Goal: Task Accomplishment & Management: Use online tool/utility

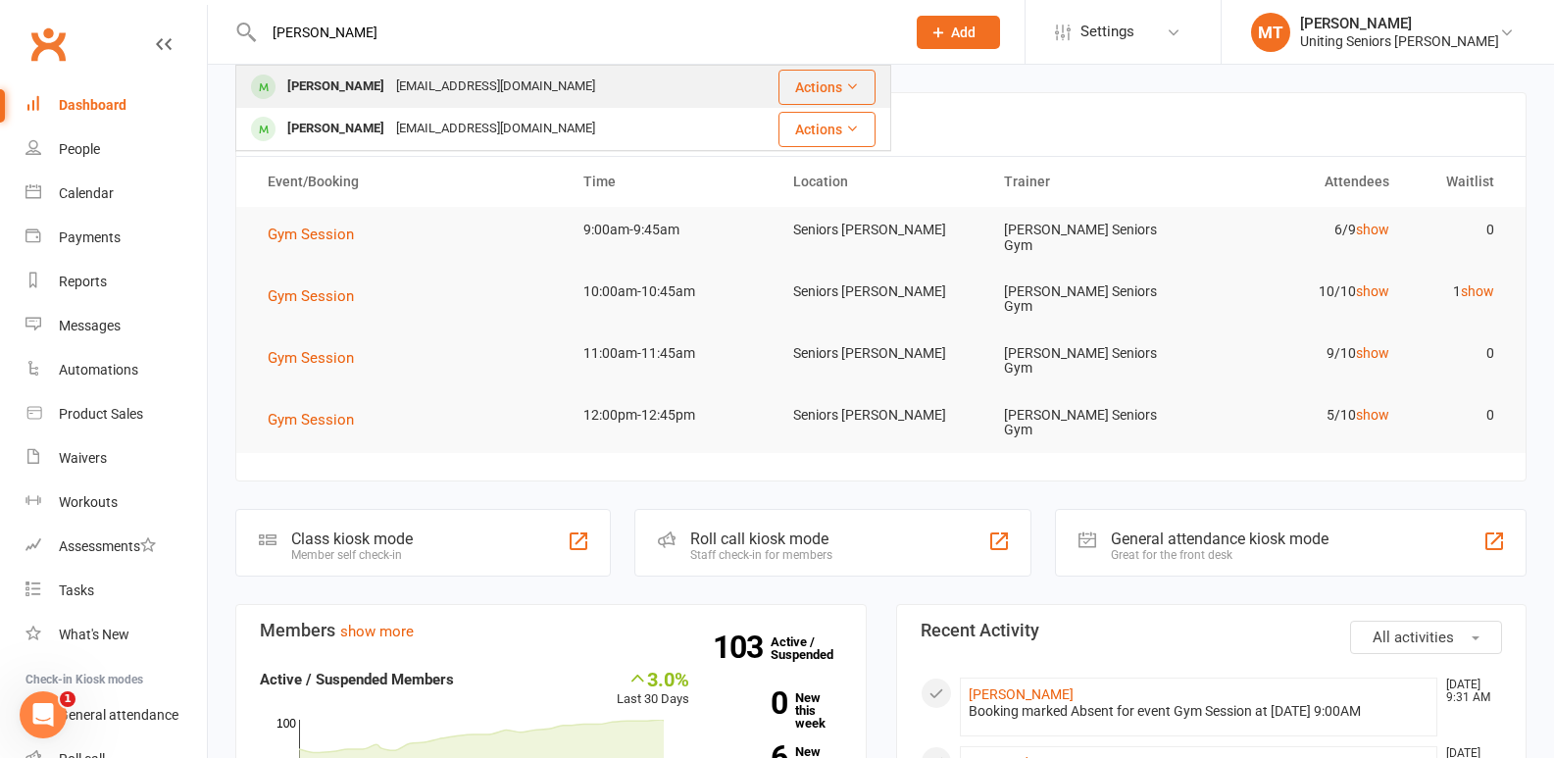
type input "[PERSON_NAME]"
click at [364, 68] on div "[PERSON_NAME] [EMAIL_ADDRESS][DOMAIN_NAME]" at bounding box center [487, 87] width 500 height 40
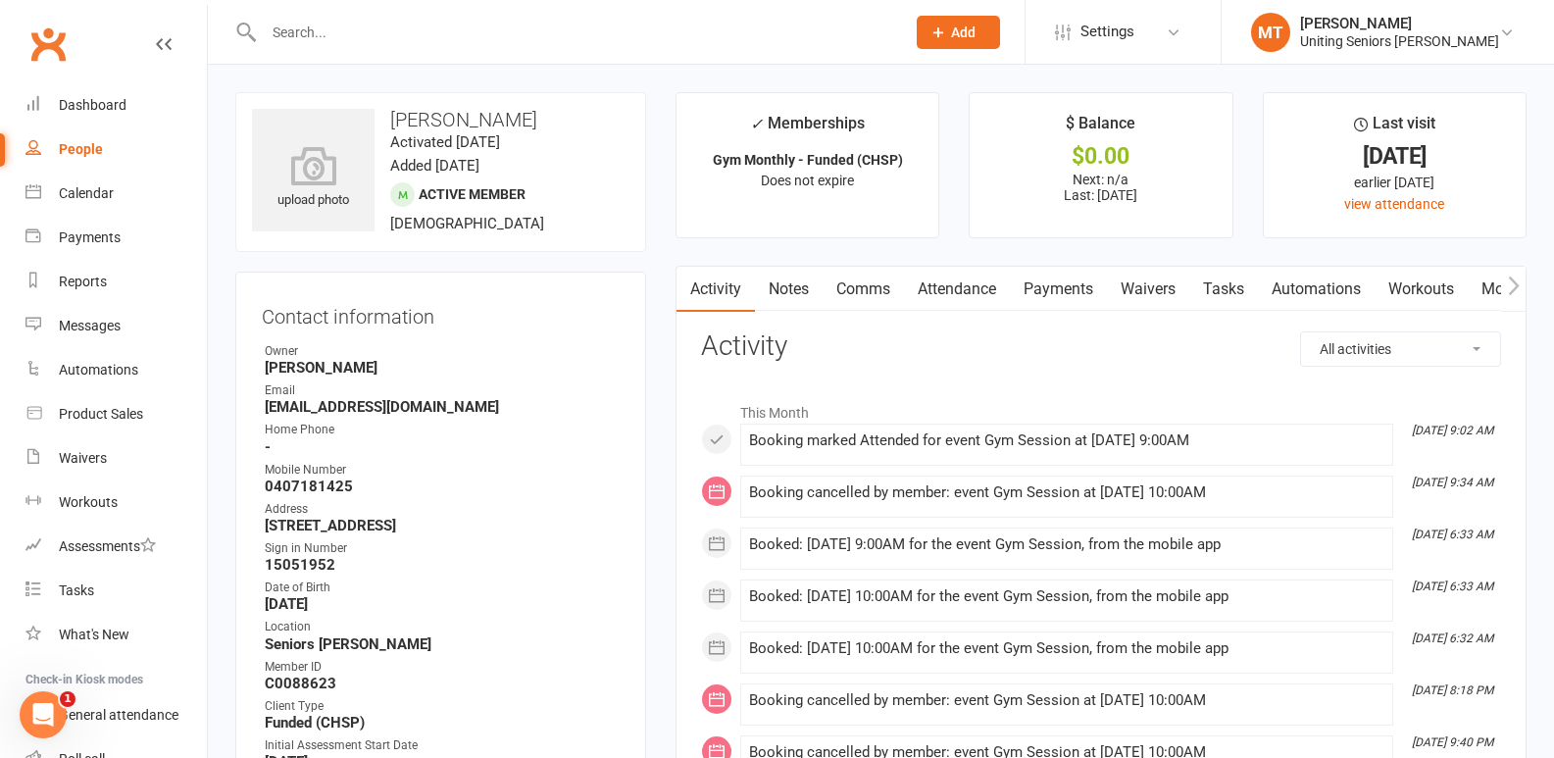
click at [989, 285] on link "Attendance" at bounding box center [957, 289] width 106 height 45
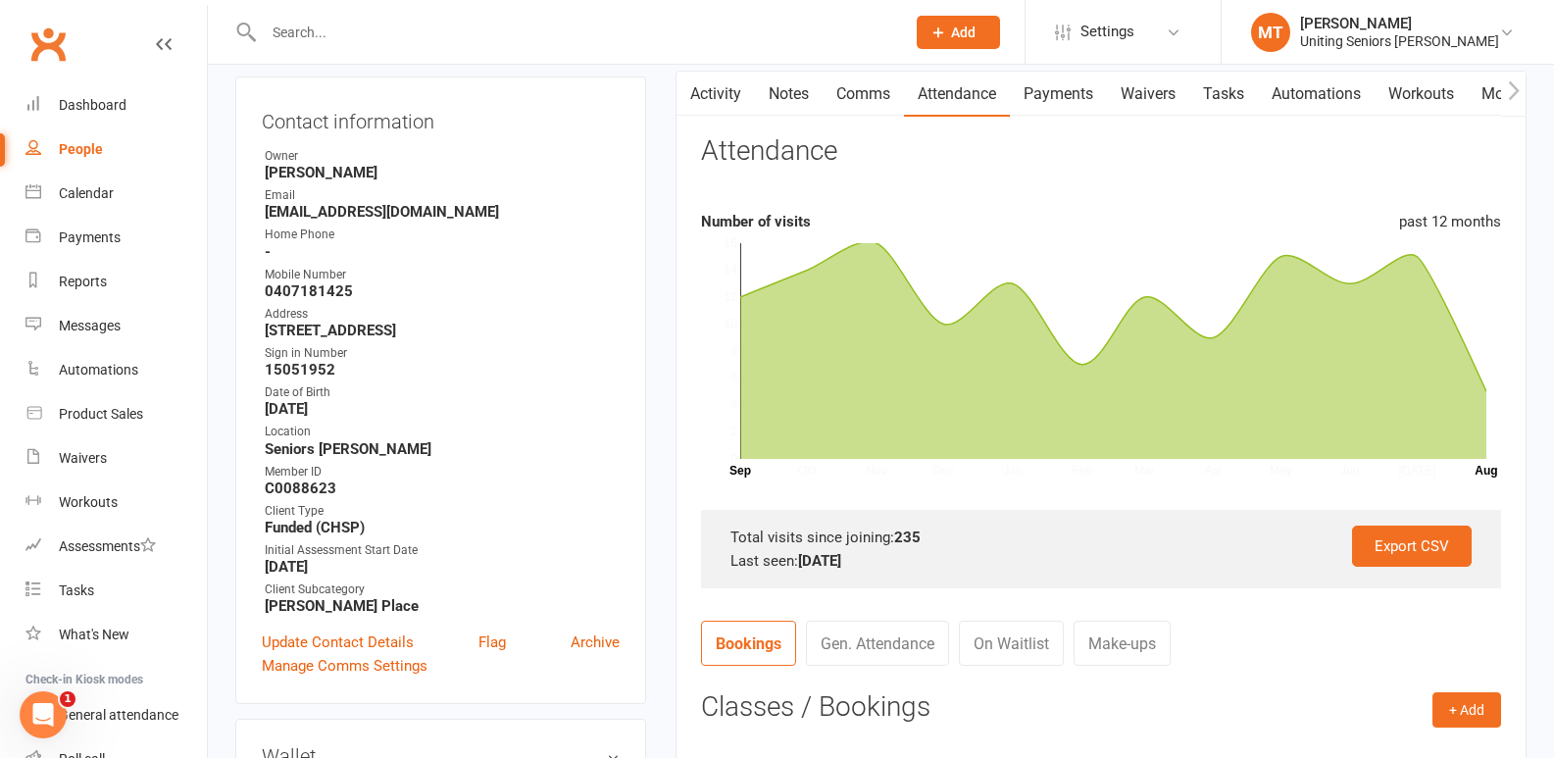
scroll to position [196, 0]
drag, startPoint x: 895, startPoint y: 529, endPoint x: 925, endPoint y: 530, distance: 29.5
click at [925, 530] on div "Total visits since joining: 235" at bounding box center [1100, 537] width 741 height 24
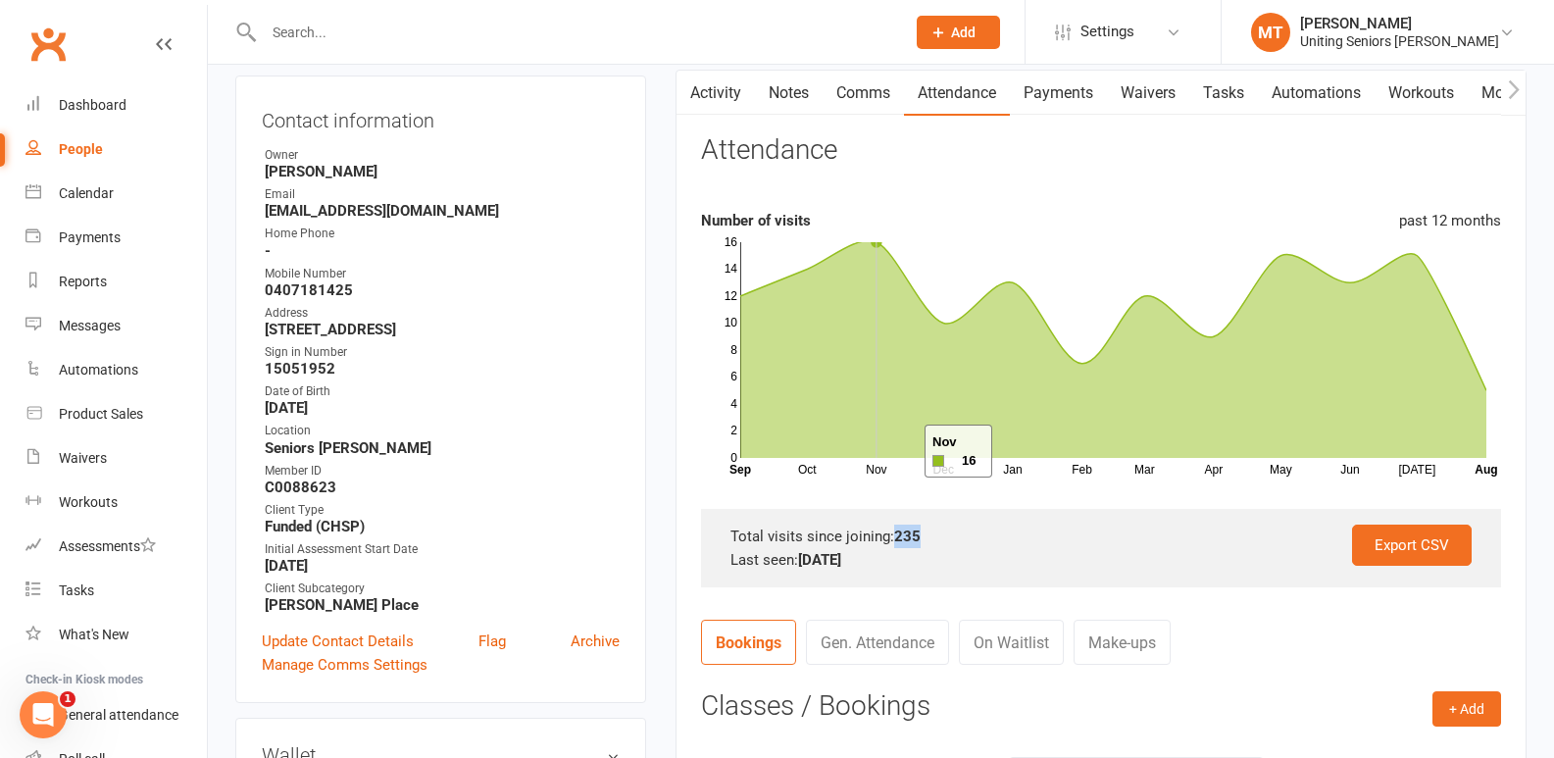
copy strong "235"
click at [101, 195] on div "Calendar" at bounding box center [86, 193] width 55 height 16
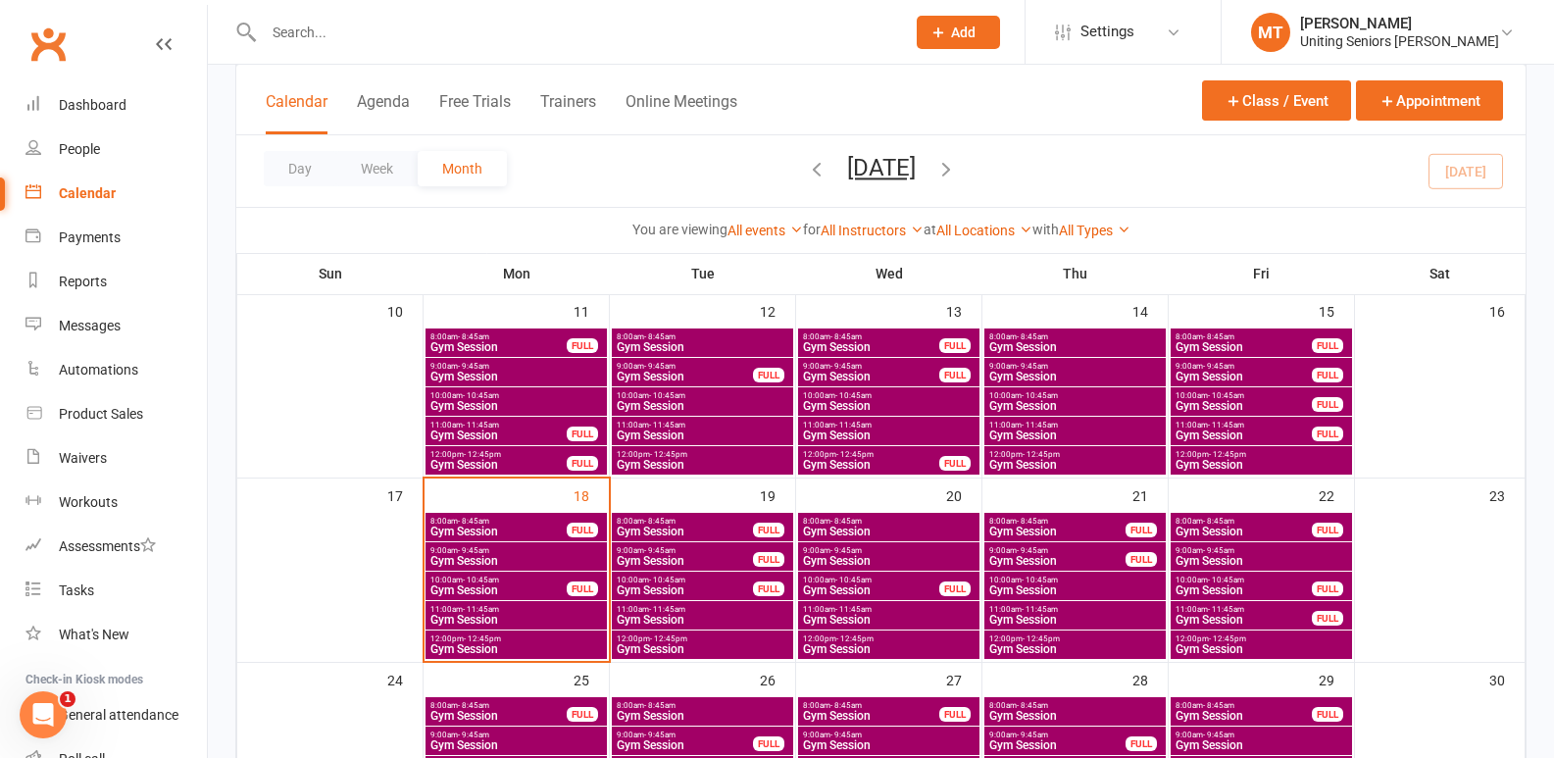
scroll to position [490, 0]
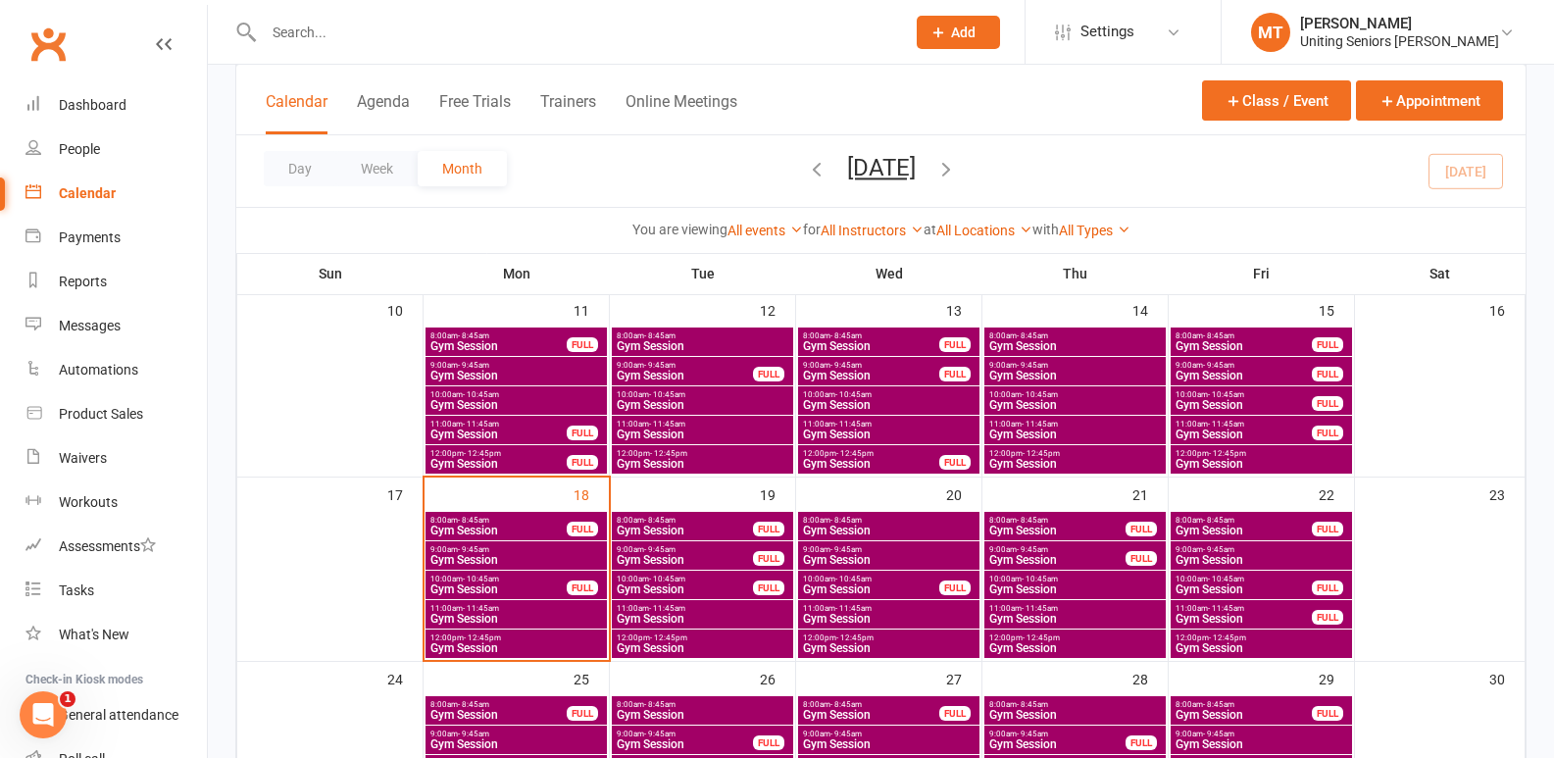
click at [570, 577] on div "10:00am - 10:45am Gym Session FULL" at bounding box center [516, 585] width 181 height 28
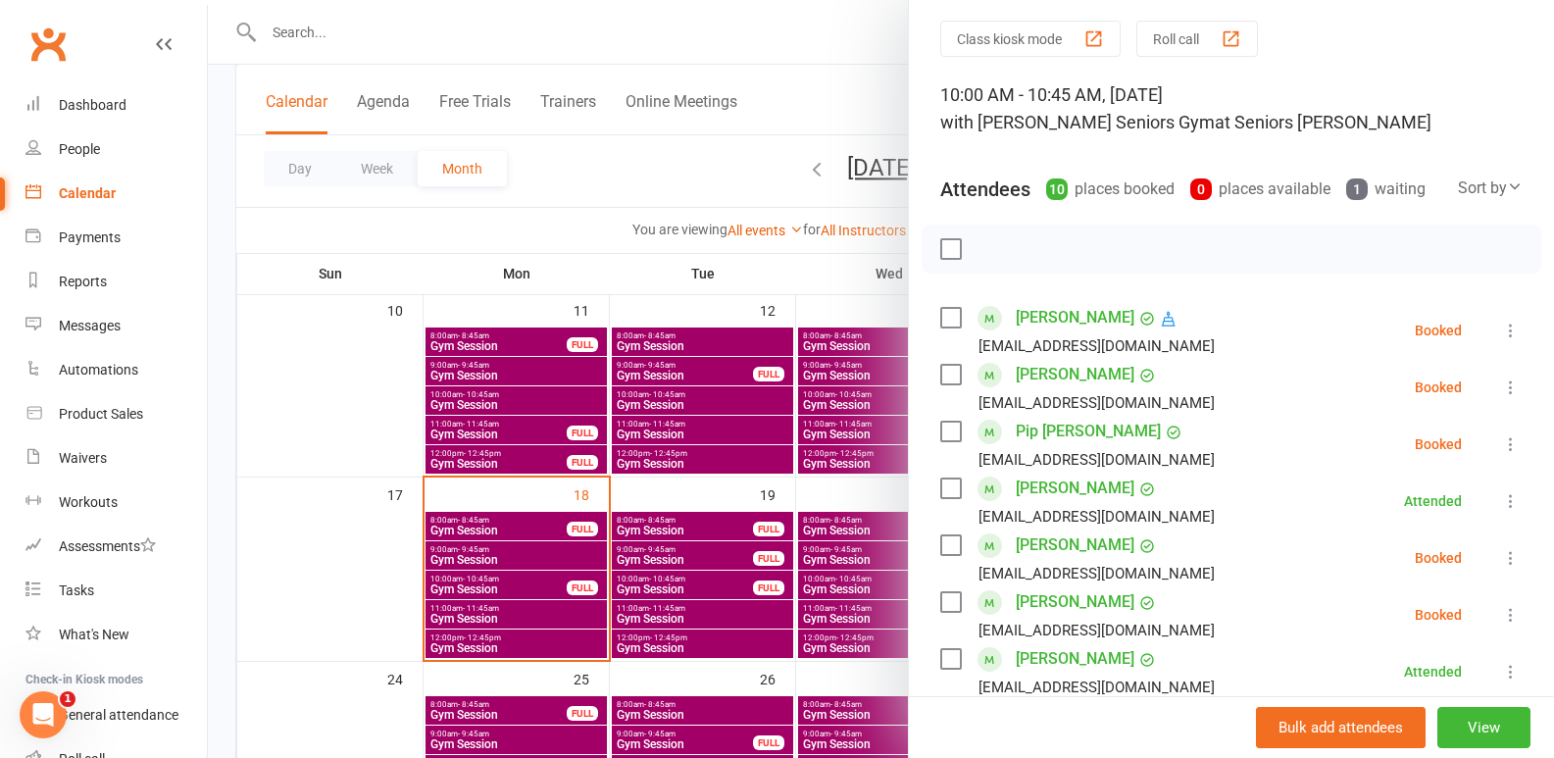
scroll to position [196, 0]
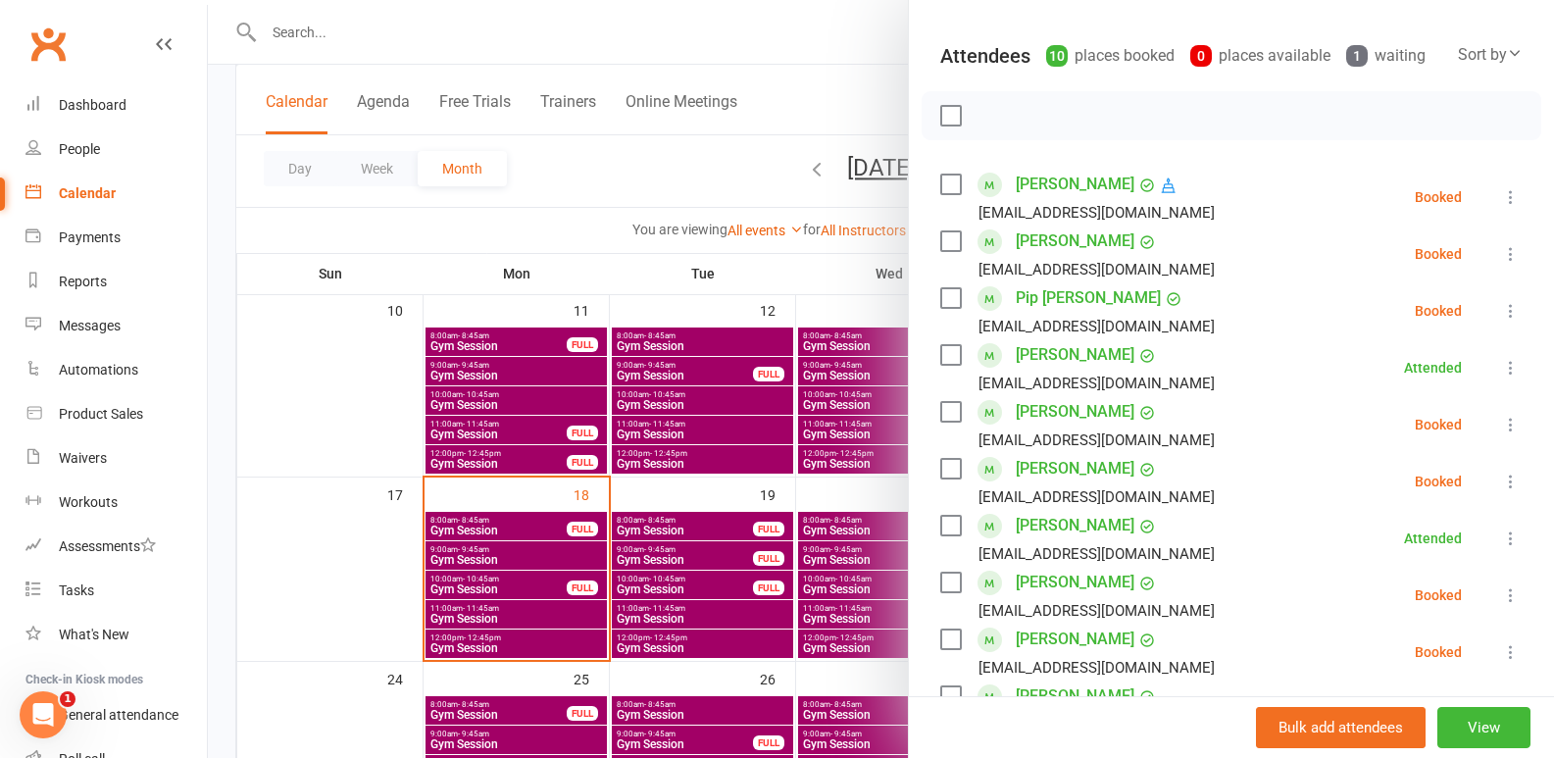
click at [948, 251] on label at bounding box center [950, 241] width 20 height 20
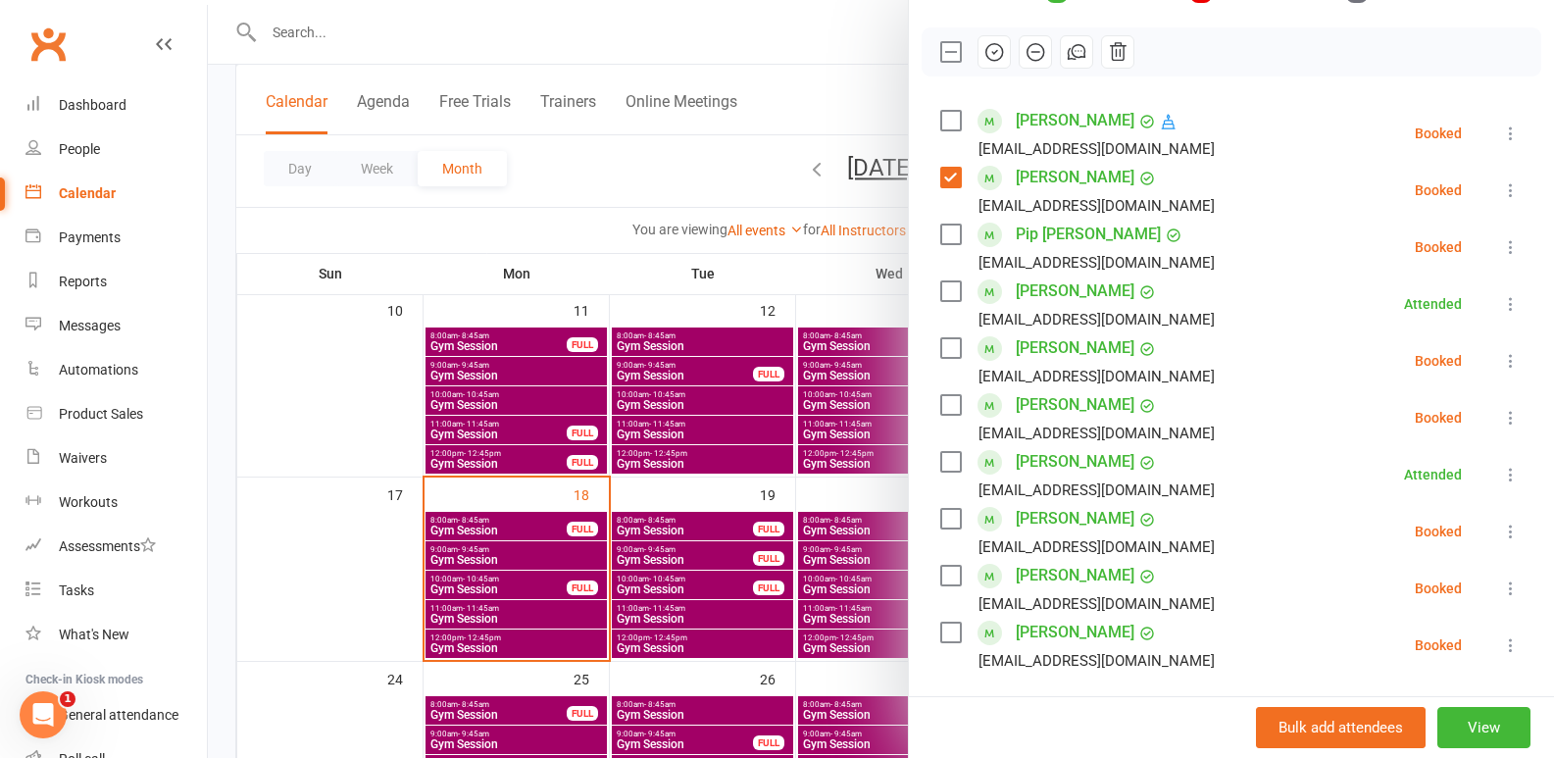
scroll to position [294, 0]
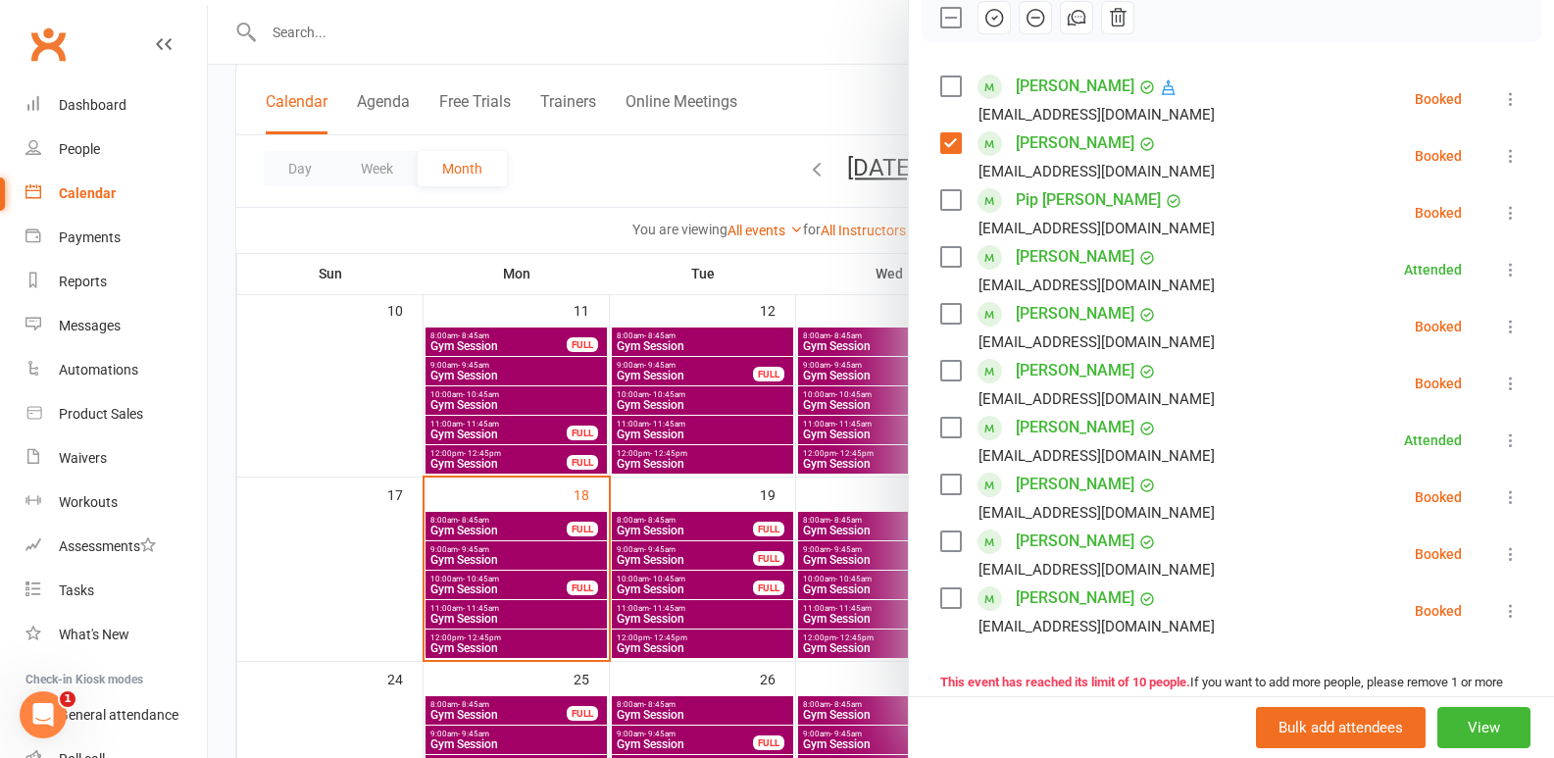
click at [944, 608] on label at bounding box center [950, 598] width 20 height 20
click at [983, 28] on icon "button" at bounding box center [994, 18] width 22 height 22
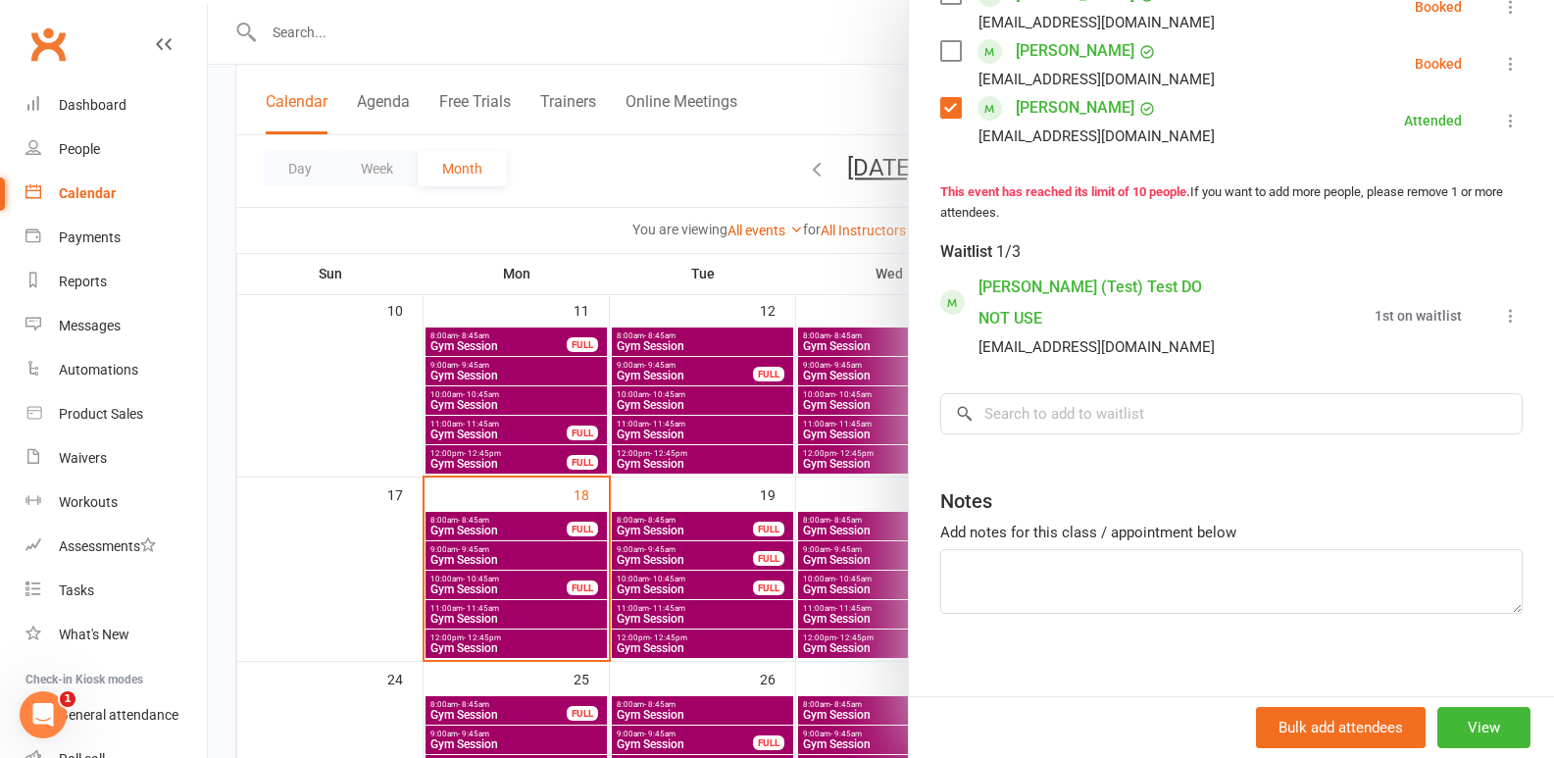
scroll to position [490, 0]
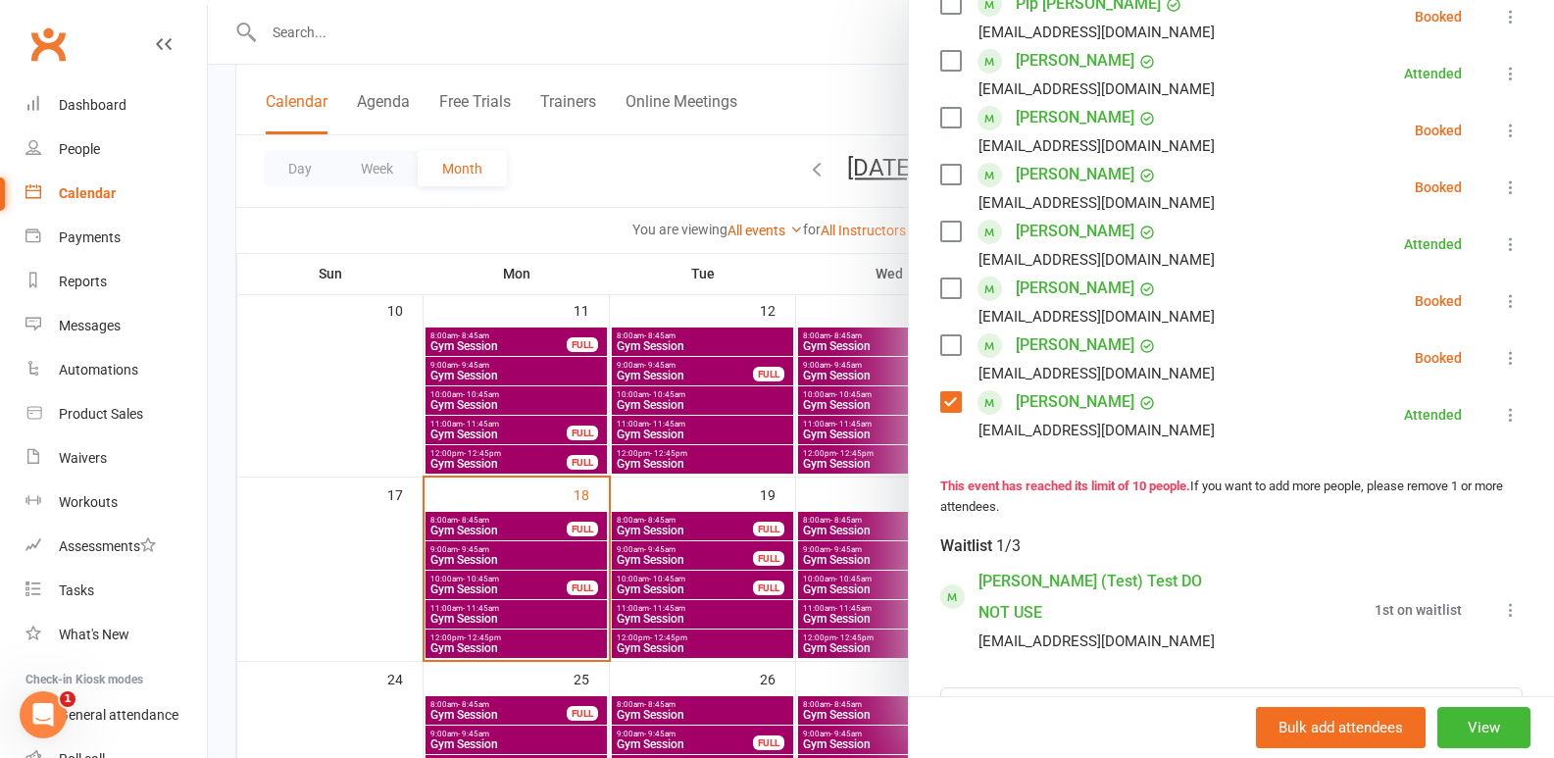
click at [1501, 618] on icon at bounding box center [1511, 610] width 20 height 20
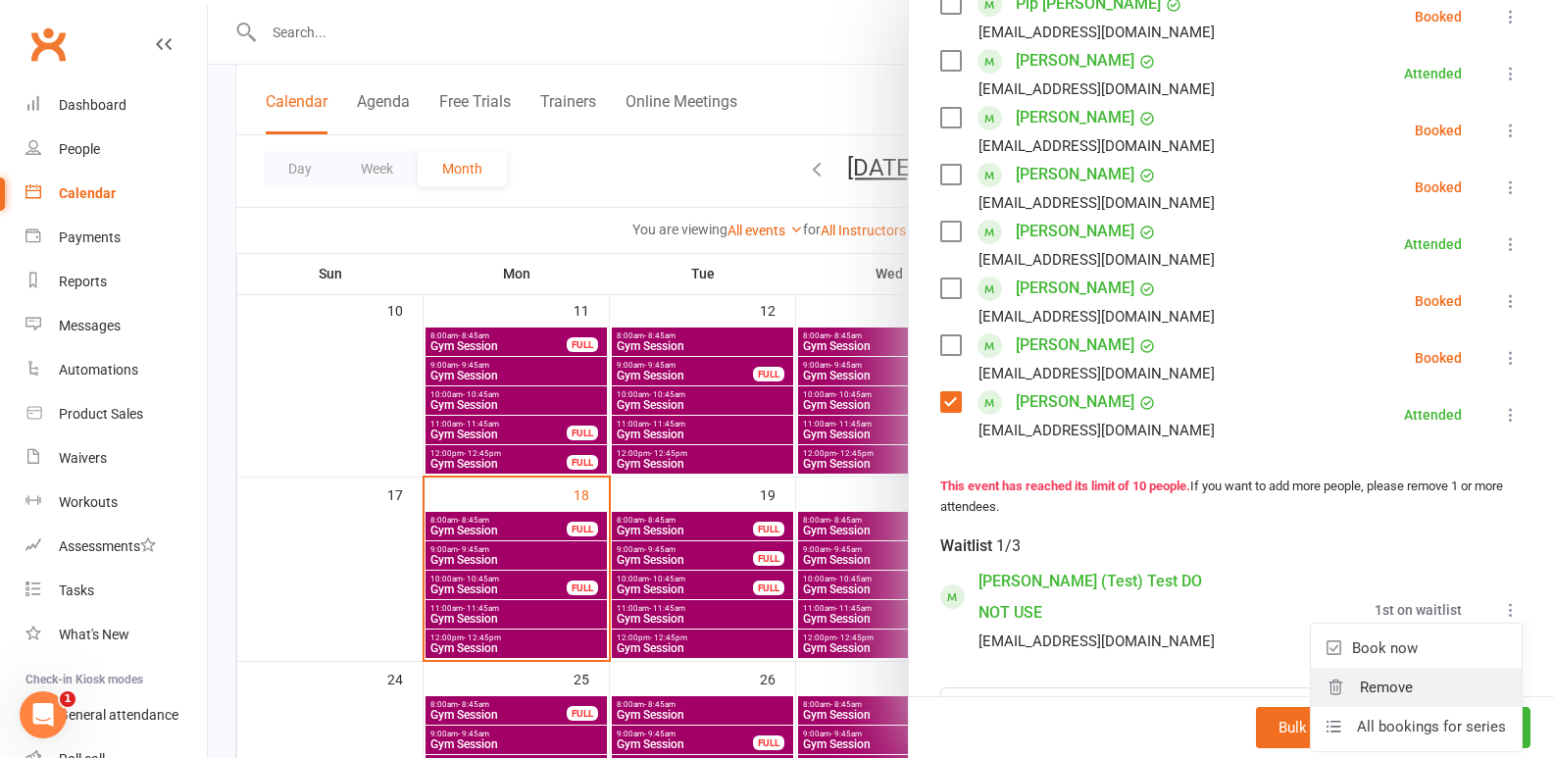
click at [1440, 703] on link "Remove" at bounding box center [1416, 687] width 211 height 39
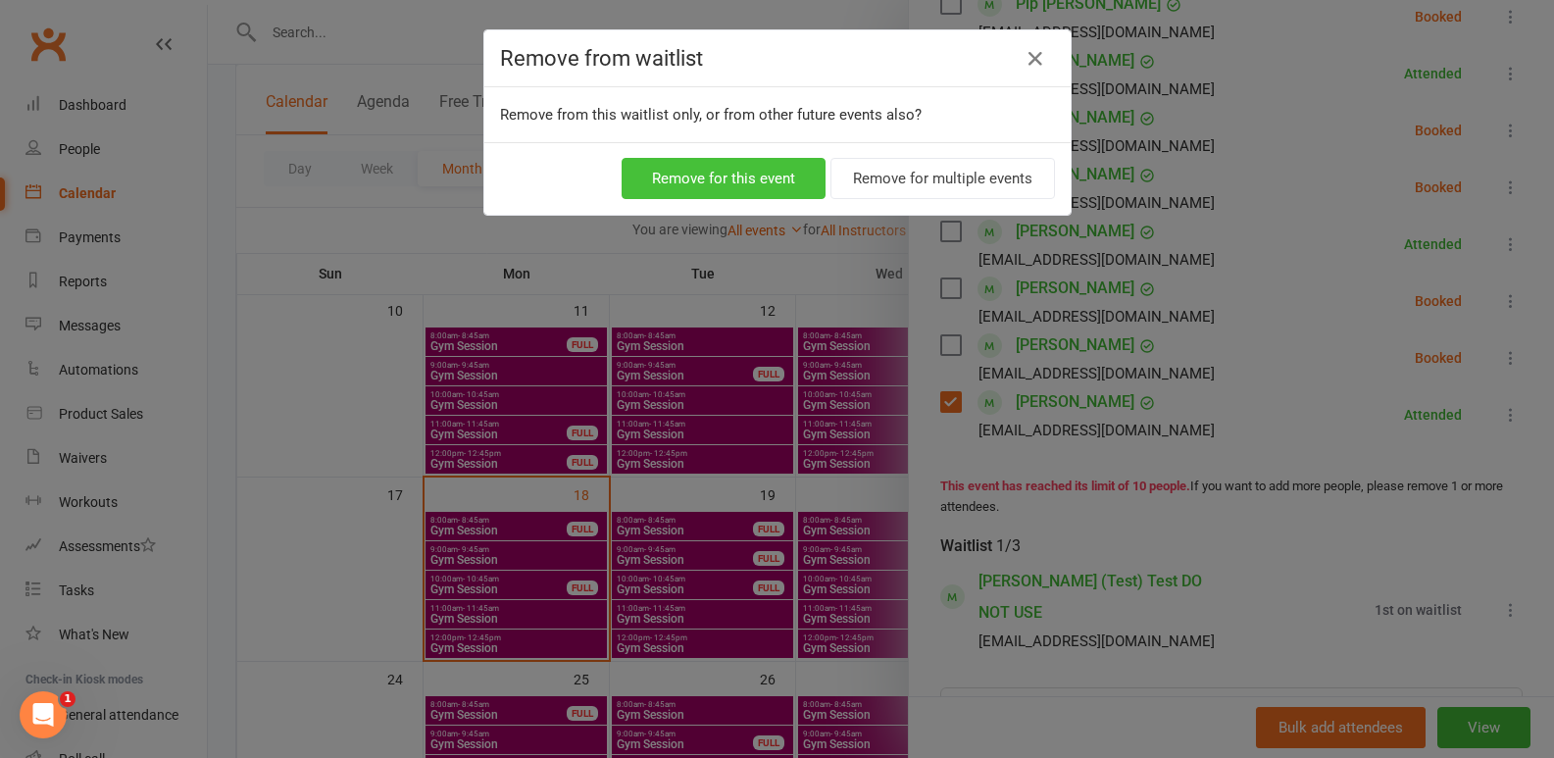
click at [741, 180] on button "Remove for this event" at bounding box center [724, 178] width 204 height 41
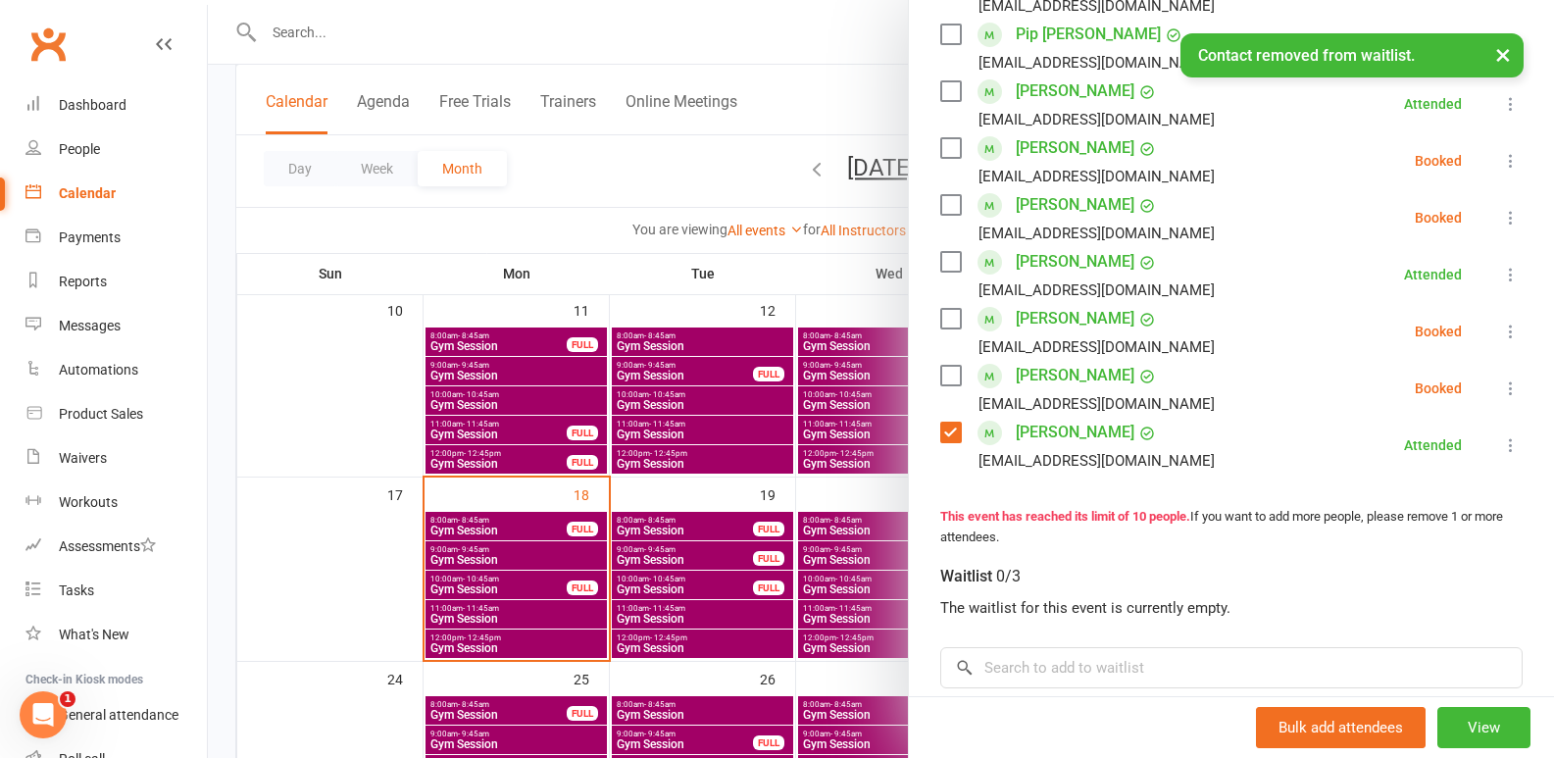
scroll to position [465, 0]
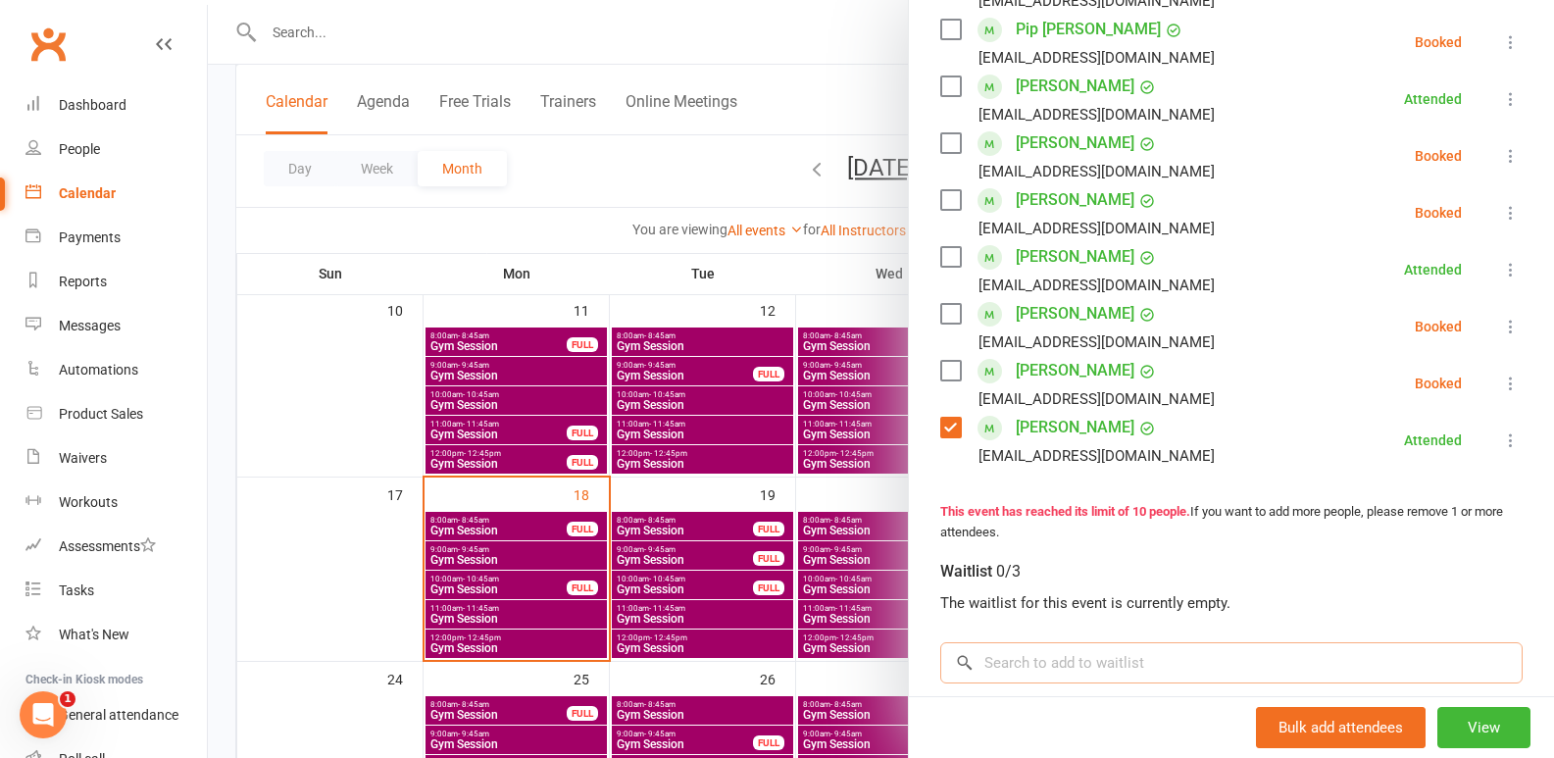
click at [1013, 663] on input "search" at bounding box center [1231, 662] width 582 height 41
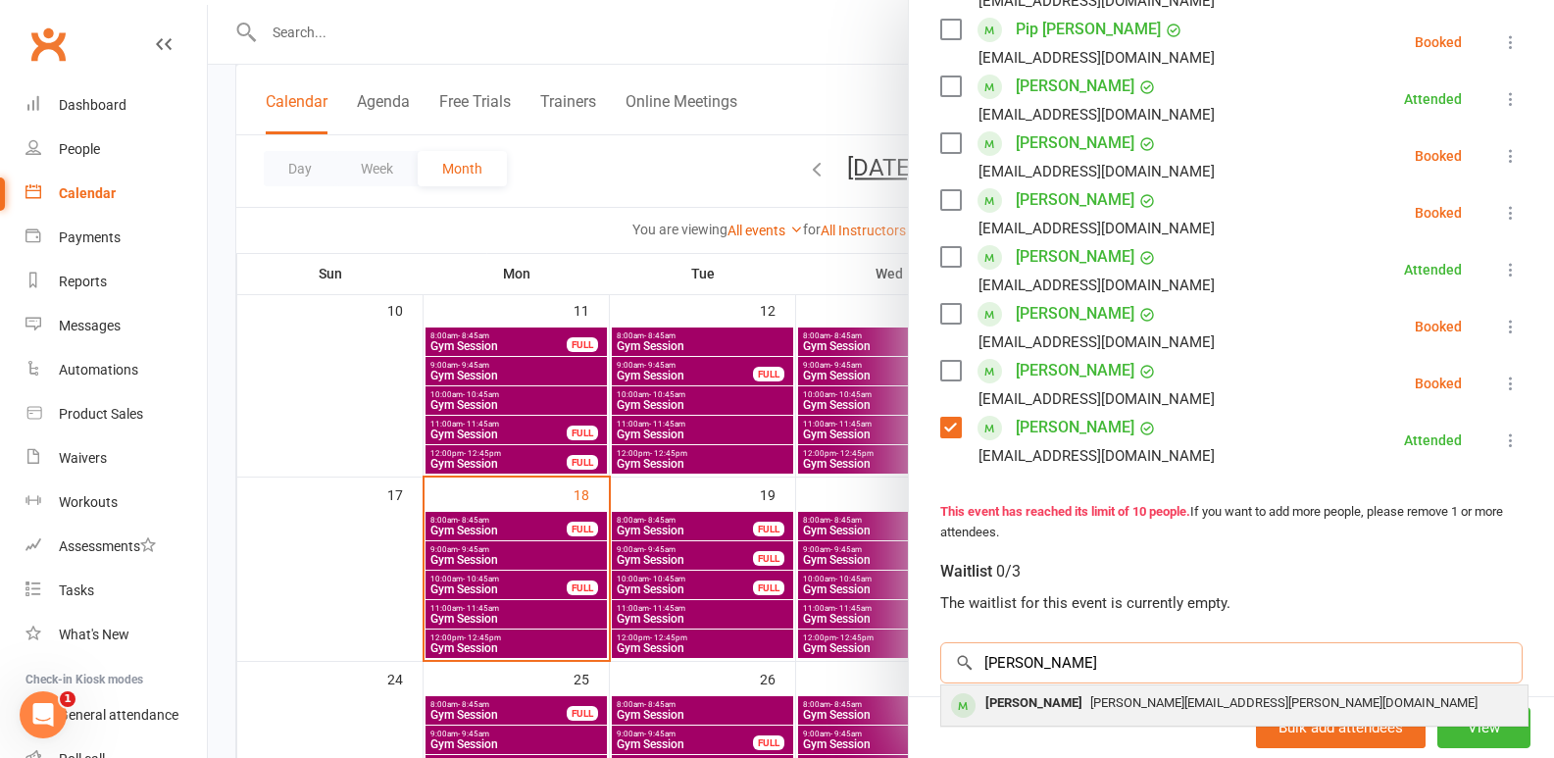
type input "[PERSON_NAME]"
click at [1023, 708] on div "[PERSON_NAME]" at bounding box center [1034, 703] width 113 height 28
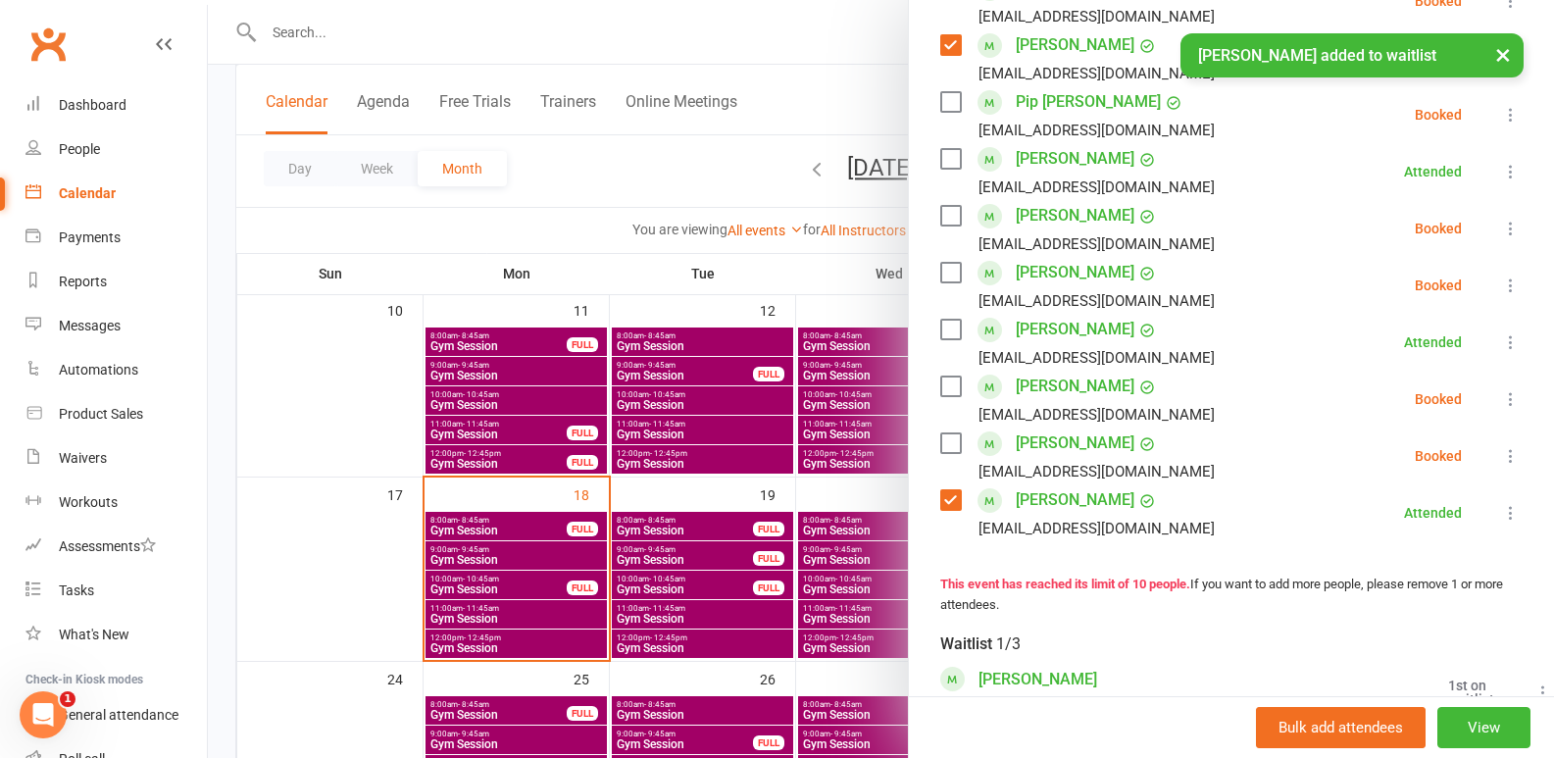
scroll to position [196, 0]
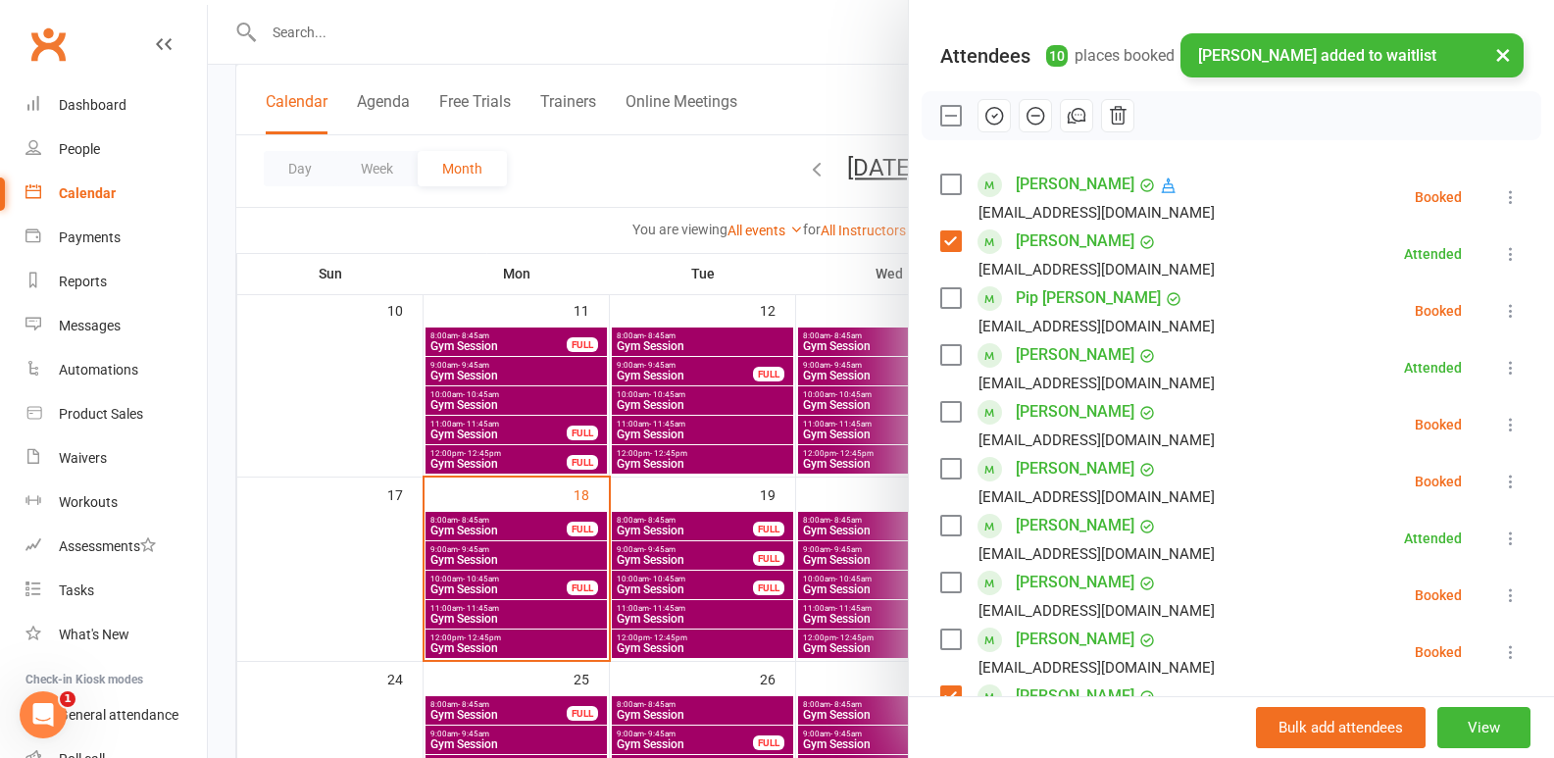
click at [947, 126] on label at bounding box center [950, 116] width 20 height 20
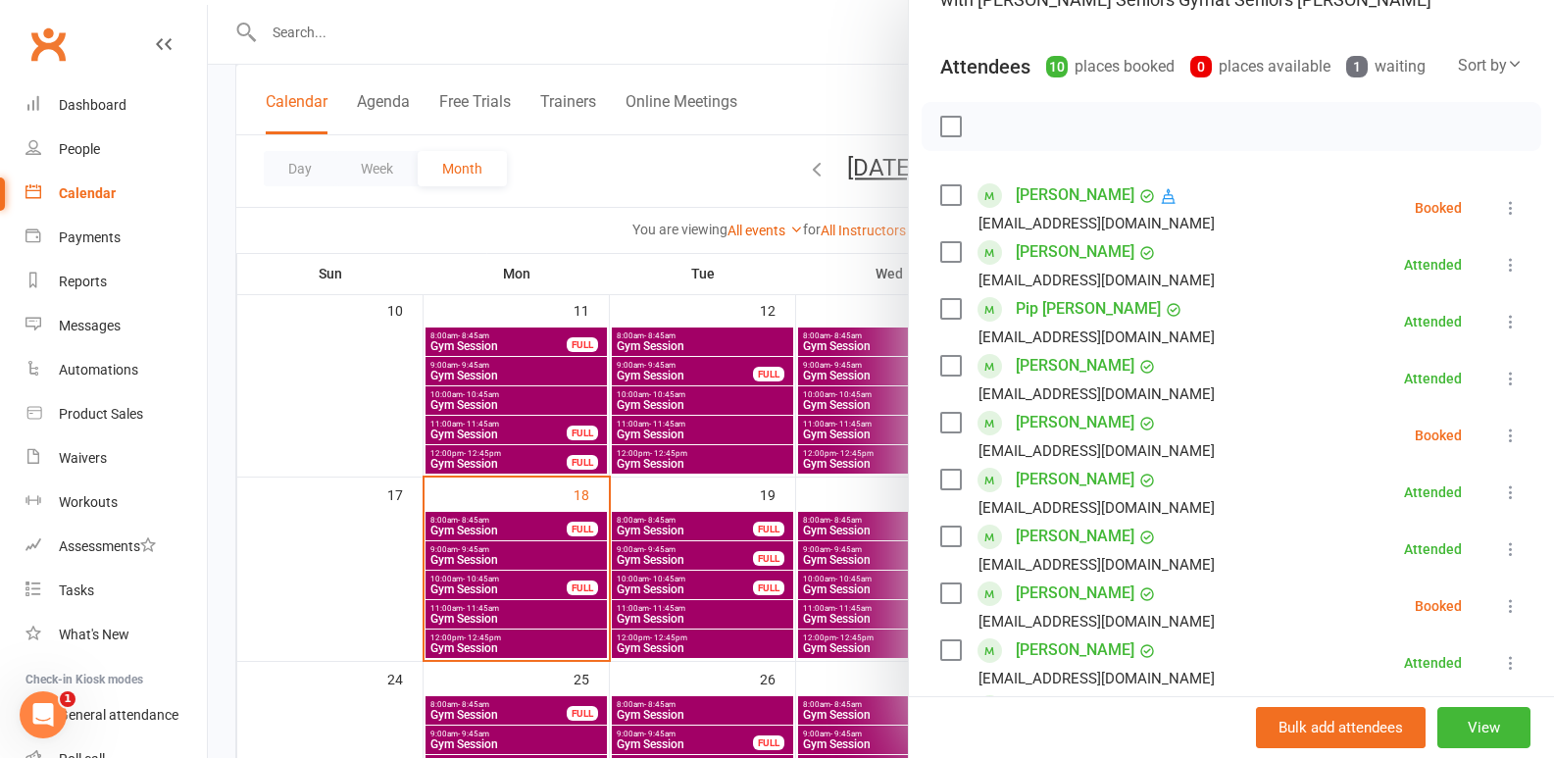
scroll to position [294, 0]
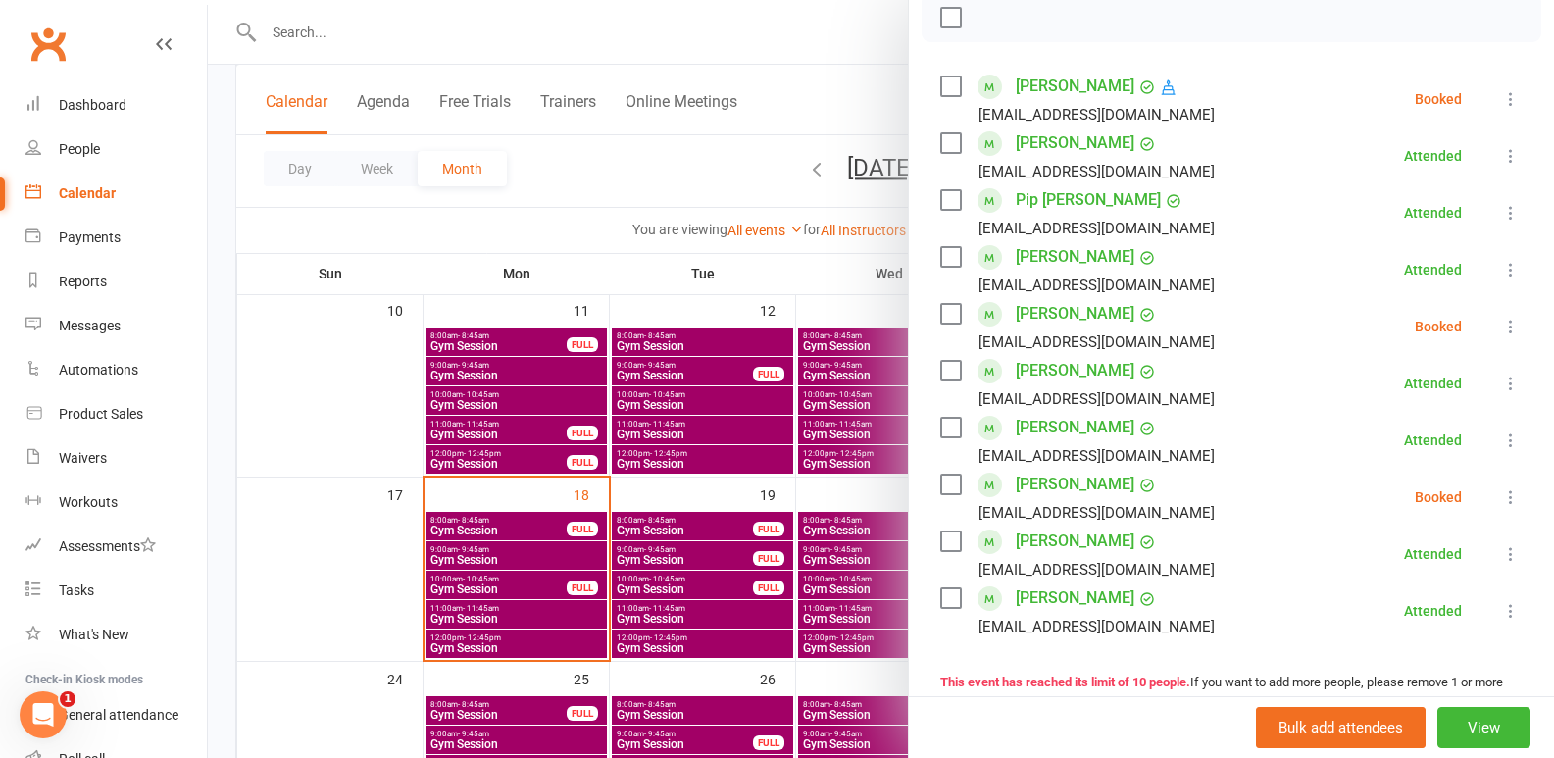
click at [1501, 507] on icon at bounding box center [1511, 497] width 20 height 20
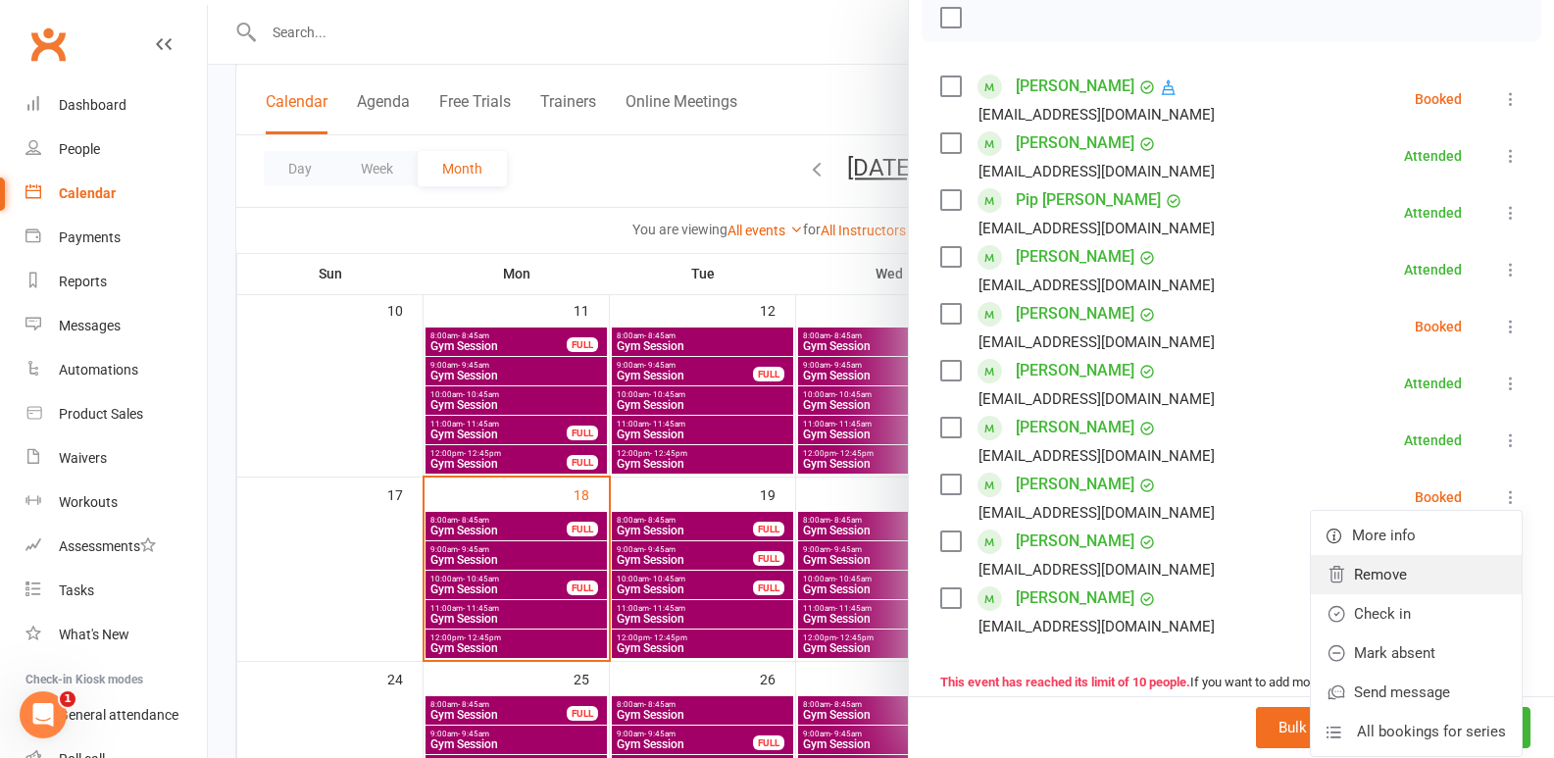
click at [1385, 594] on link "Remove" at bounding box center [1416, 574] width 211 height 39
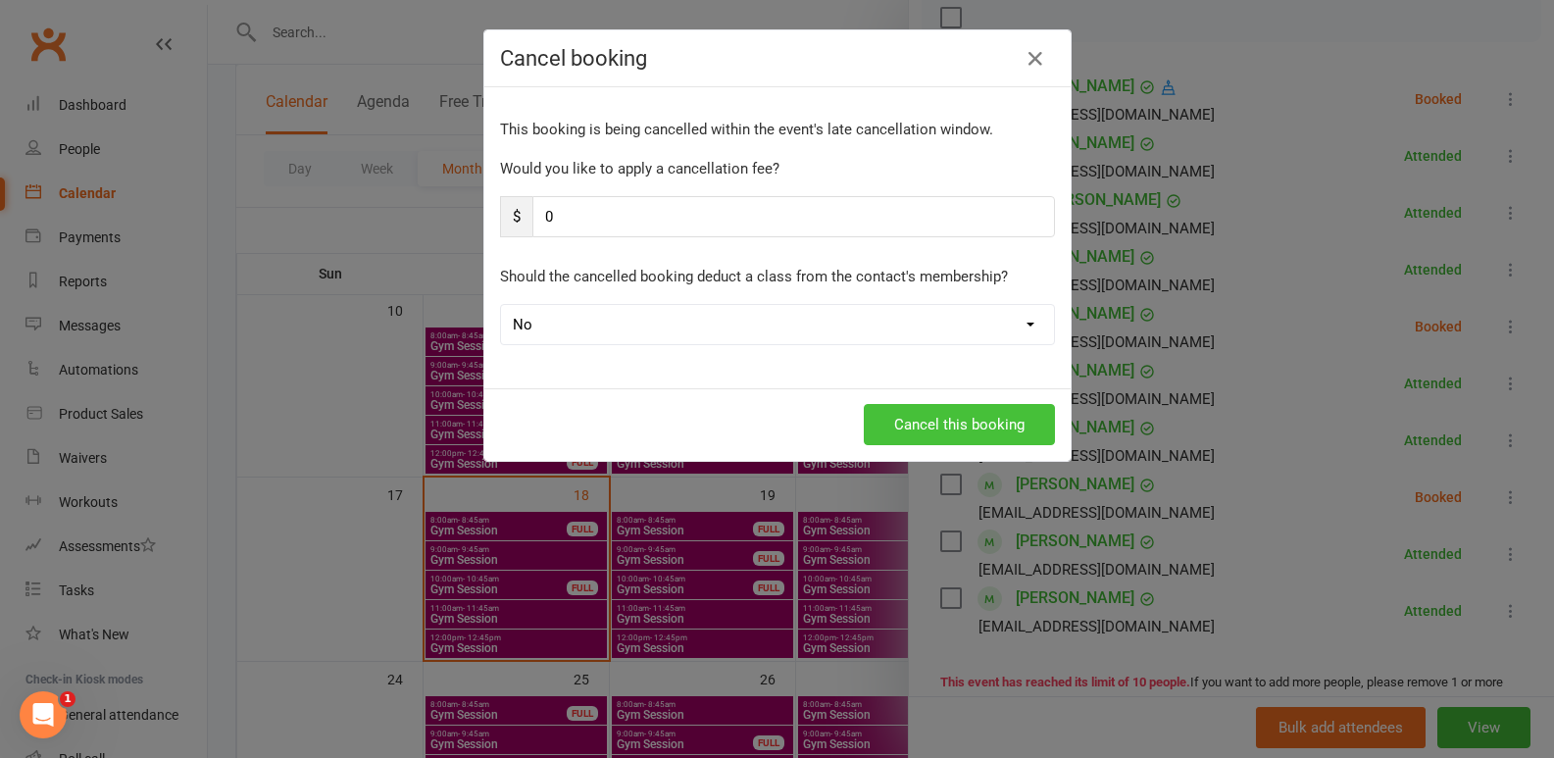
drag, startPoint x: 908, startPoint y: 431, endPoint x: 926, endPoint y: 434, distance: 17.9
click at [909, 431] on button "Cancel this booking" at bounding box center [959, 424] width 191 height 41
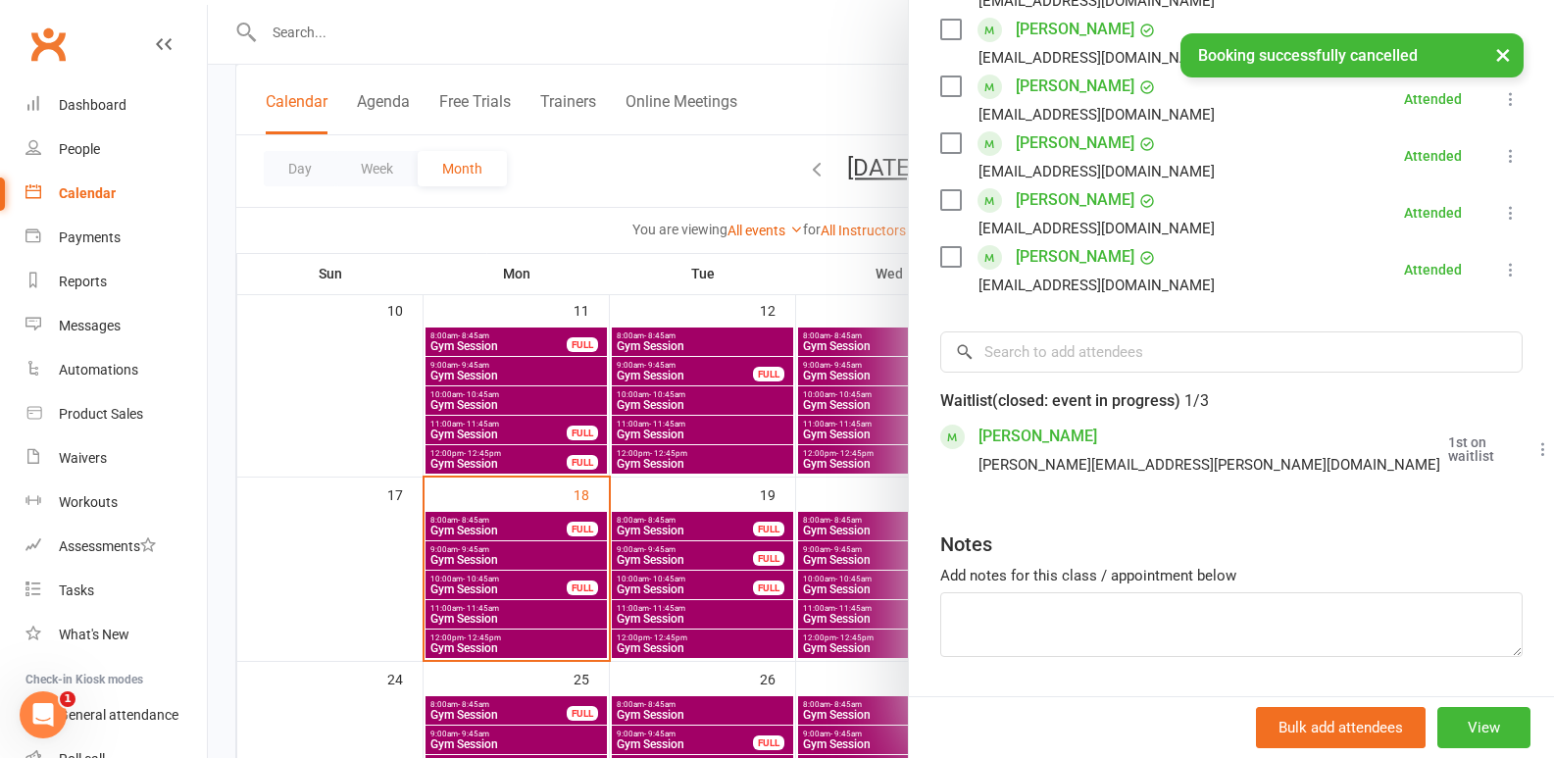
scroll to position [588, 0]
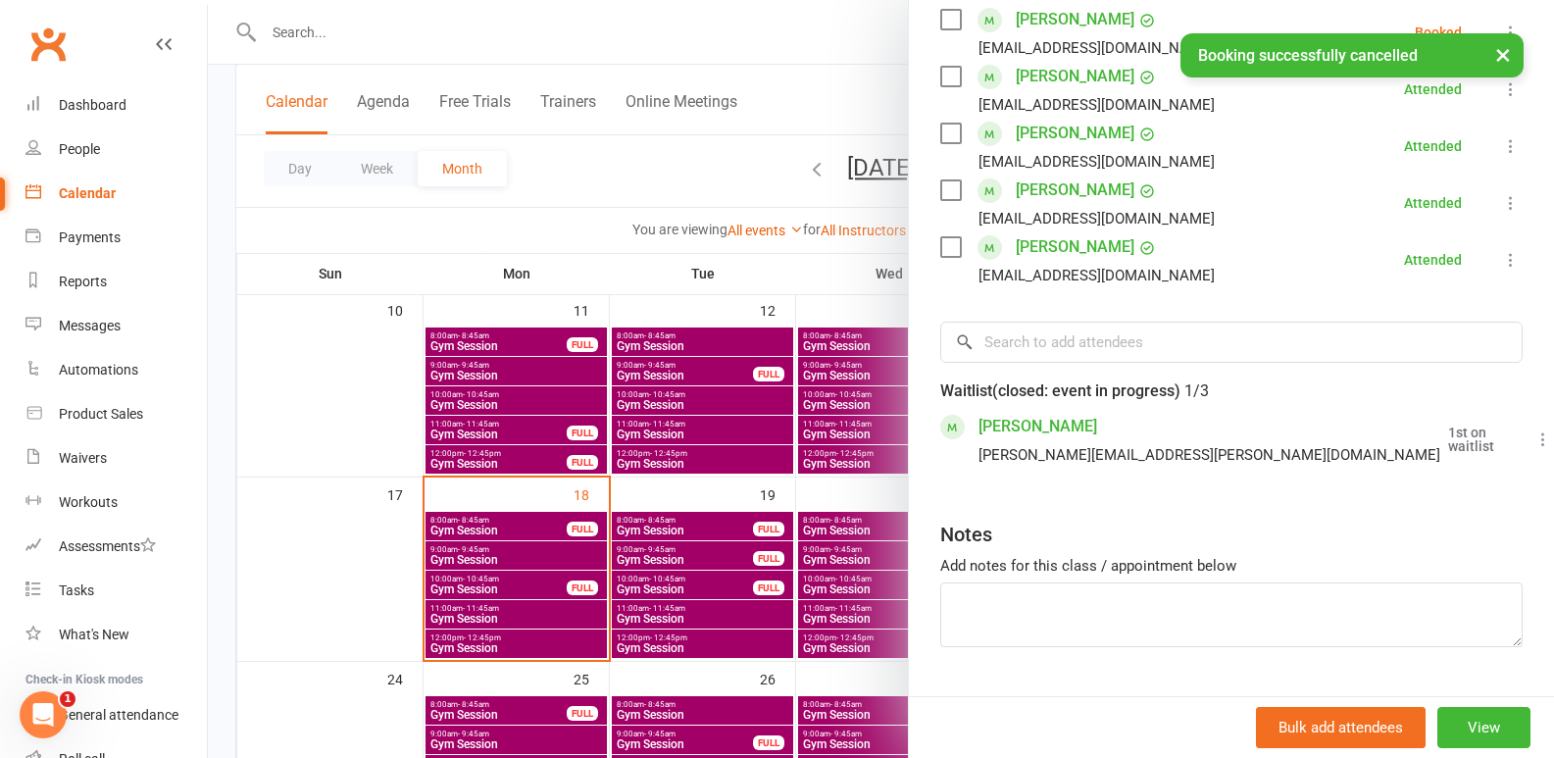
click at [1534, 449] on icon at bounding box center [1544, 439] width 20 height 20
click at [1395, 497] on link "Book now" at bounding box center [1448, 477] width 211 height 39
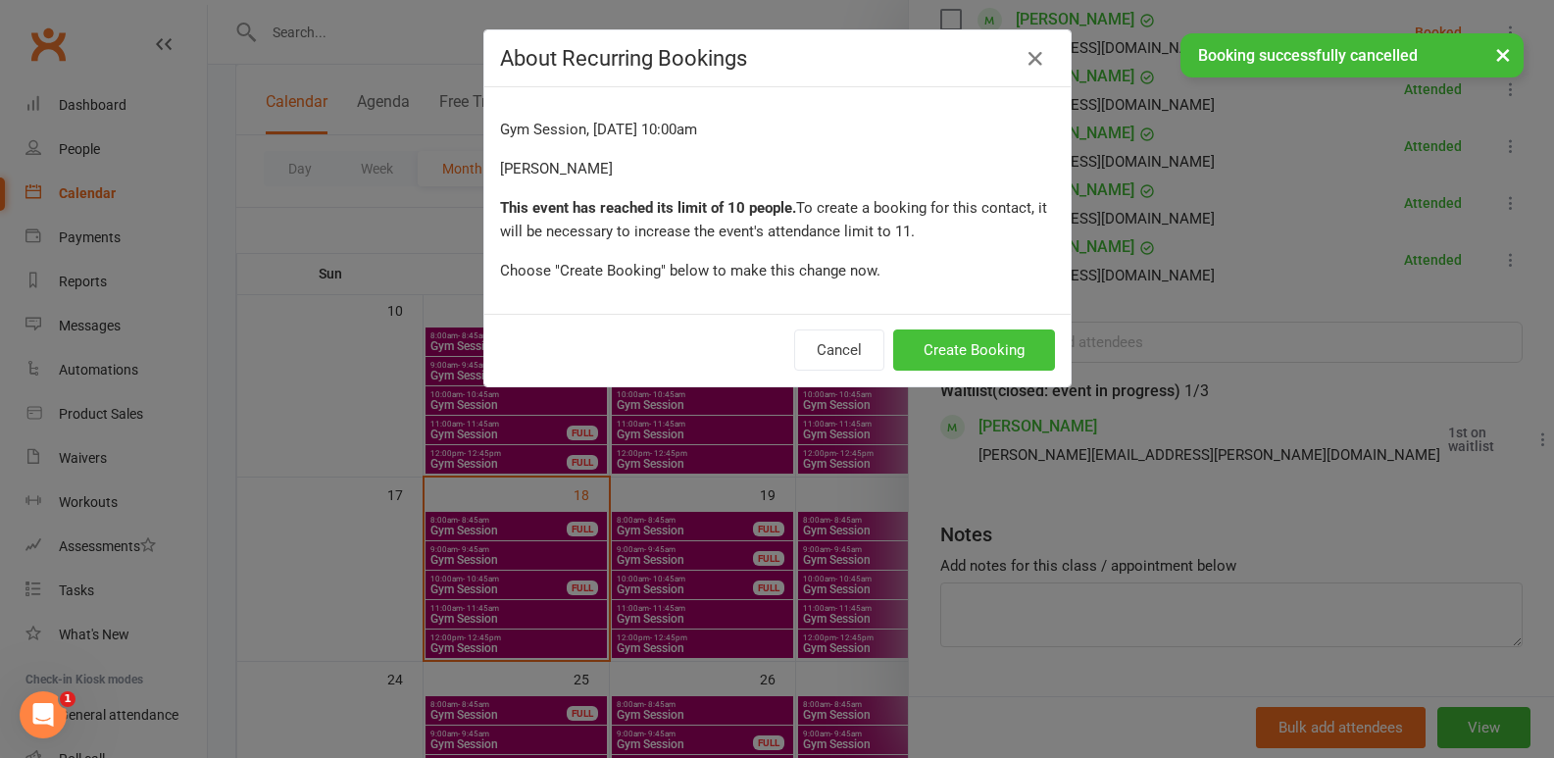
click at [968, 362] on button "Create Booking" at bounding box center [974, 349] width 162 height 41
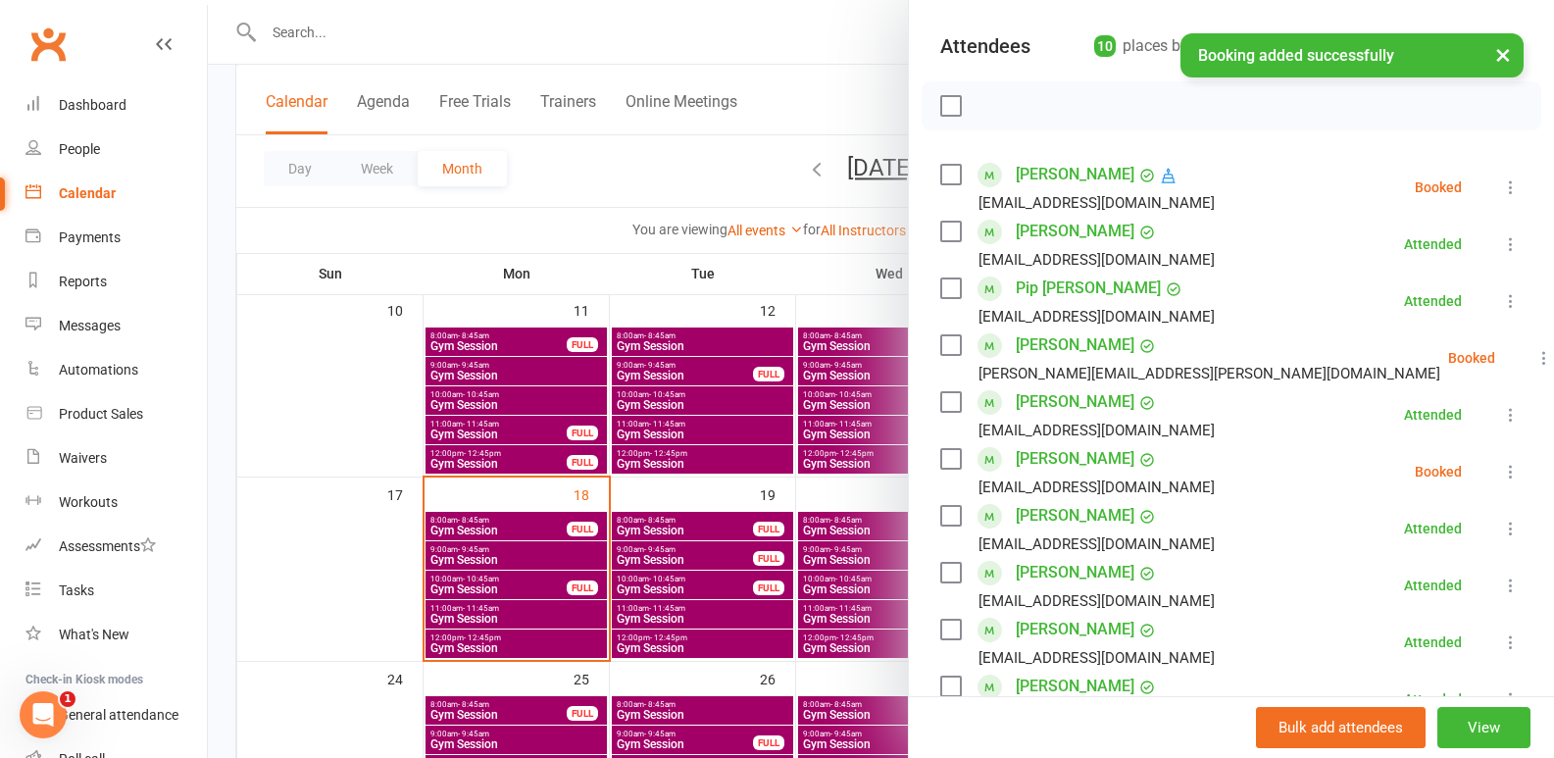
scroll to position [197, 0]
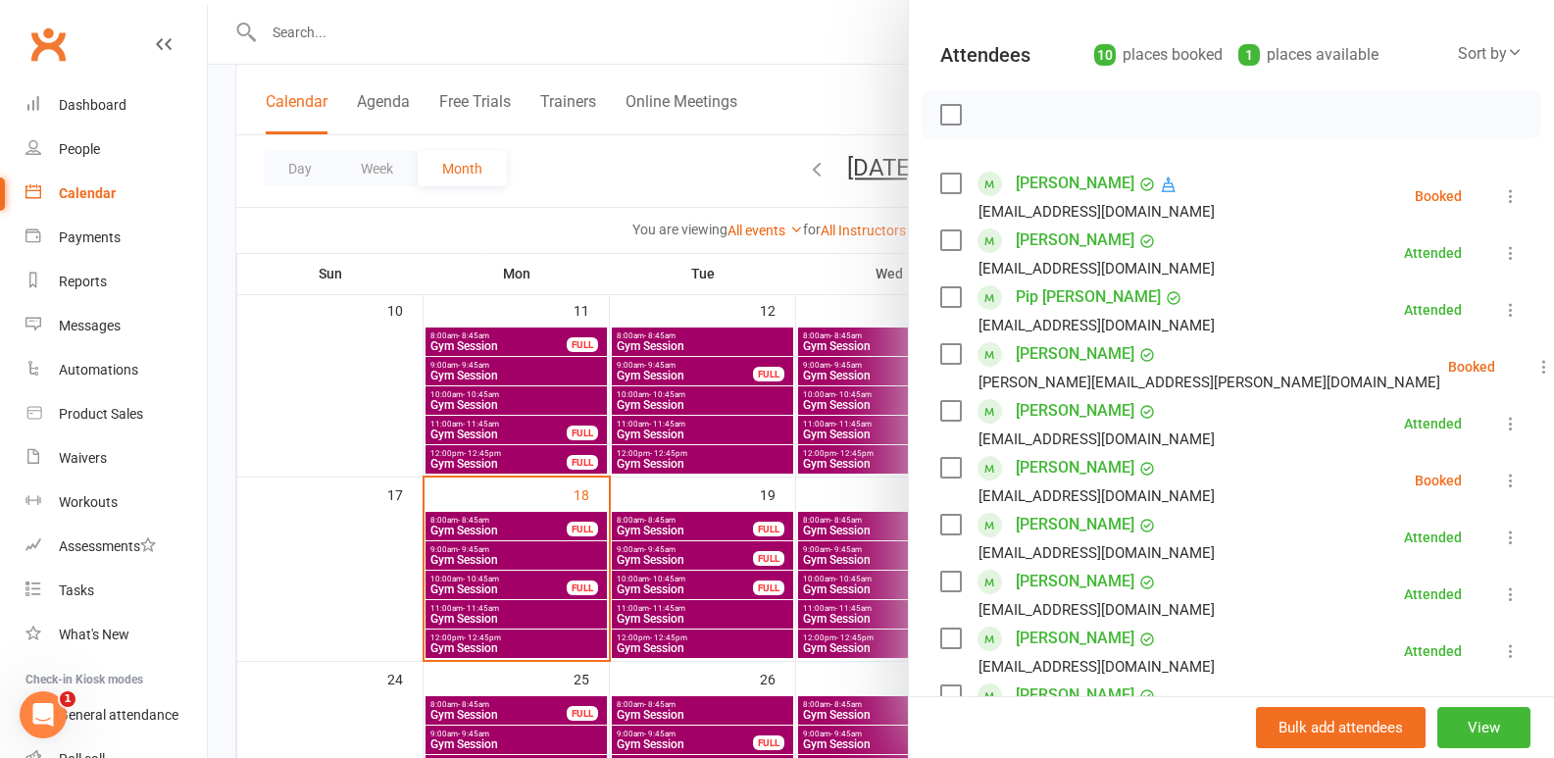
click at [1533, 369] on button at bounding box center [1545, 367] width 24 height 24
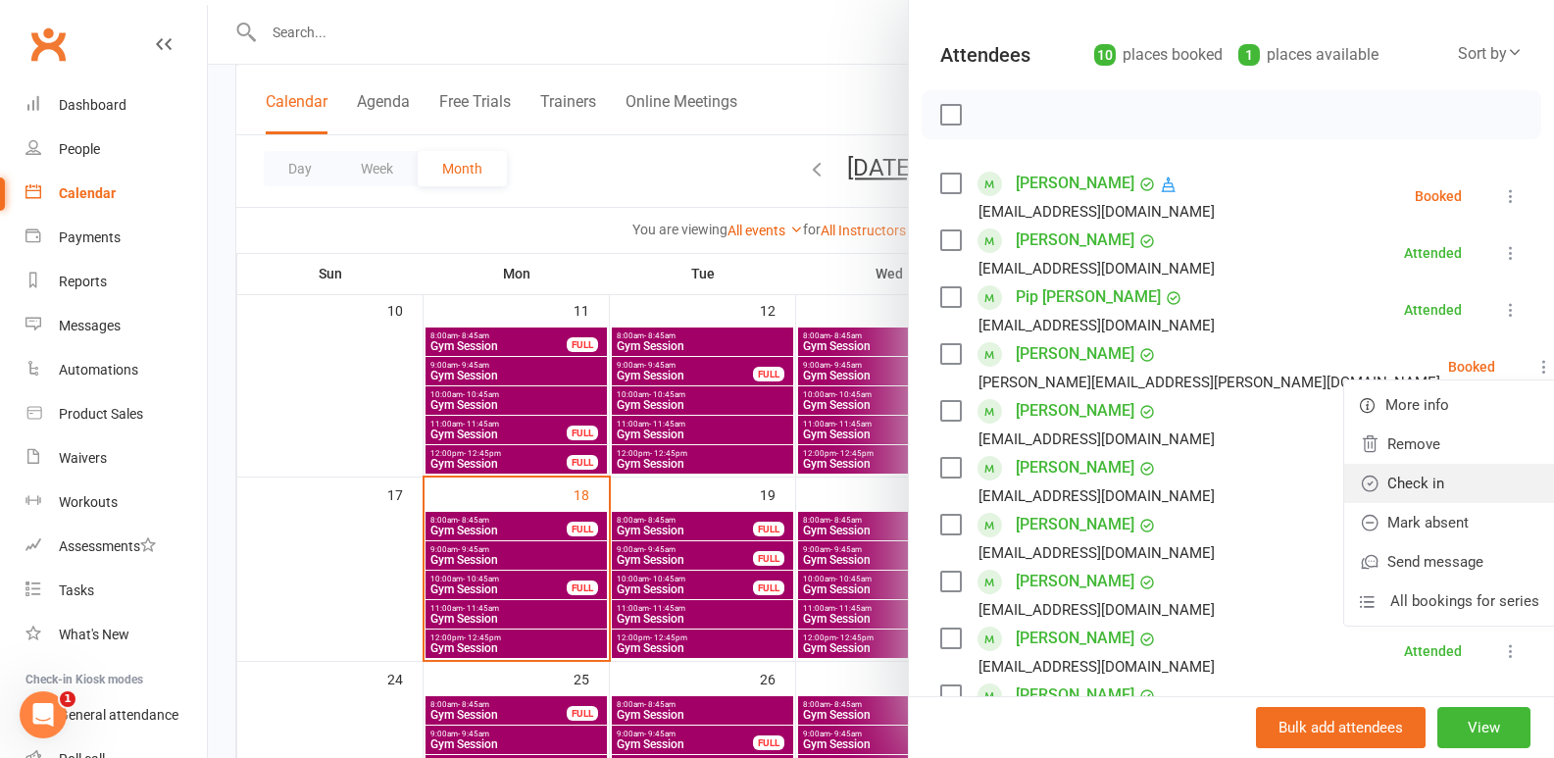
click at [1353, 469] on link "Check in" at bounding box center [1449, 483] width 211 height 39
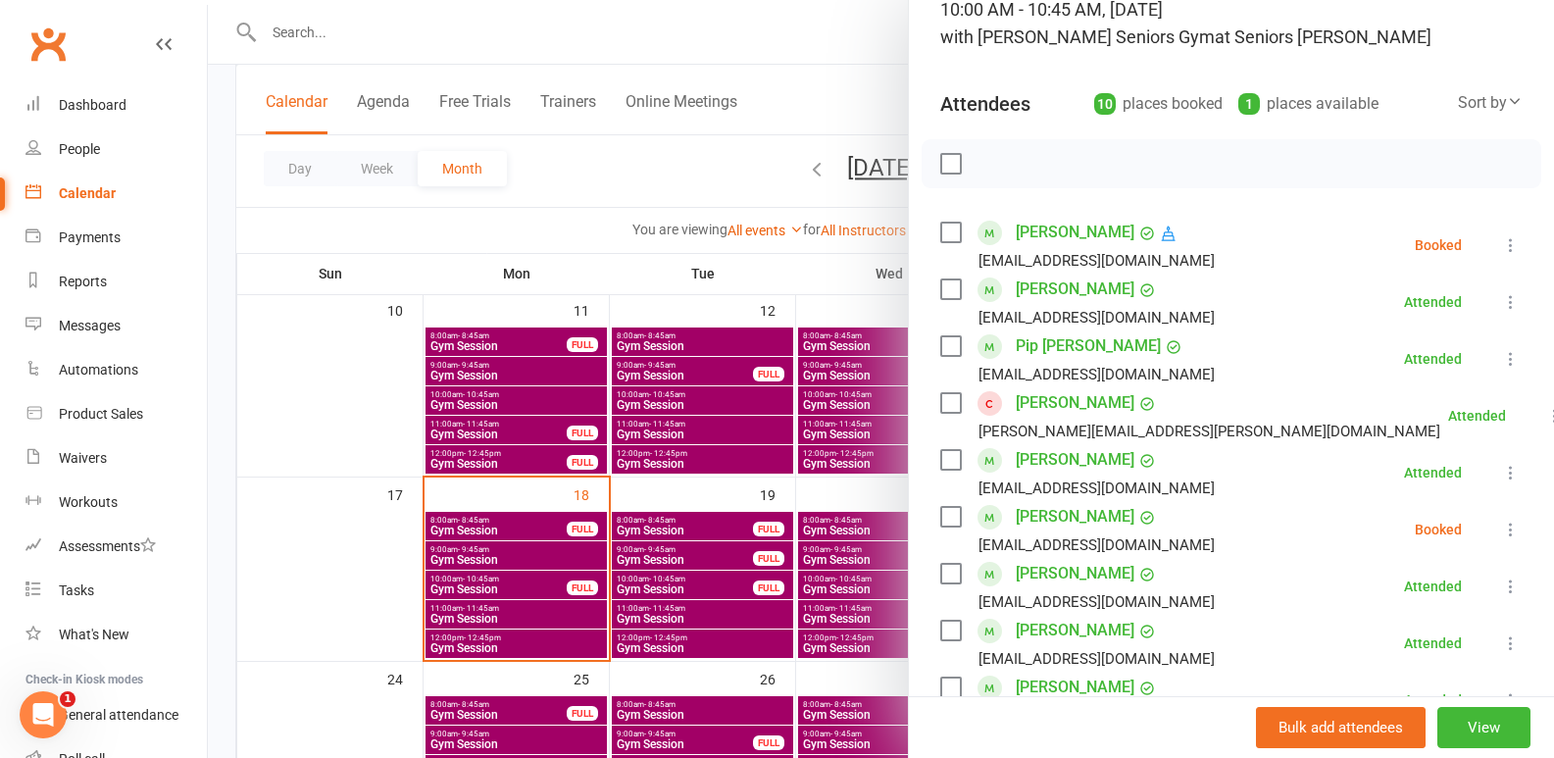
scroll to position [99, 0]
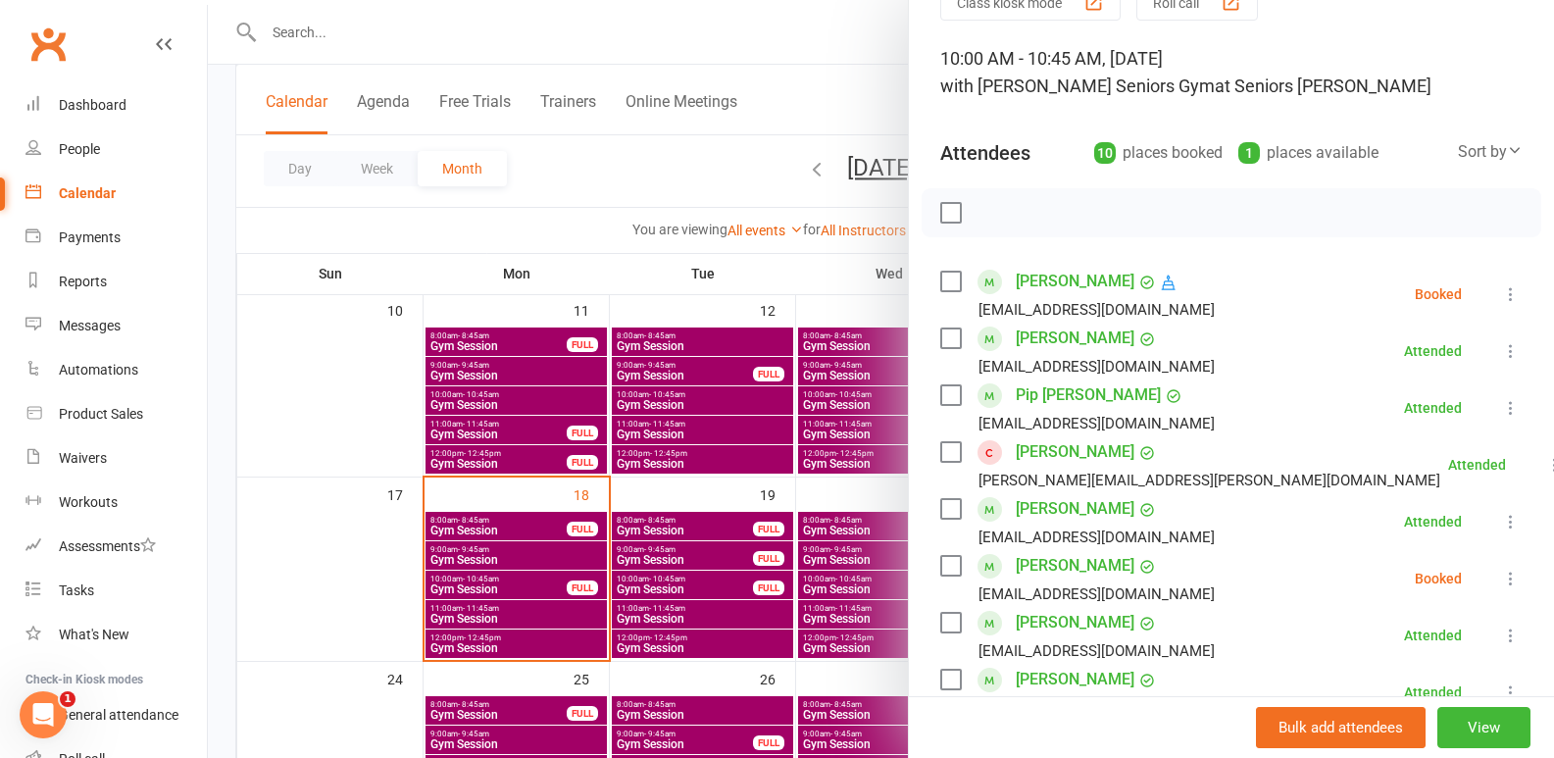
drag, startPoint x: 738, startPoint y: 527, endPoint x: 730, endPoint y: 531, distance: 10.1
click at [731, 525] on div at bounding box center [881, 379] width 1346 height 758
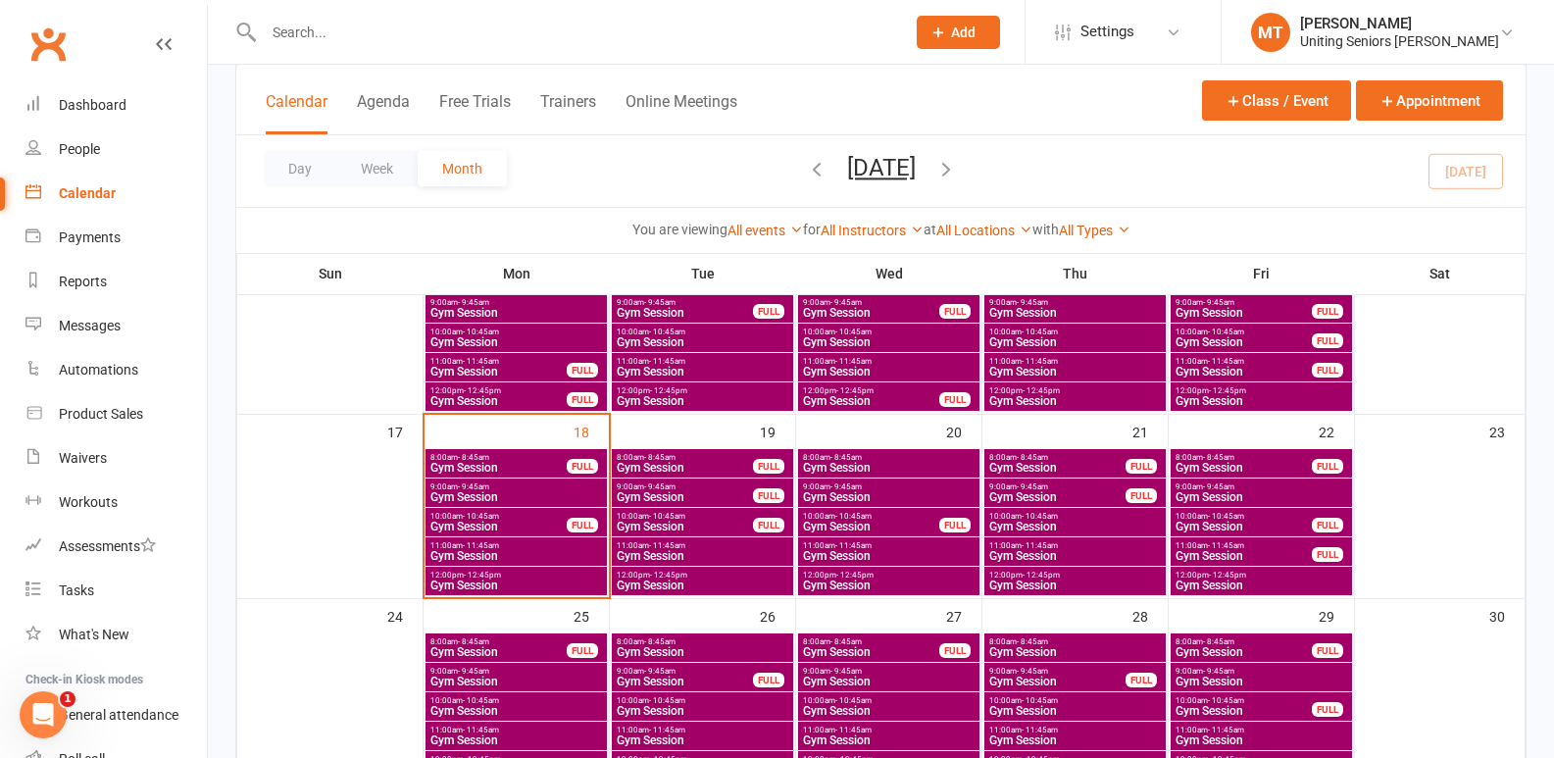
scroll to position [588, 0]
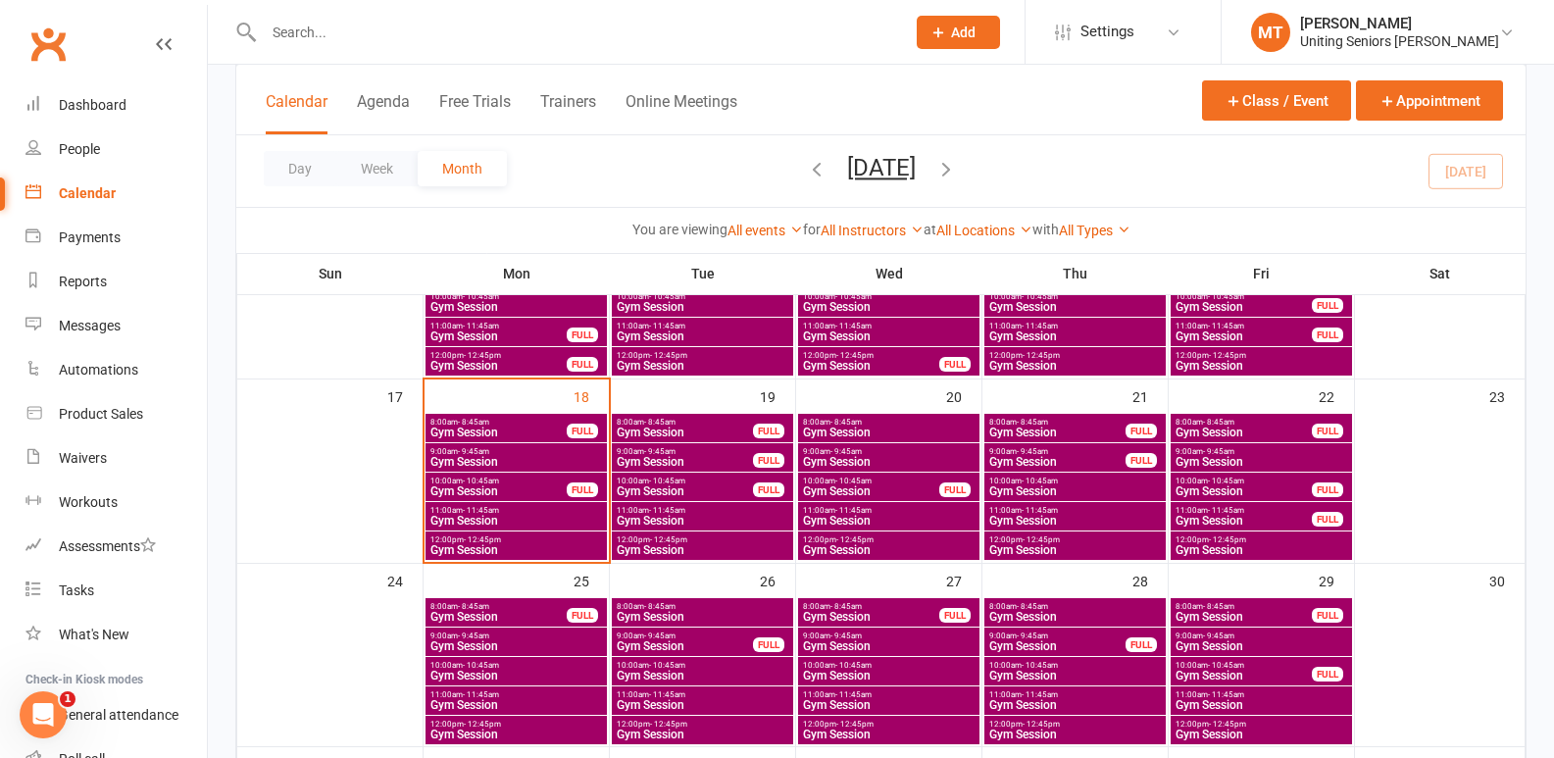
click at [416, 50] on div at bounding box center [563, 32] width 656 height 64
click at [411, 24] on input "text" at bounding box center [574, 32] width 633 height 27
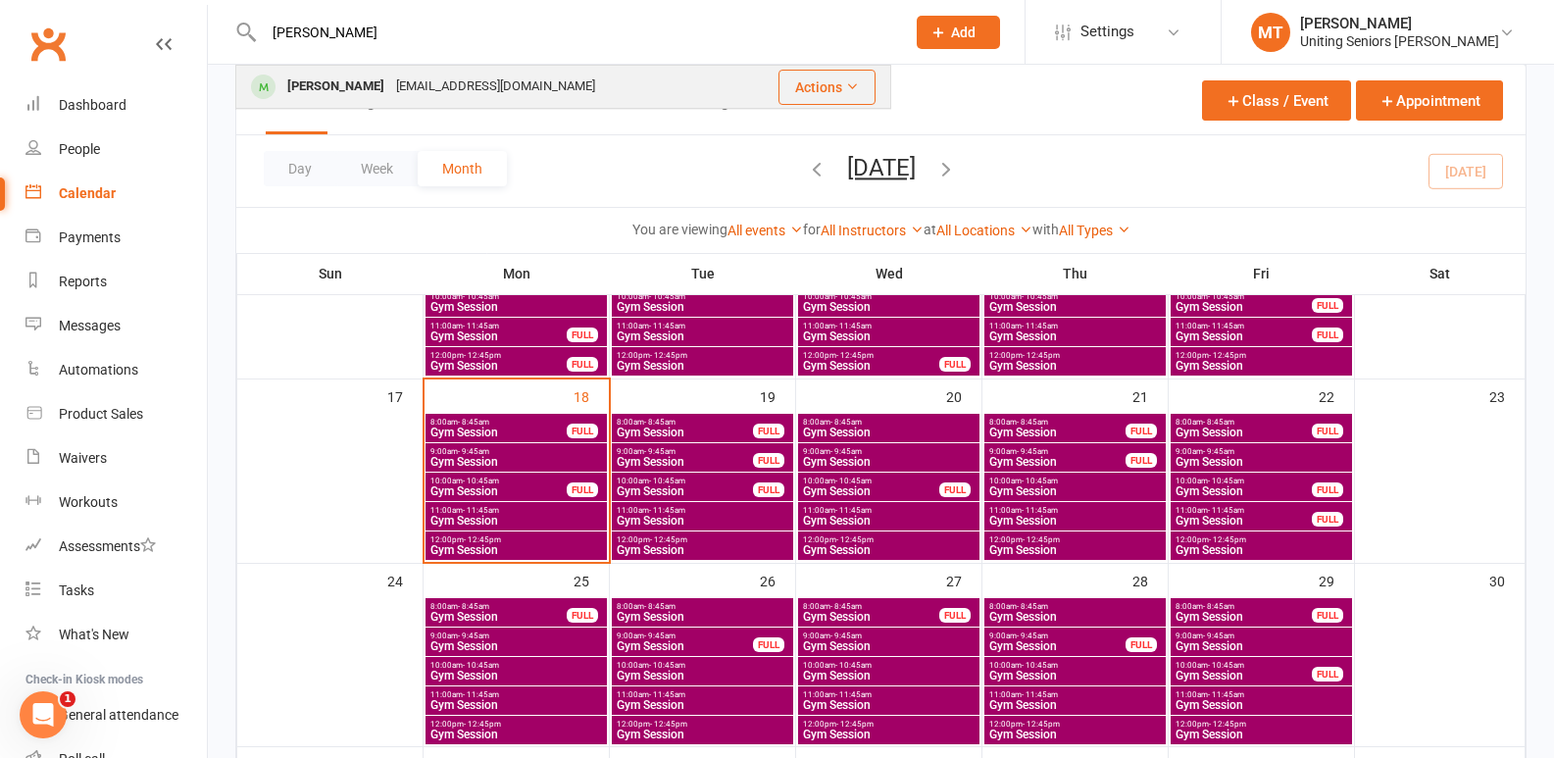
type input "[PERSON_NAME]"
click at [402, 84] on div "[EMAIL_ADDRESS][DOMAIN_NAME]" at bounding box center [495, 87] width 211 height 28
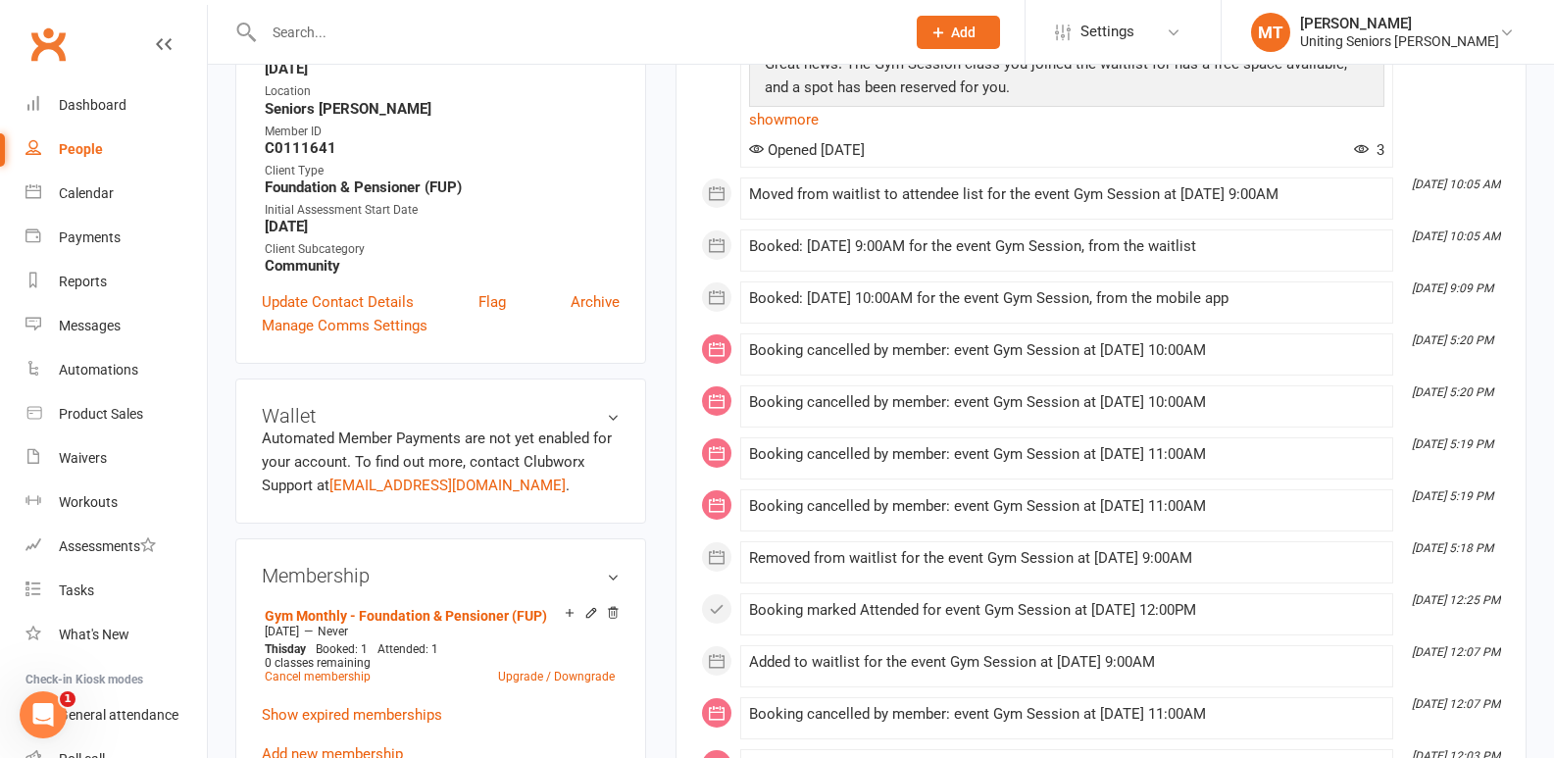
scroll to position [784, 0]
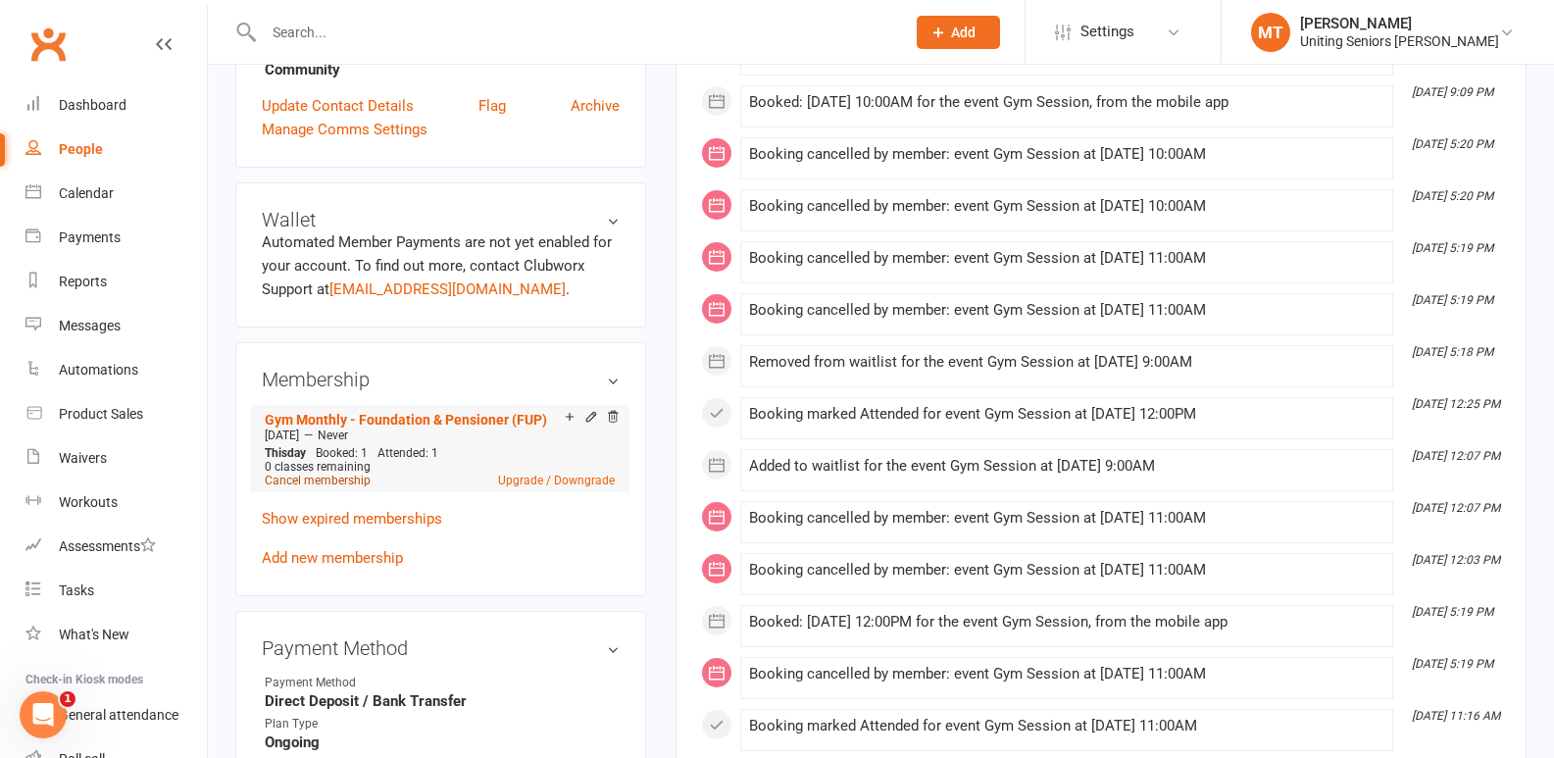
click at [292, 474] on link "Cancel membership" at bounding box center [318, 481] width 106 height 14
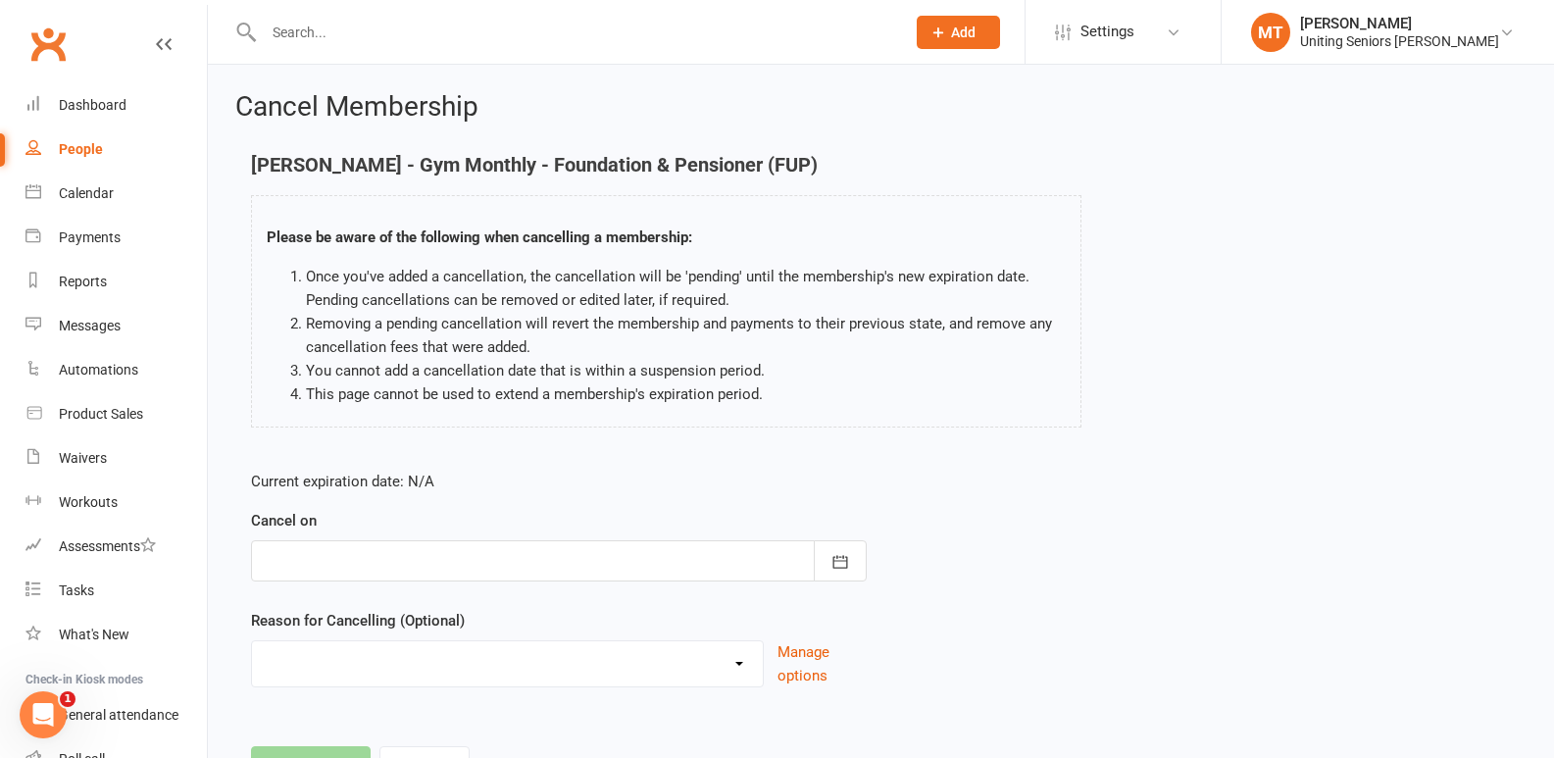
click at [708, 561] on div at bounding box center [559, 560] width 616 height 41
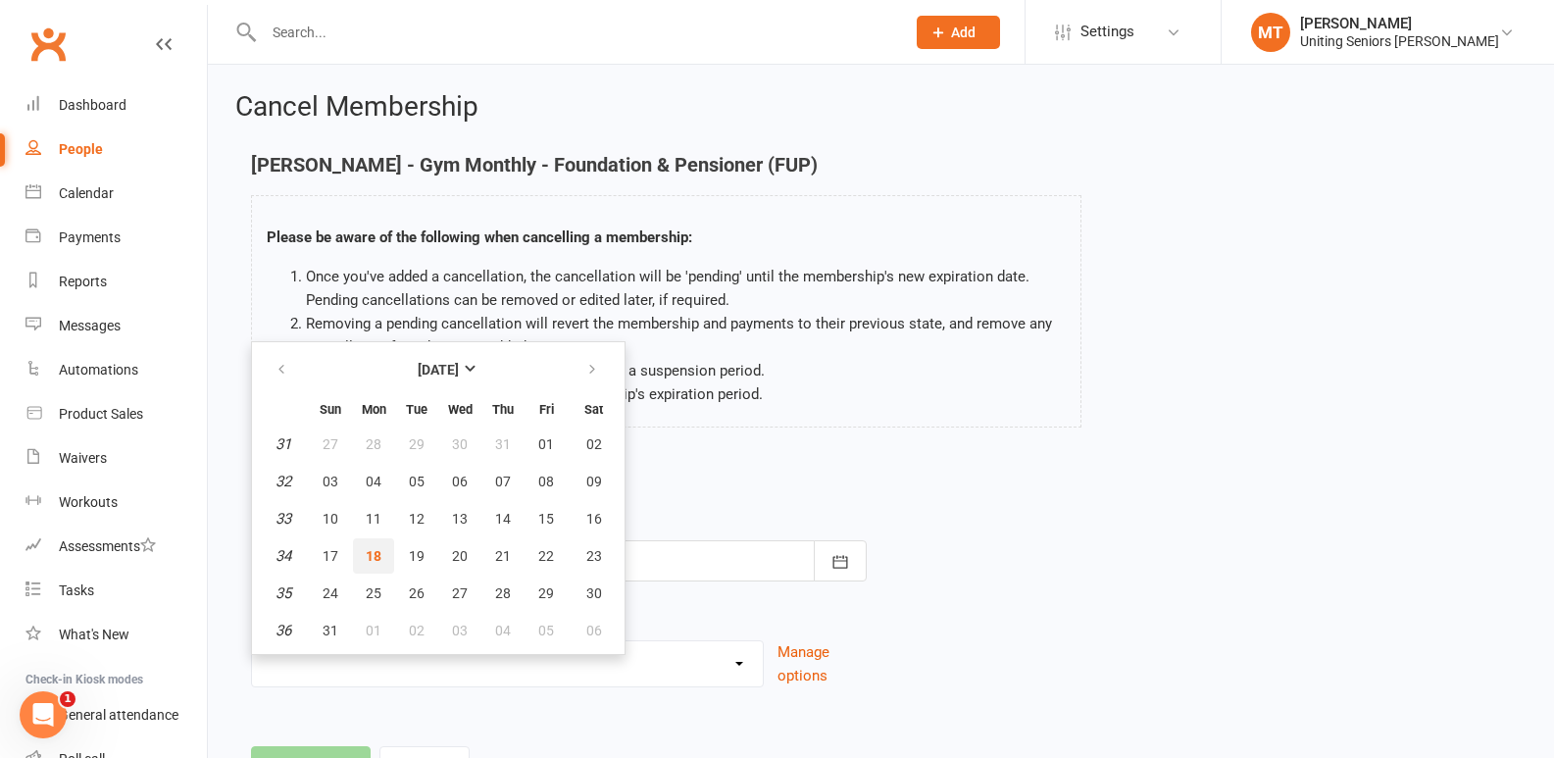
click at [384, 561] on button "18" at bounding box center [373, 555] width 41 height 35
type input "[DATE]"
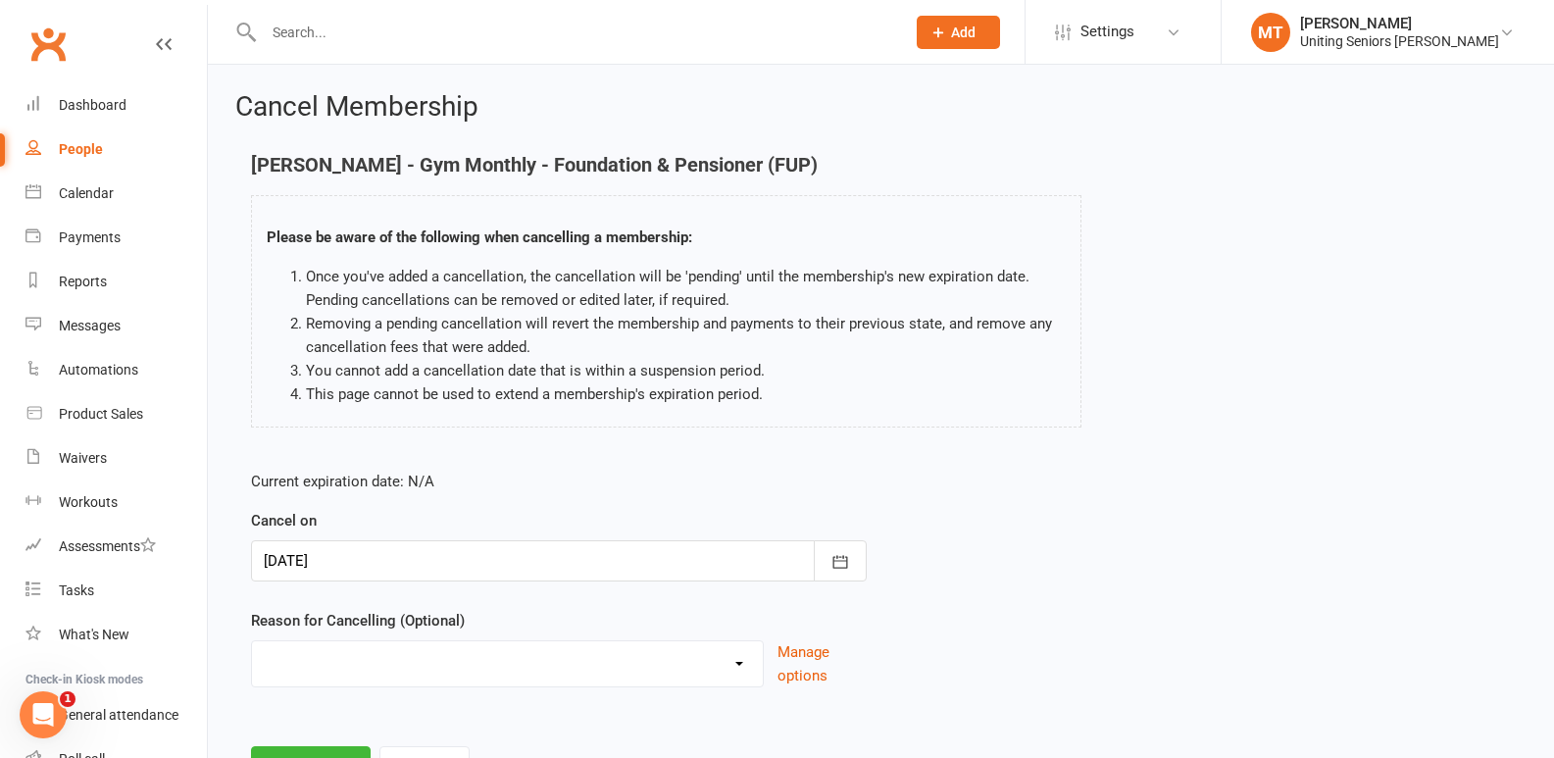
drag, startPoint x: 431, startPoint y: 669, endPoint x: 435, endPoint y: 658, distance: 11.5
click at [431, 669] on select "Finish 10Vp Holiday Injury Other reason" at bounding box center [507, 660] width 511 height 39
select select "1"
click at [252, 641] on select "Finish 10Vp Holiday Injury Other reason" at bounding box center [507, 660] width 511 height 39
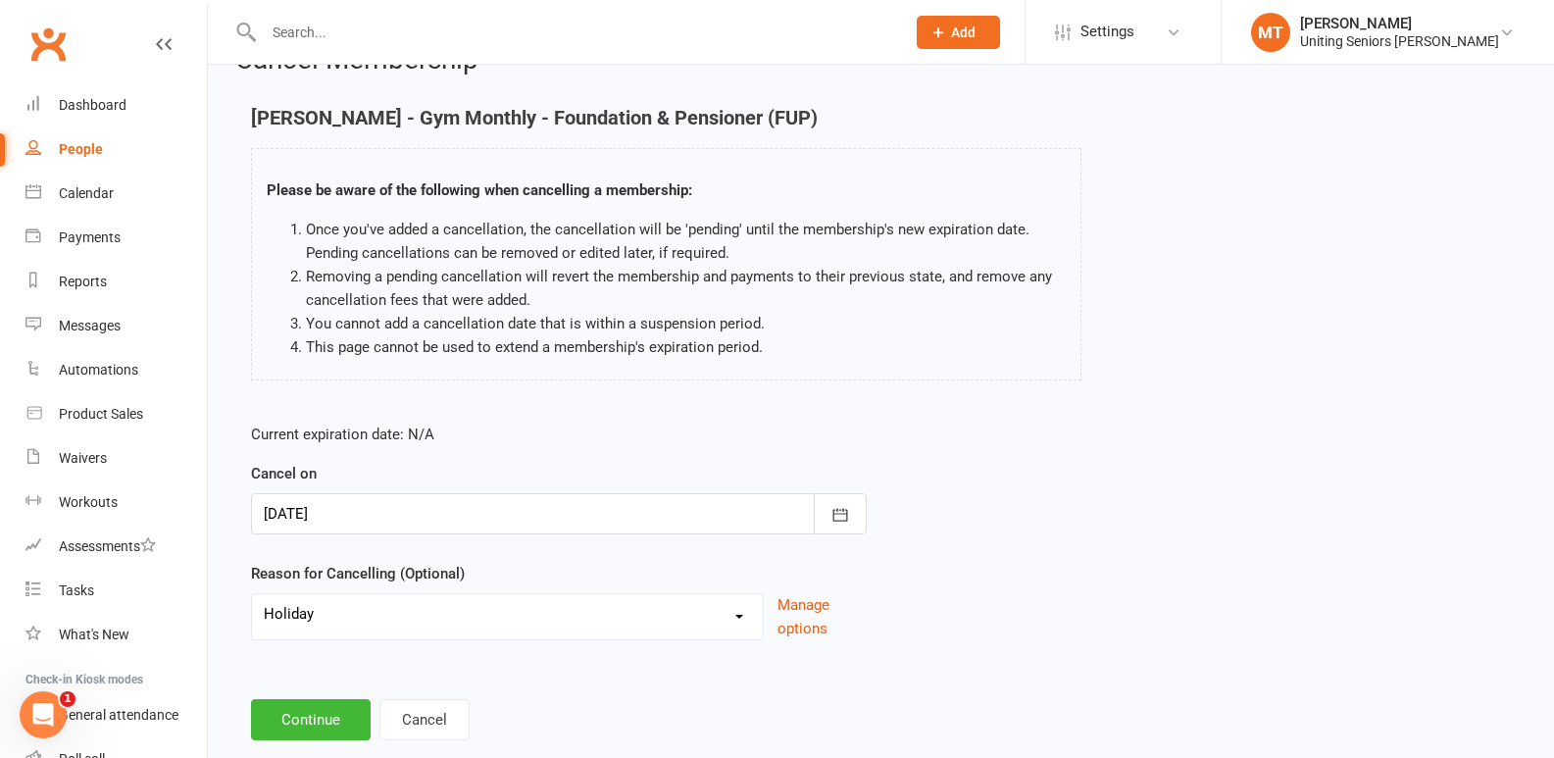
scroll to position [89, 0]
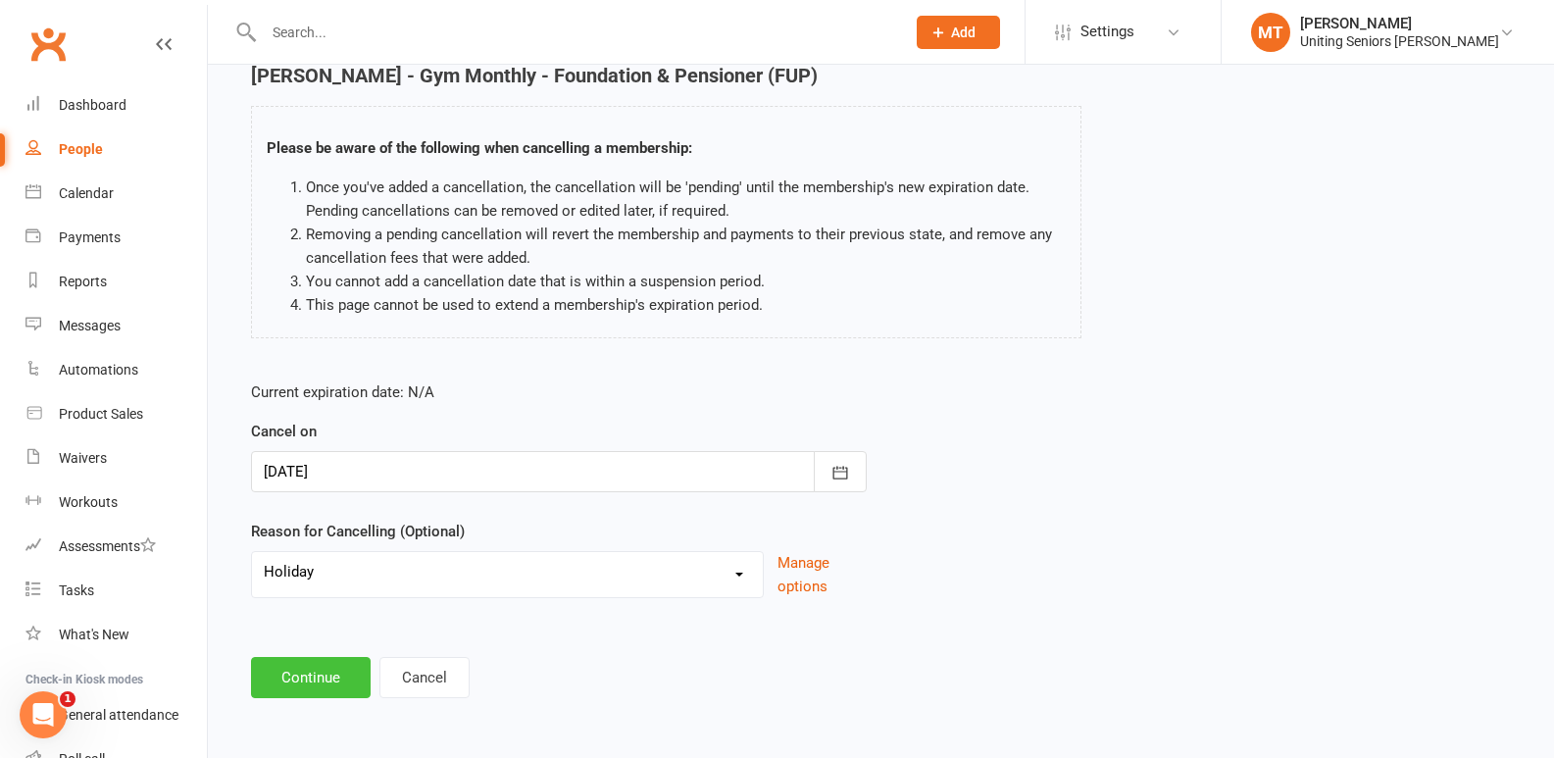
click at [337, 692] on button "Continue" at bounding box center [311, 677] width 120 height 41
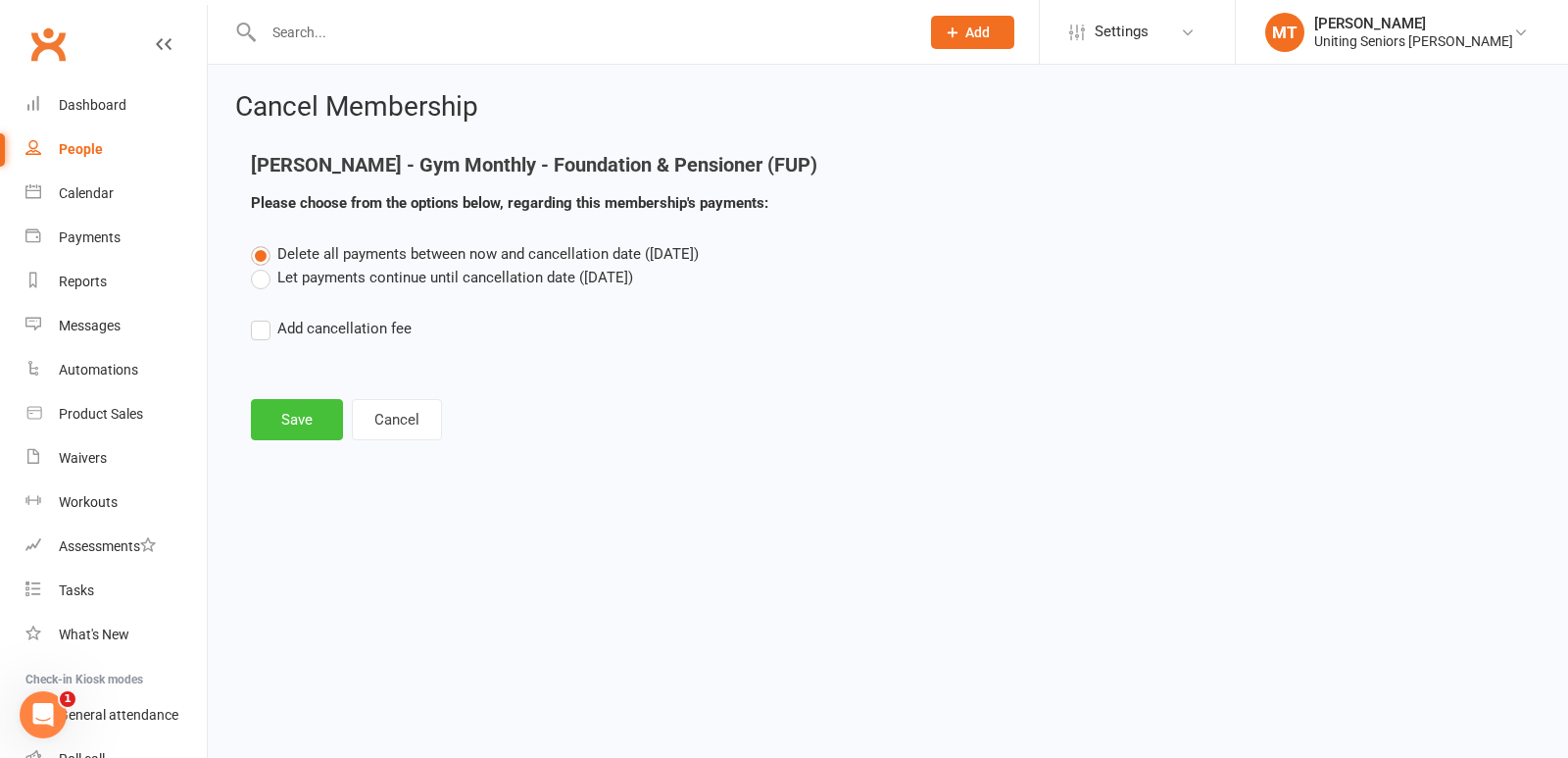
click at [307, 425] on button "Save" at bounding box center [297, 419] width 92 height 41
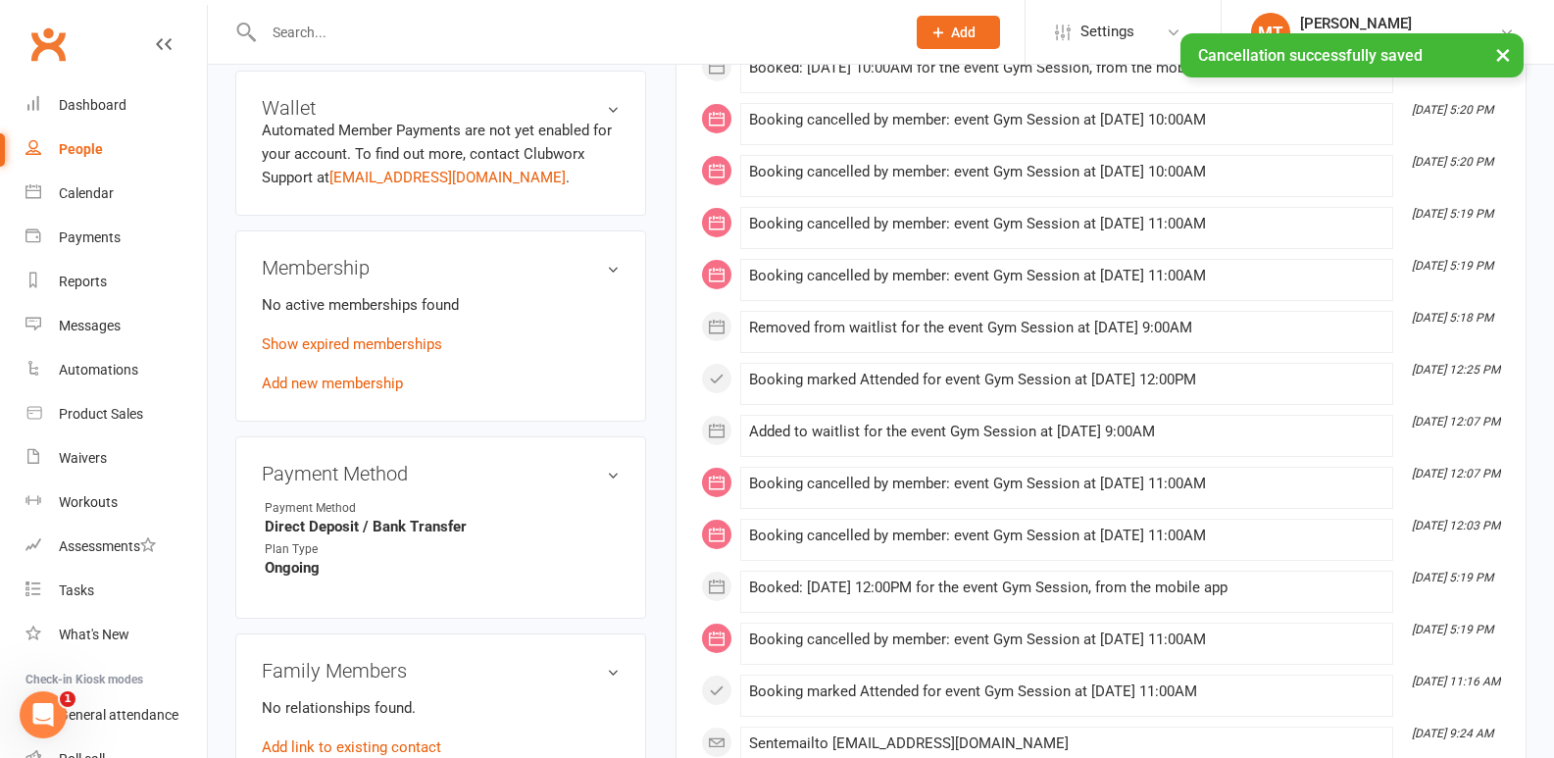
scroll to position [1079, 0]
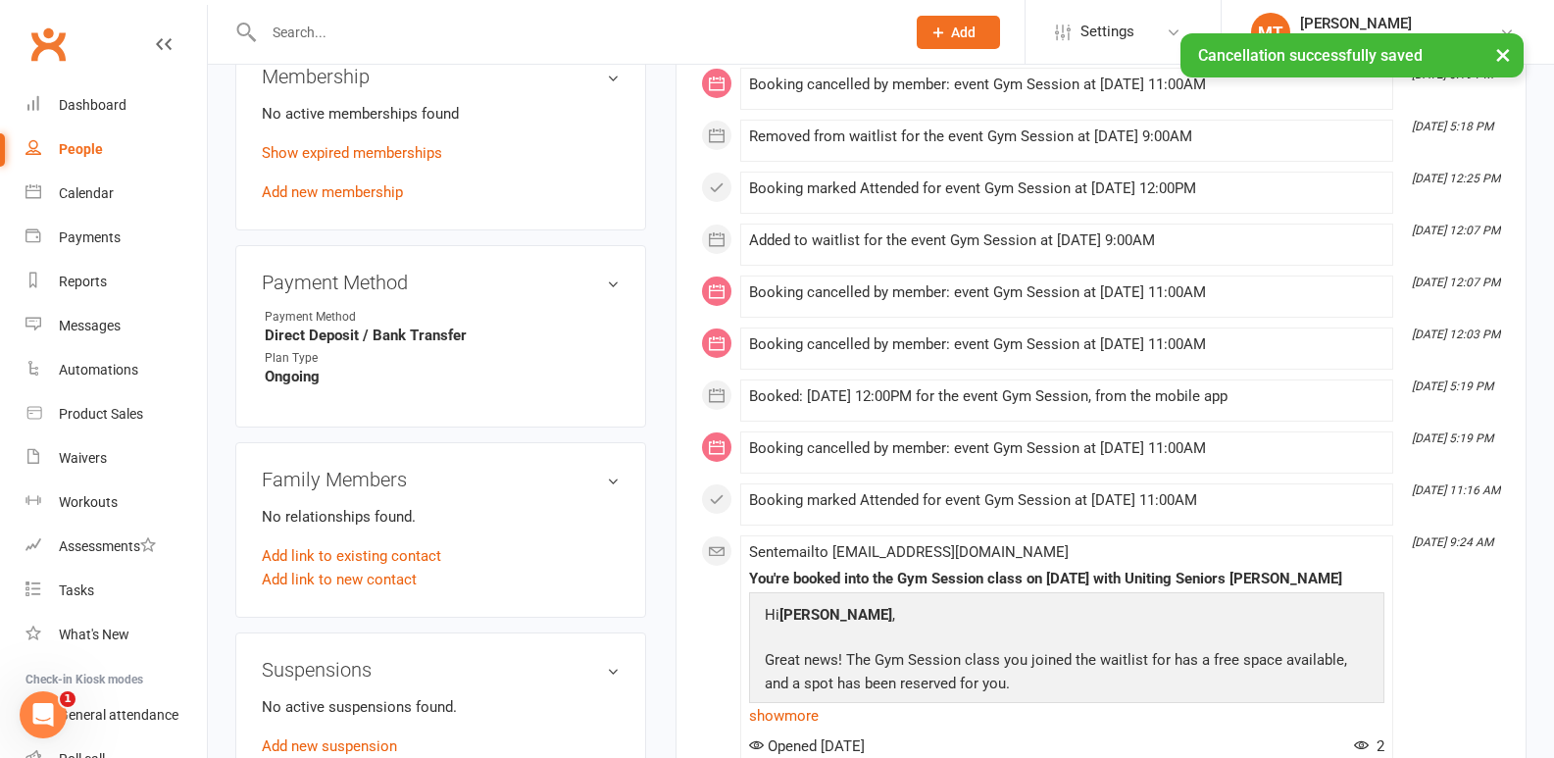
drag, startPoint x: 1135, startPoint y: 482, endPoint x: 925, endPoint y: 473, distance: 211.0
click at [925, 473] on li "[DATE] 5:19 PM Booking cancelled by member: event Gym Session at [DATE] 11:00AM" at bounding box center [1066, 452] width 653 height 42
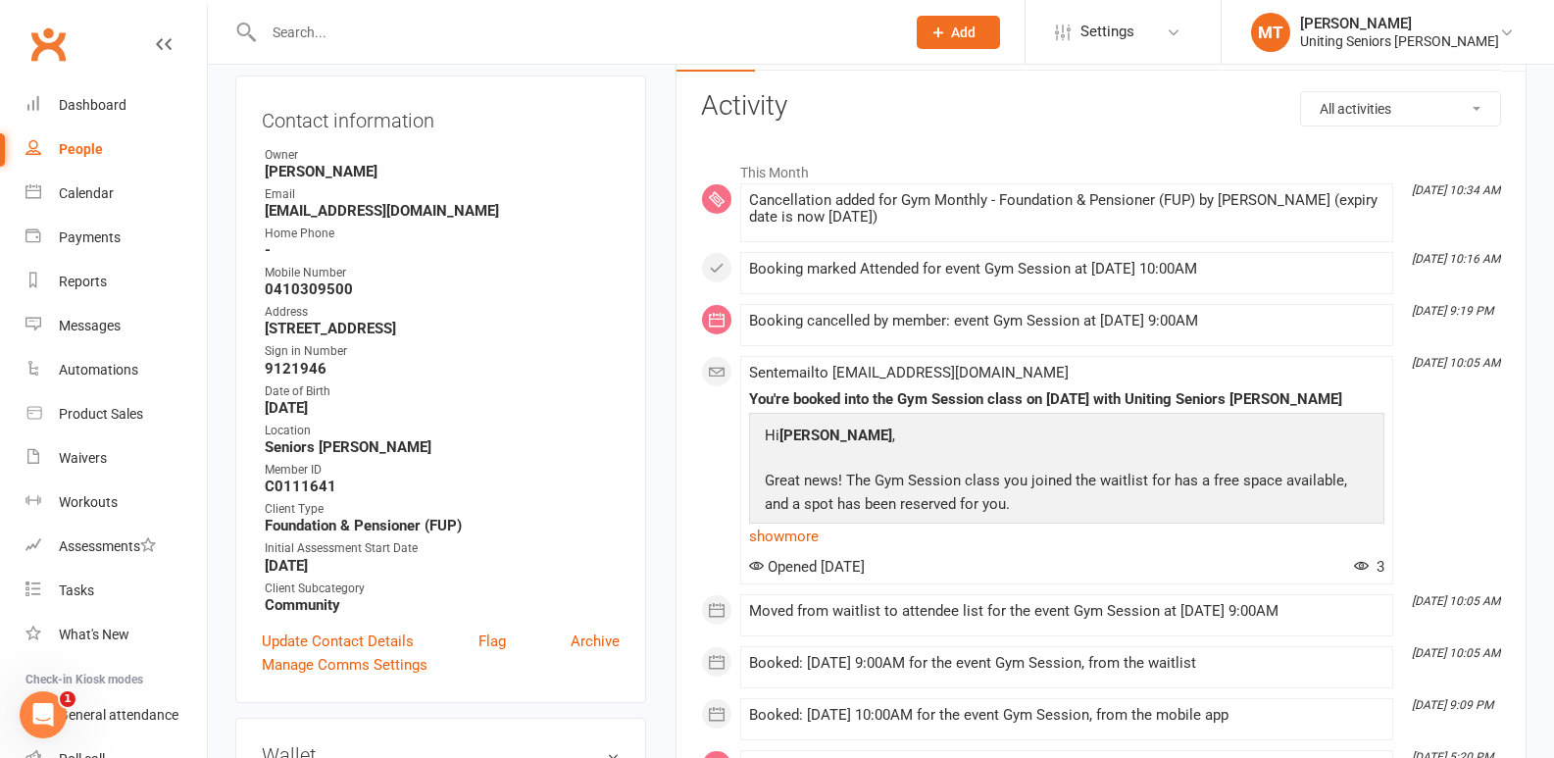
scroll to position [0, 0]
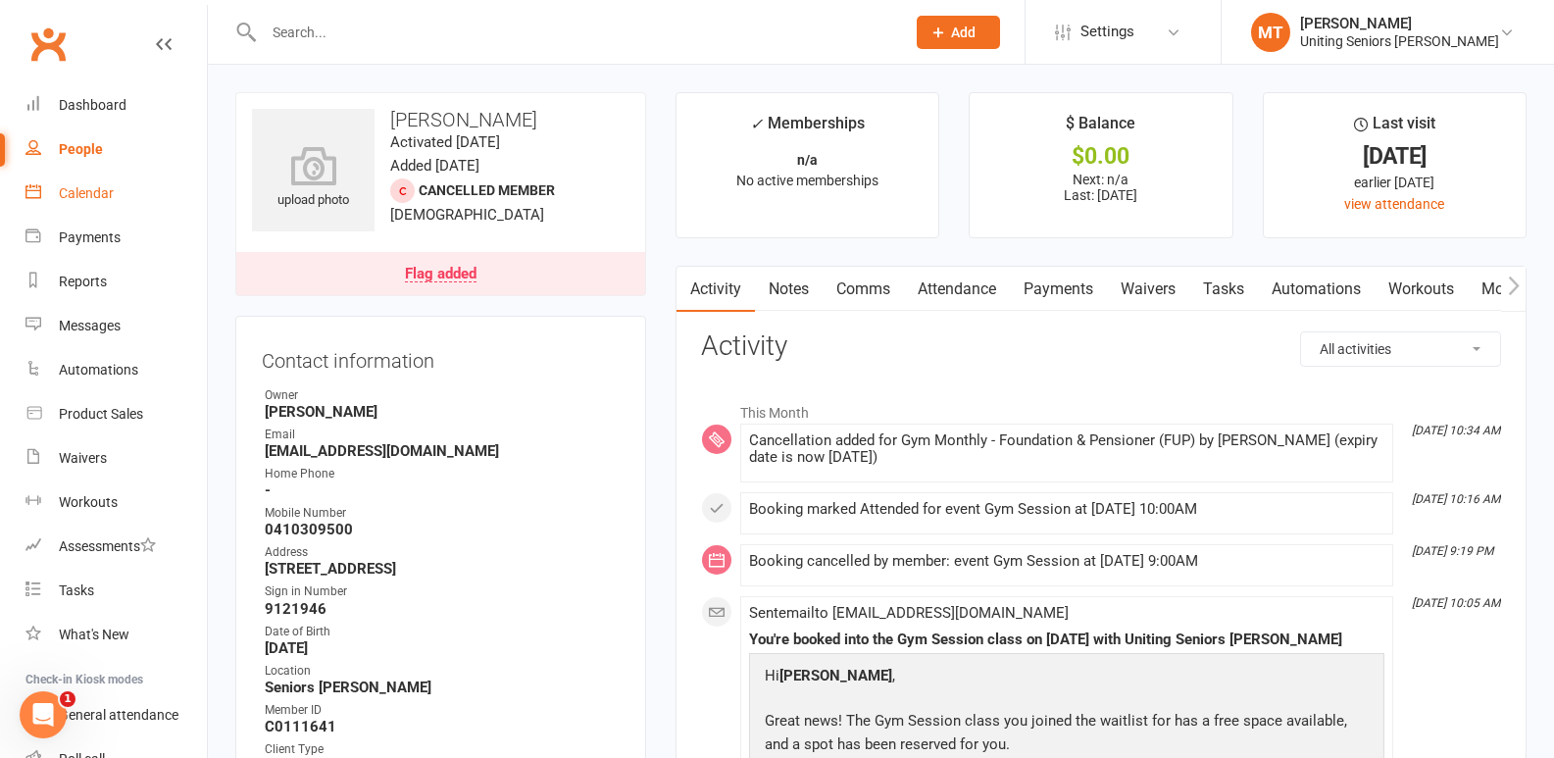
click at [100, 193] on div "Calendar" at bounding box center [86, 193] width 55 height 16
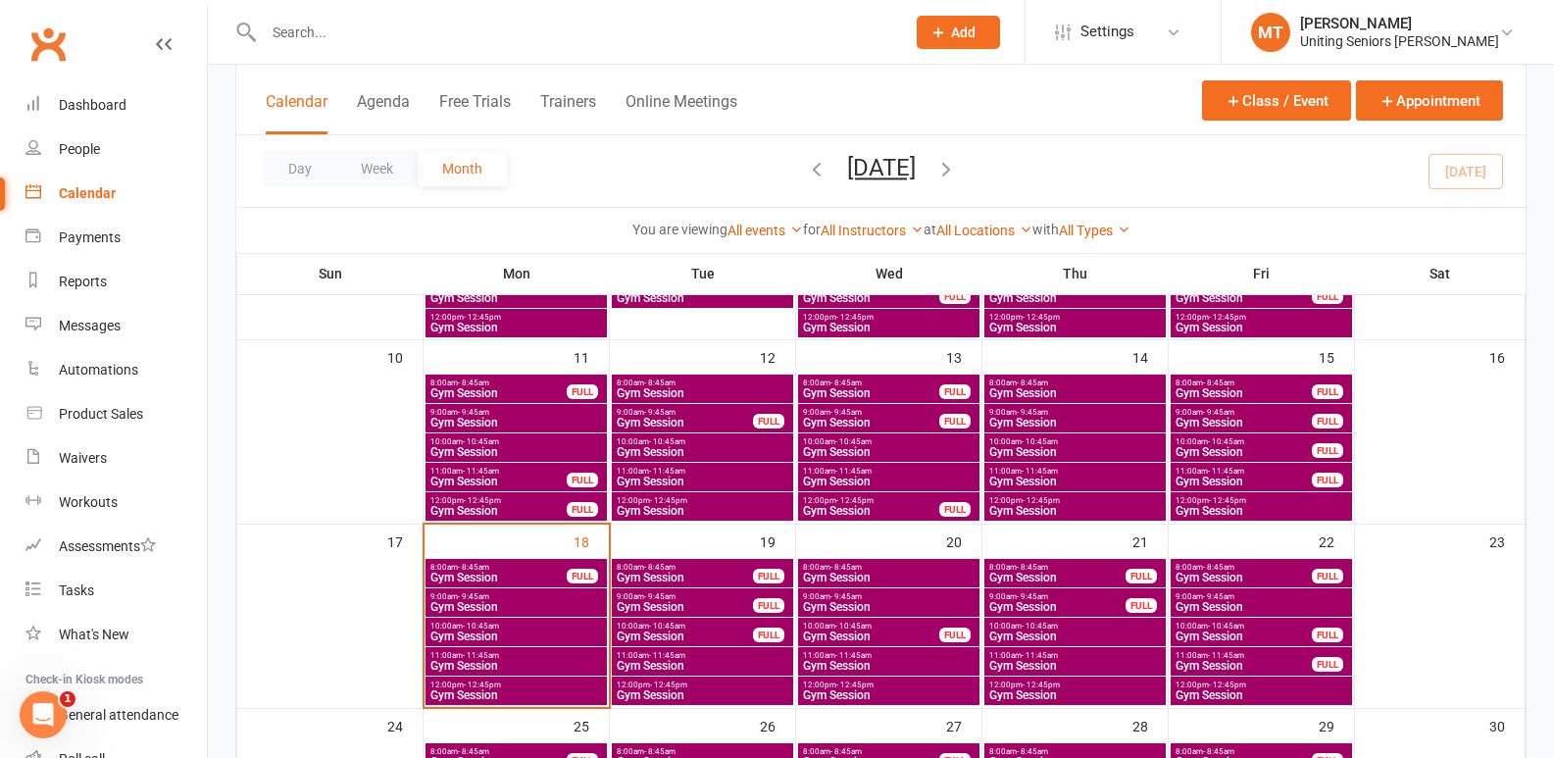
scroll to position [490, 0]
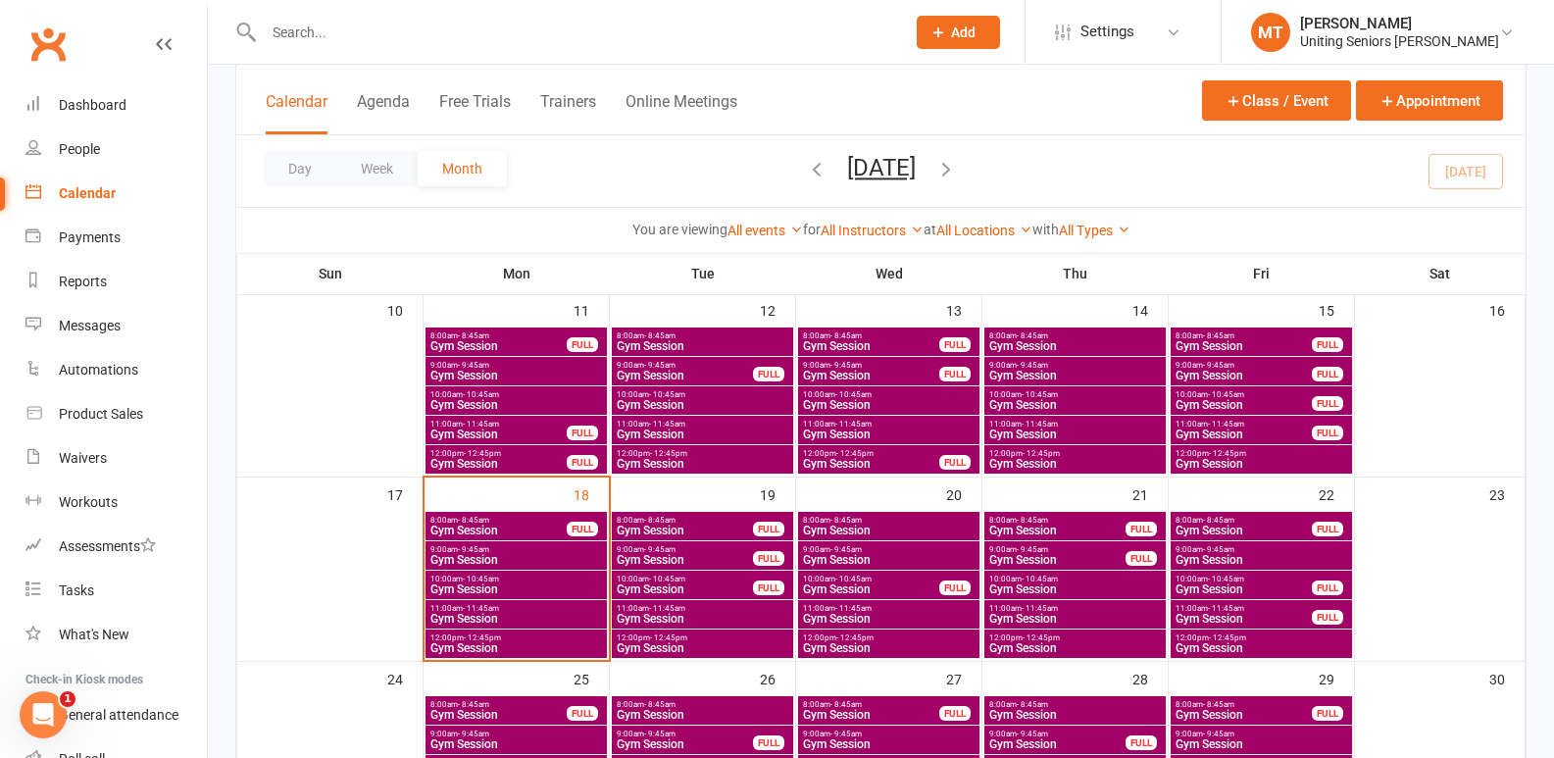
click at [566, 591] on span "Gym Session" at bounding box center [516, 589] width 174 height 12
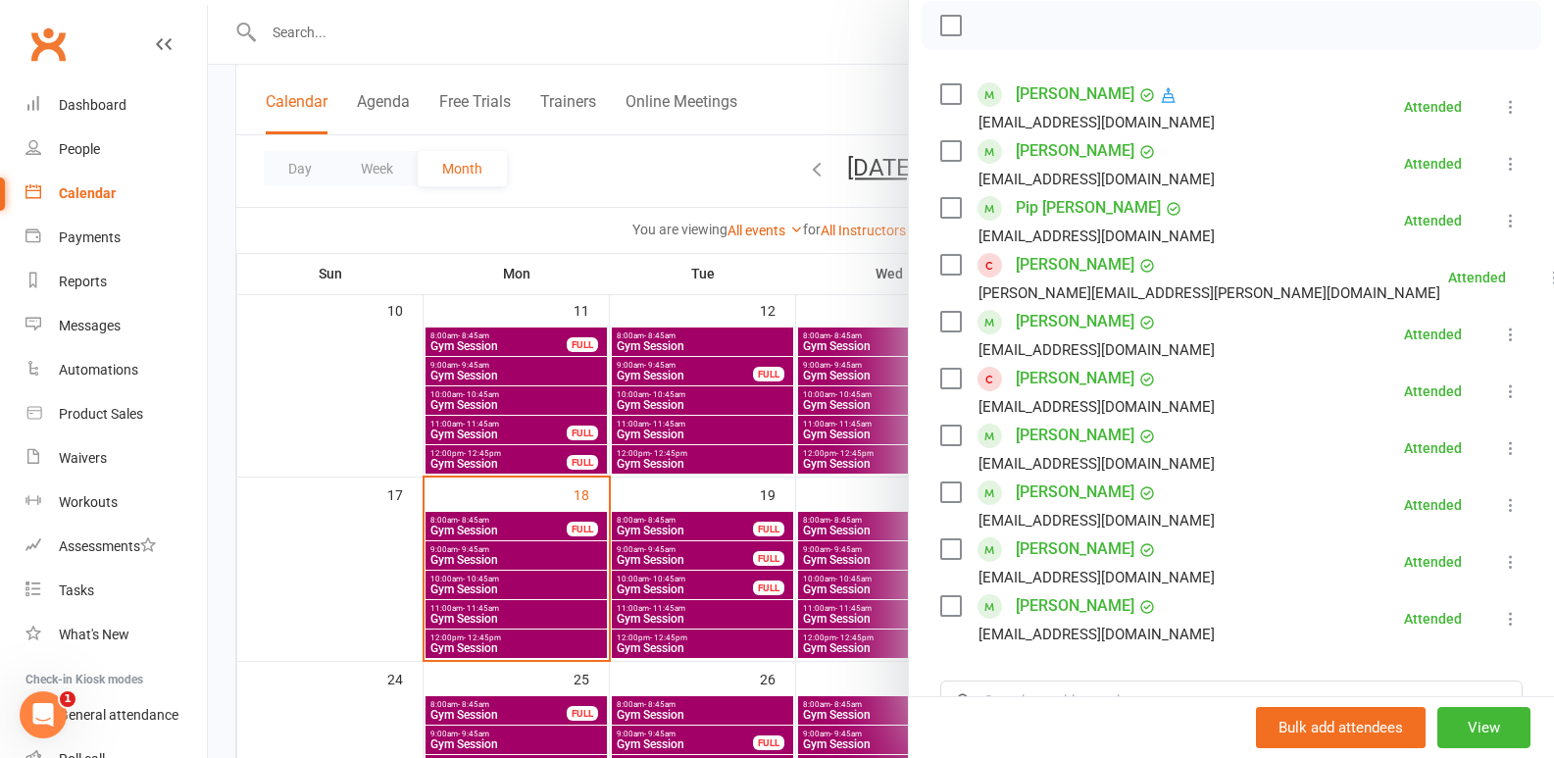
scroll to position [392, 0]
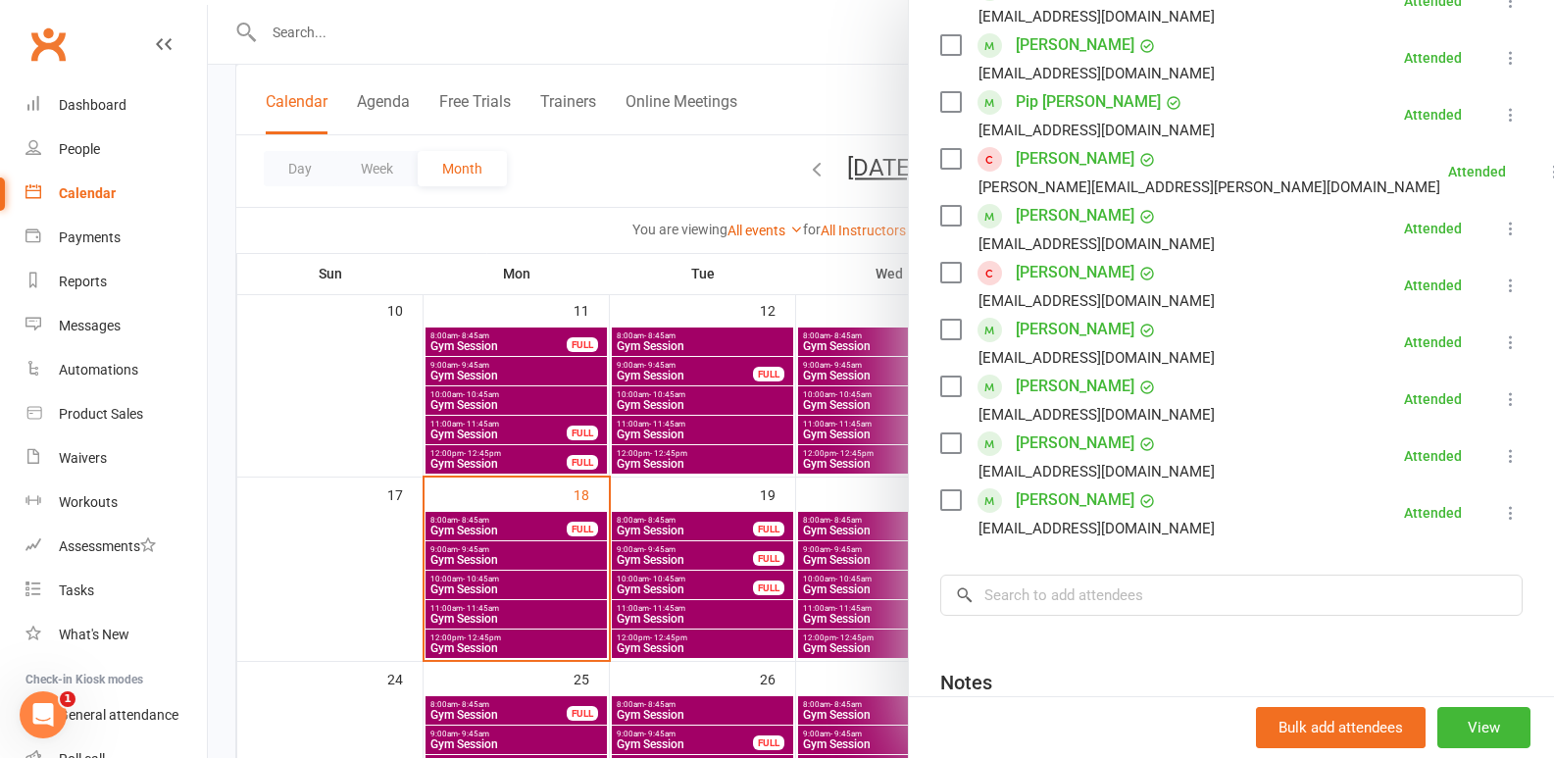
click at [543, 534] on div at bounding box center [881, 379] width 1346 height 758
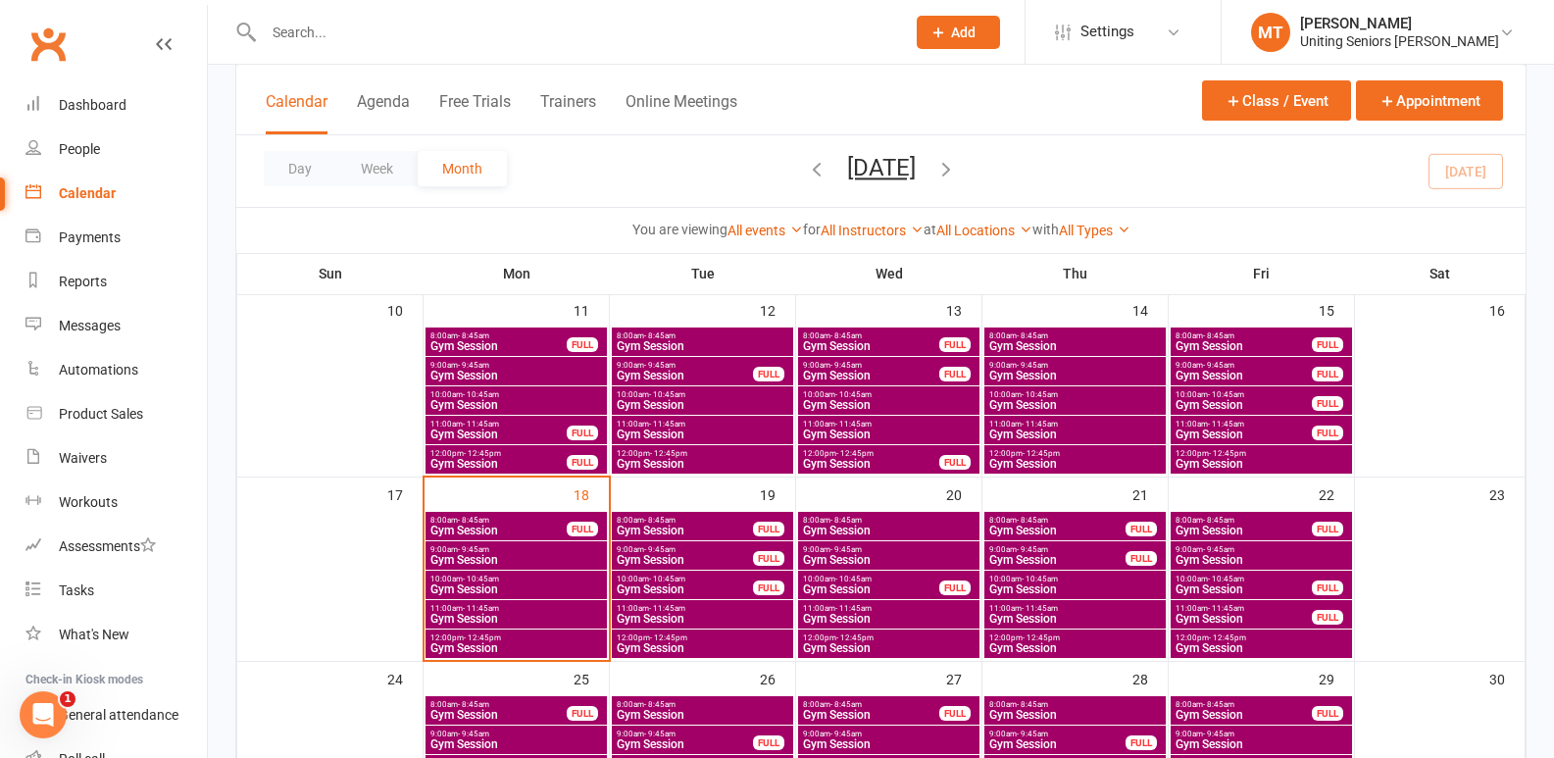
click at [545, 579] on span "10:00am - 10:45am" at bounding box center [516, 579] width 174 height 9
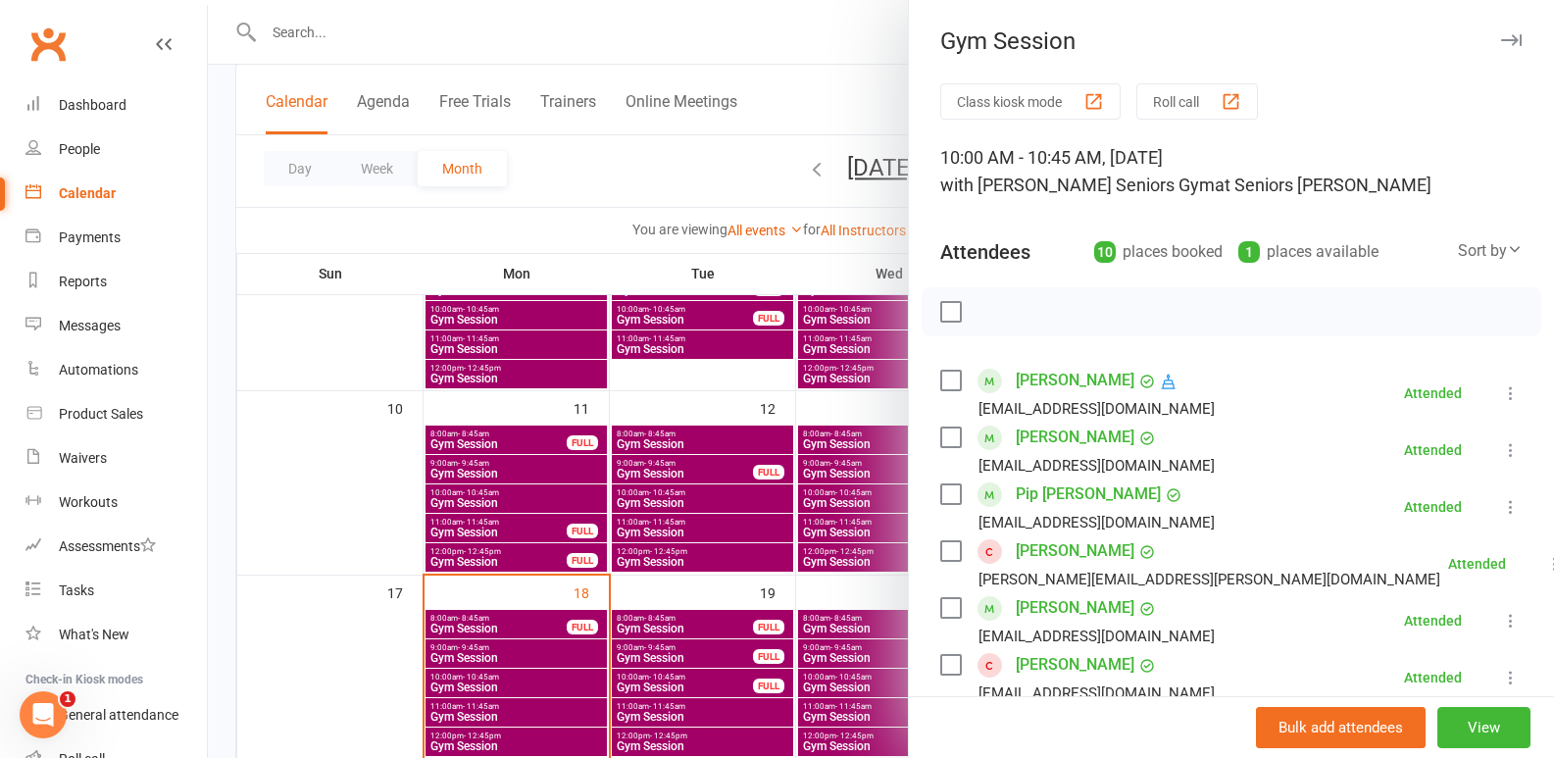
click at [421, 609] on div at bounding box center [881, 379] width 1346 height 758
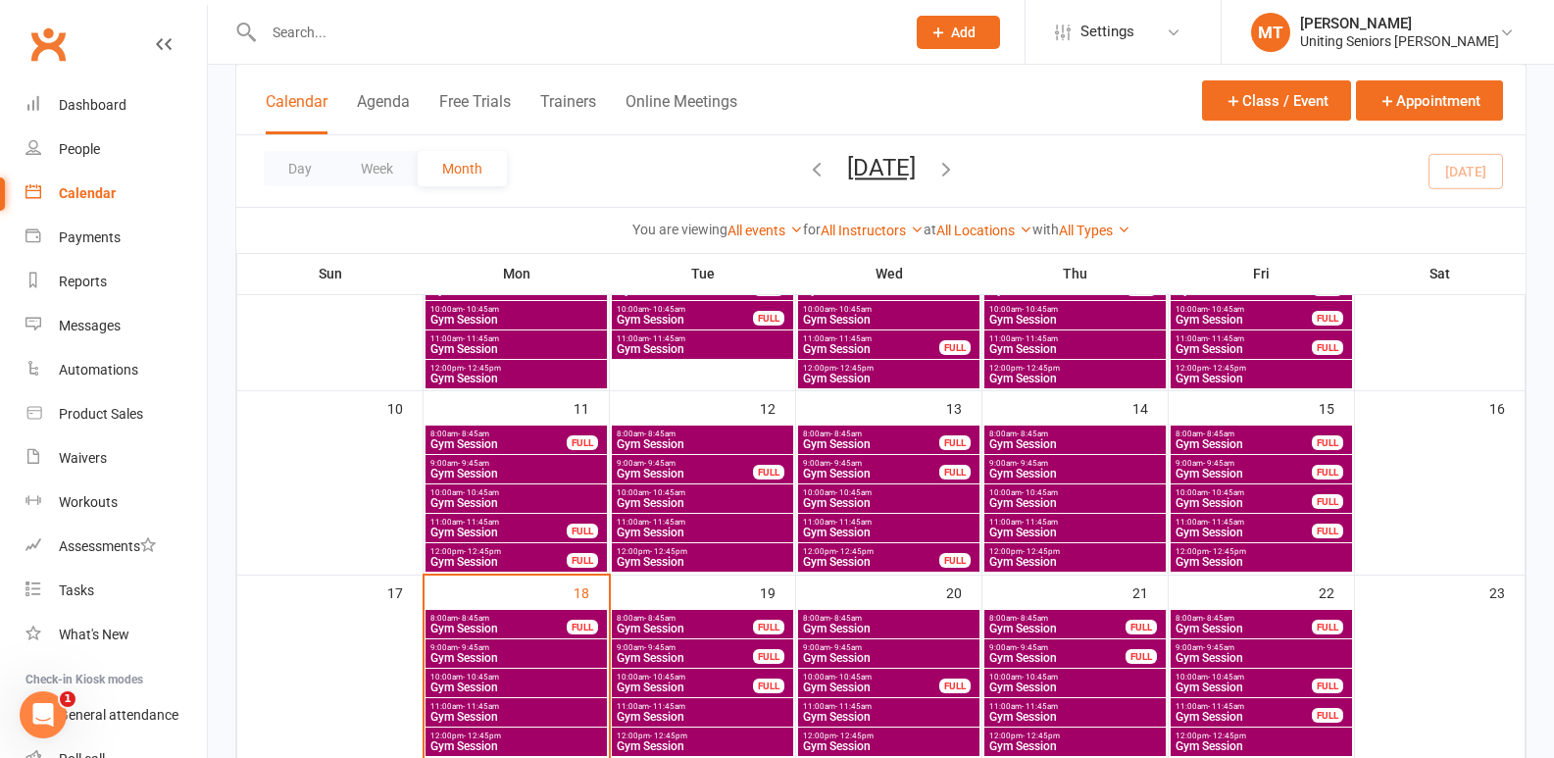
click at [490, 615] on div at bounding box center [881, 379] width 1346 height 758
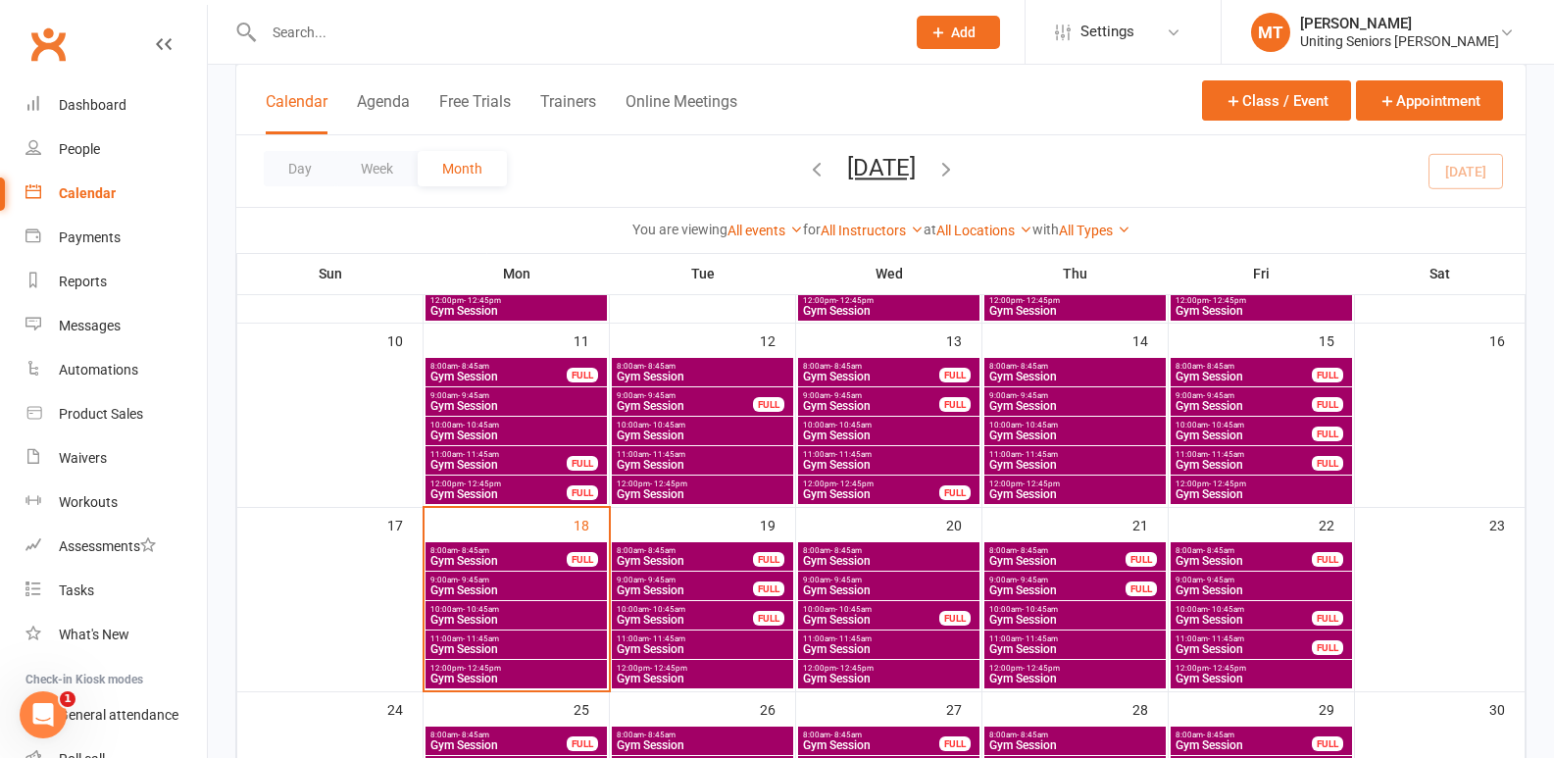
scroll to position [490, 0]
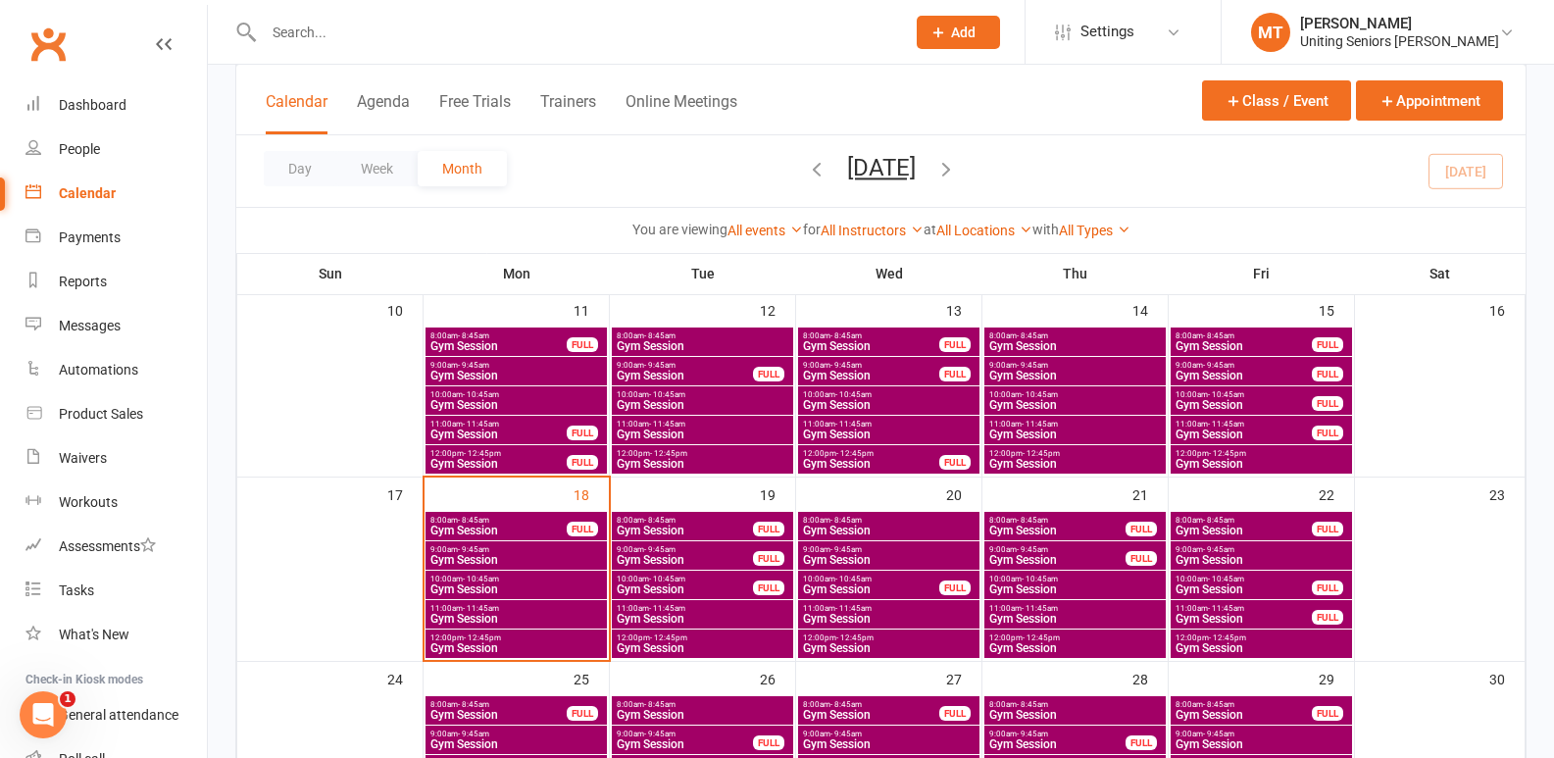
click at [1221, 590] on span "Gym Session" at bounding box center [1244, 589] width 138 height 12
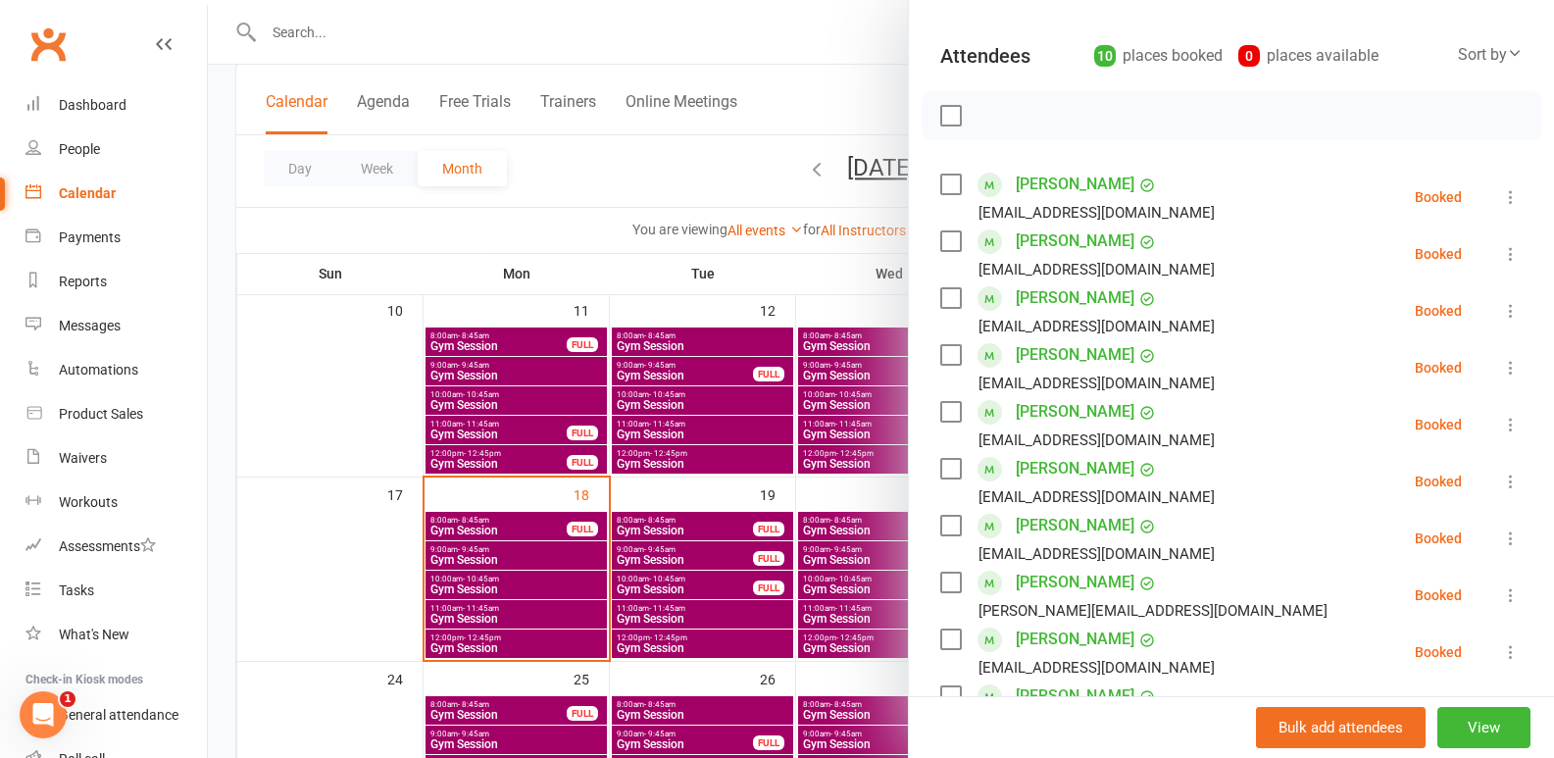
scroll to position [294, 0]
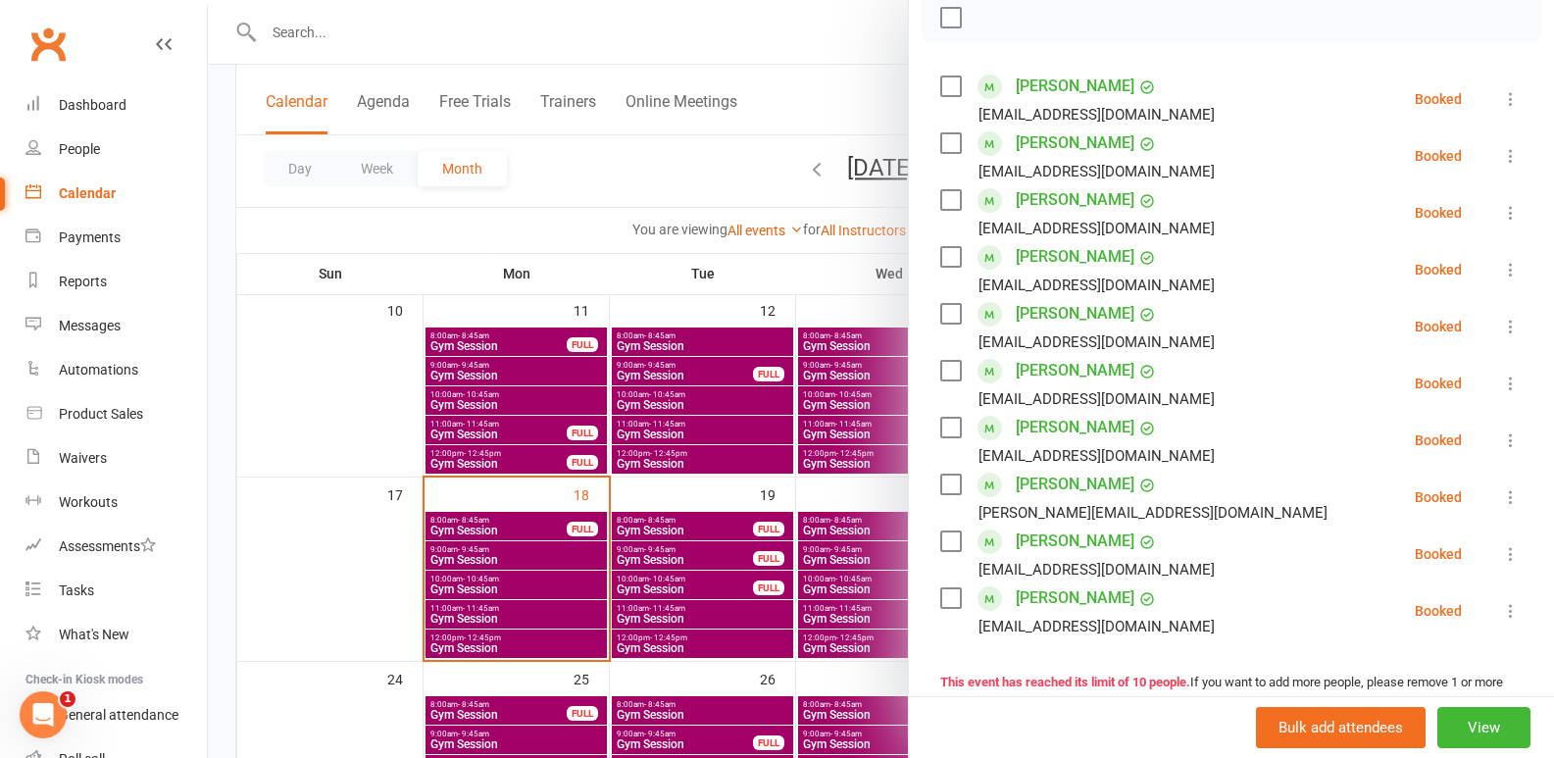
click at [634, 577] on div at bounding box center [881, 379] width 1346 height 758
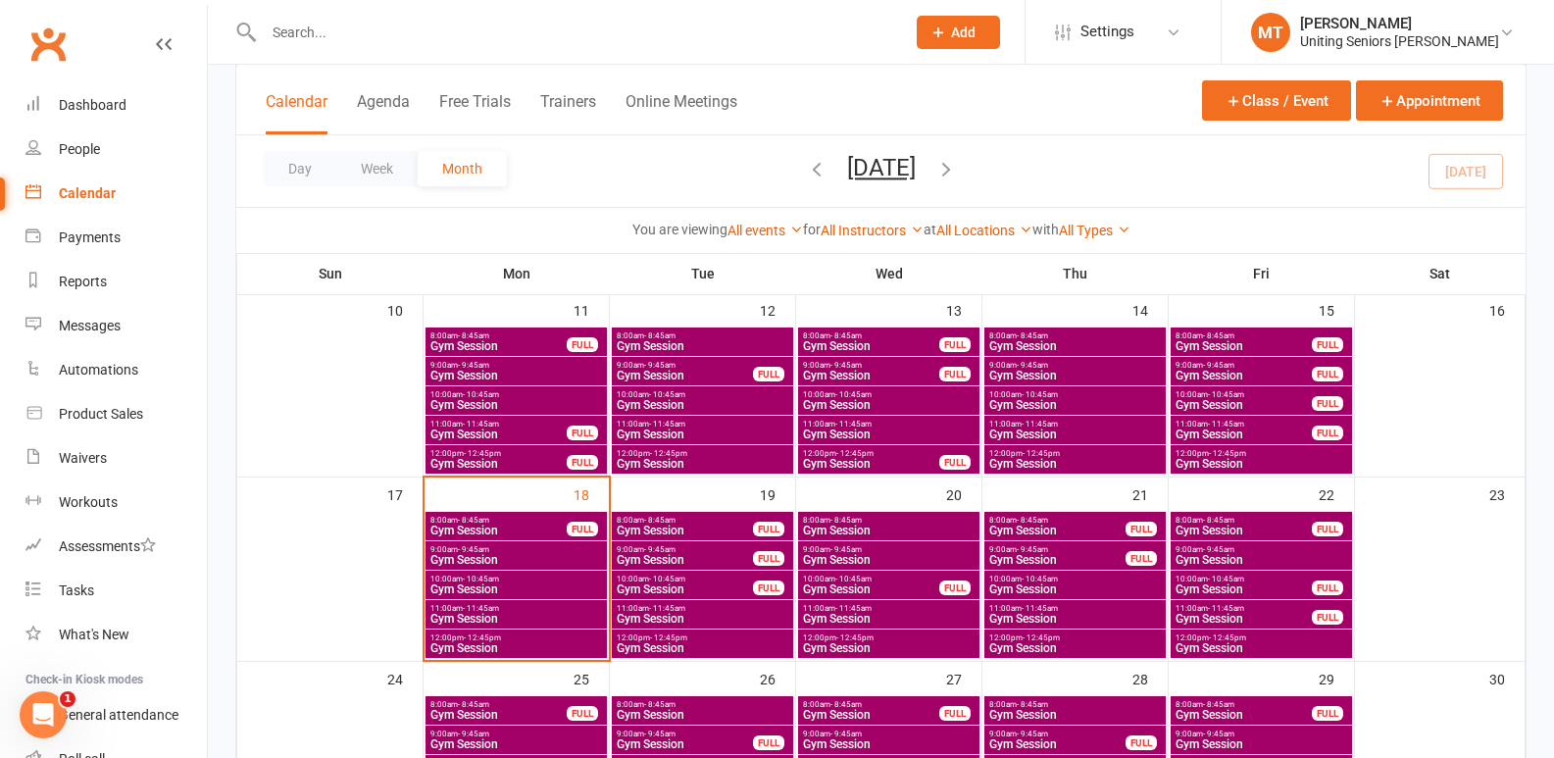
click at [1196, 579] on span "10:00am - 10:45am" at bounding box center [1244, 579] width 138 height 9
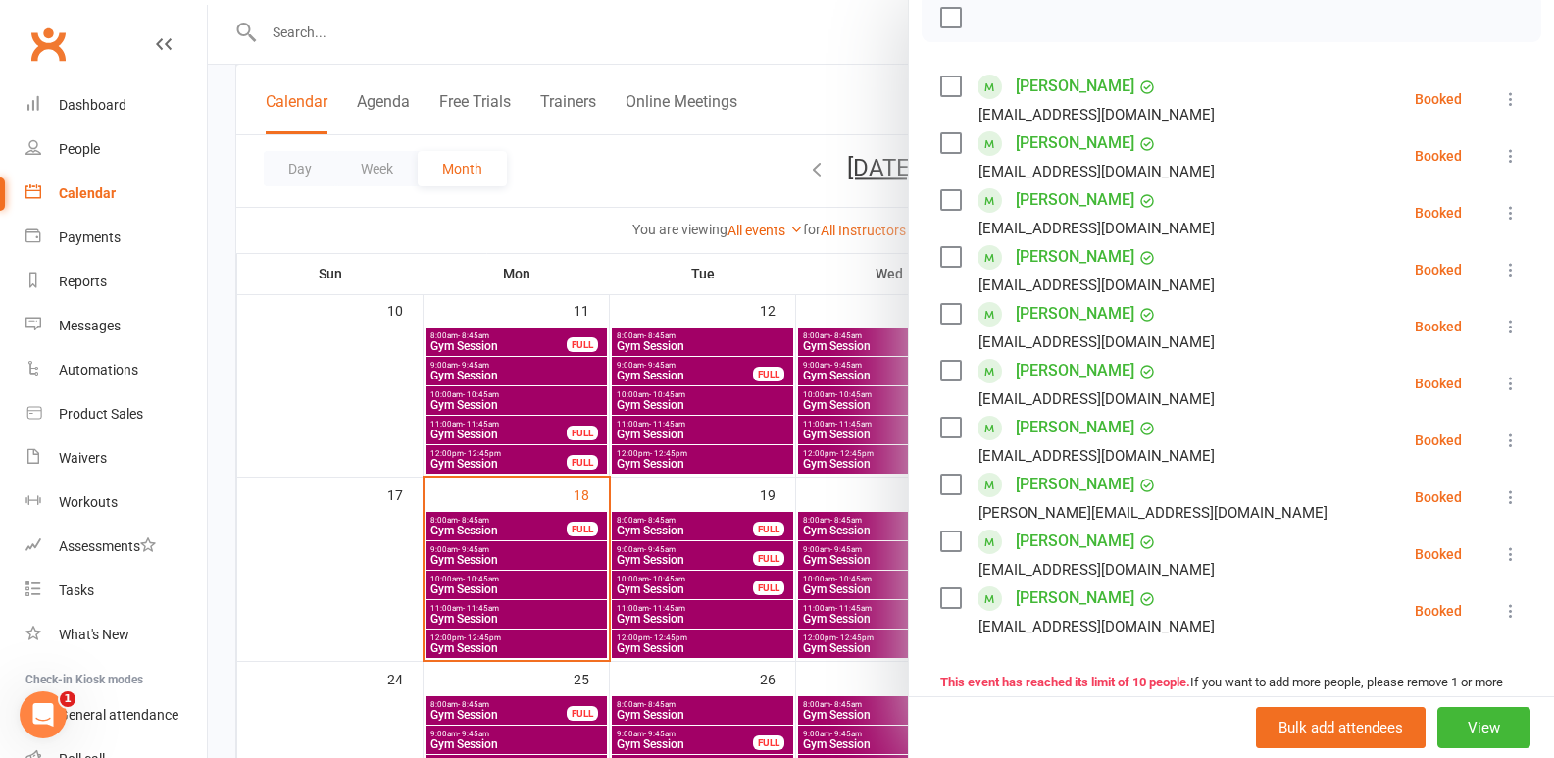
click at [832, 515] on div at bounding box center [881, 379] width 1346 height 758
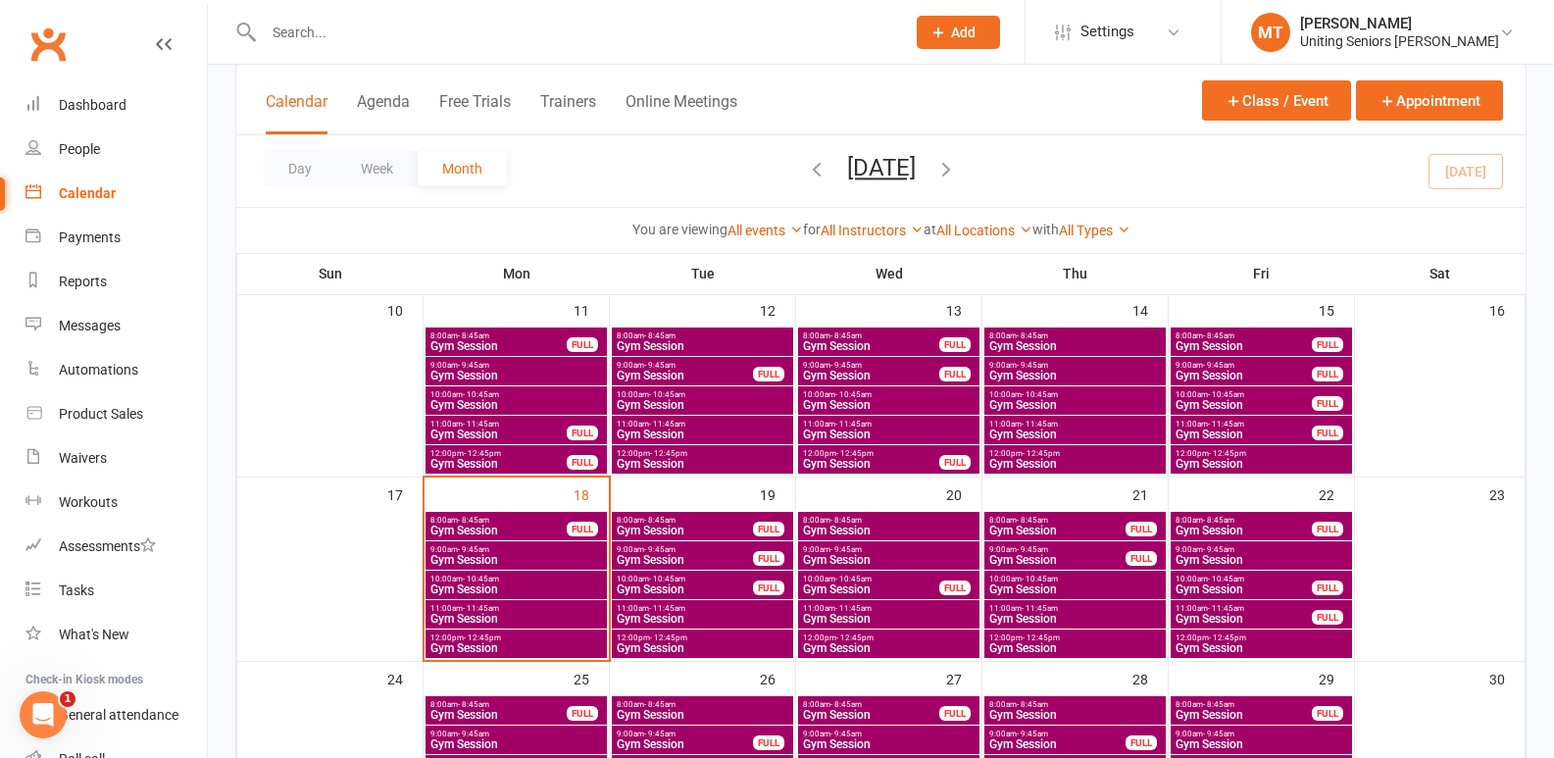
click at [1254, 581] on span "10:00am - 10:45am" at bounding box center [1244, 579] width 138 height 9
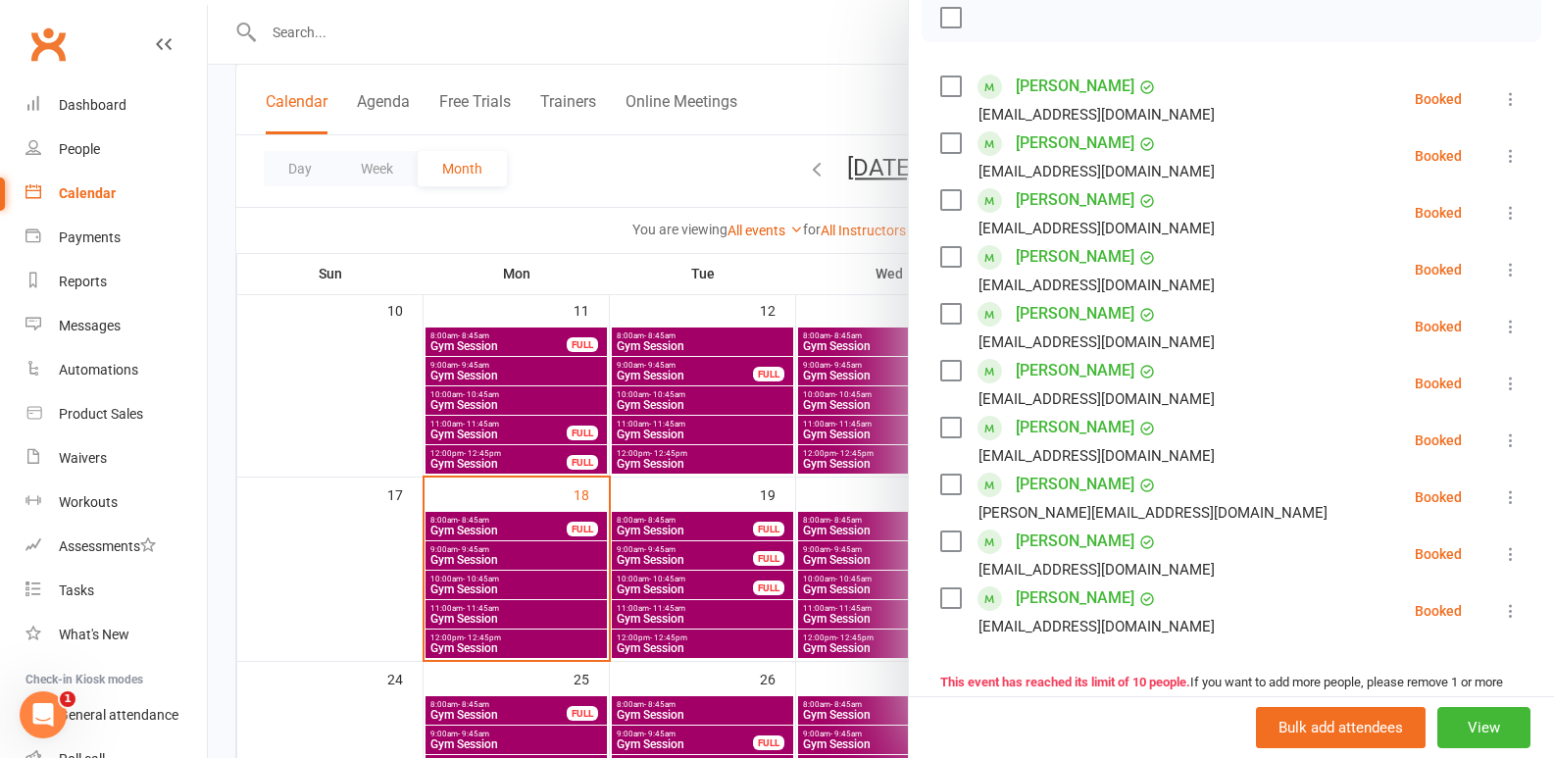
click at [813, 558] on div at bounding box center [881, 379] width 1346 height 758
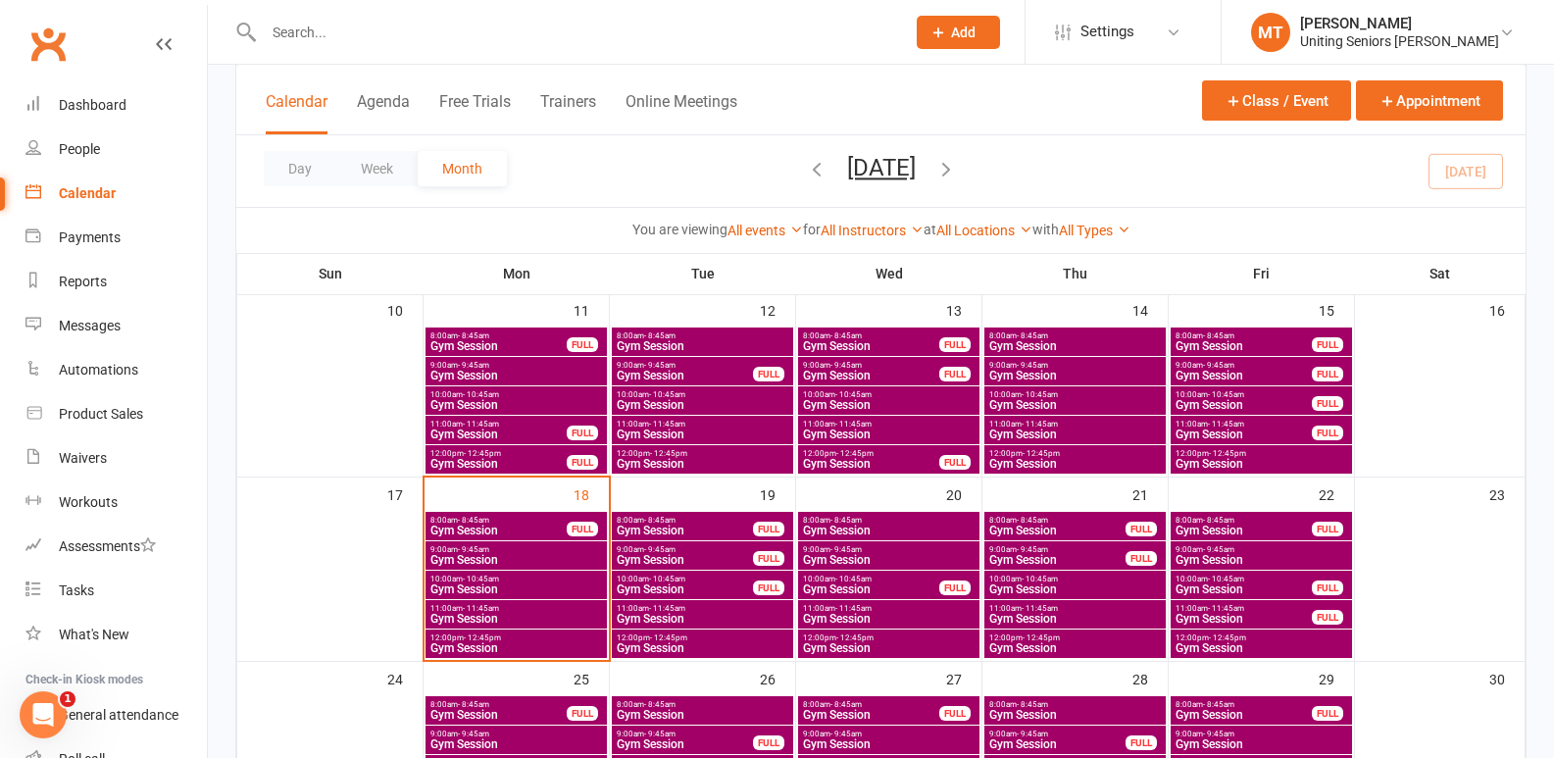
click at [1275, 555] on span "Gym Session" at bounding box center [1262, 560] width 174 height 12
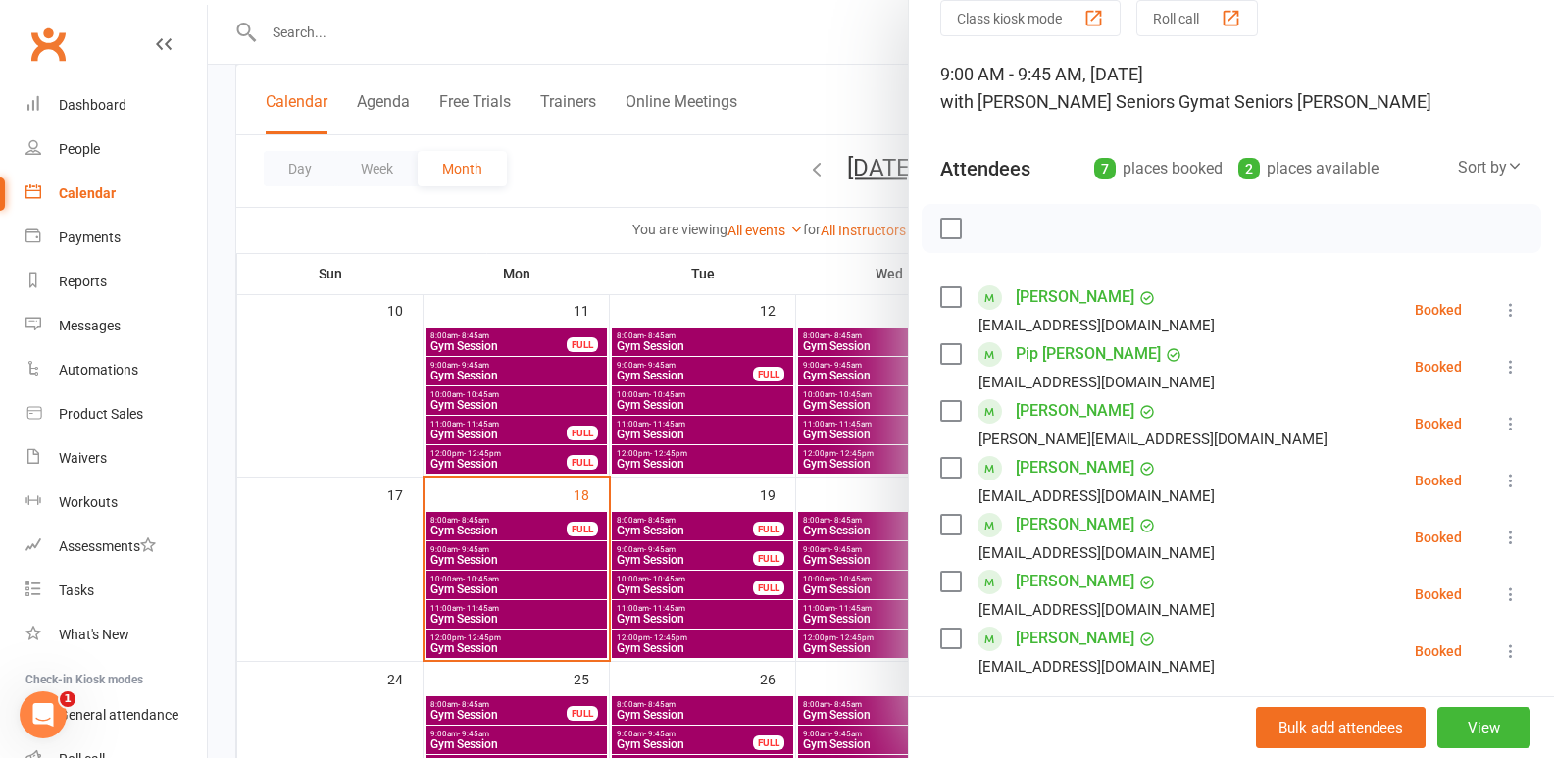
scroll to position [196, 0]
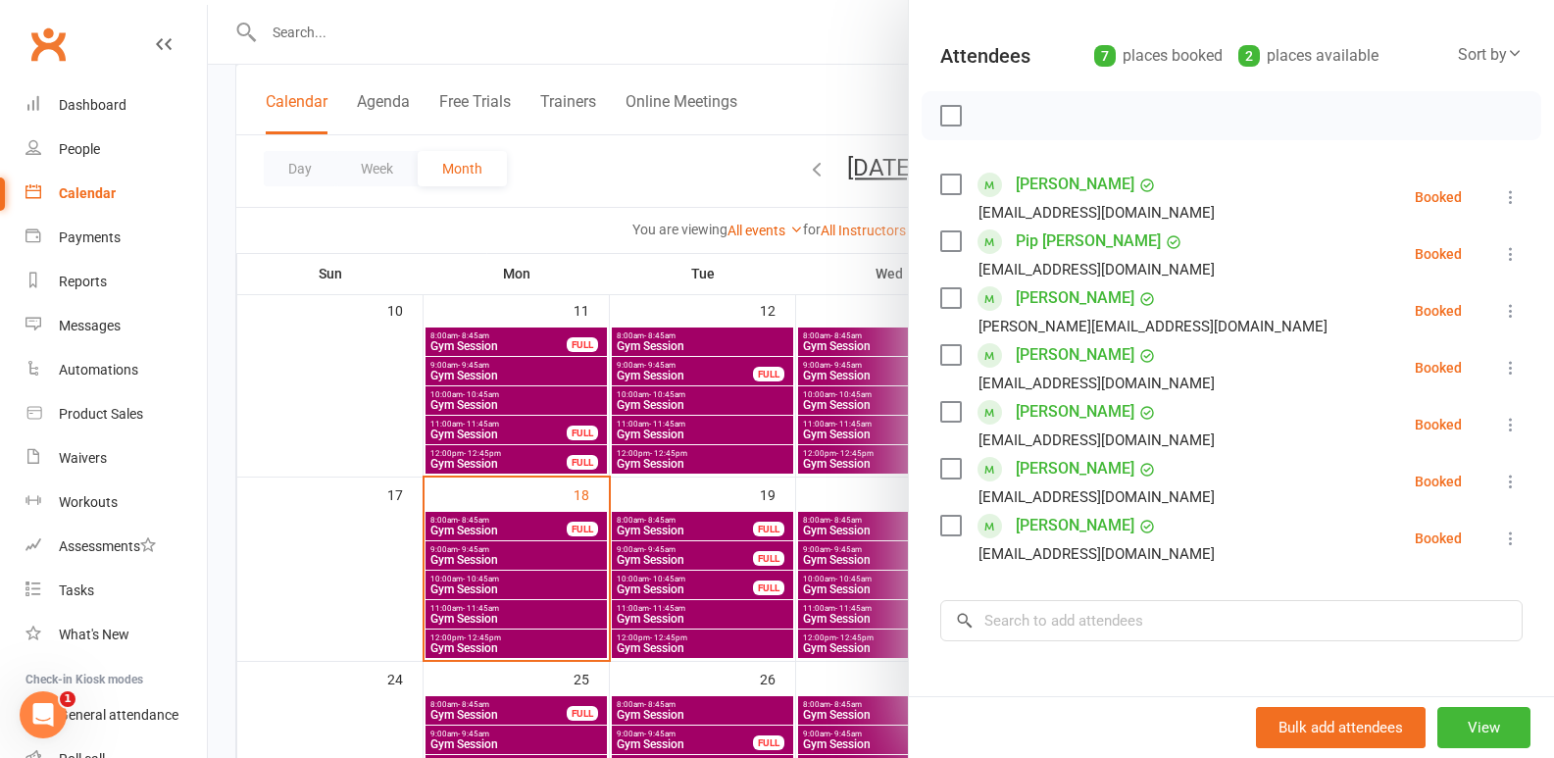
click at [680, 619] on div at bounding box center [881, 379] width 1346 height 758
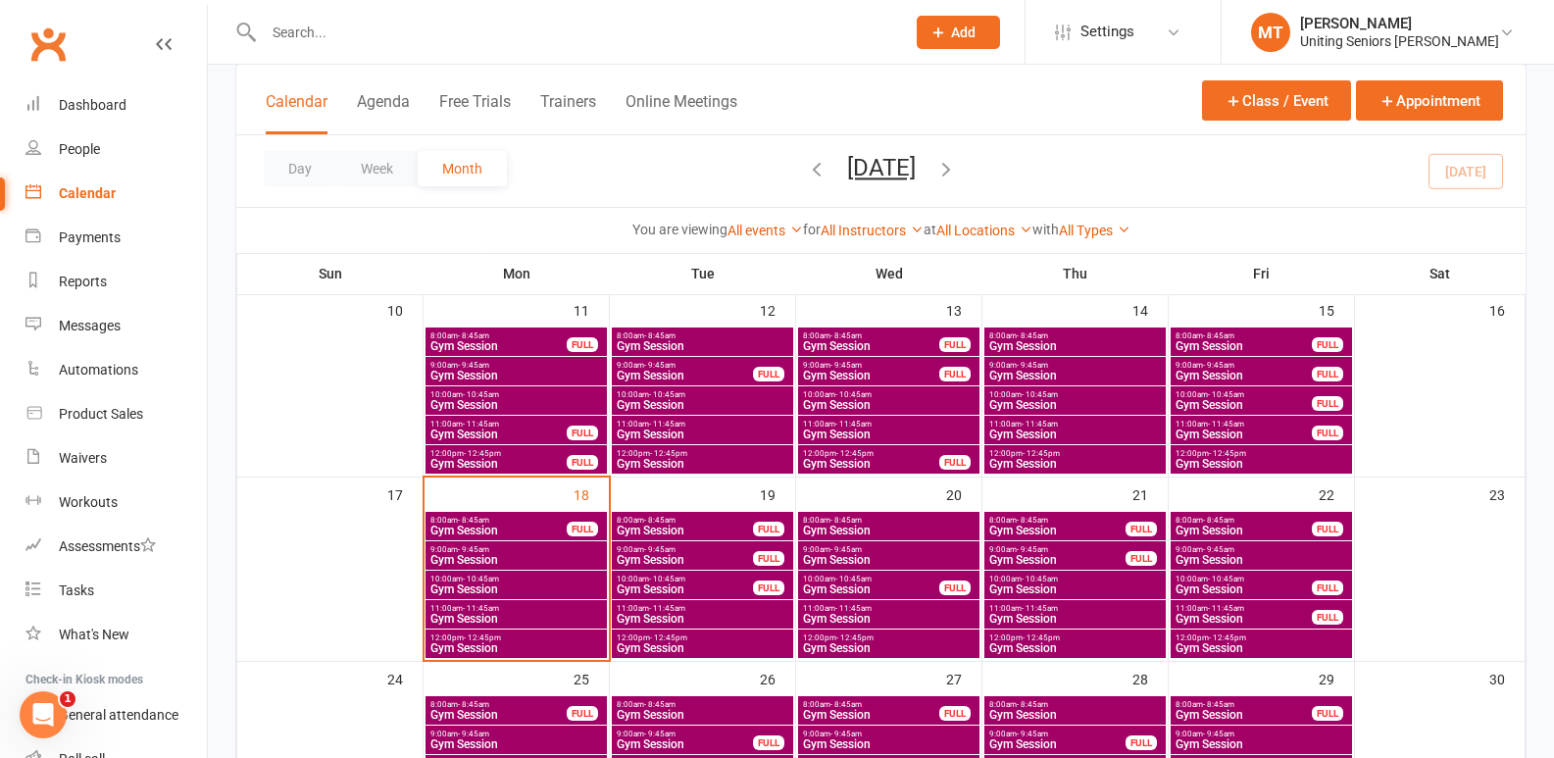
click at [1246, 643] on span "Gym Session" at bounding box center [1262, 648] width 174 height 12
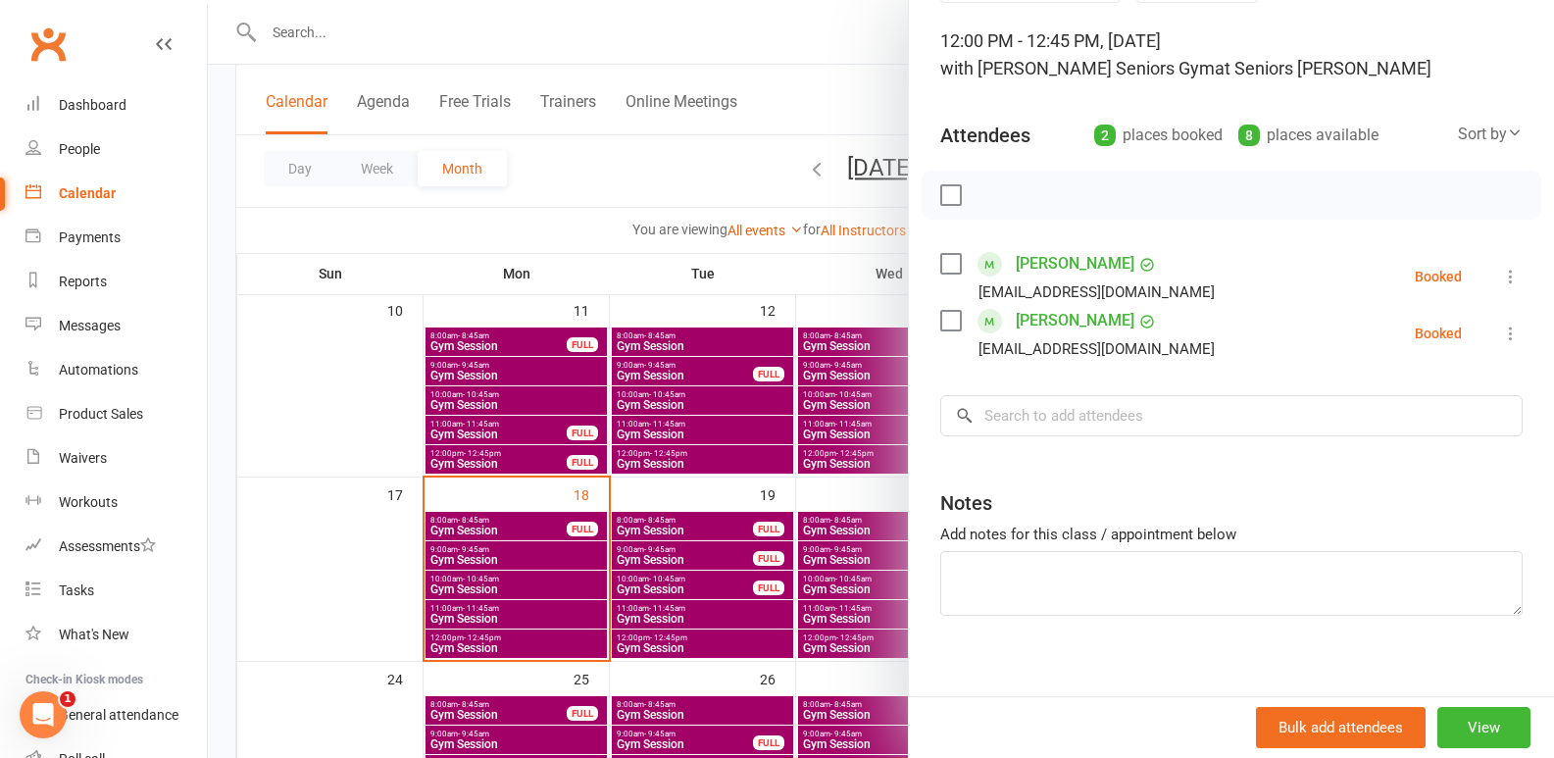
scroll to position [134, 0]
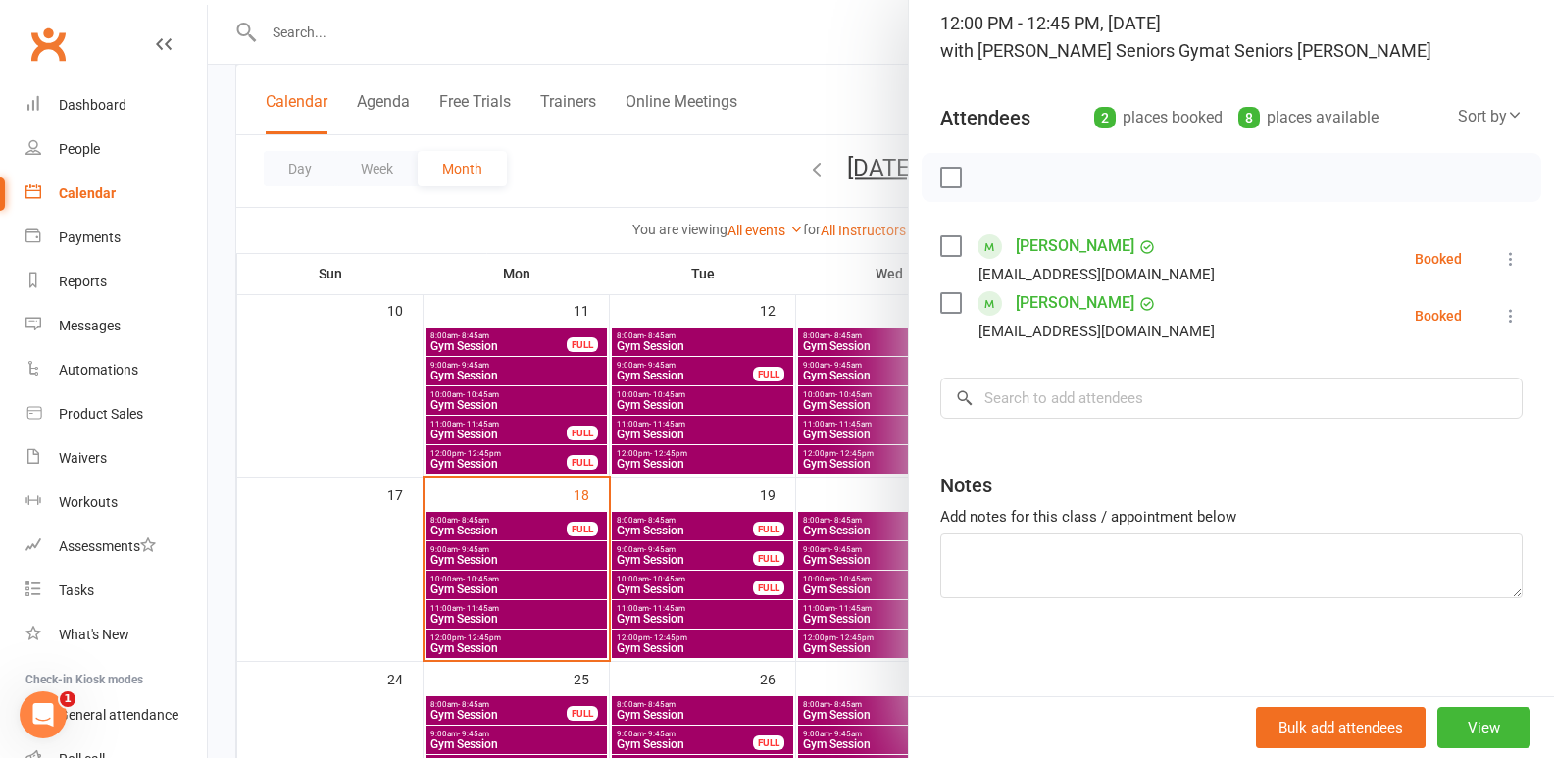
click at [517, 604] on div at bounding box center [881, 379] width 1346 height 758
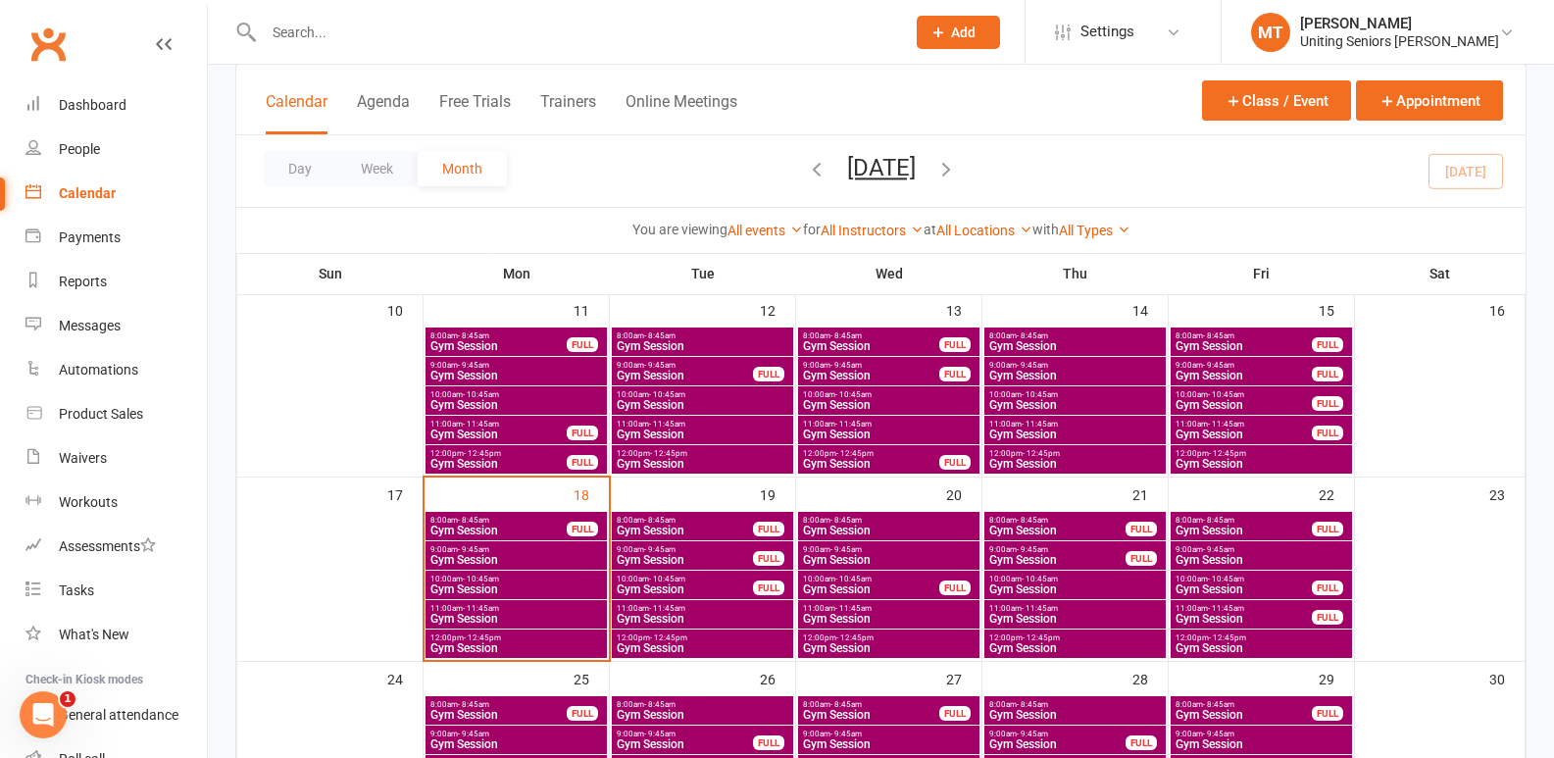
click at [1321, 587] on div "FULL" at bounding box center [1327, 587] width 31 height 15
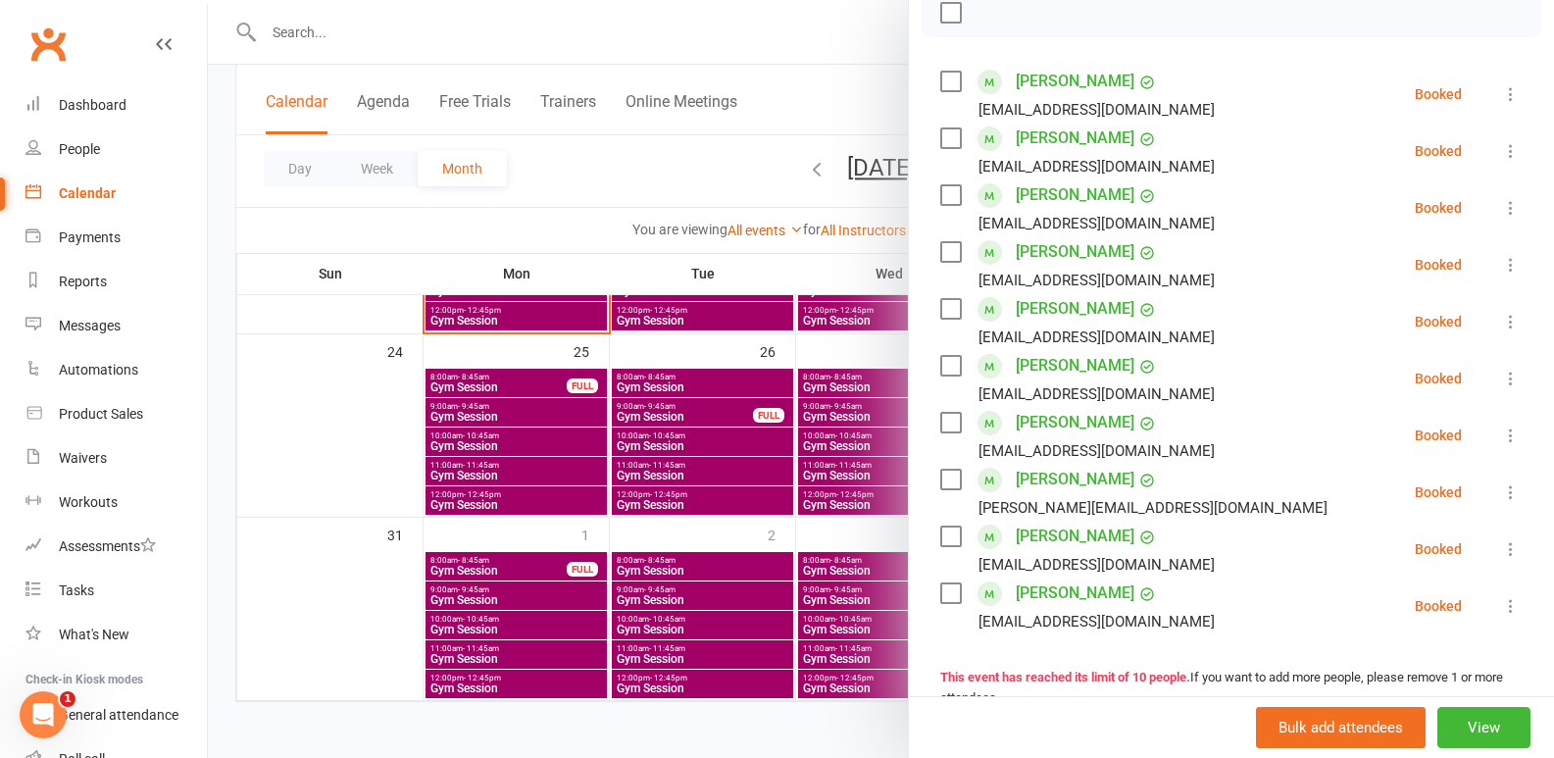
scroll to position [294, 0]
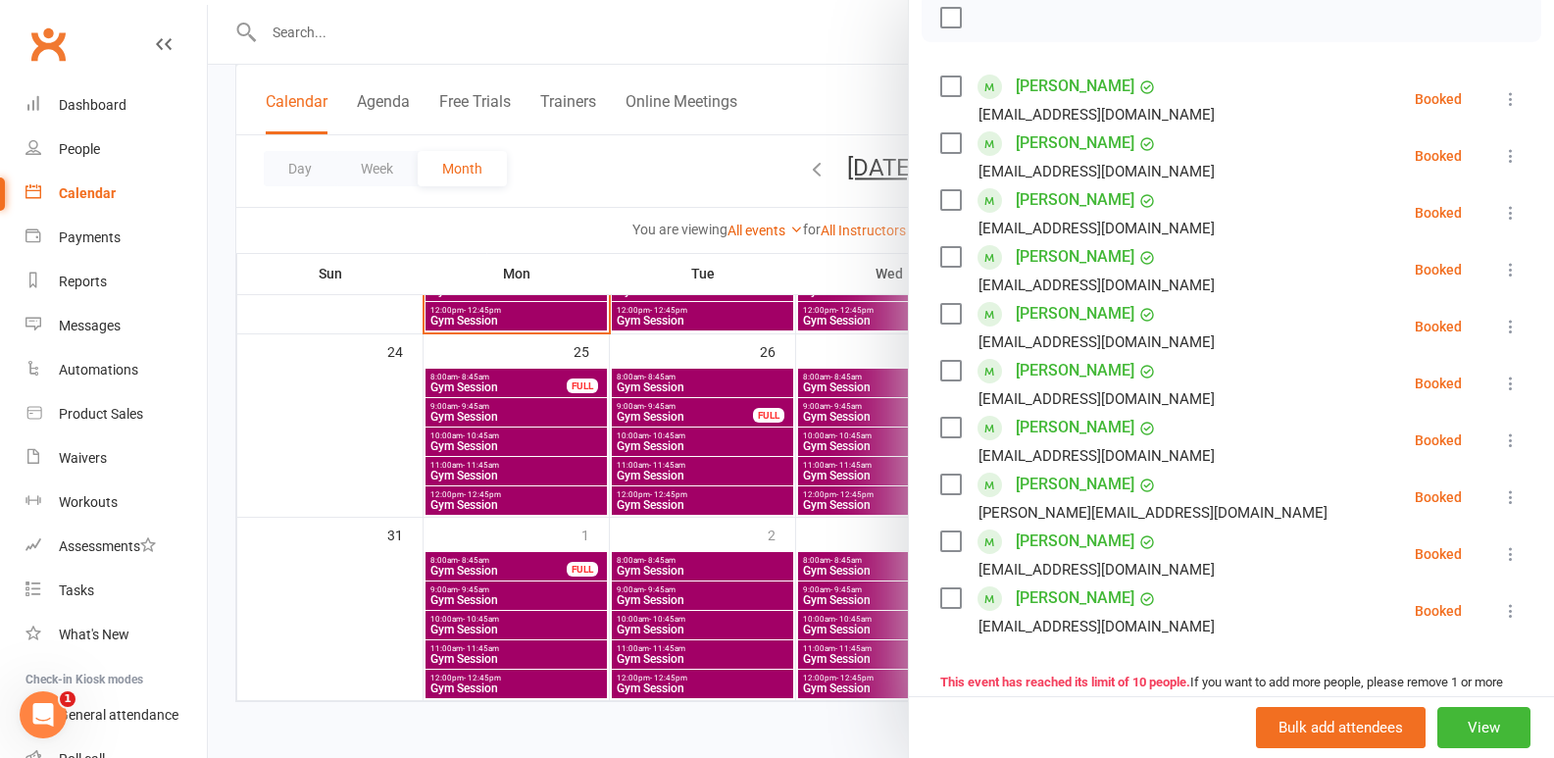
click at [682, 542] on div at bounding box center [881, 379] width 1346 height 758
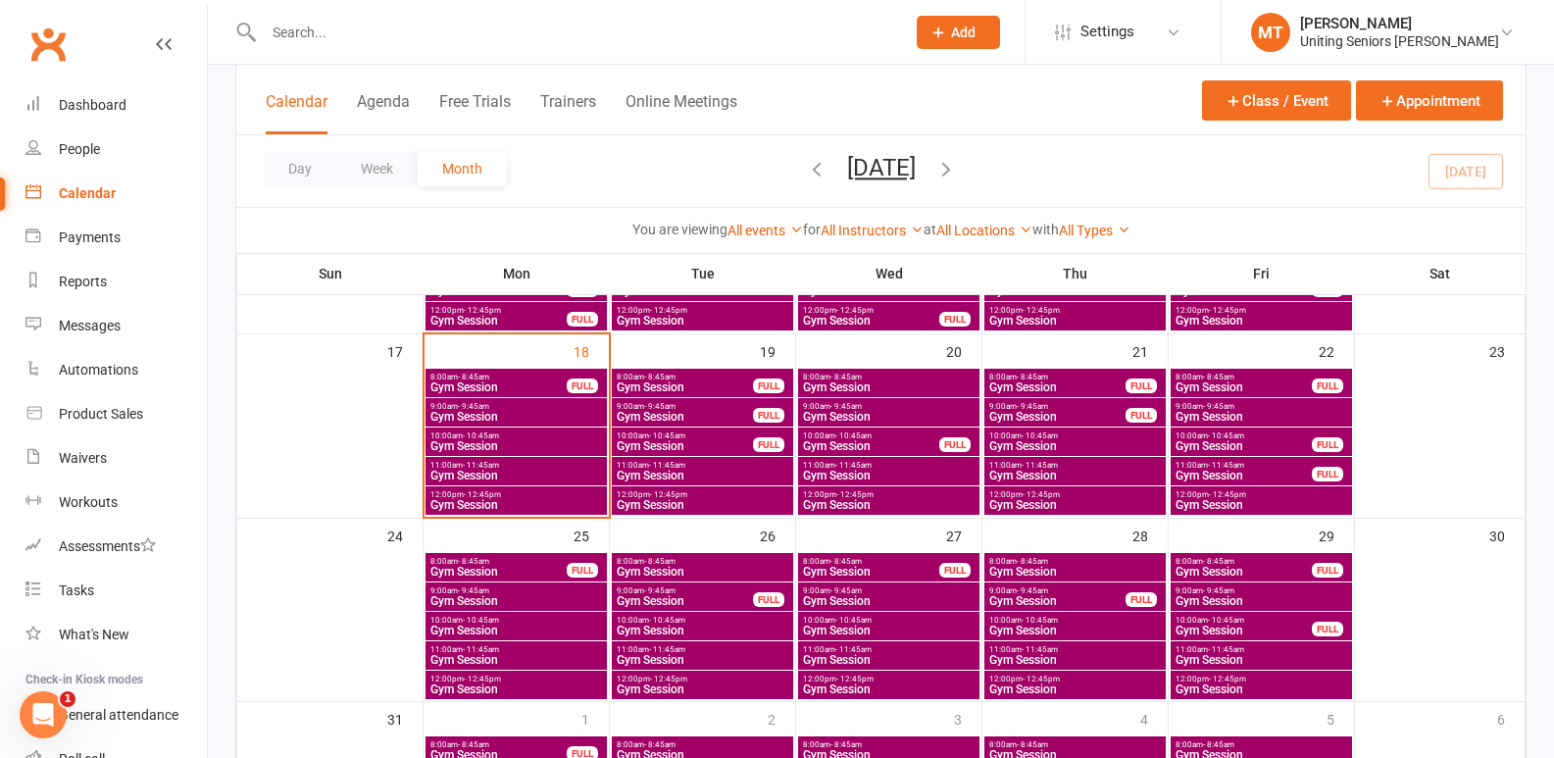
scroll to position [622, 0]
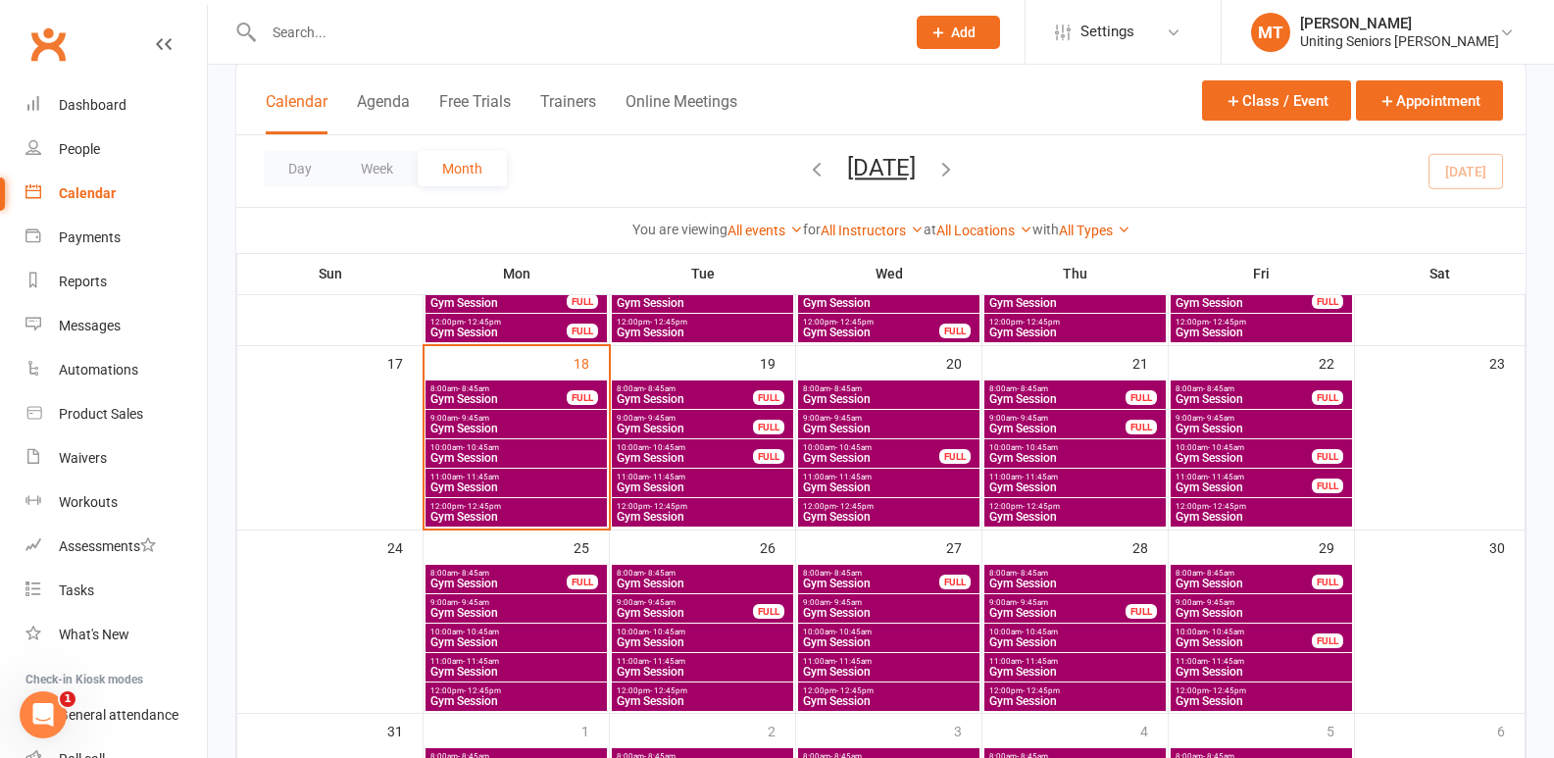
click at [1234, 476] on span "- 11:45am" at bounding box center [1226, 477] width 36 height 9
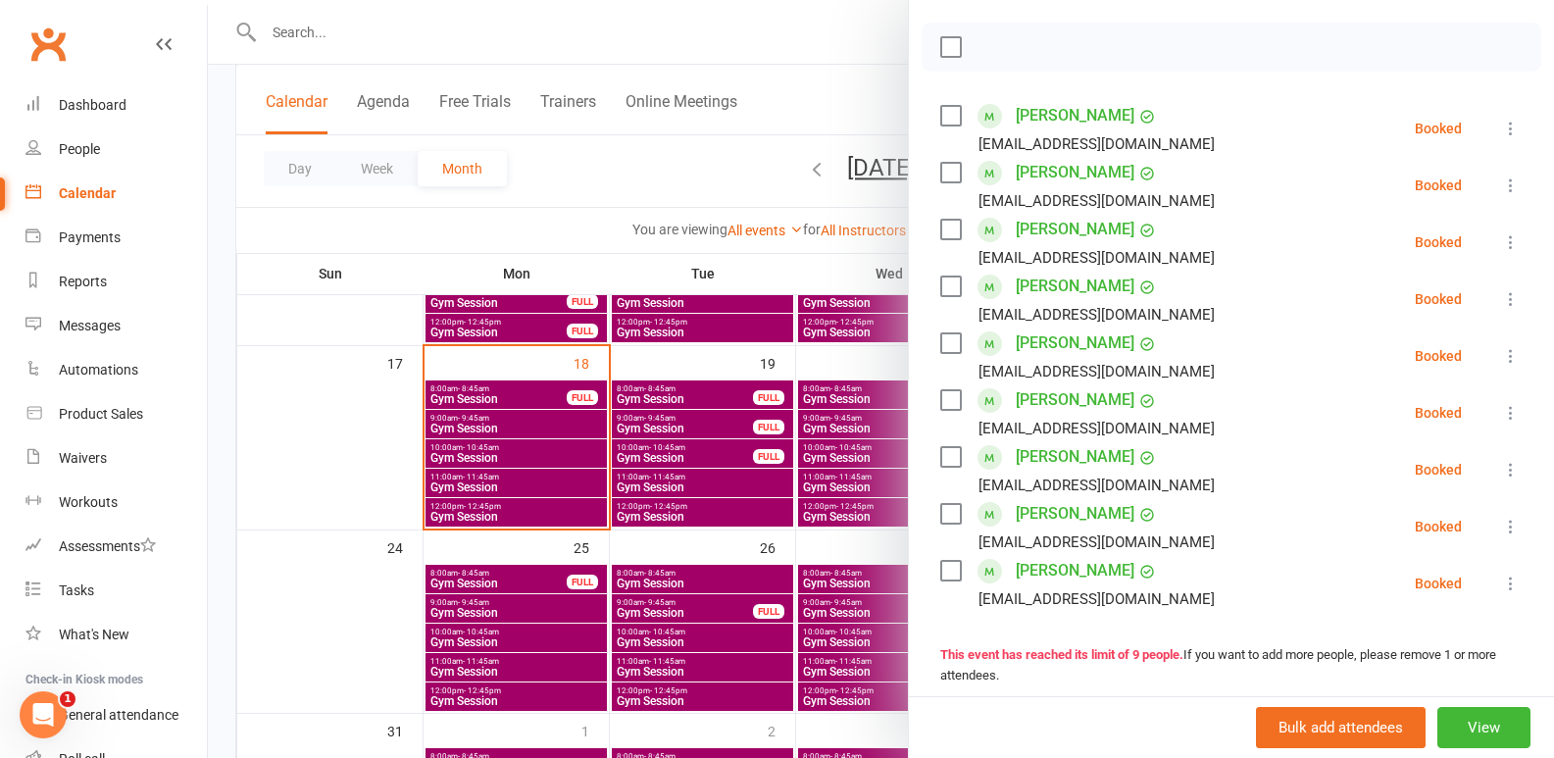
scroll to position [294, 0]
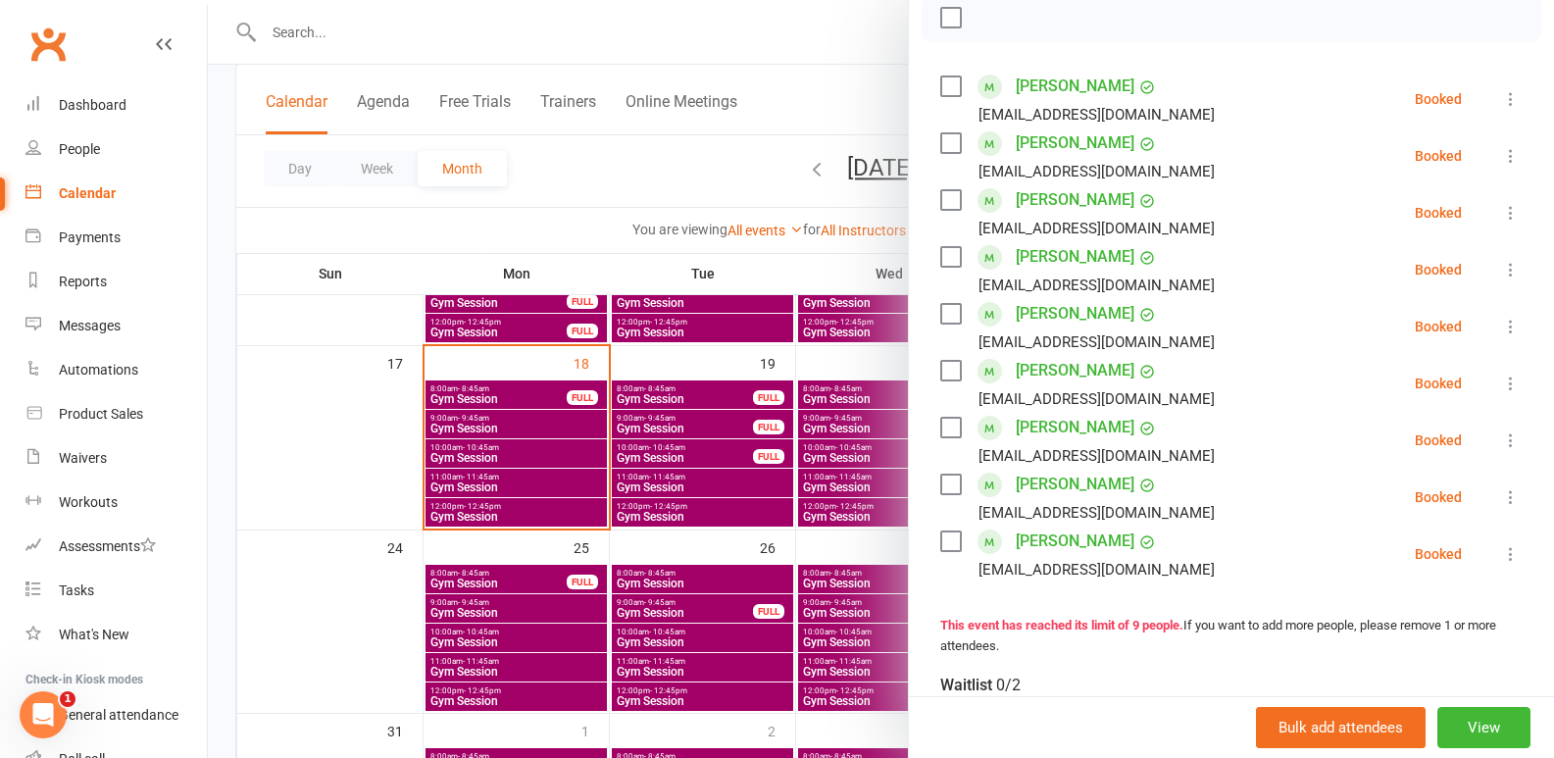
click at [760, 599] on div at bounding box center [881, 379] width 1346 height 758
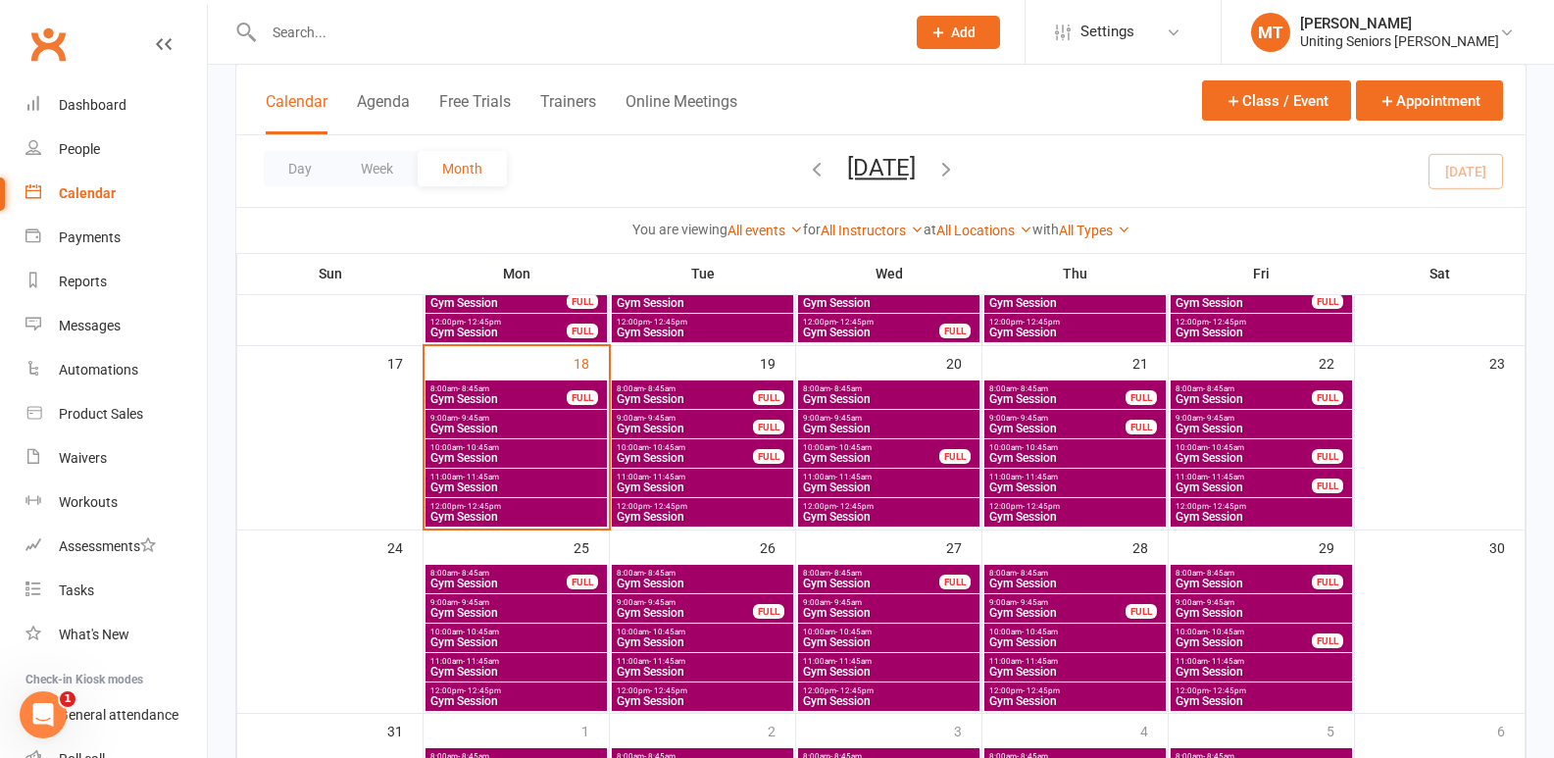
click at [1258, 487] on span "Gym Session" at bounding box center [1244, 487] width 138 height 12
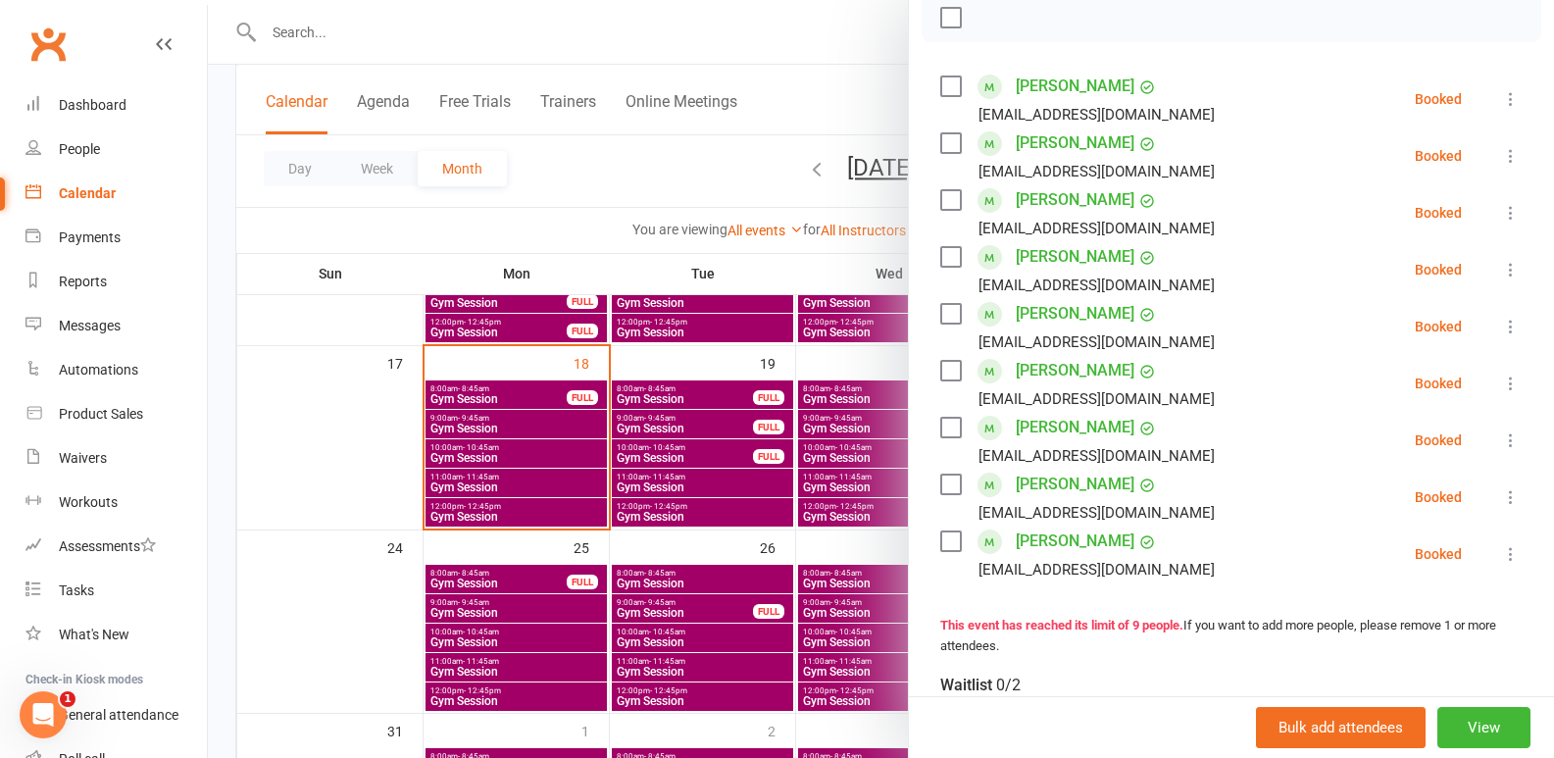
click at [607, 614] on div at bounding box center [881, 379] width 1346 height 758
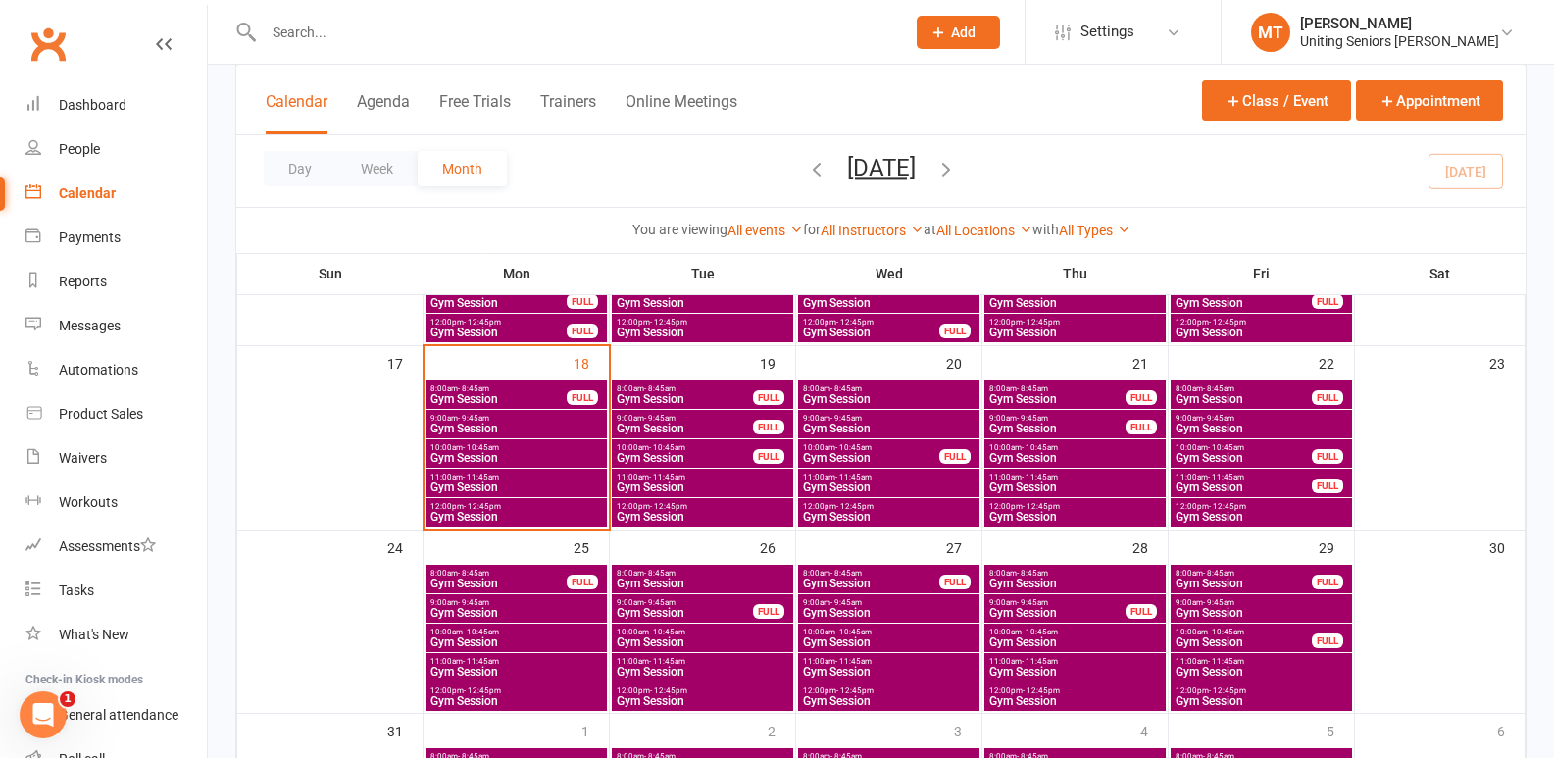
click at [1221, 479] on span "- 11:45am" at bounding box center [1226, 477] width 36 height 9
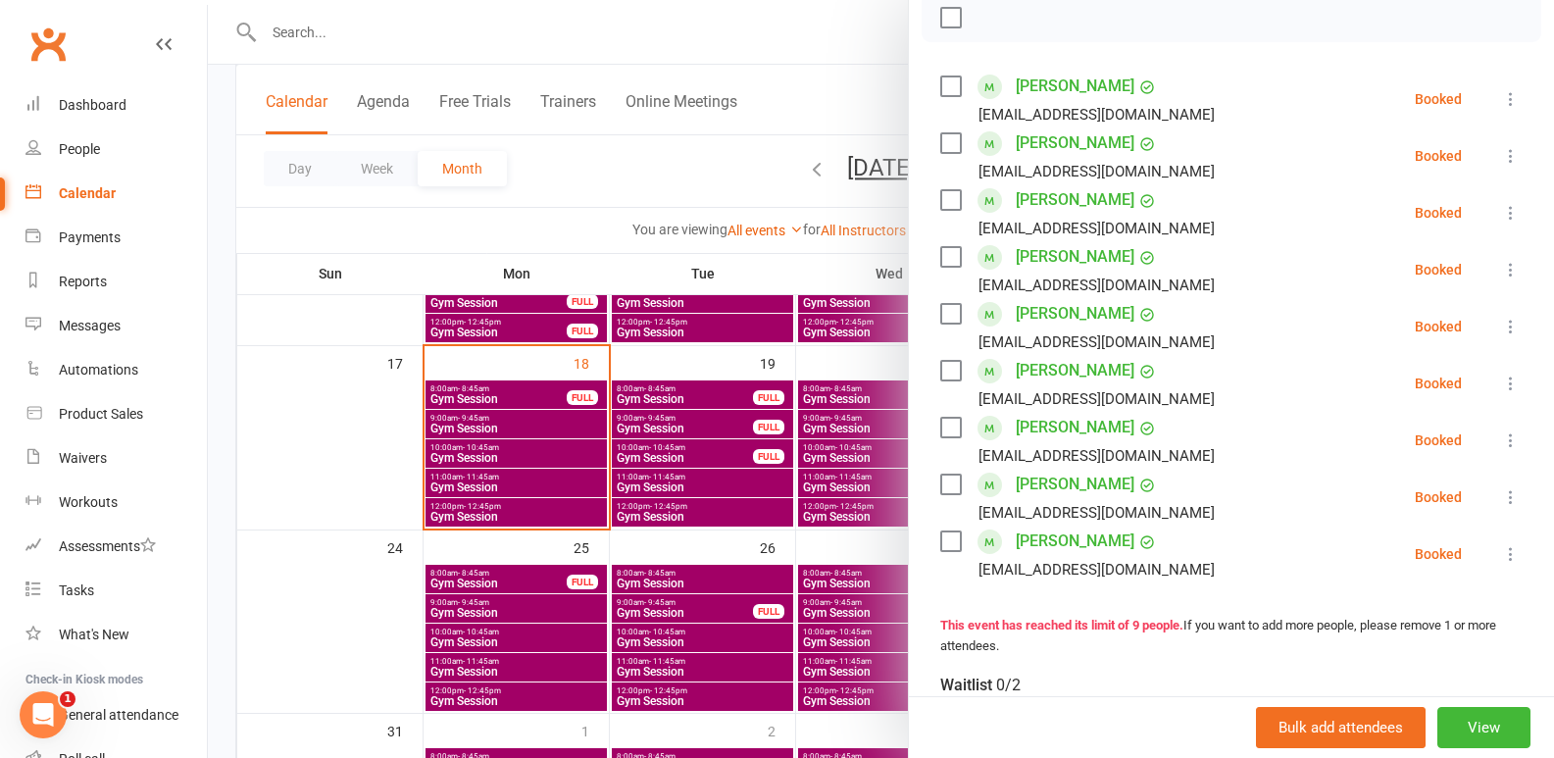
drag, startPoint x: 676, startPoint y: 495, endPoint x: 1044, endPoint y: 462, distance: 370.2
click at [678, 495] on div at bounding box center [881, 379] width 1346 height 758
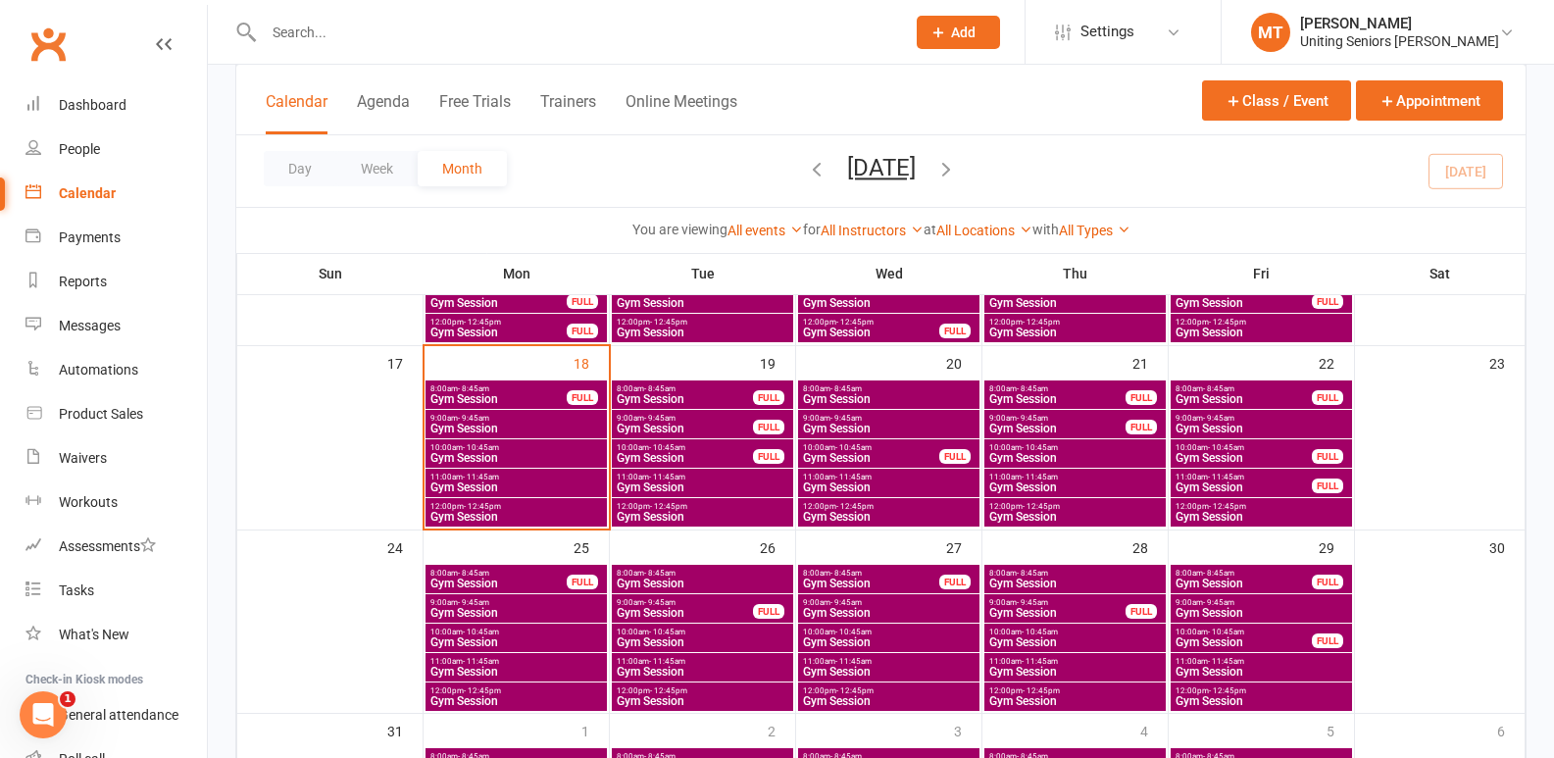
click at [1239, 455] on span "Gym Session" at bounding box center [1244, 458] width 138 height 12
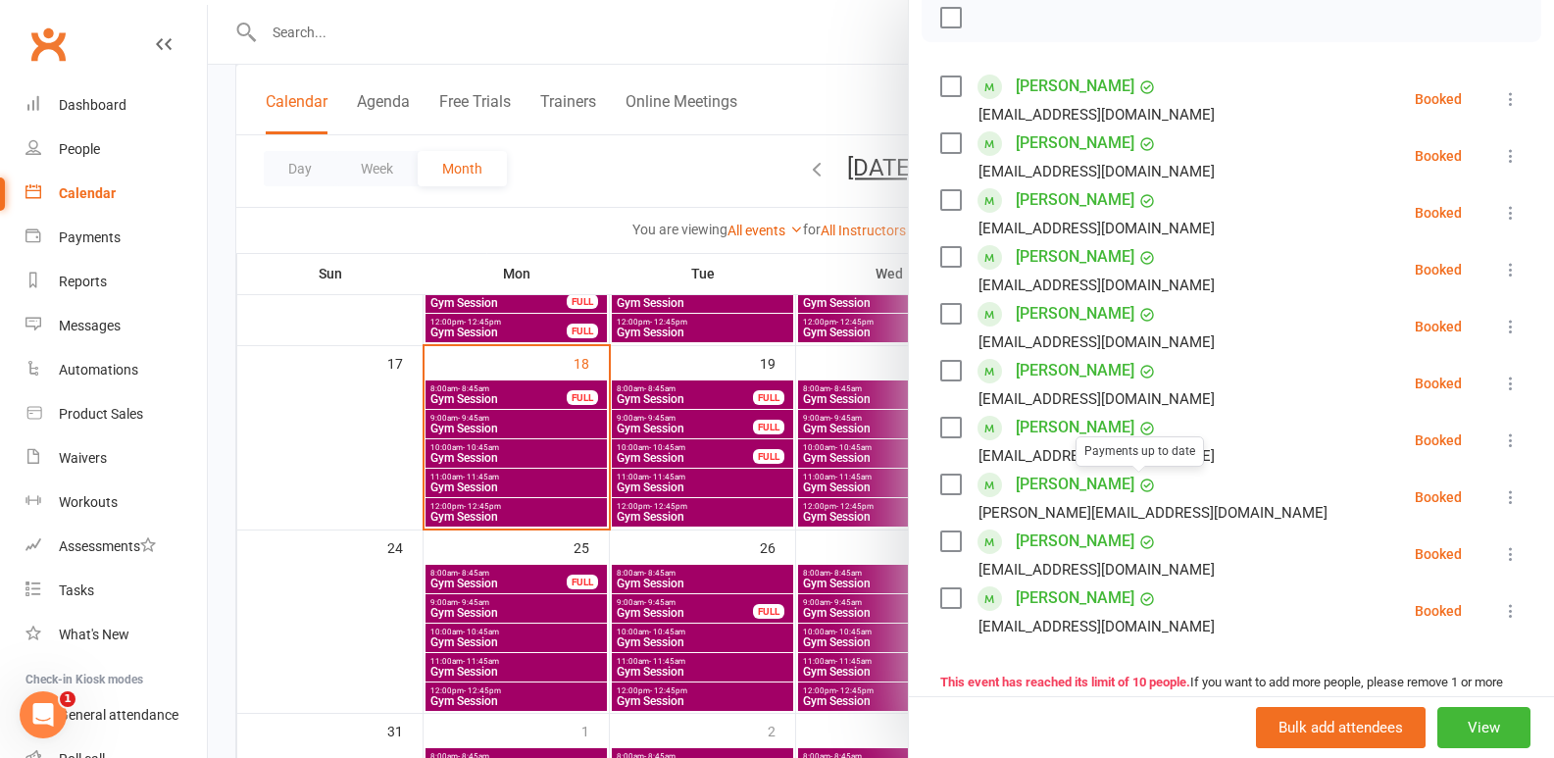
click at [809, 547] on div at bounding box center [881, 379] width 1346 height 758
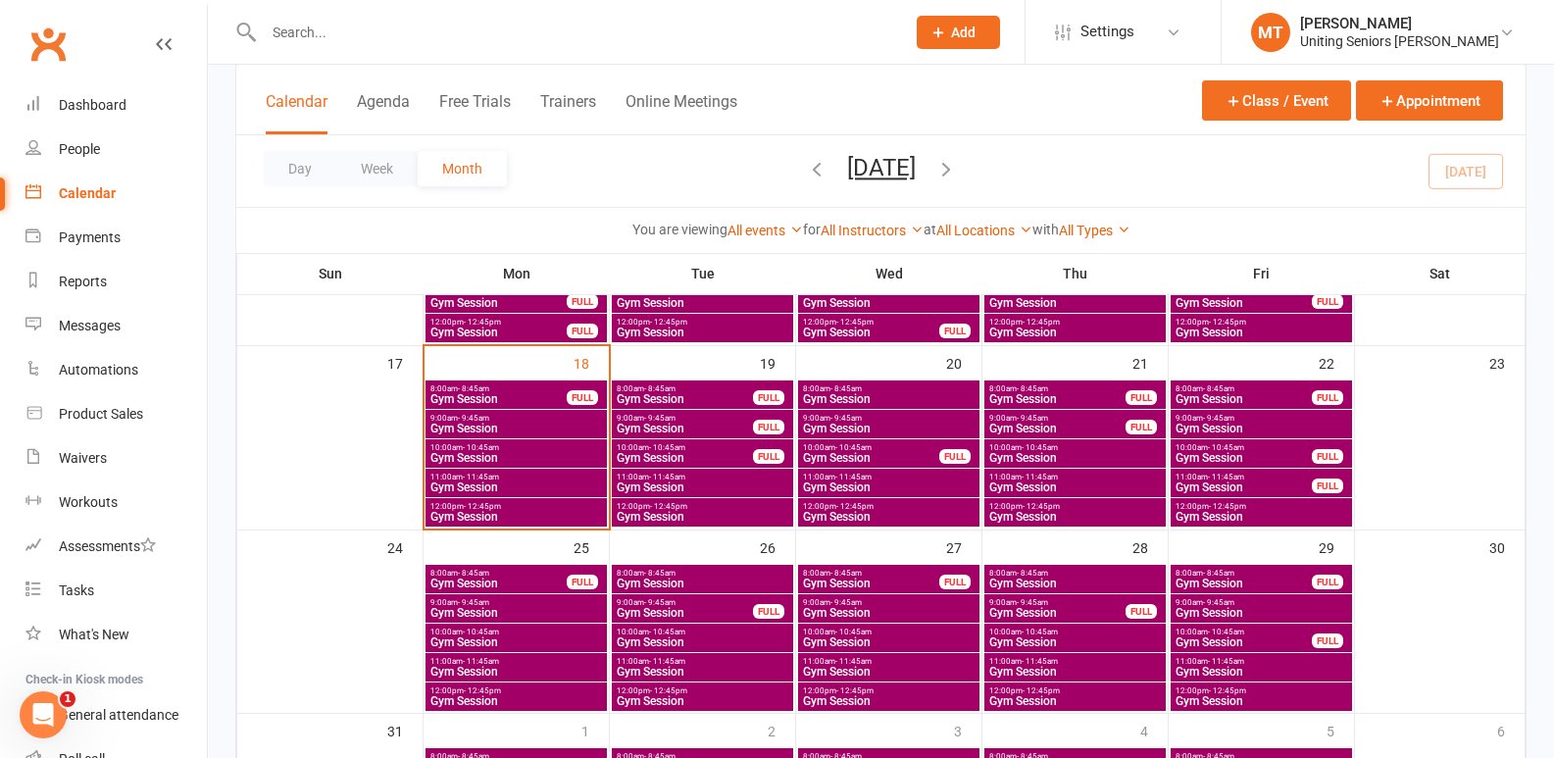
click at [1073, 477] on span "11:00am - 11:45am" at bounding box center [1075, 477] width 174 height 9
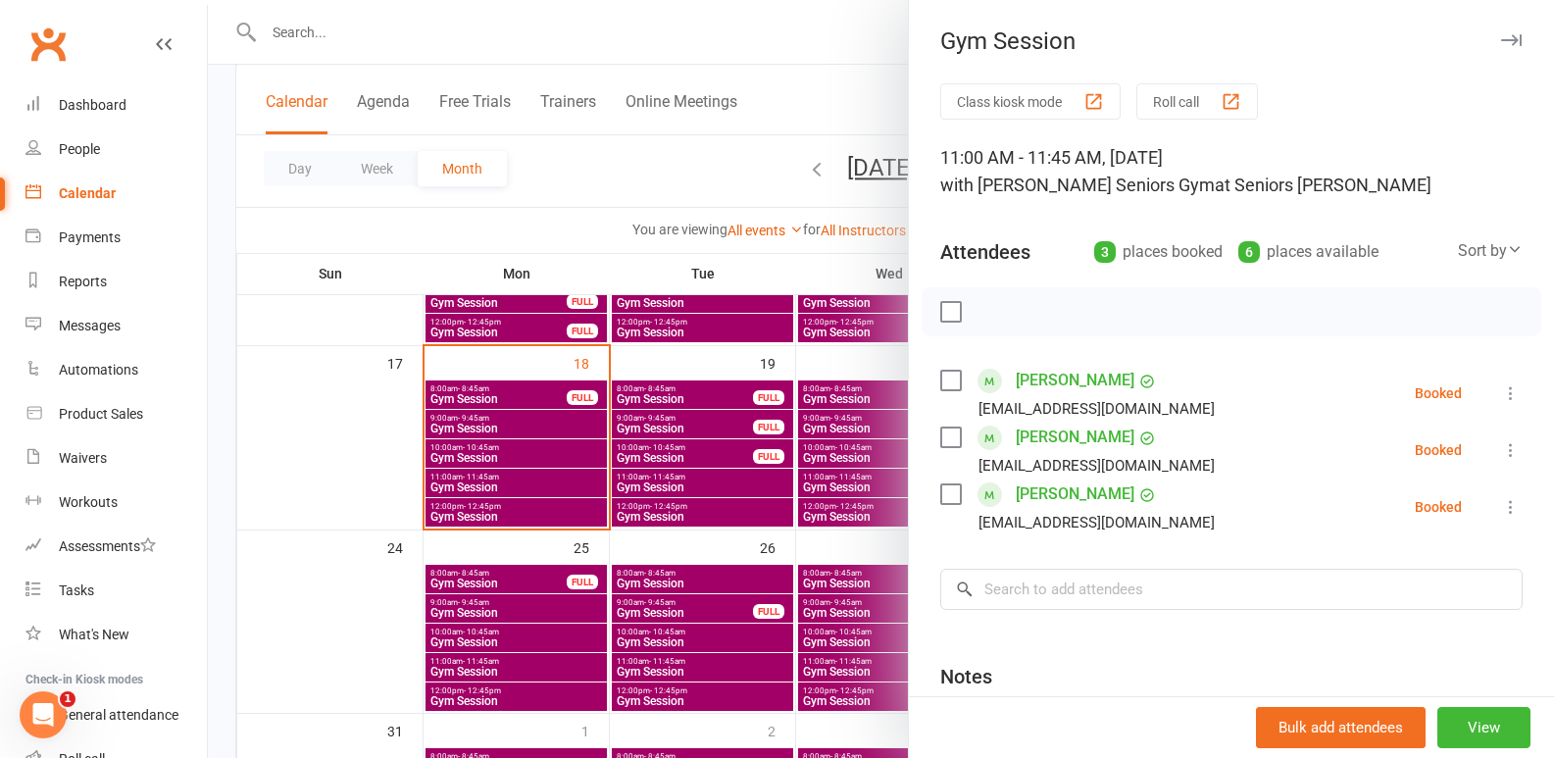
drag, startPoint x: 667, startPoint y: 571, endPoint x: 794, endPoint y: 544, distance: 130.2
click at [668, 571] on div at bounding box center [881, 379] width 1346 height 758
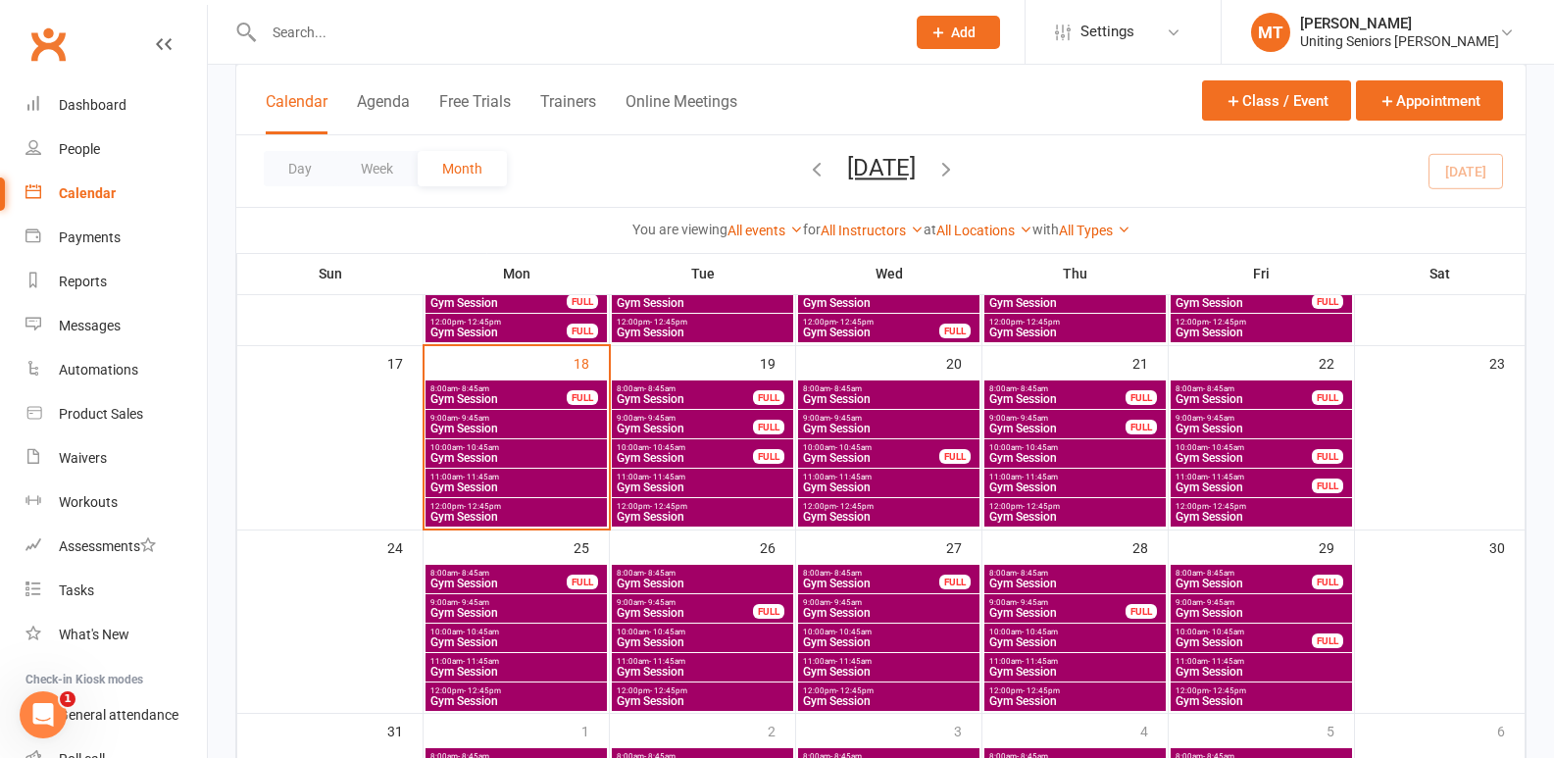
click at [1022, 450] on span "- 10:45am" at bounding box center [1040, 447] width 36 height 9
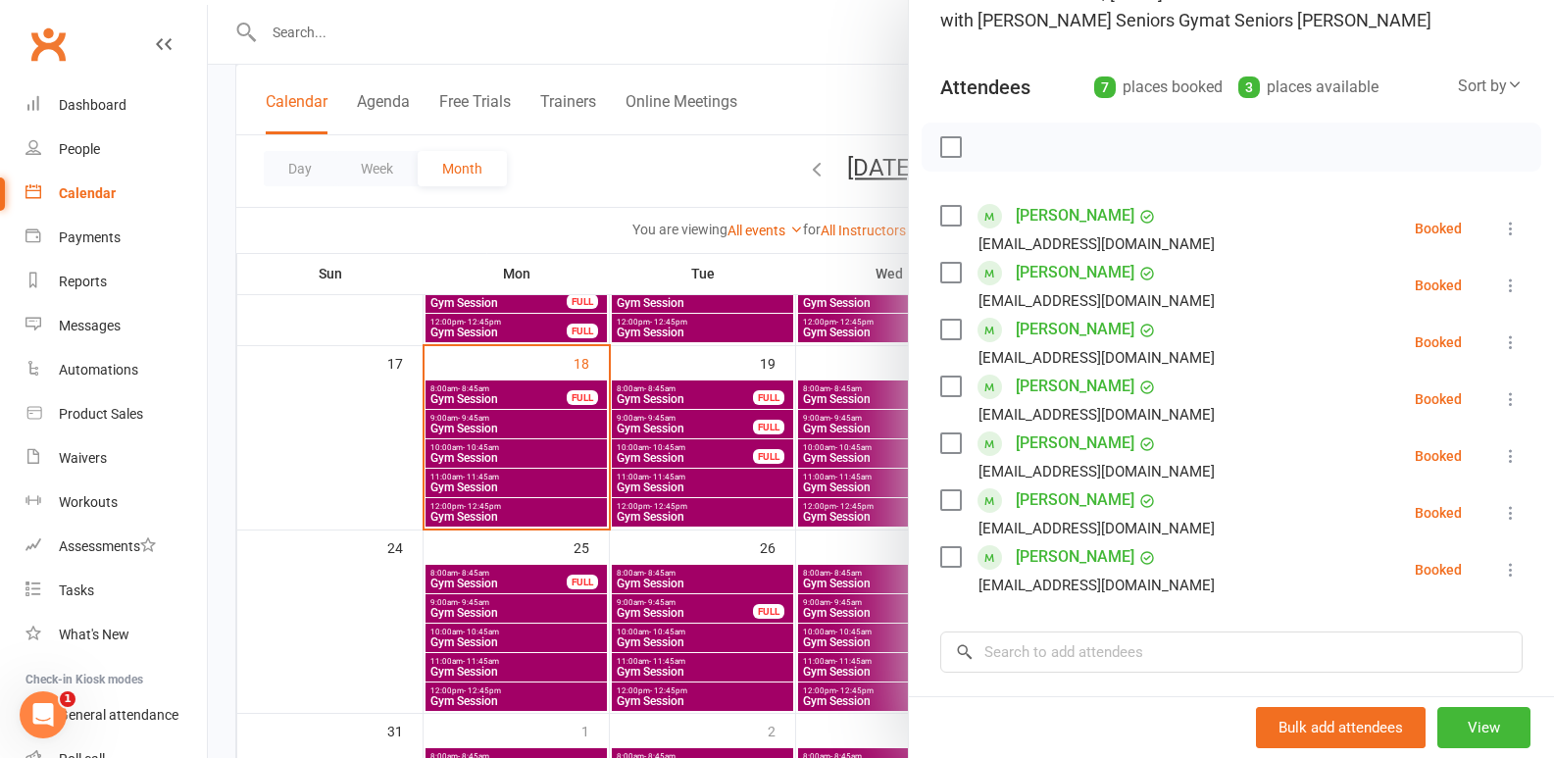
scroll to position [196, 0]
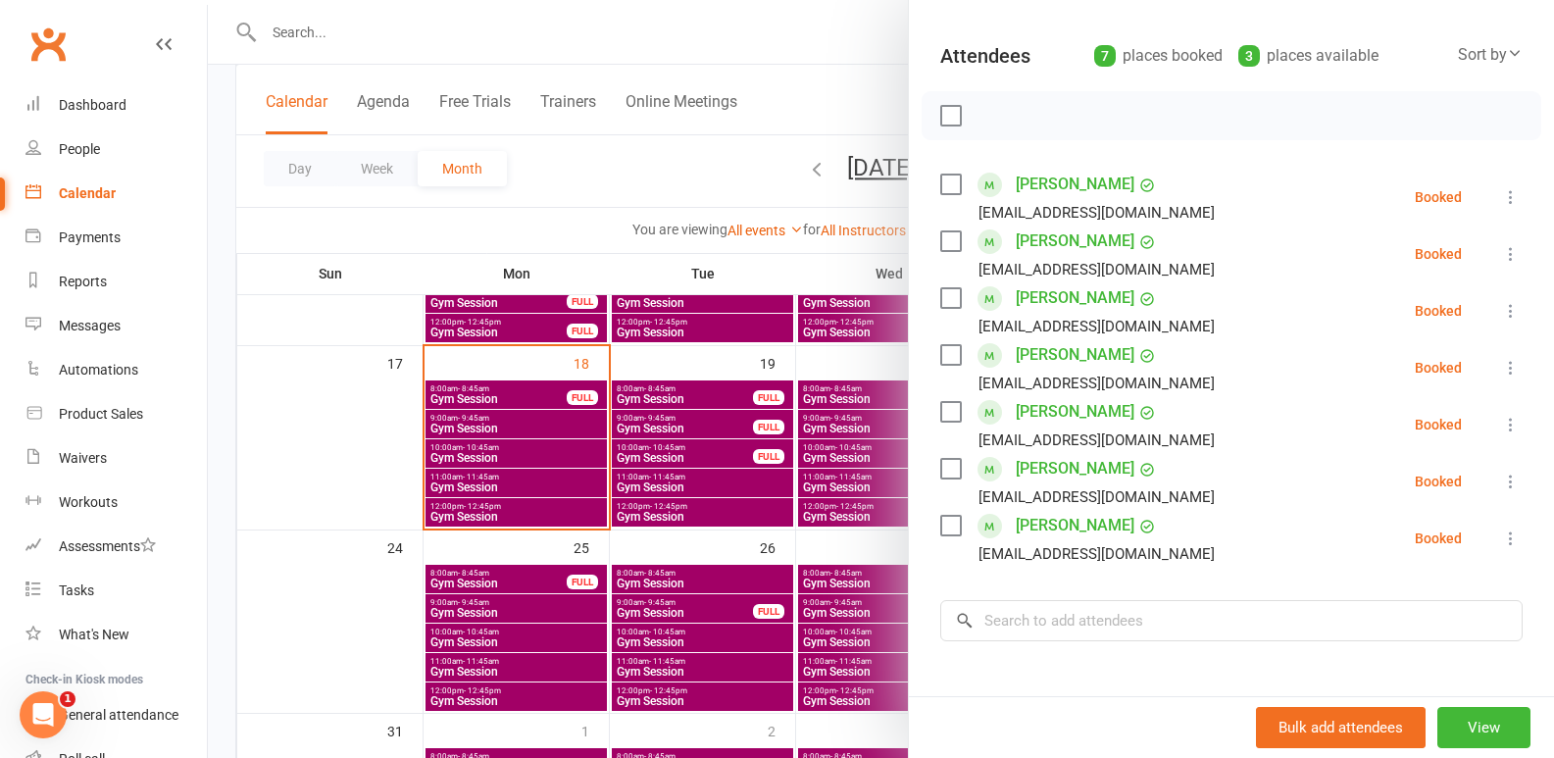
click at [636, 483] on div at bounding box center [881, 379] width 1346 height 758
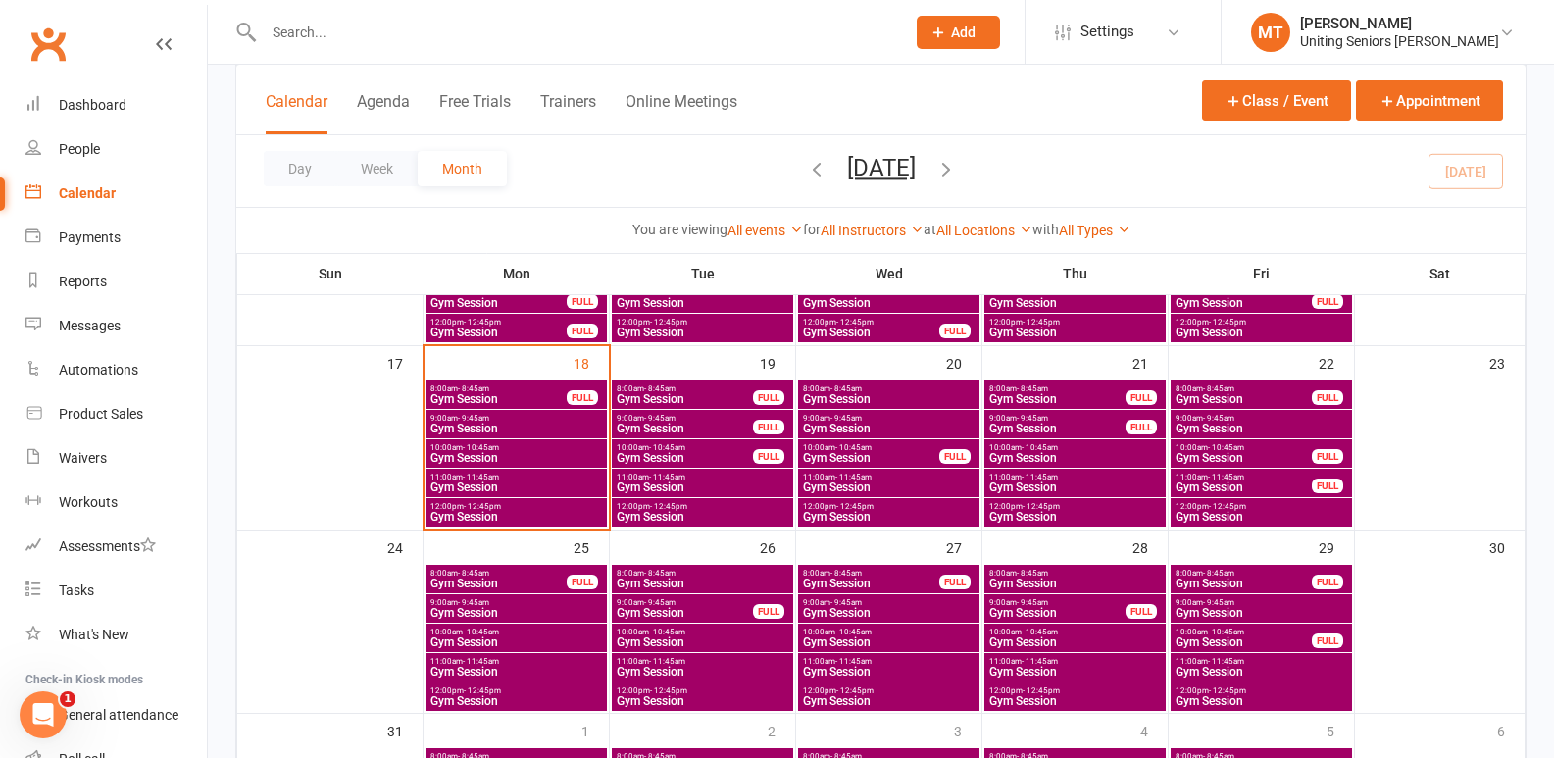
click at [908, 483] on span "Gym Session" at bounding box center [889, 487] width 174 height 12
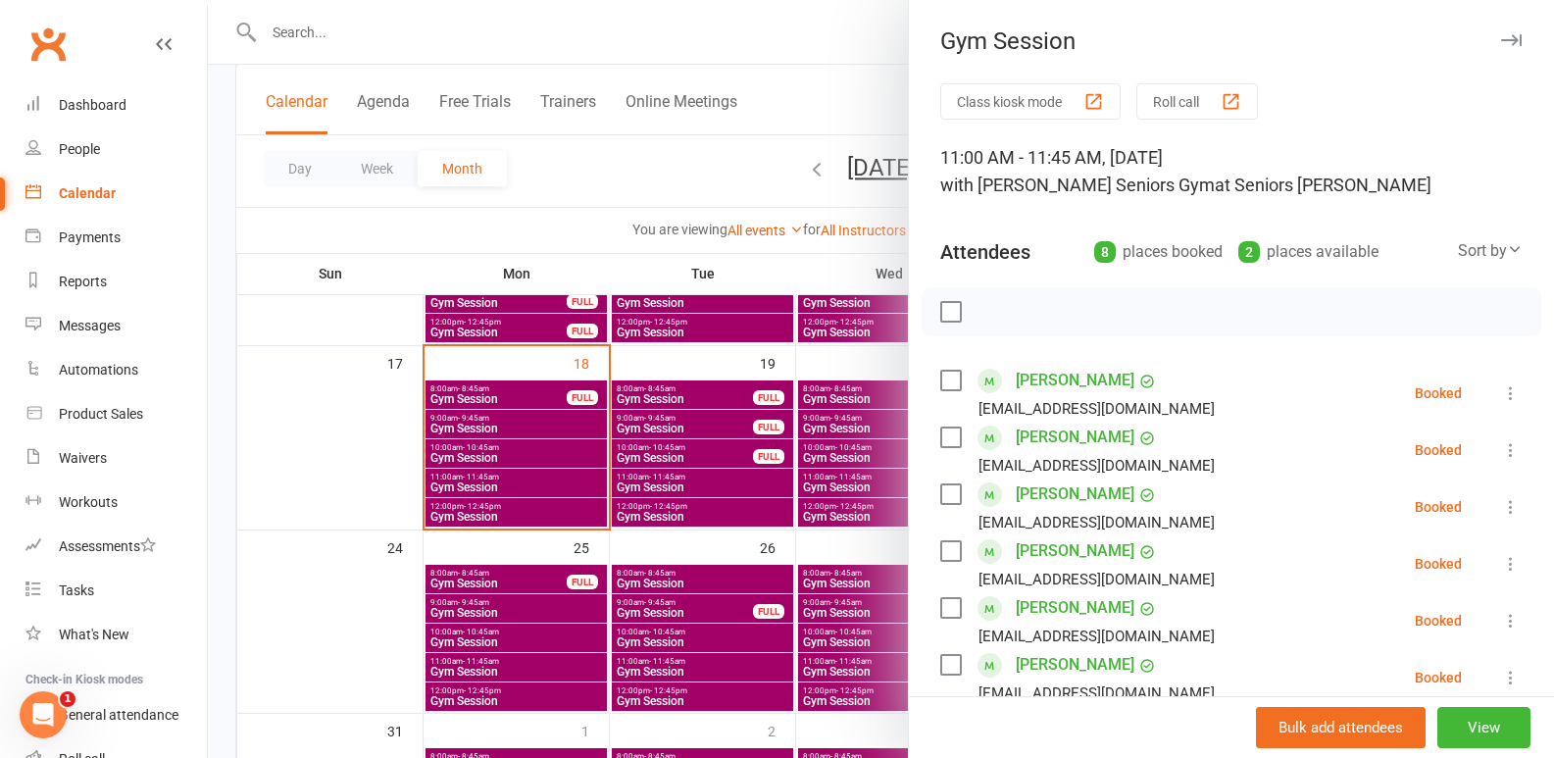
click at [708, 474] on div at bounding box center [881, 379] width 1346 height 758
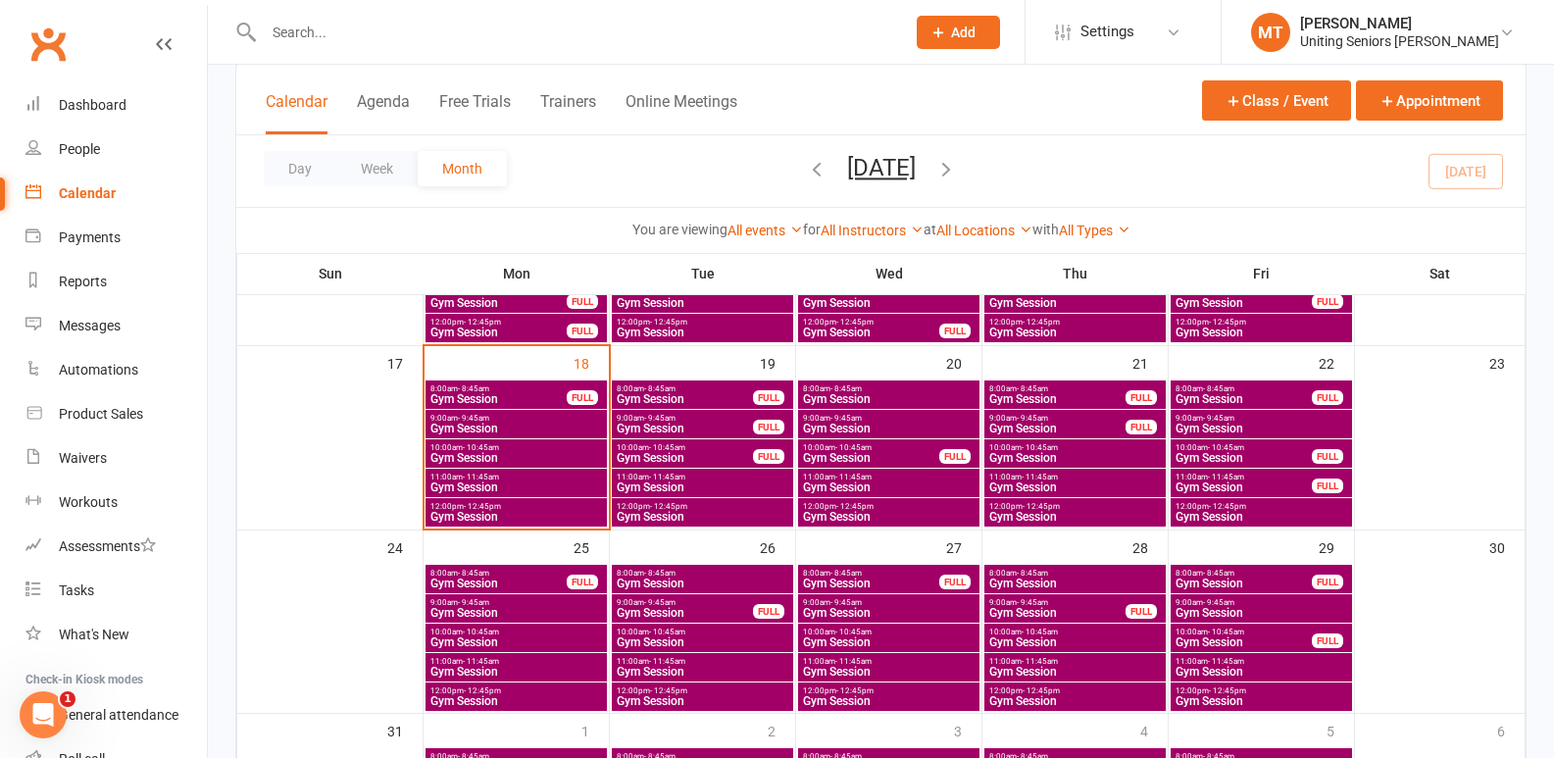
click at [1293, 450] on span "10:00am - 10:45am" at bounding box center [1244, 447] width 138 height 9
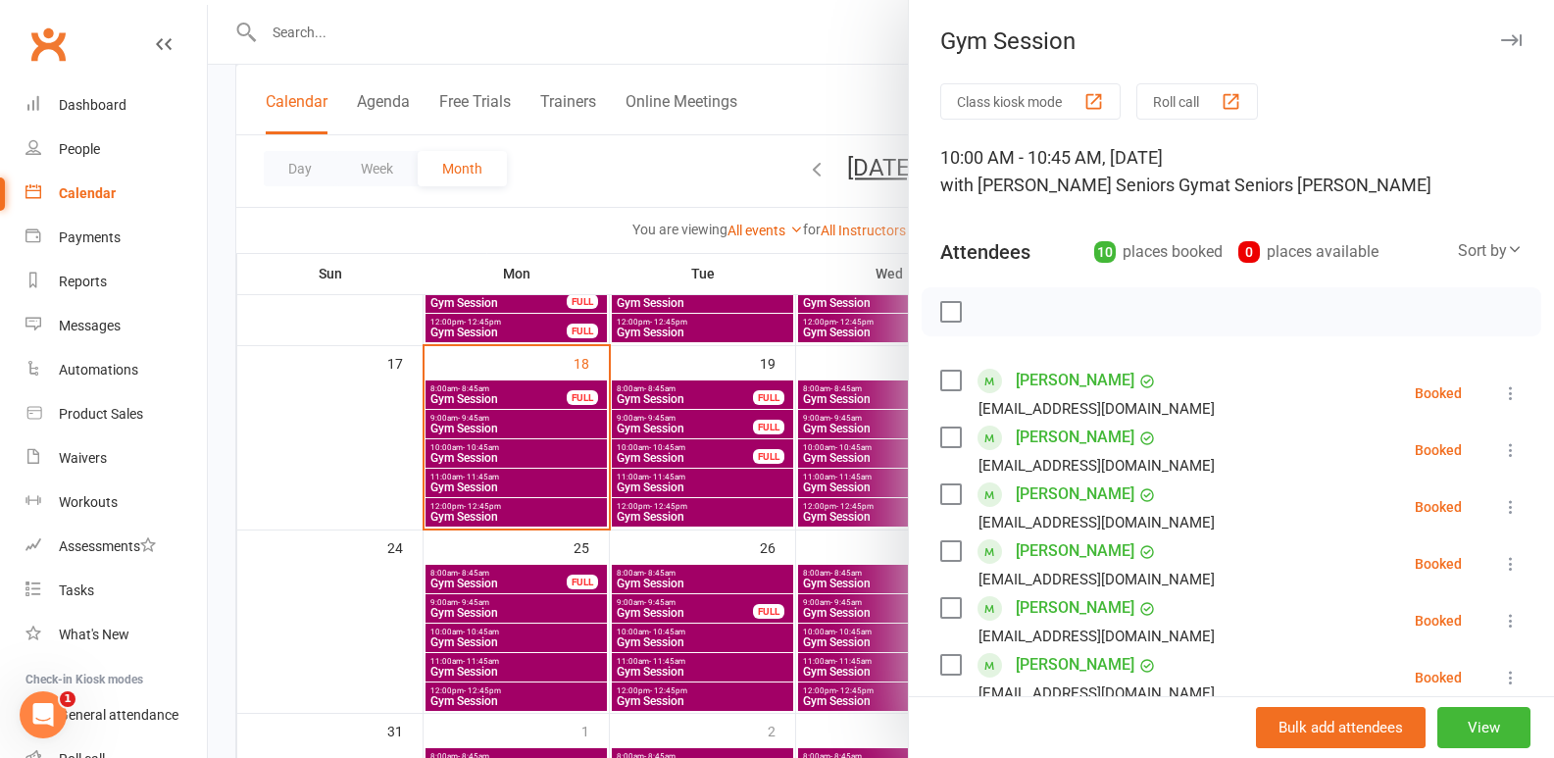
click at [680, 627] on div at bounding box center [881, 379] width 1346 height 758
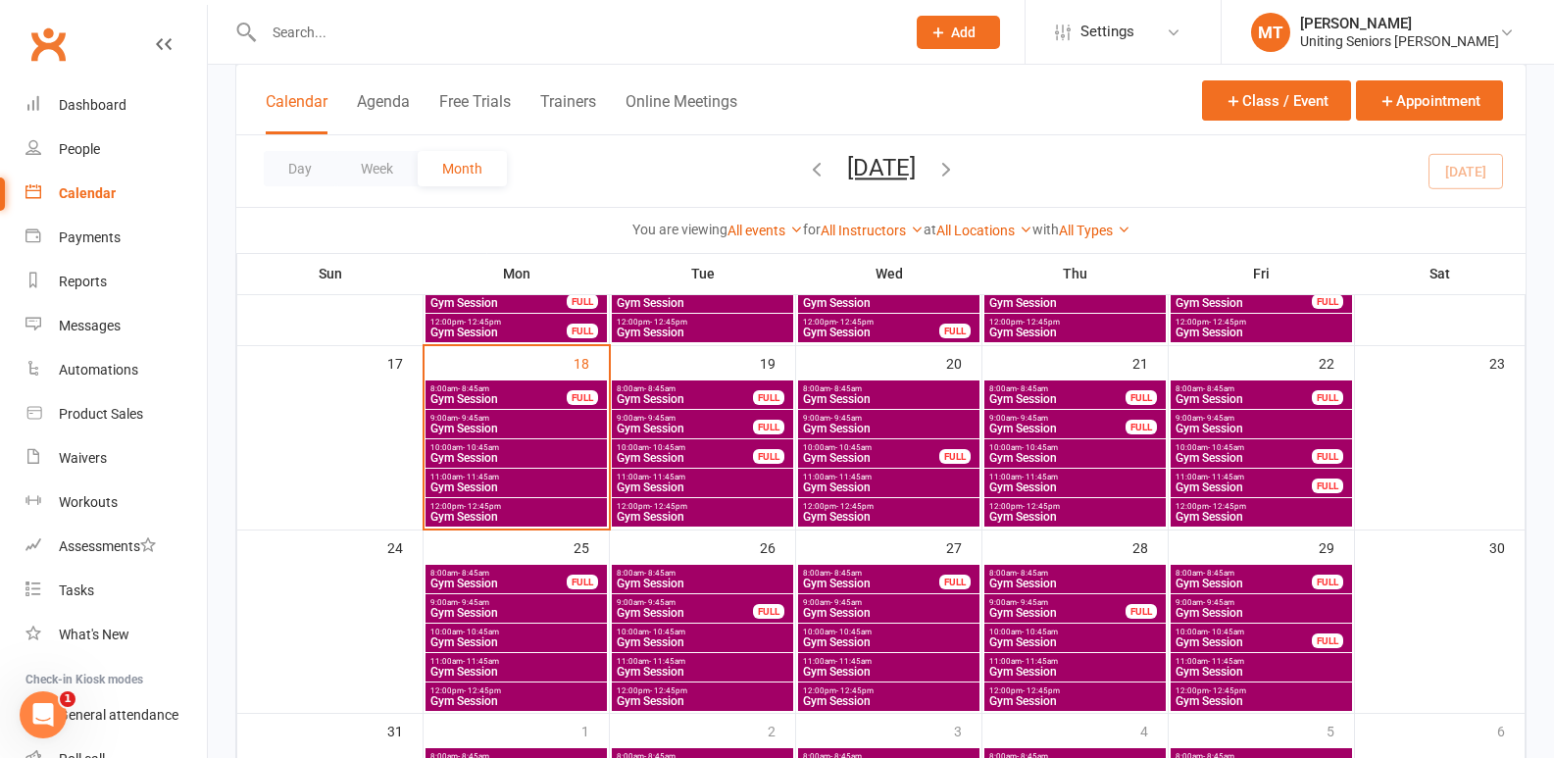
click at [1236, 482] on span "Gym Session" at bounding box center [1244, 487] width 138 height 12
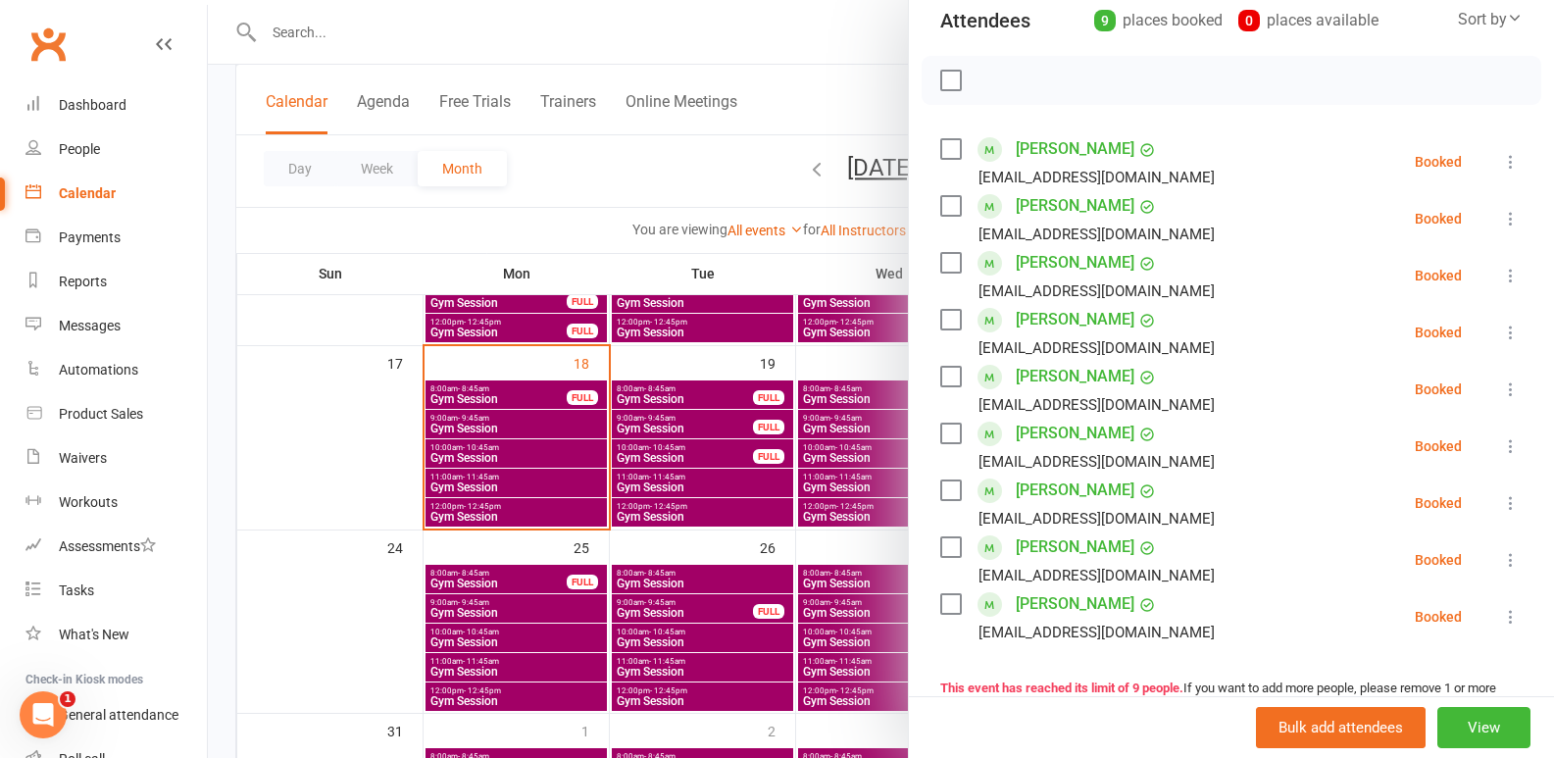
scroll to position [294, 0]
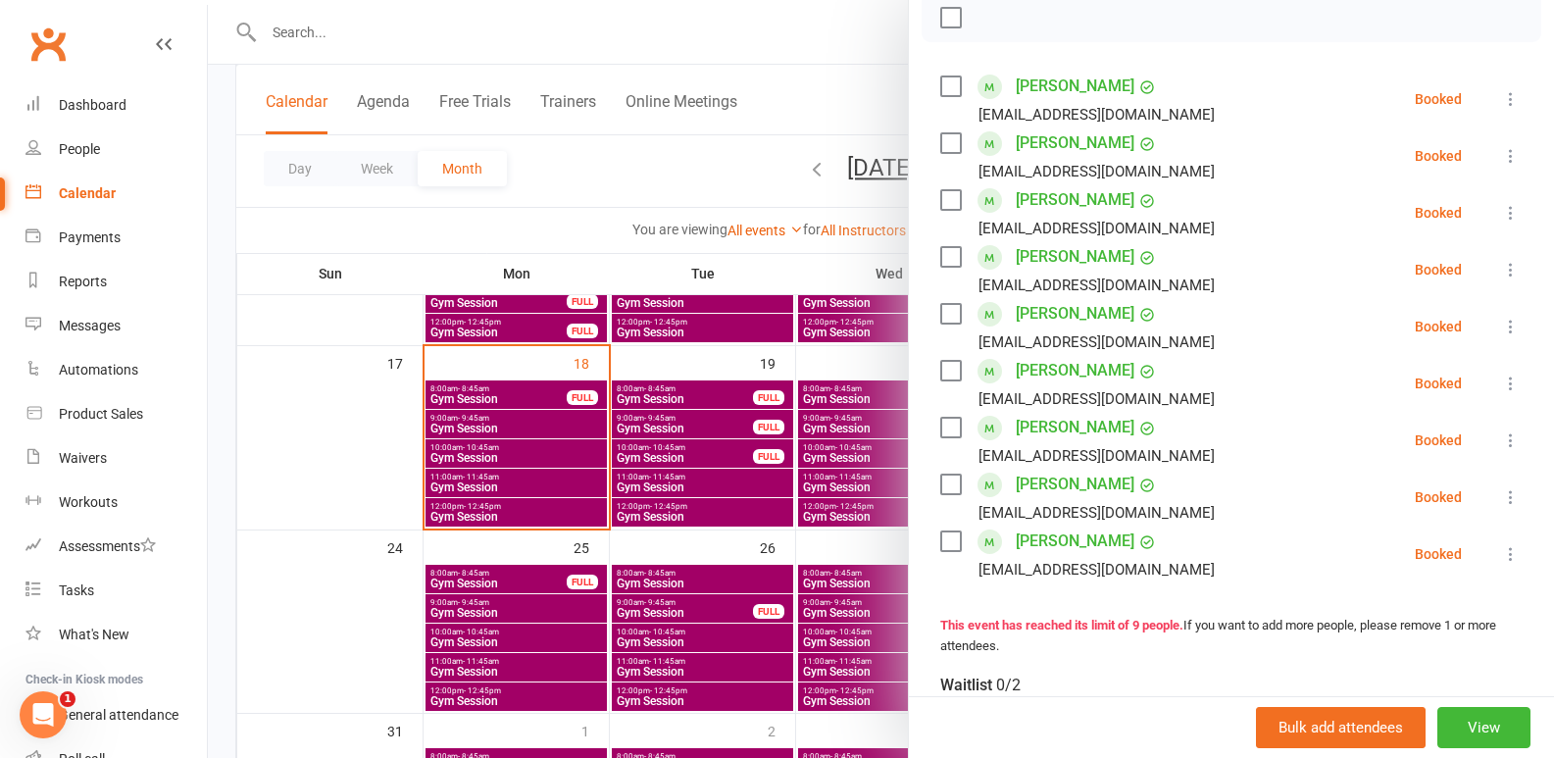
click at [1501, 560] on icon at bounding box center [1511, 554] width 20 height 20
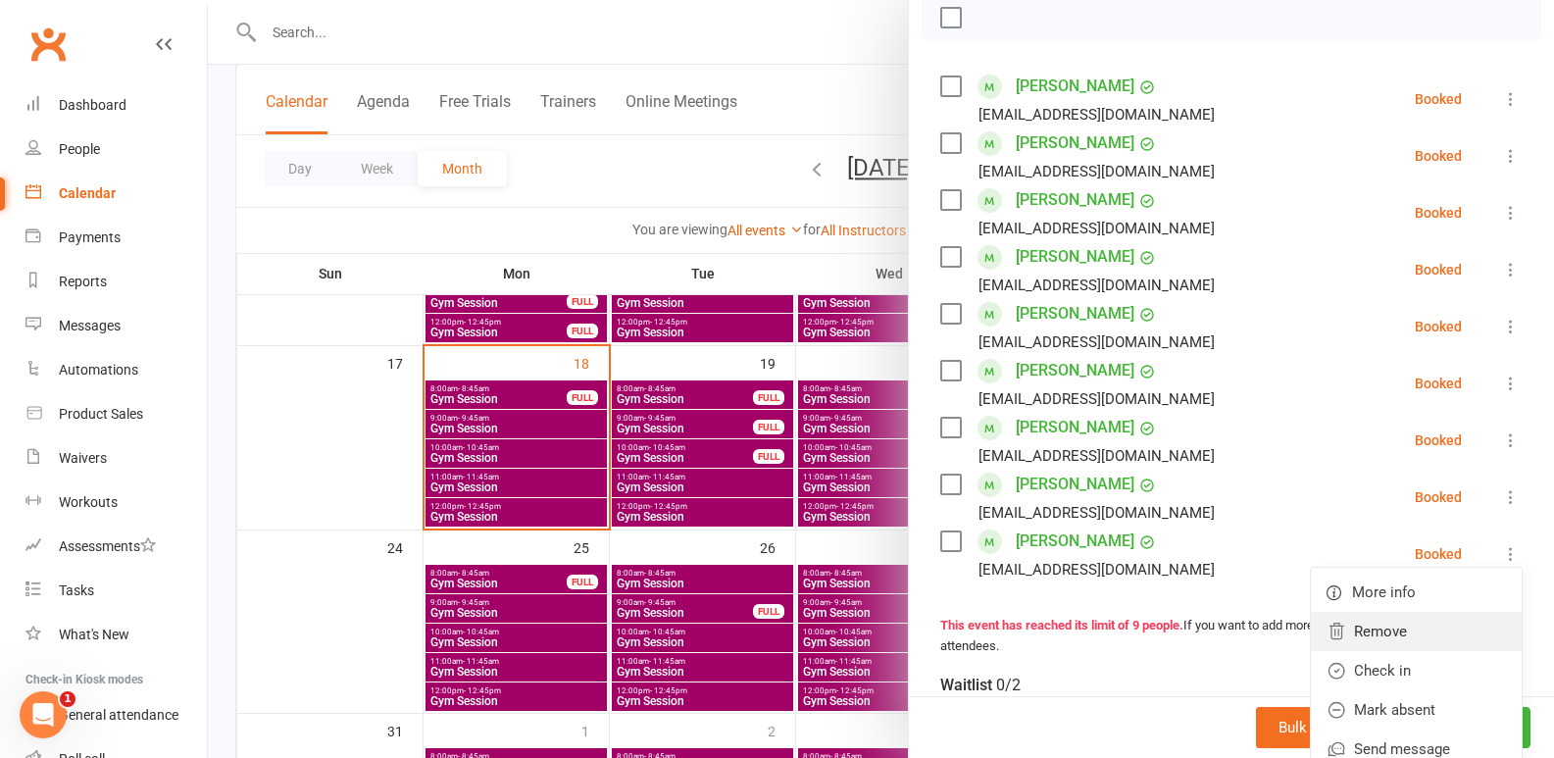
click at [1340, 639] on link "Remove" at bounding box center [1416, 631] width 211 height 39
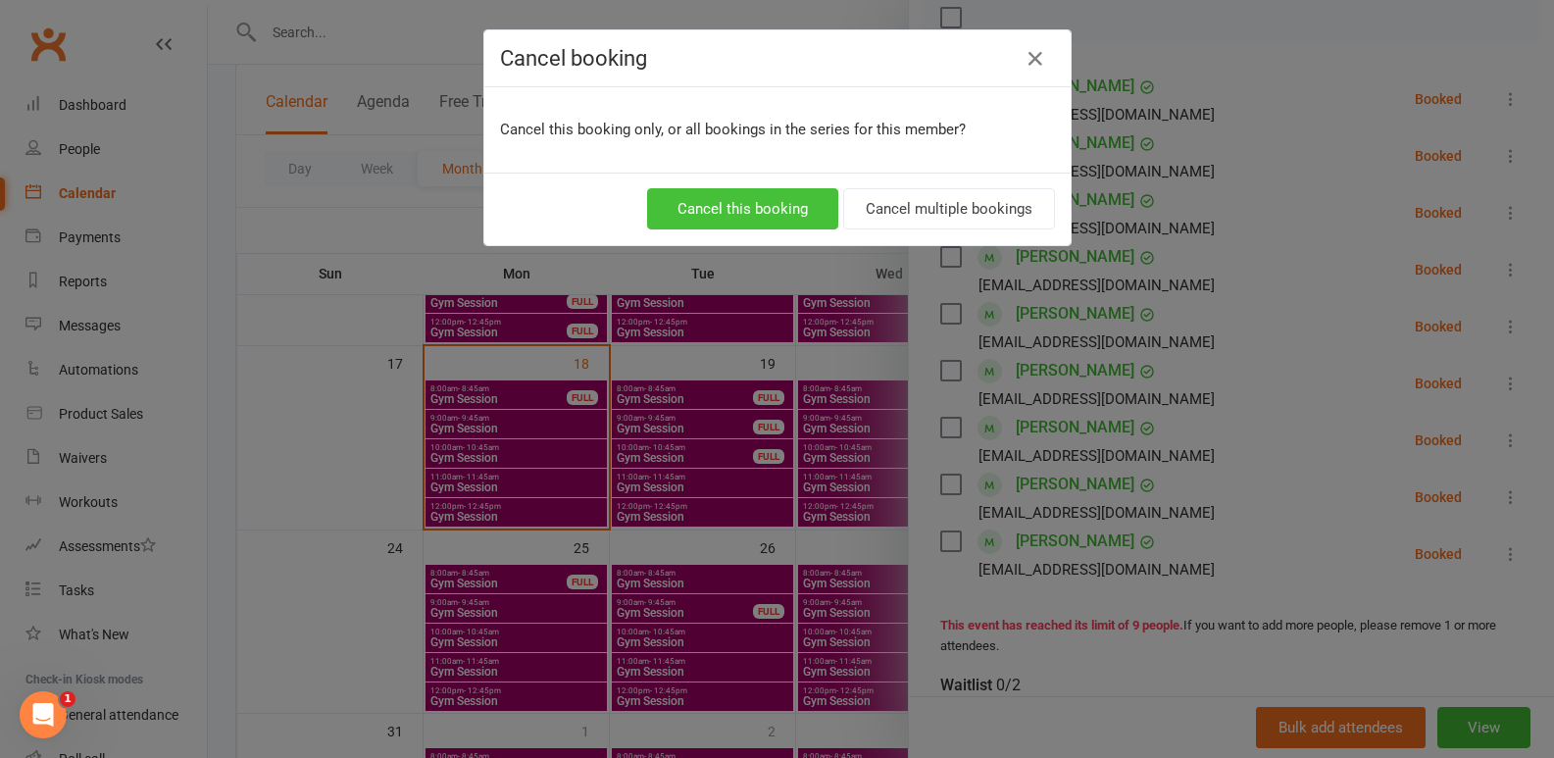
click at [726, 200] on button "Cancel this booking" at bounding box center [742, 208] width 191 height 41
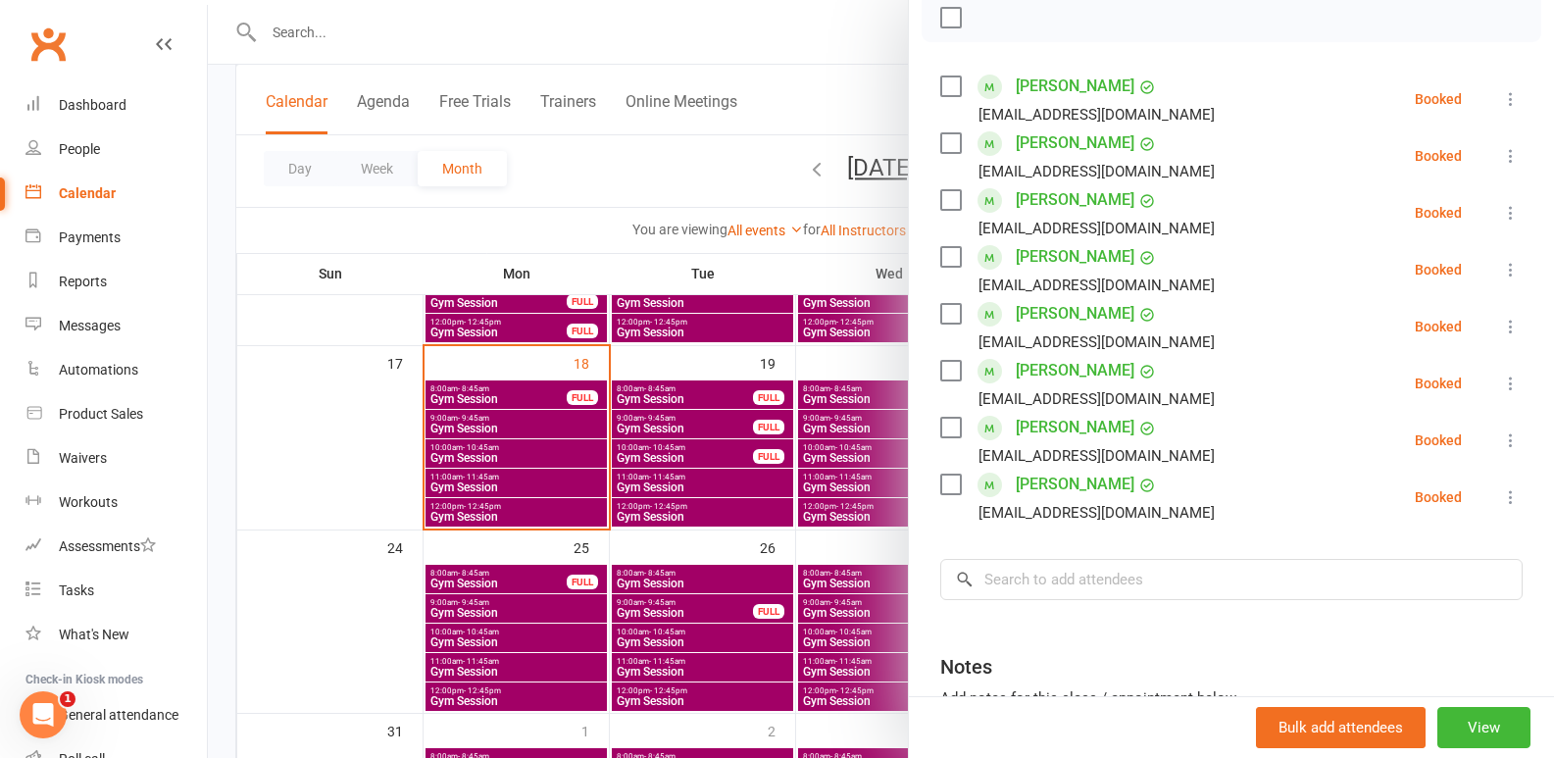
click at [772, 500] on div at bounding box center [881, 379] width 1346 height 758
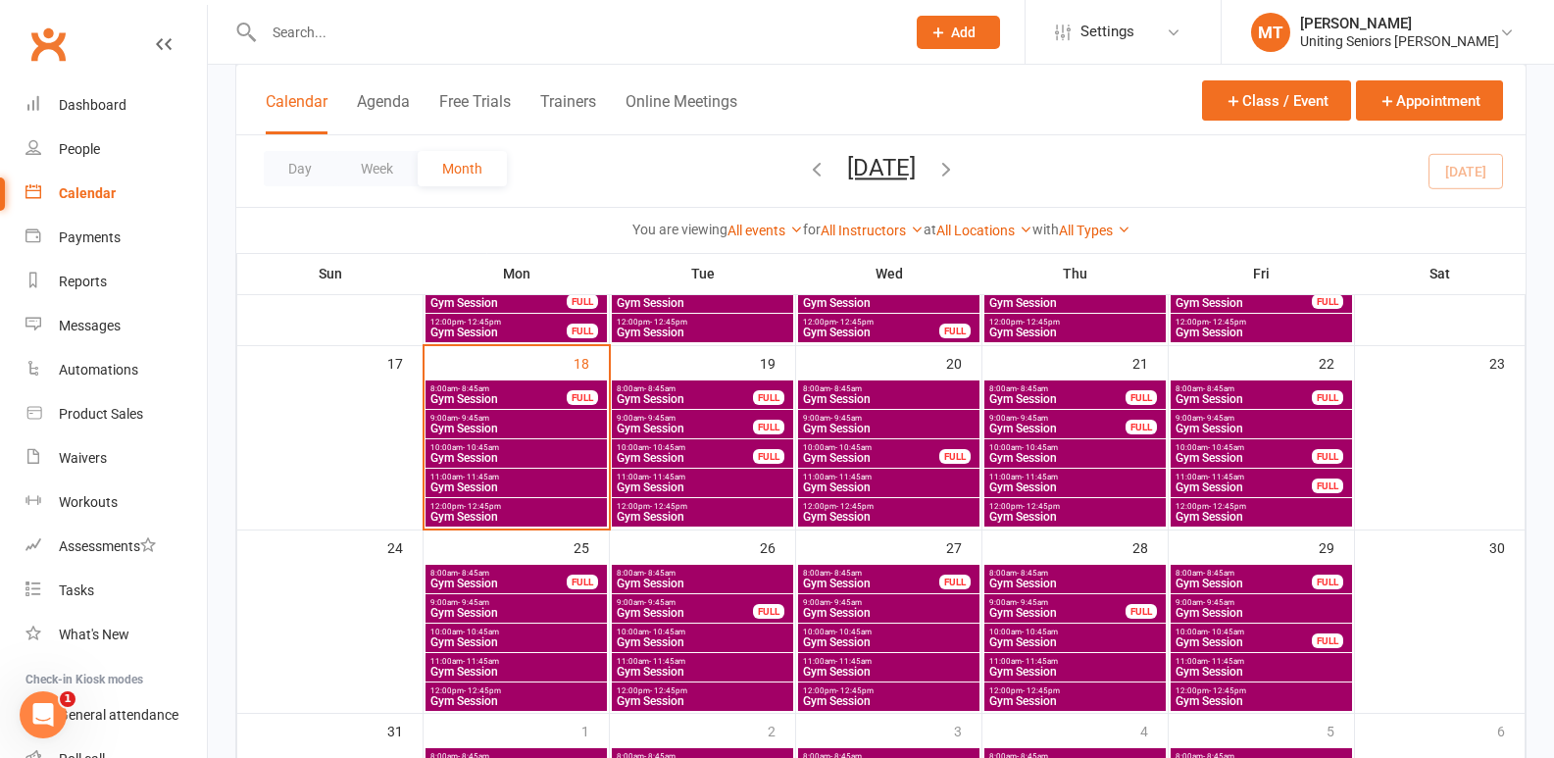
click at [1288, 449] on span "10:00am - 10:45am" at bounding box center [1244, 447] width 138 height 9
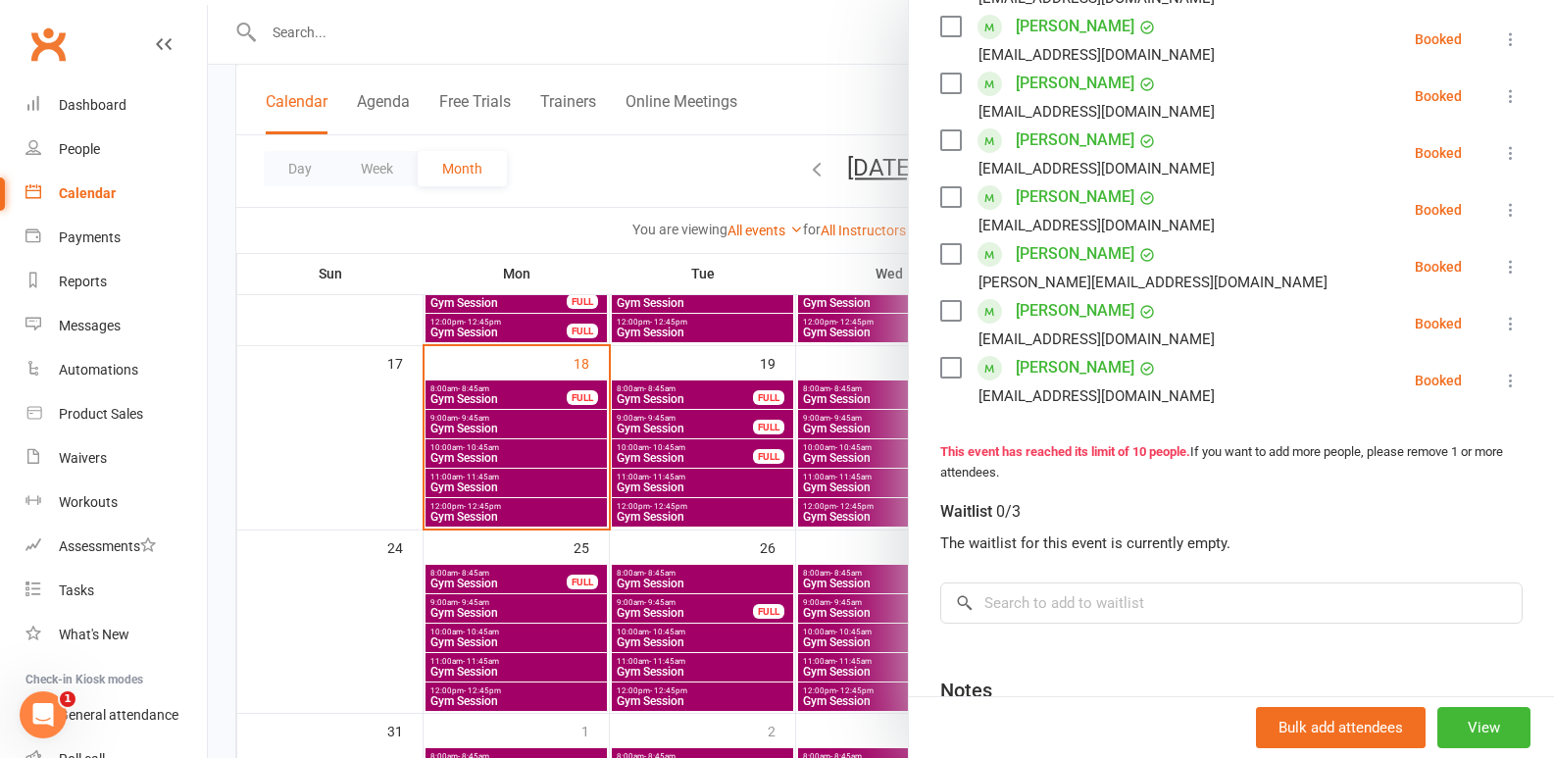
scroll to position [588, 0]
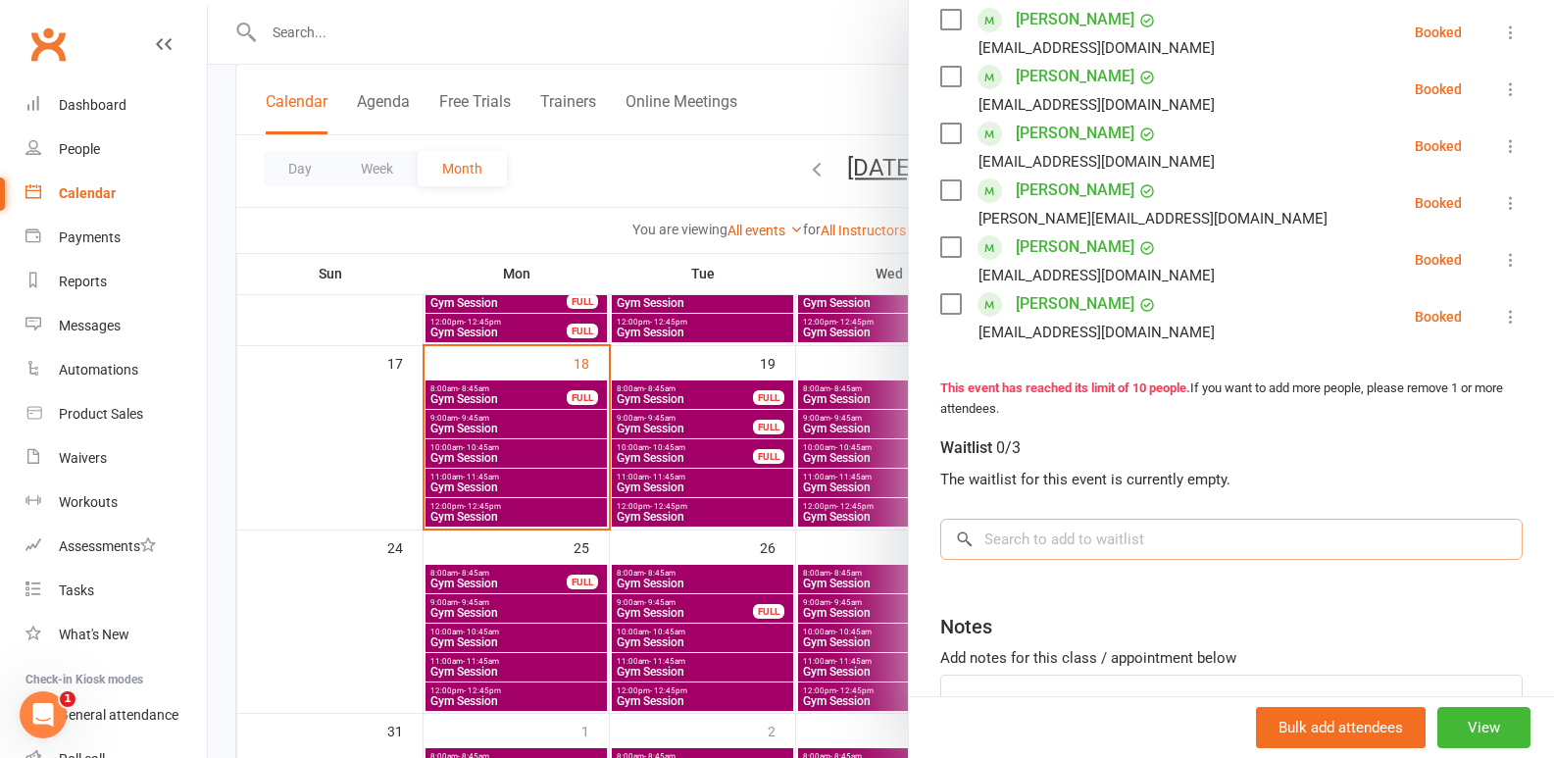
click at [1017, 549] on input "search" at bounding box center [1231, 539] width 582 height 41
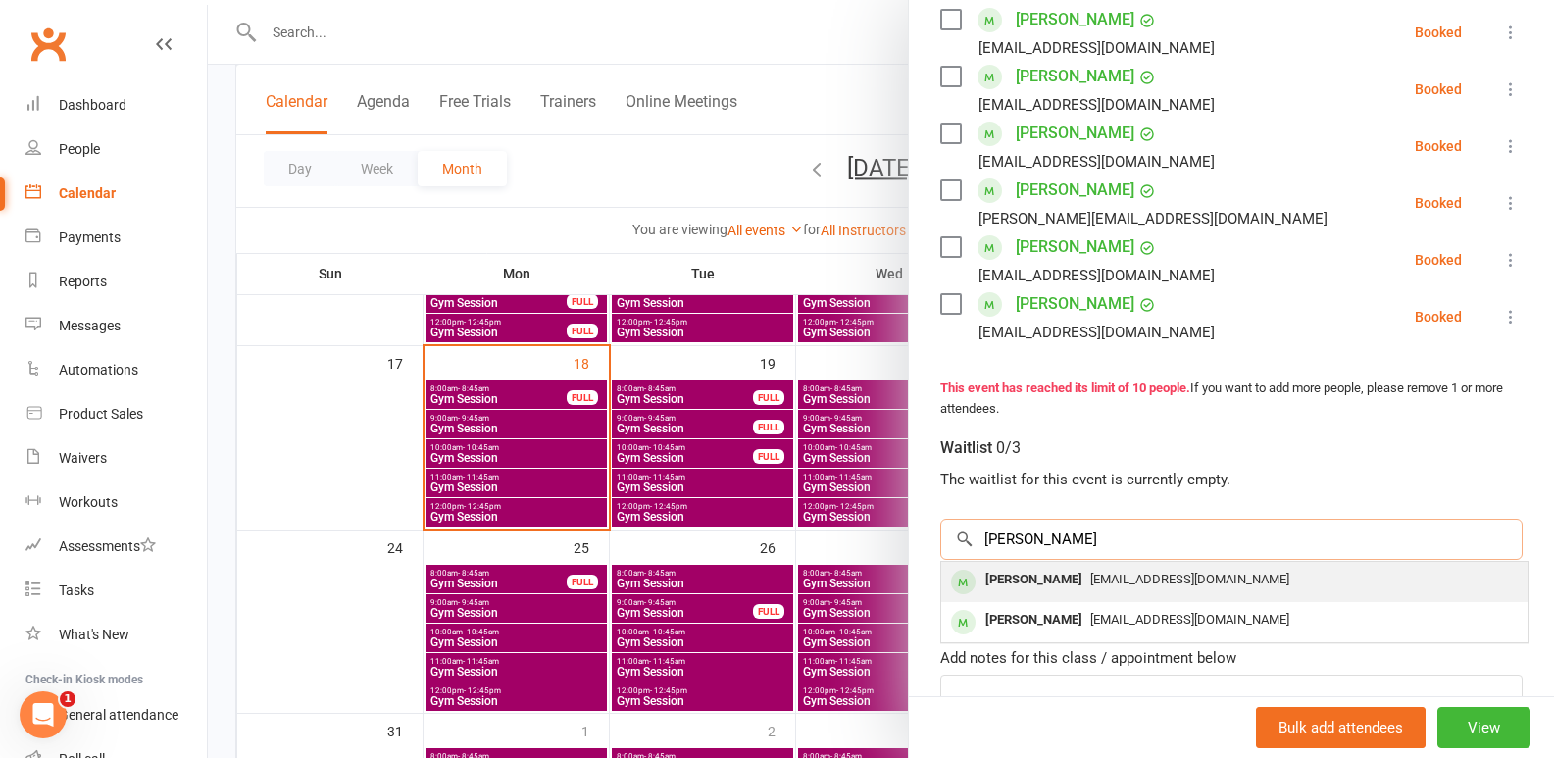
type input "[PERSON_NAME]"
click at [1022, 579] on div "[PERSON_NAME]" at bounding box center [1034, 580] width 113 height 28
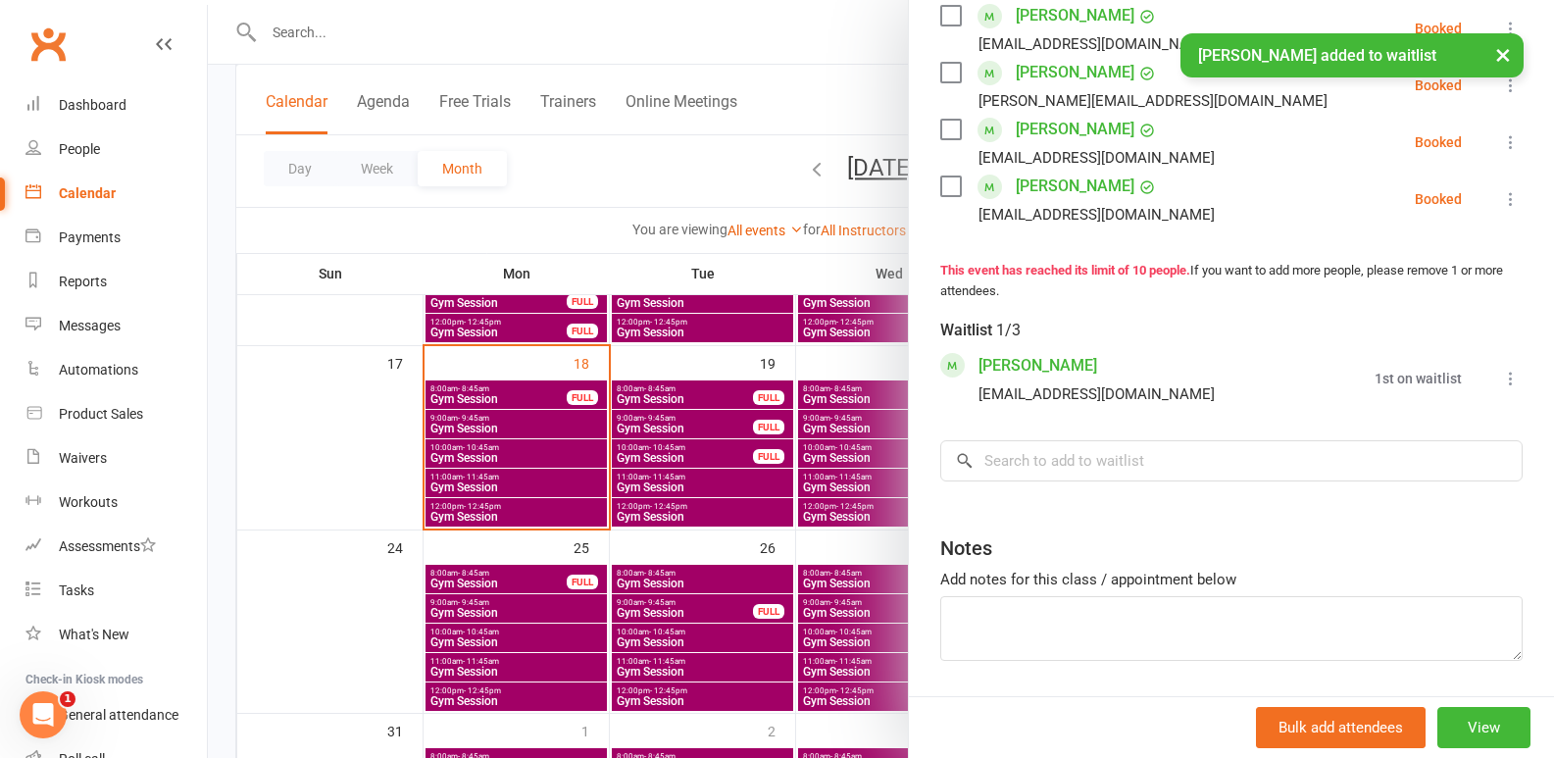
scroll to position [794, 0]
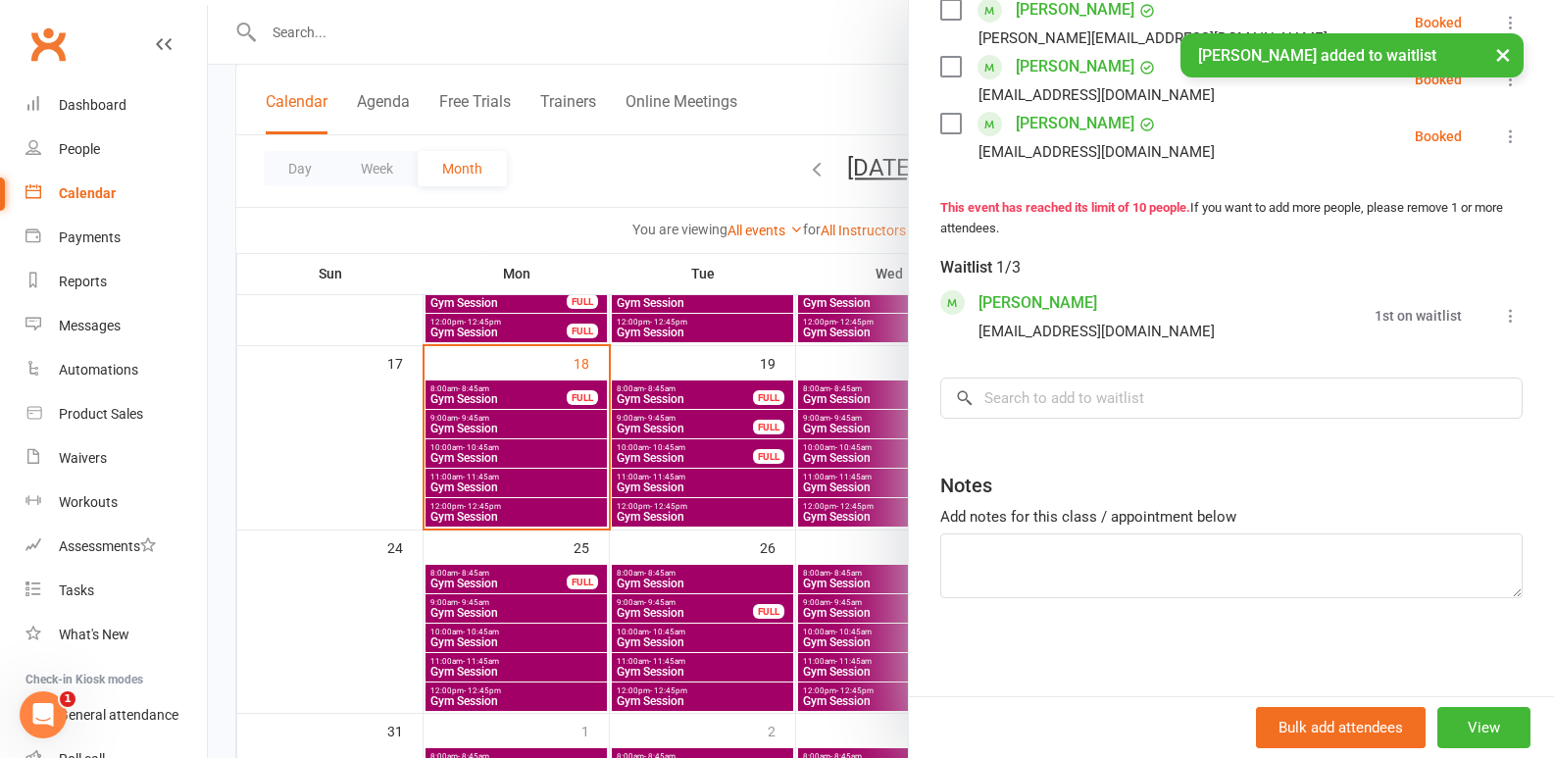
click at [1501, 318] on icon at bounding box center [1511, 316] width 20 height 20
click at [1388, 354] on link "Book now" at bounding box center [1416, 353] width 211 height 39
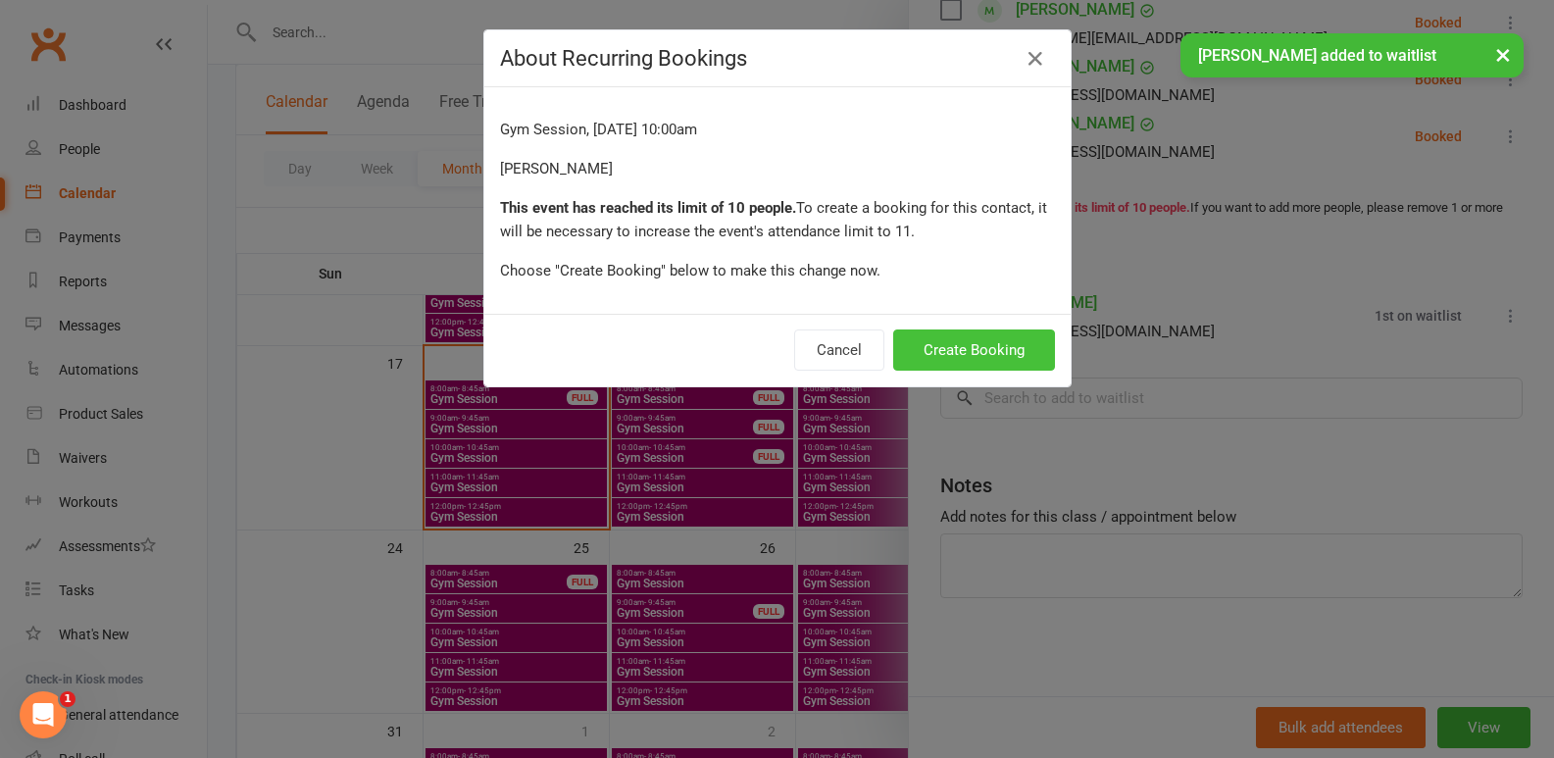
click at [935, 355] on button "Create Booking" at bounding box center [974, 349] width 162 height 41
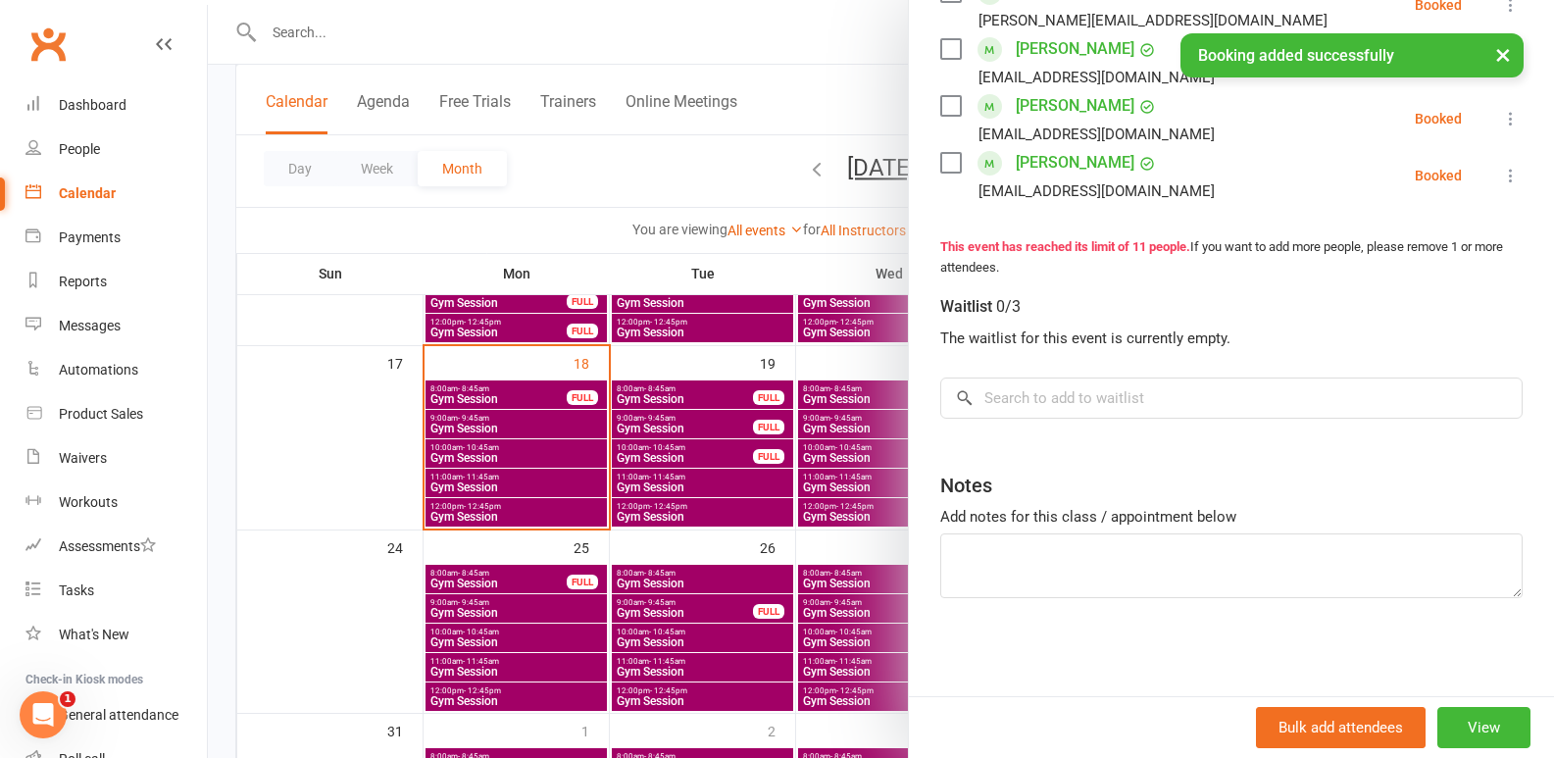
scroll to position [769, 0]
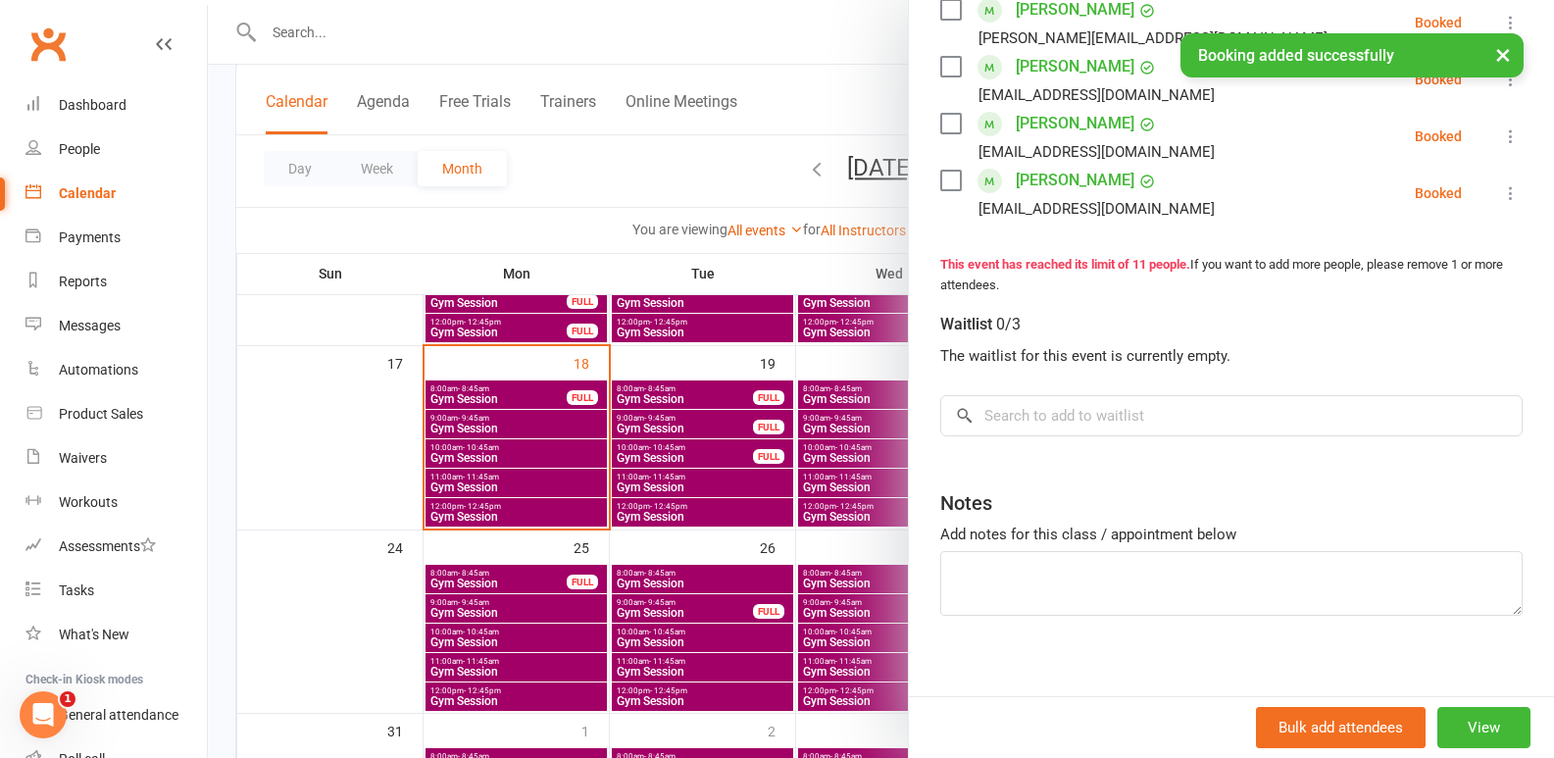
click at [792, 452] on div at bounding box center [881, 379] width 1346 height 758
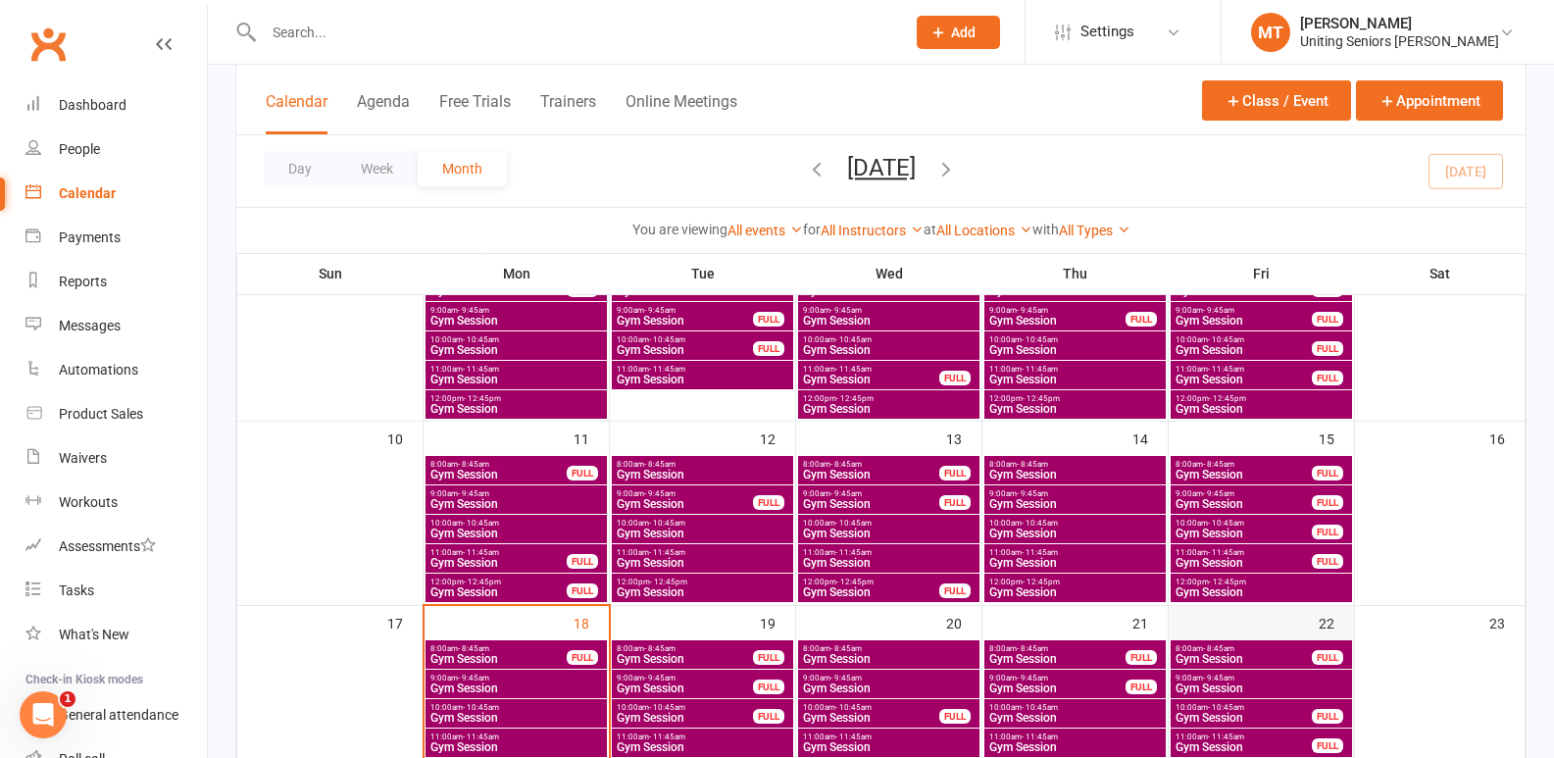
scroll to position [426, 0]
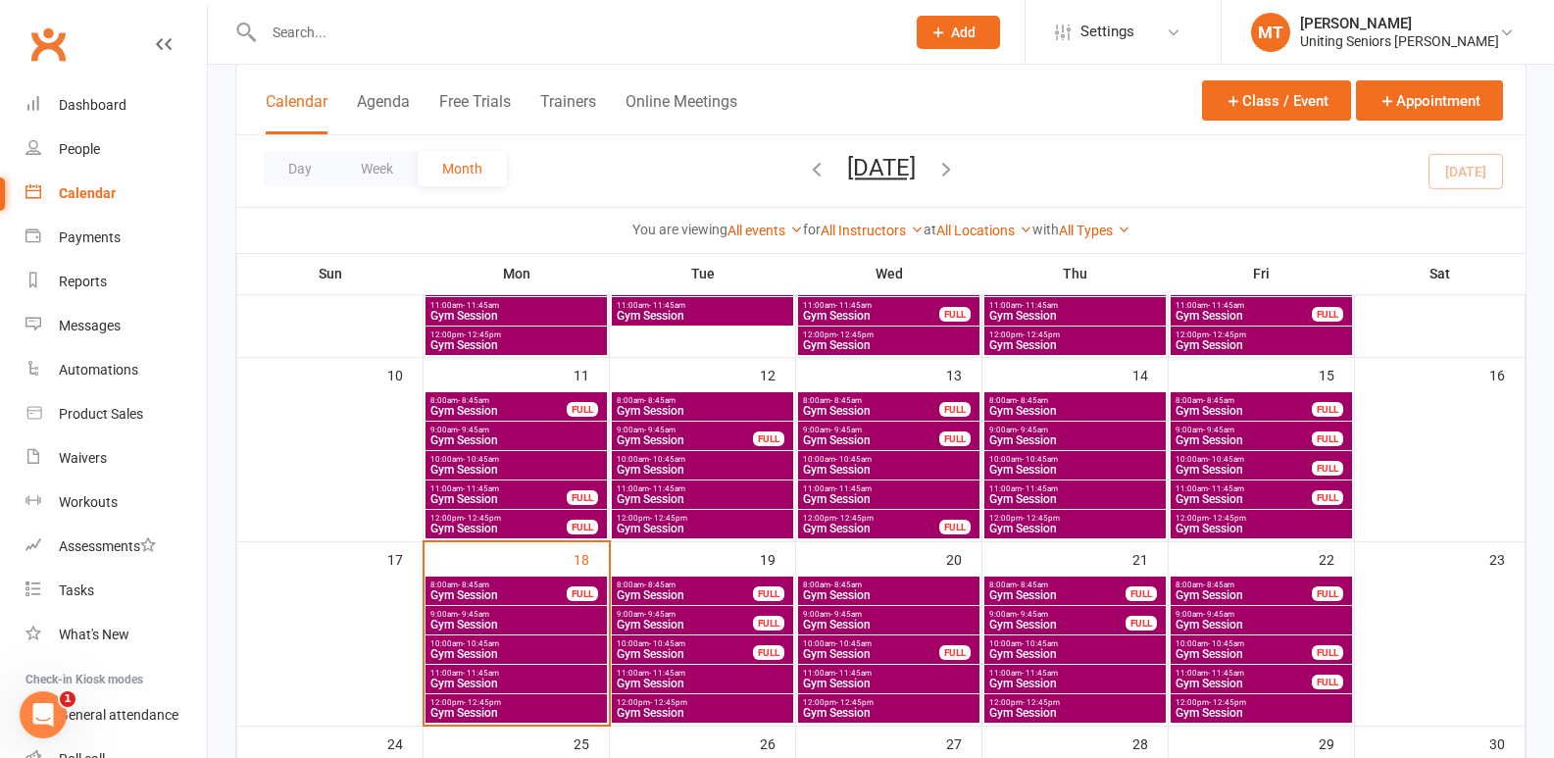
click at [1236, 651] on span "Gym Session" at bounding box center [1244, 654] width 138 height 12
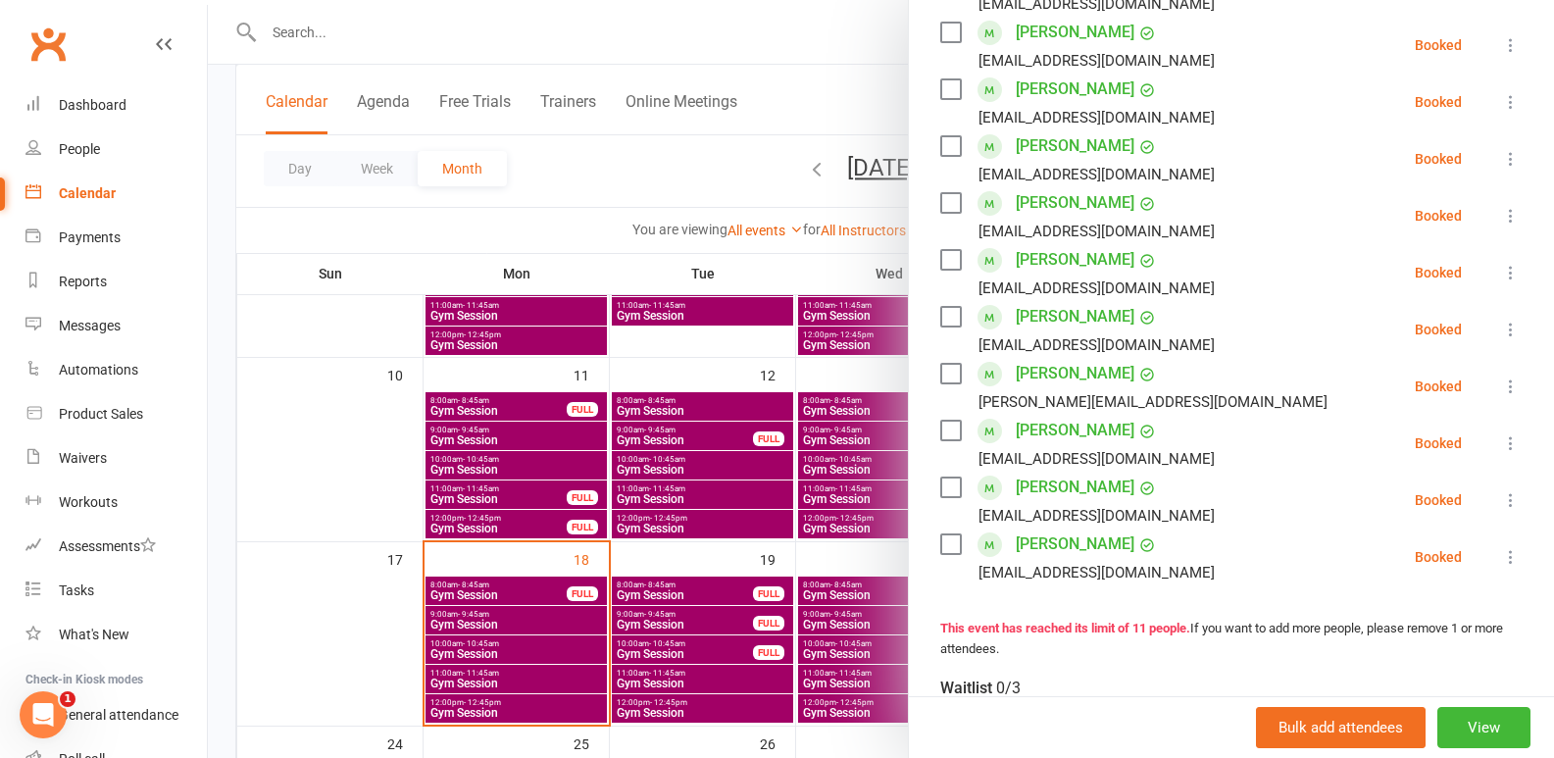
scroll to position [392, 0]
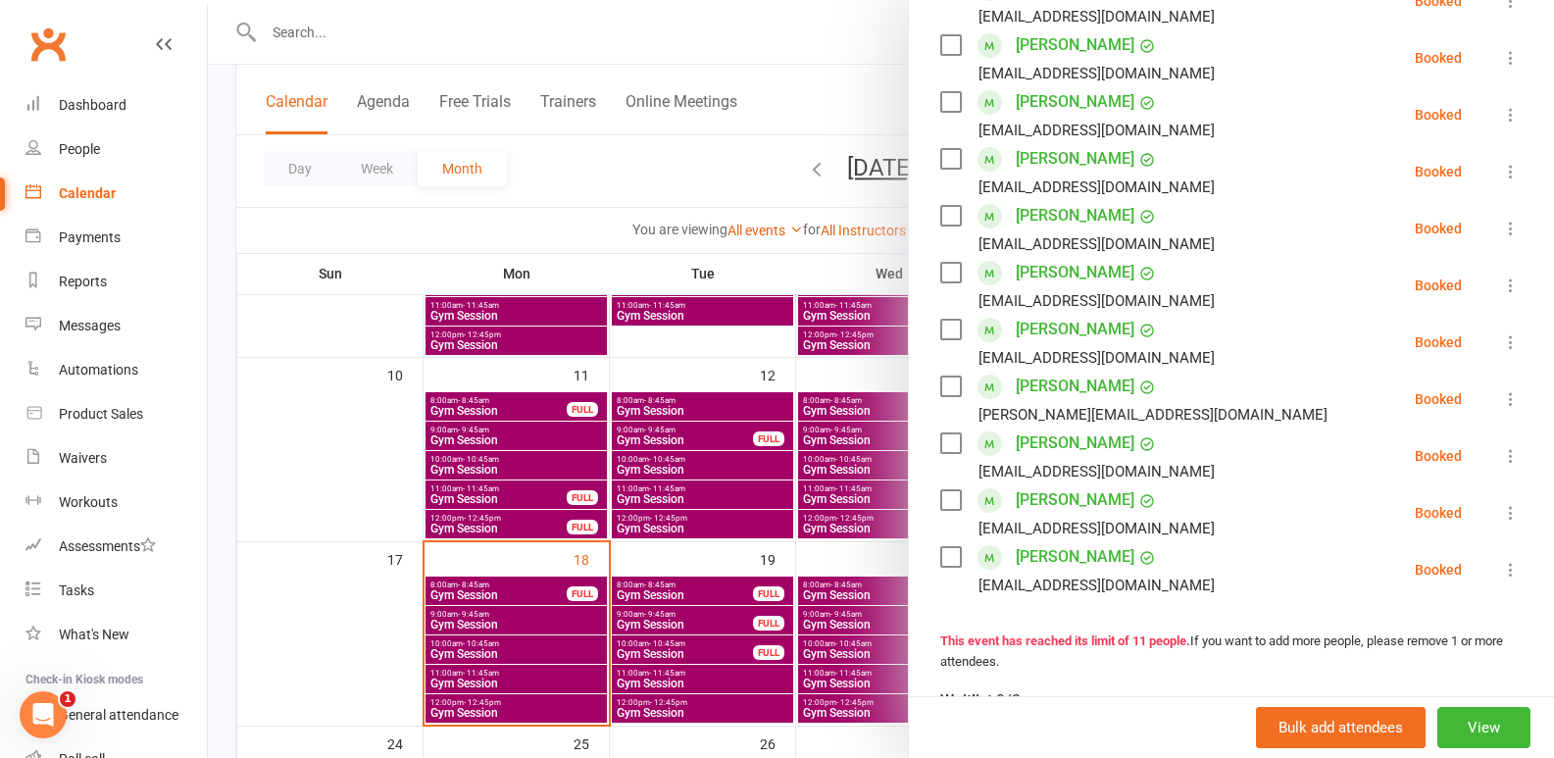
click at [665, 514] on div at bounding box center [881, 379] width 1346 height 758
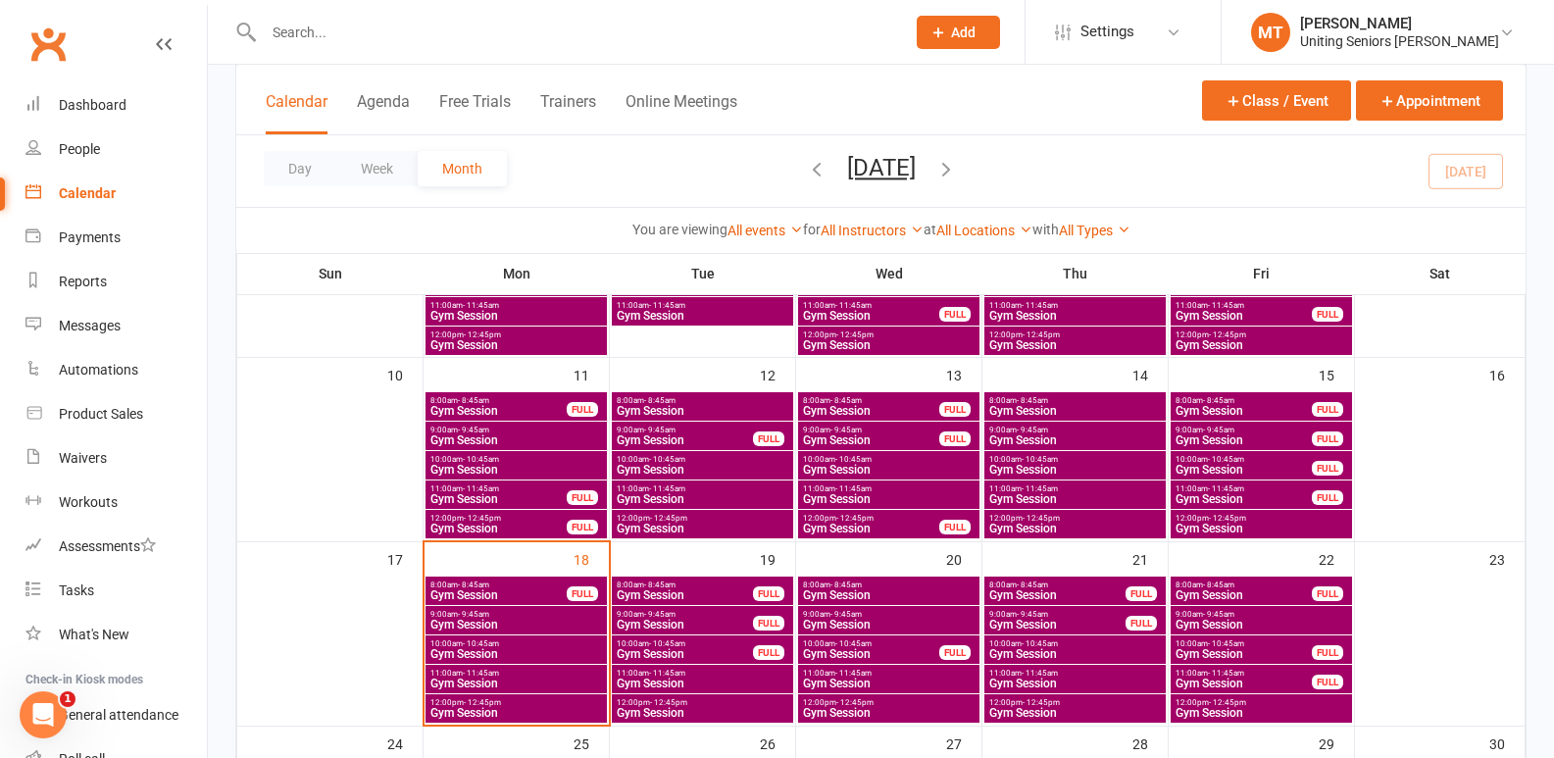
click at [1258, 678] on span "Gym Session" at bounding box center [1244, 684] width 138 height 12
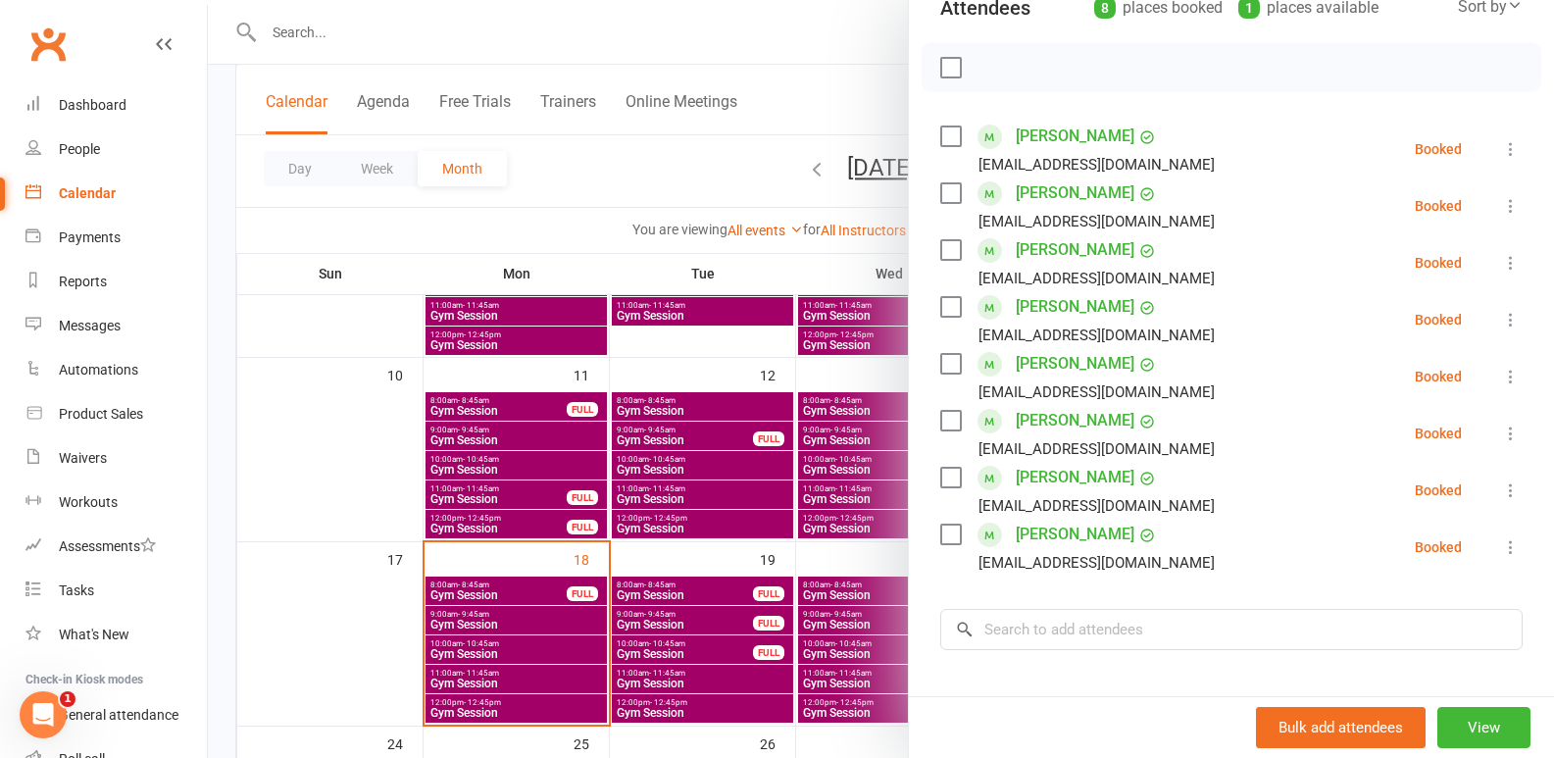
scroll to position [294, 0]
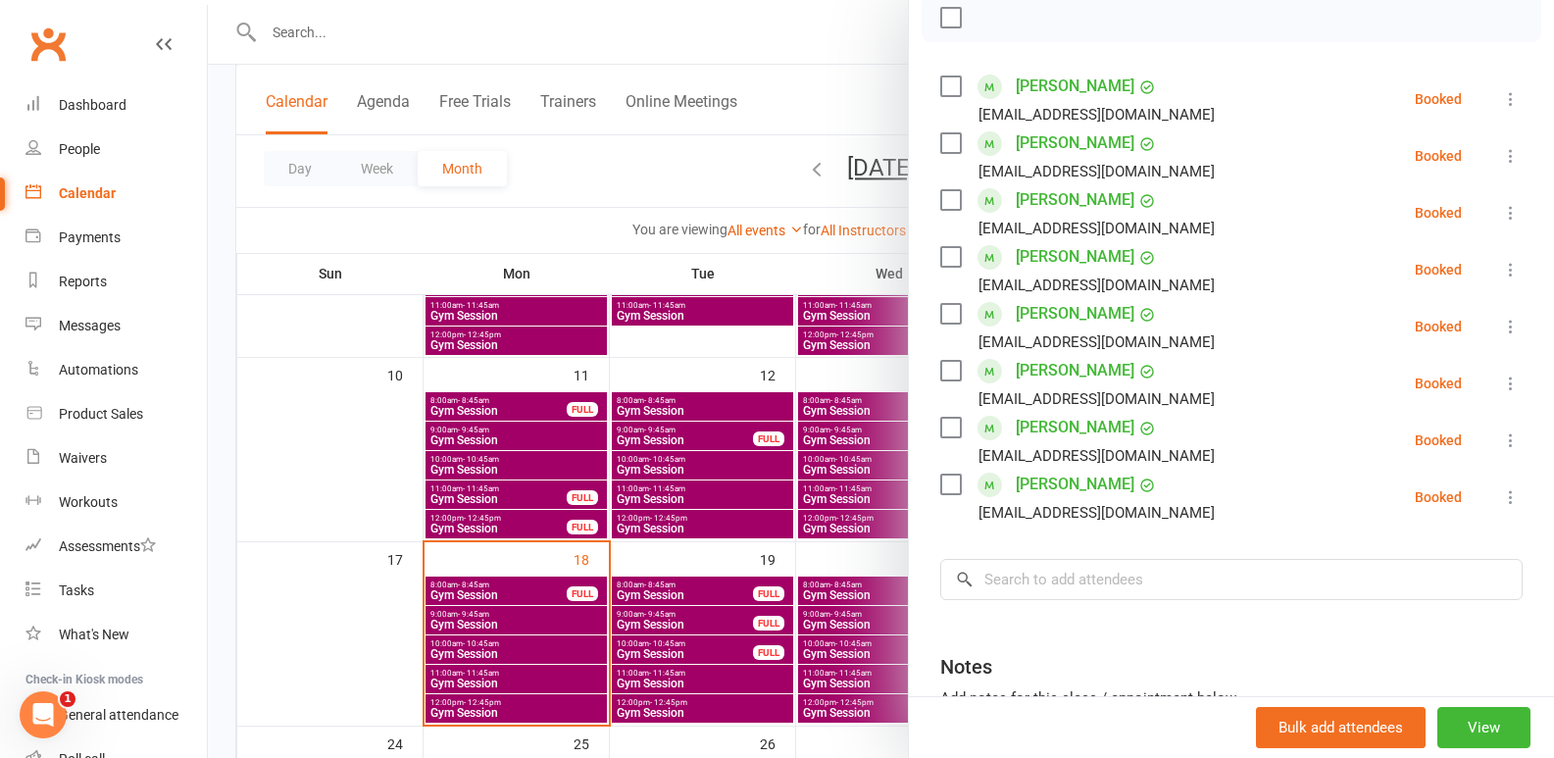
click at [836, 529] on div at bounding box center [881, 379] width 1346 height 758
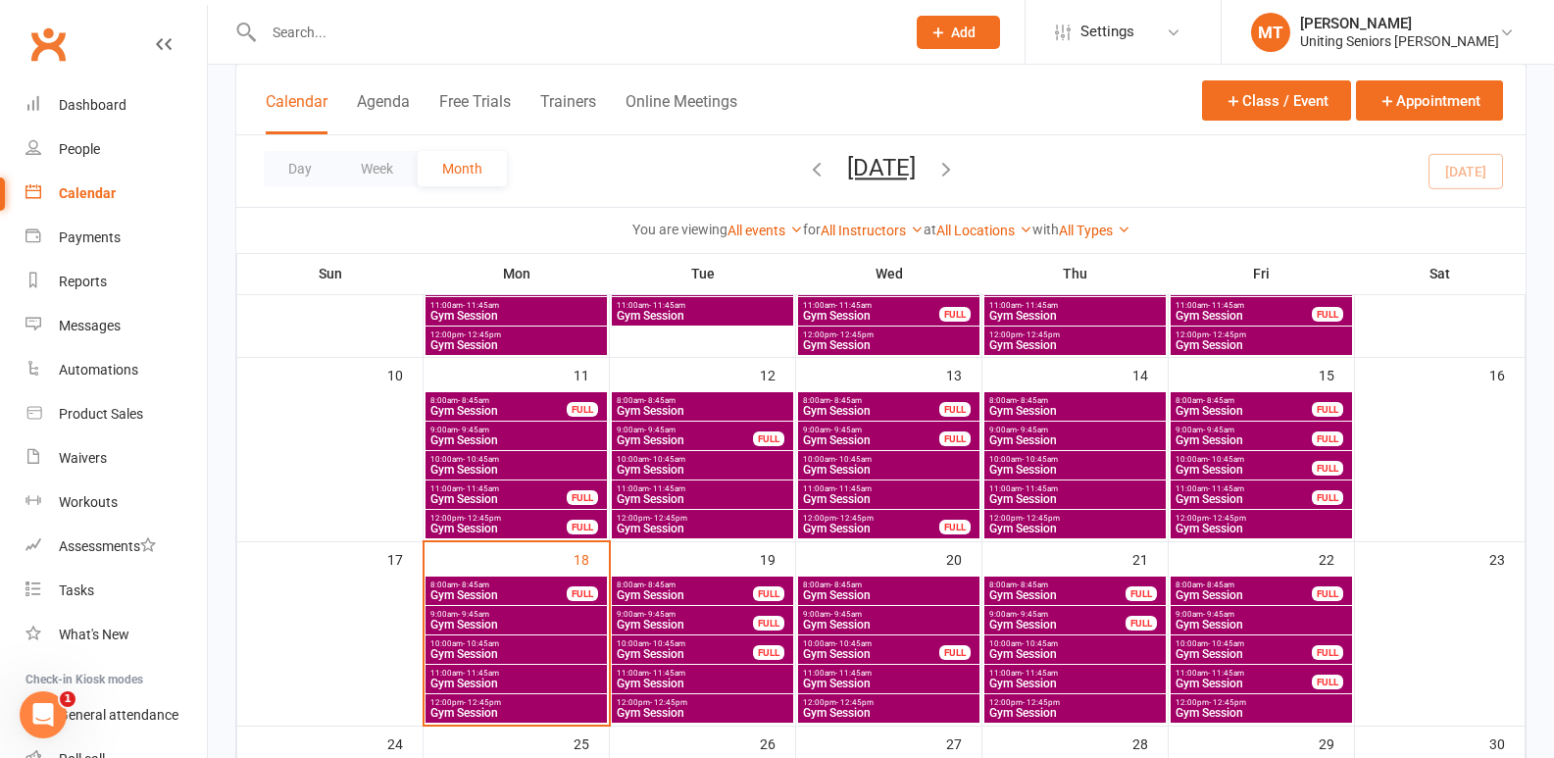
scroll to position [622, 0]
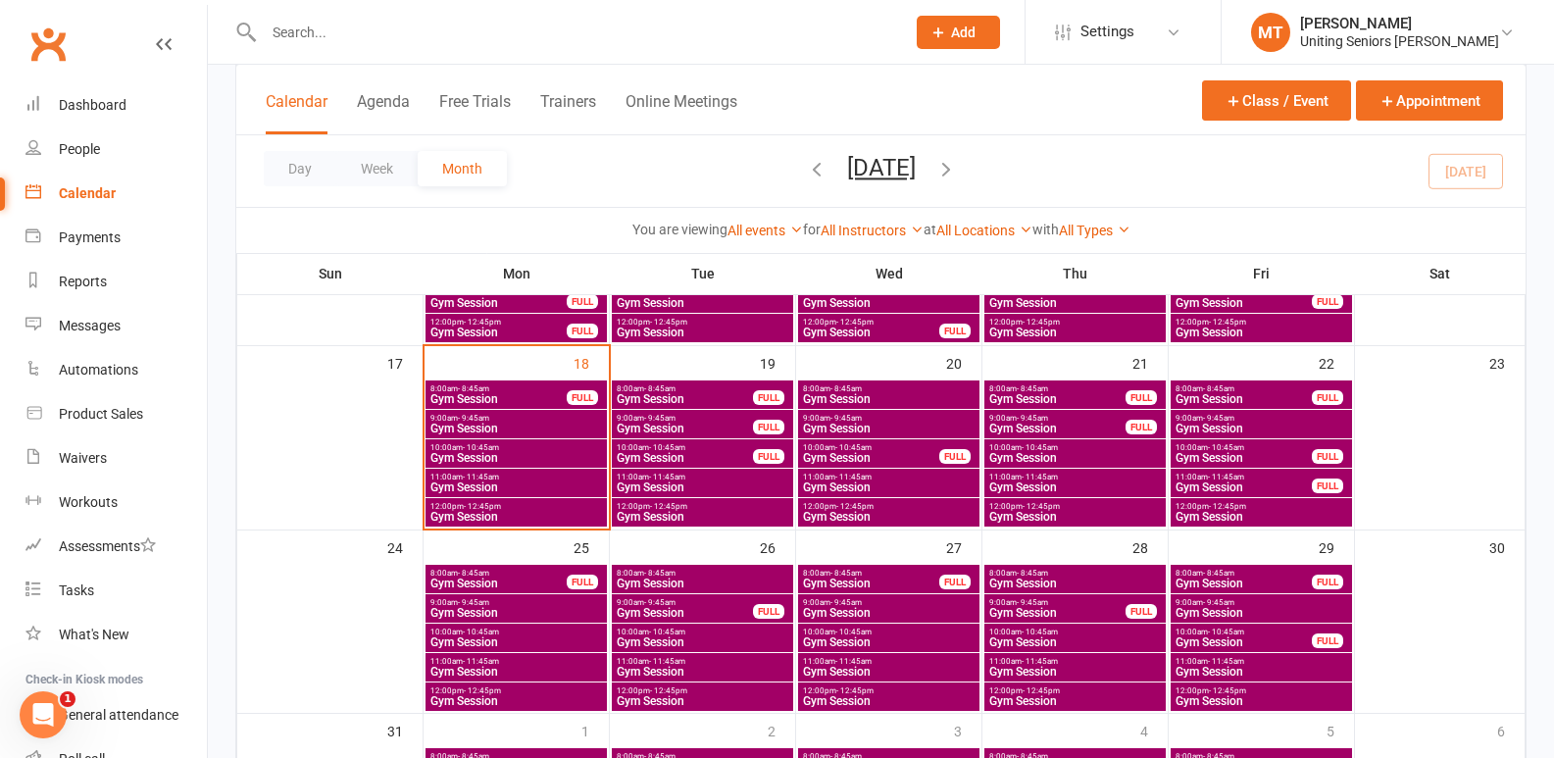
click at [569, 481] on span "Gym Session" at bounding box center [516, 487] width 174 height 12
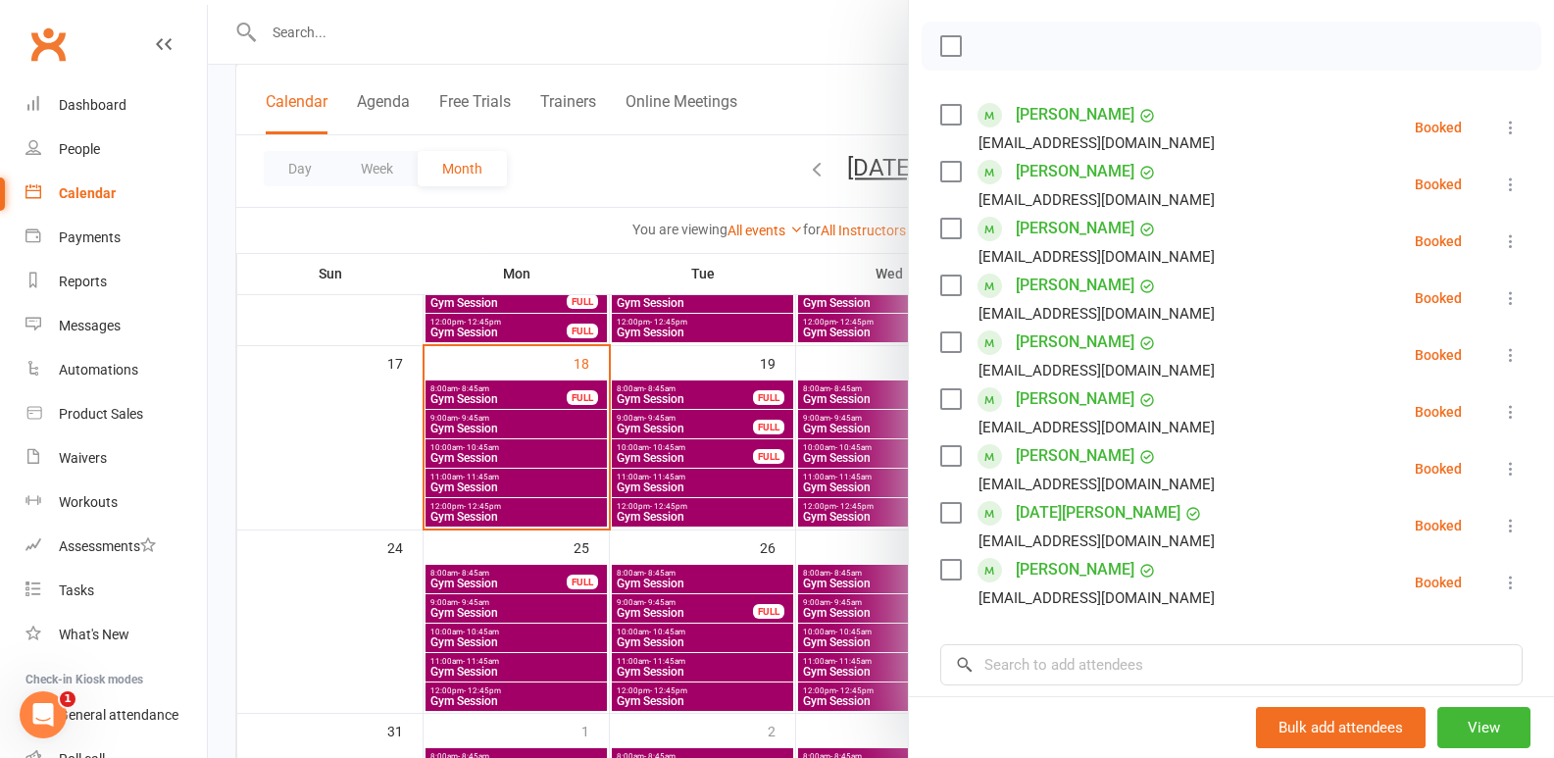
scroll to position [294, 0]
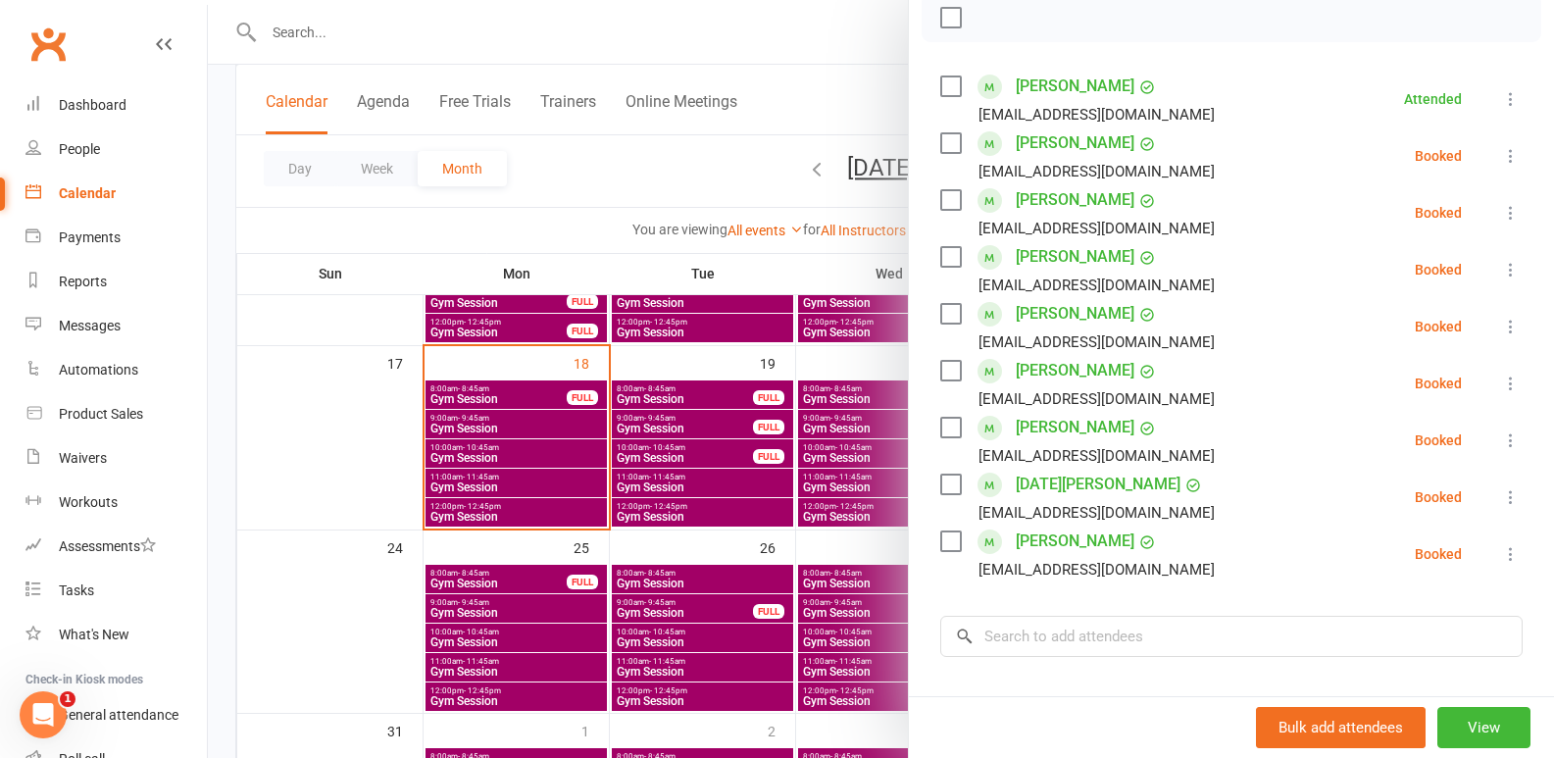
click at [943, 372] on label at bounding box center [950, 371] width 20 height 20
click at [989, 13] on icon "button" at bounding box center [994, 18] width 22 height 22
click at [945, 378] on label at bounding box center [950, 371] width 20 height 20
drag, startPoint x: 577, startPoint y: 512, endPoint x: 584, endPoint y: 528, distance: 17.5
click at [579, 516] on div at bounding box center [881, 379] width 1346 height 758
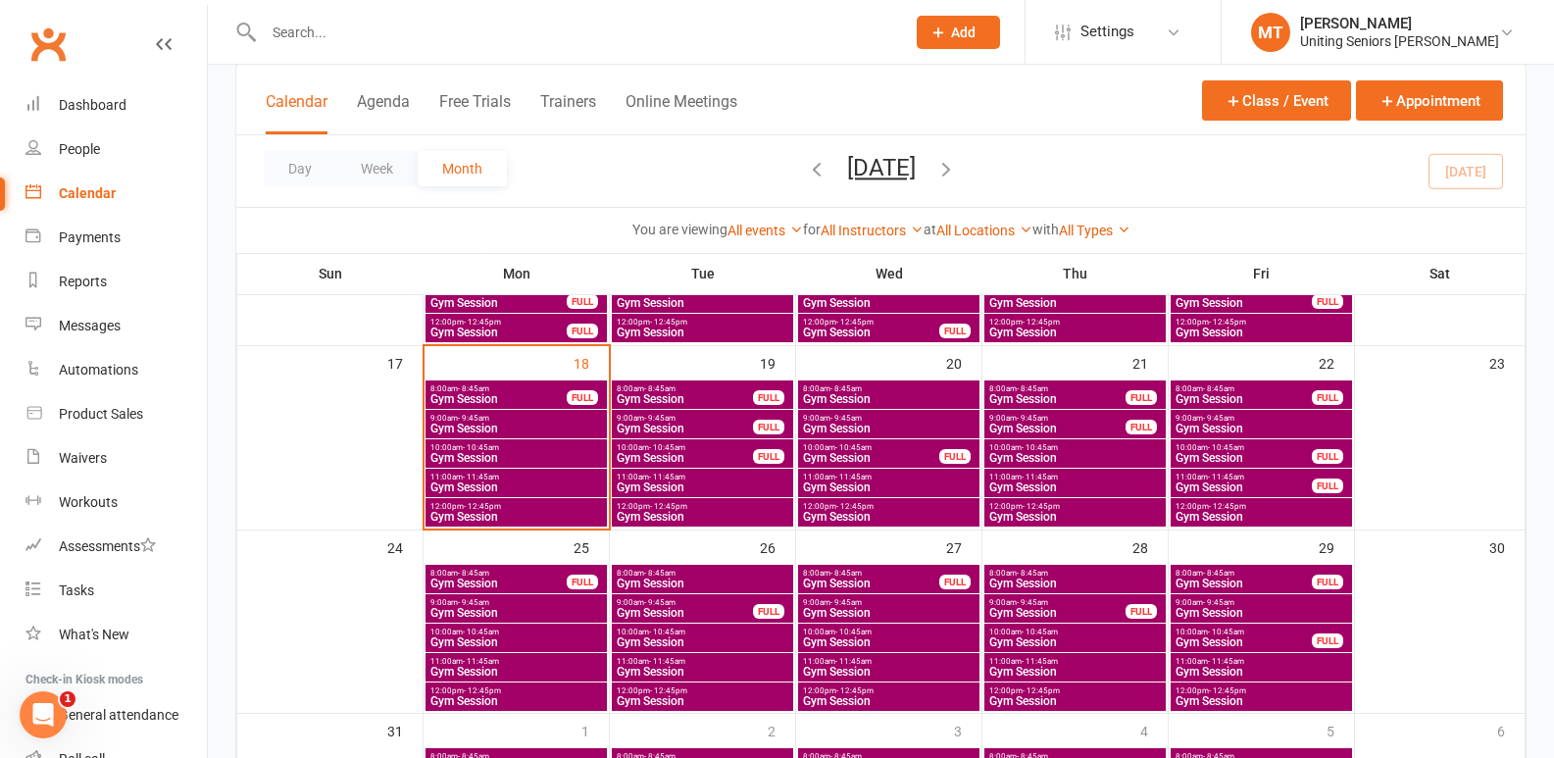
click at [583, 507] on span "12:00pm - 12:45pm" at bounding box center [516, 506] width 174 height 9
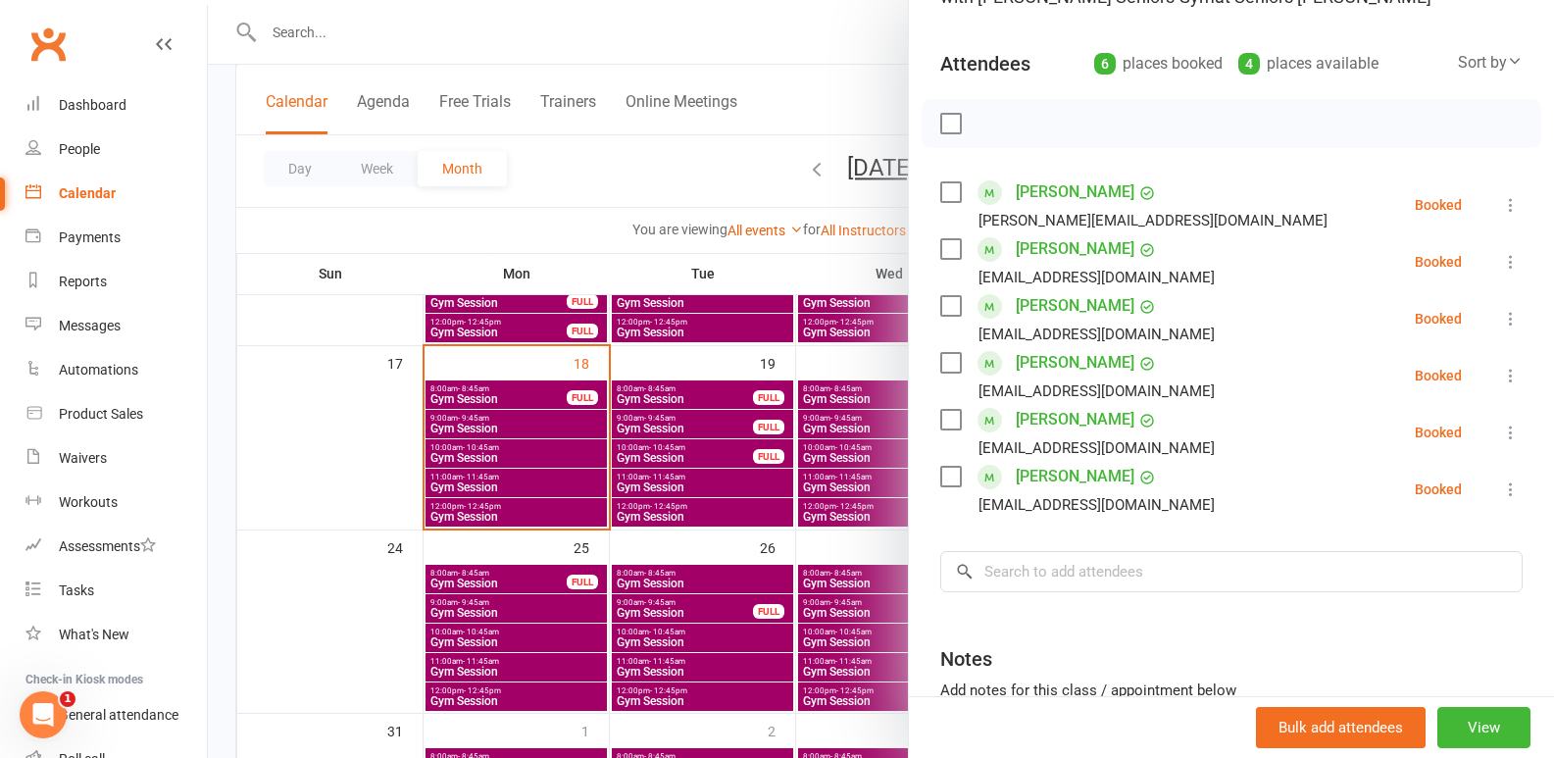
scroll to position [196, 0]
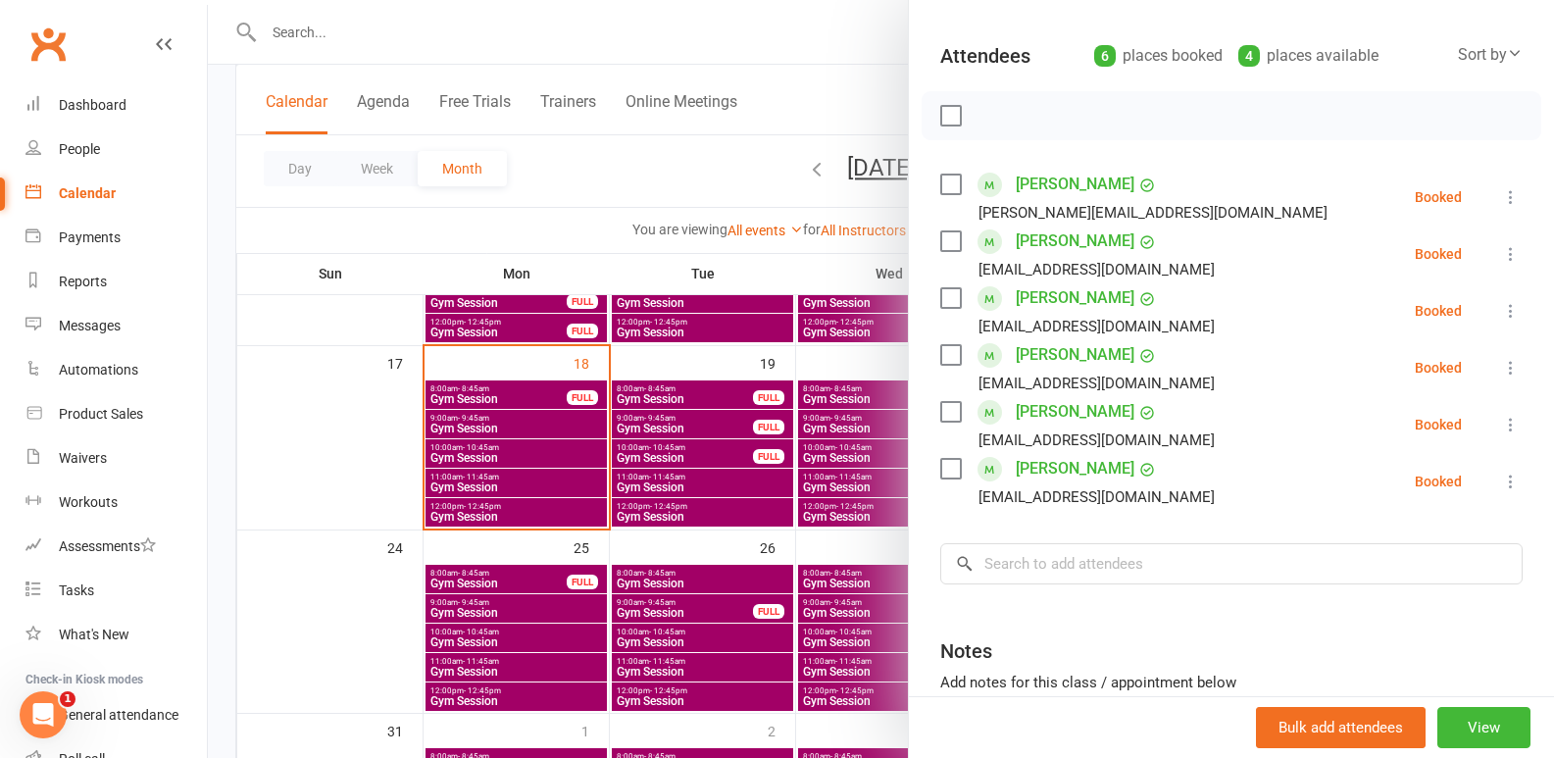
click at [577, 579] on div at bounding box center [881, 379] width 1346 height 758
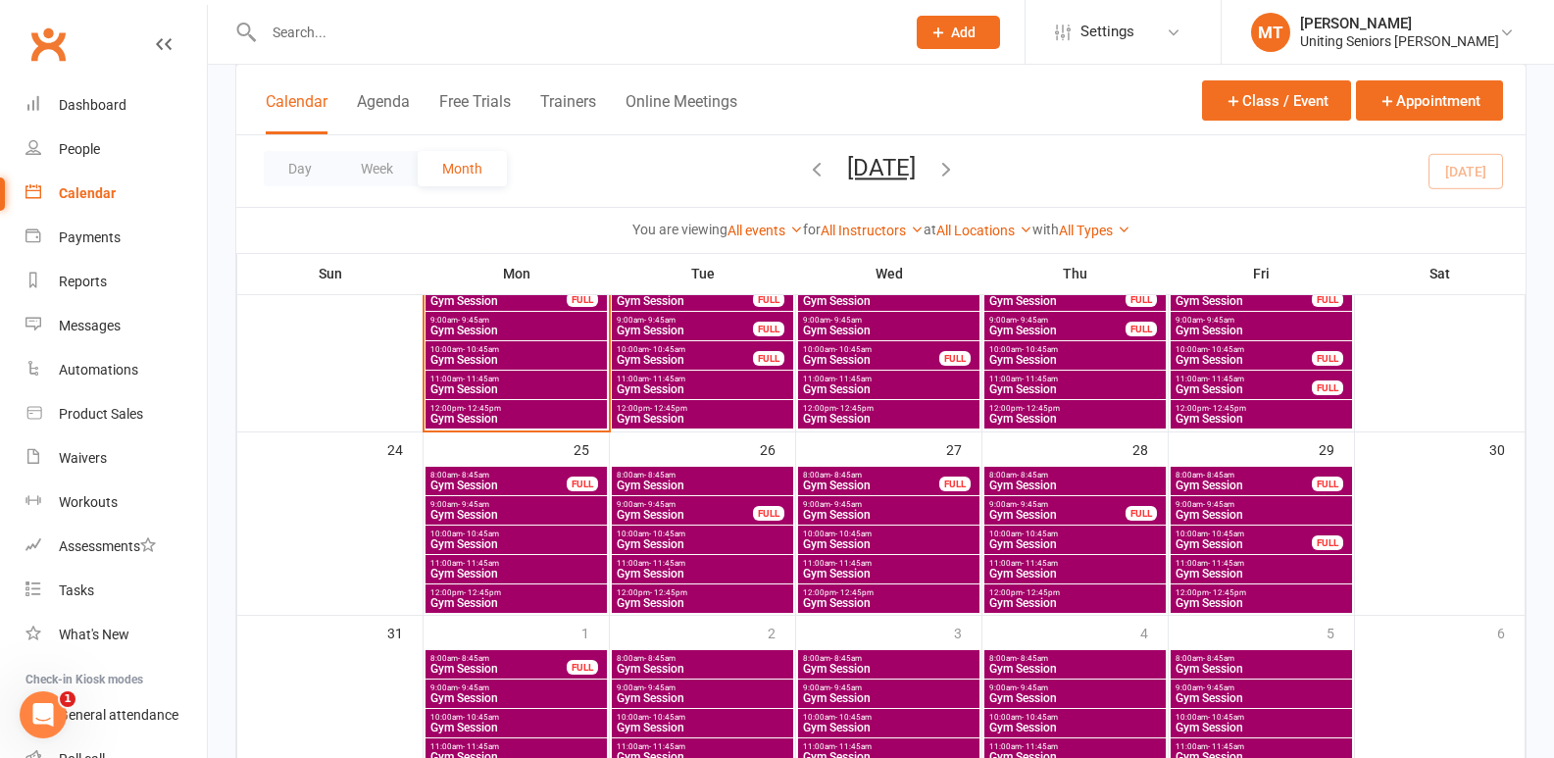
scroll to position [622, 0]
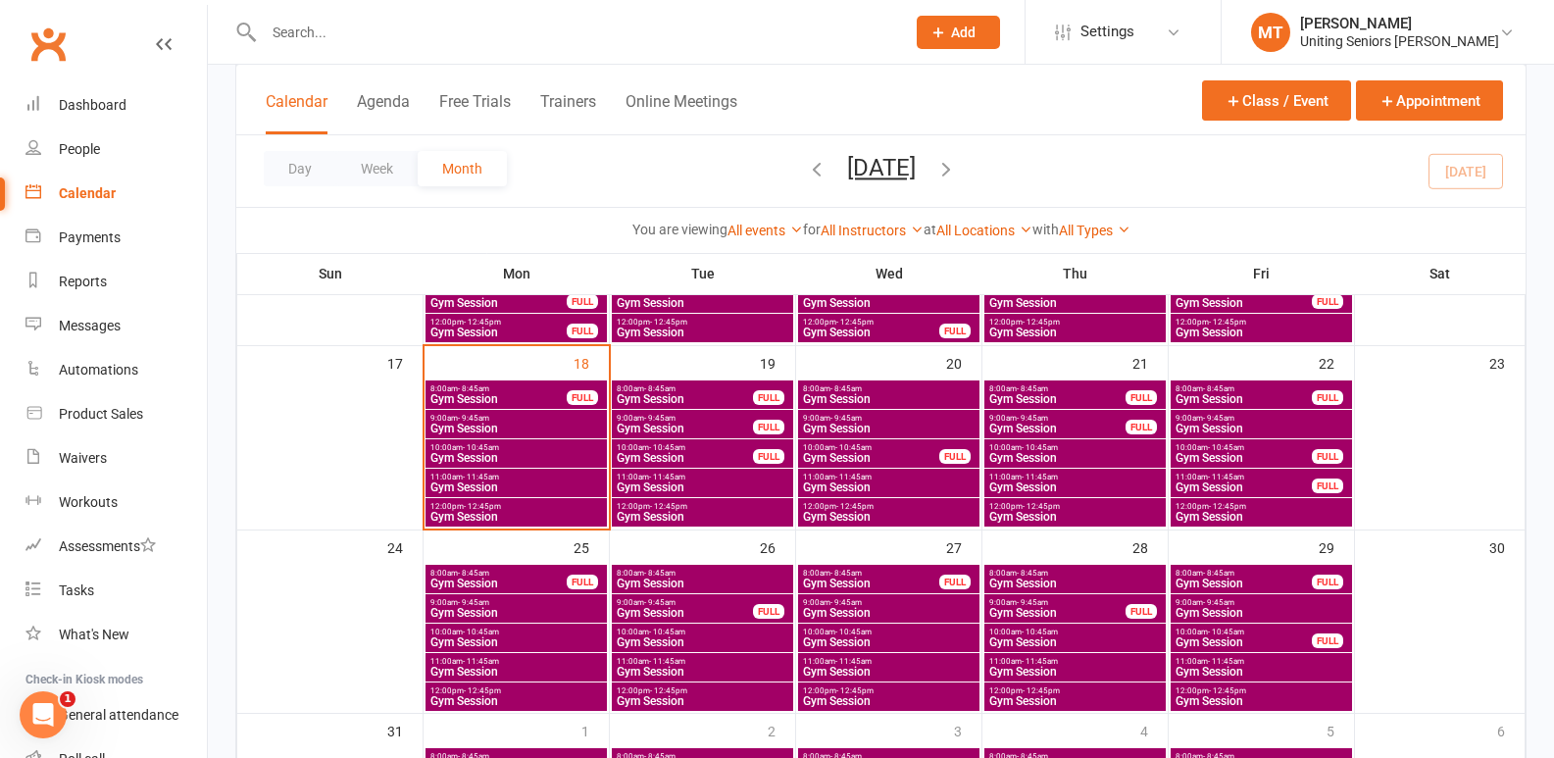
click at [882, 423] on span "Gym Session" at bounding box center [889, 429] width 174 height 12
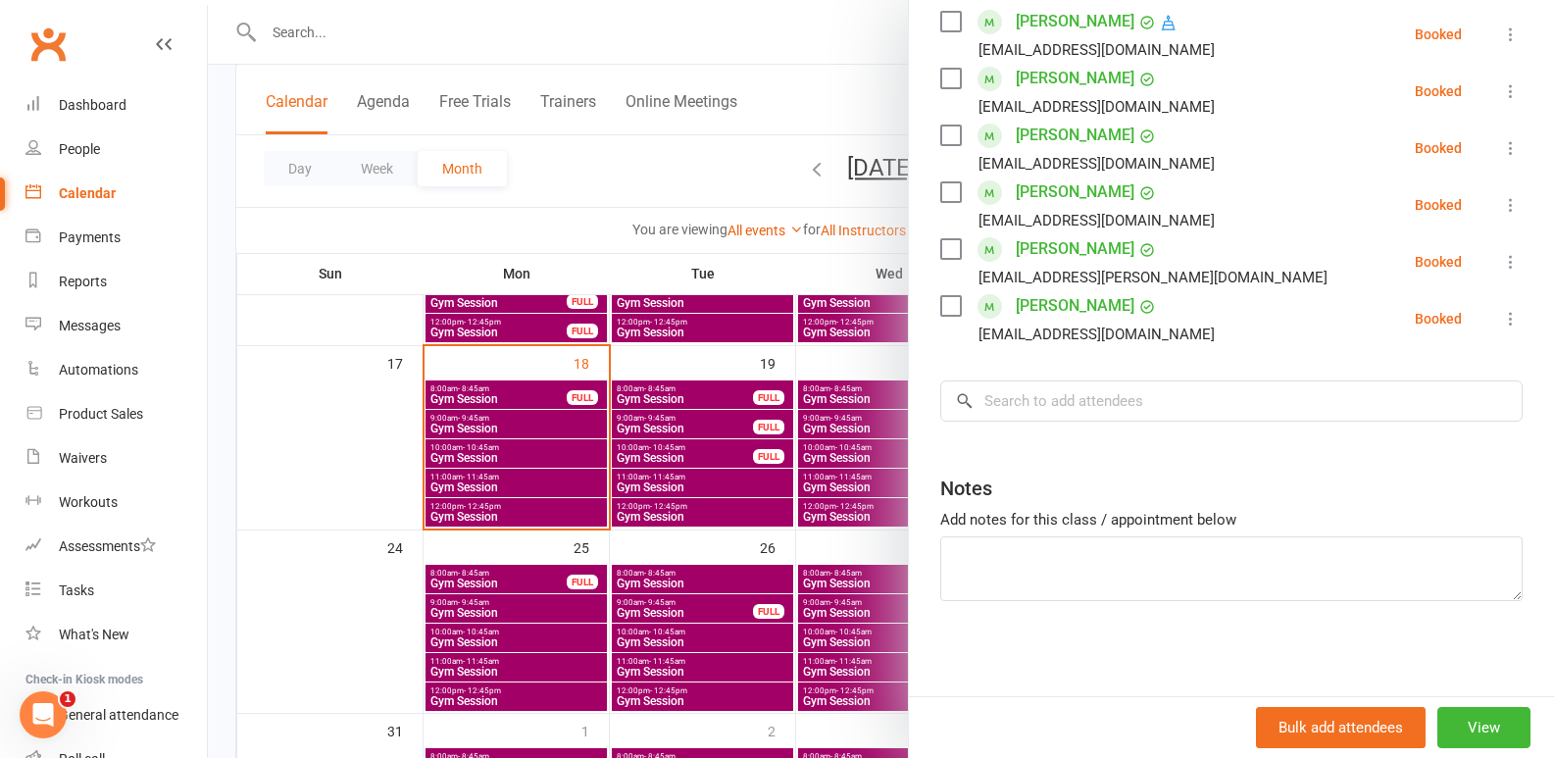
scroll to position [362, 0]
click at [1079, 410] on input "search" at bounding box center [1231, 398] width 582 height 41
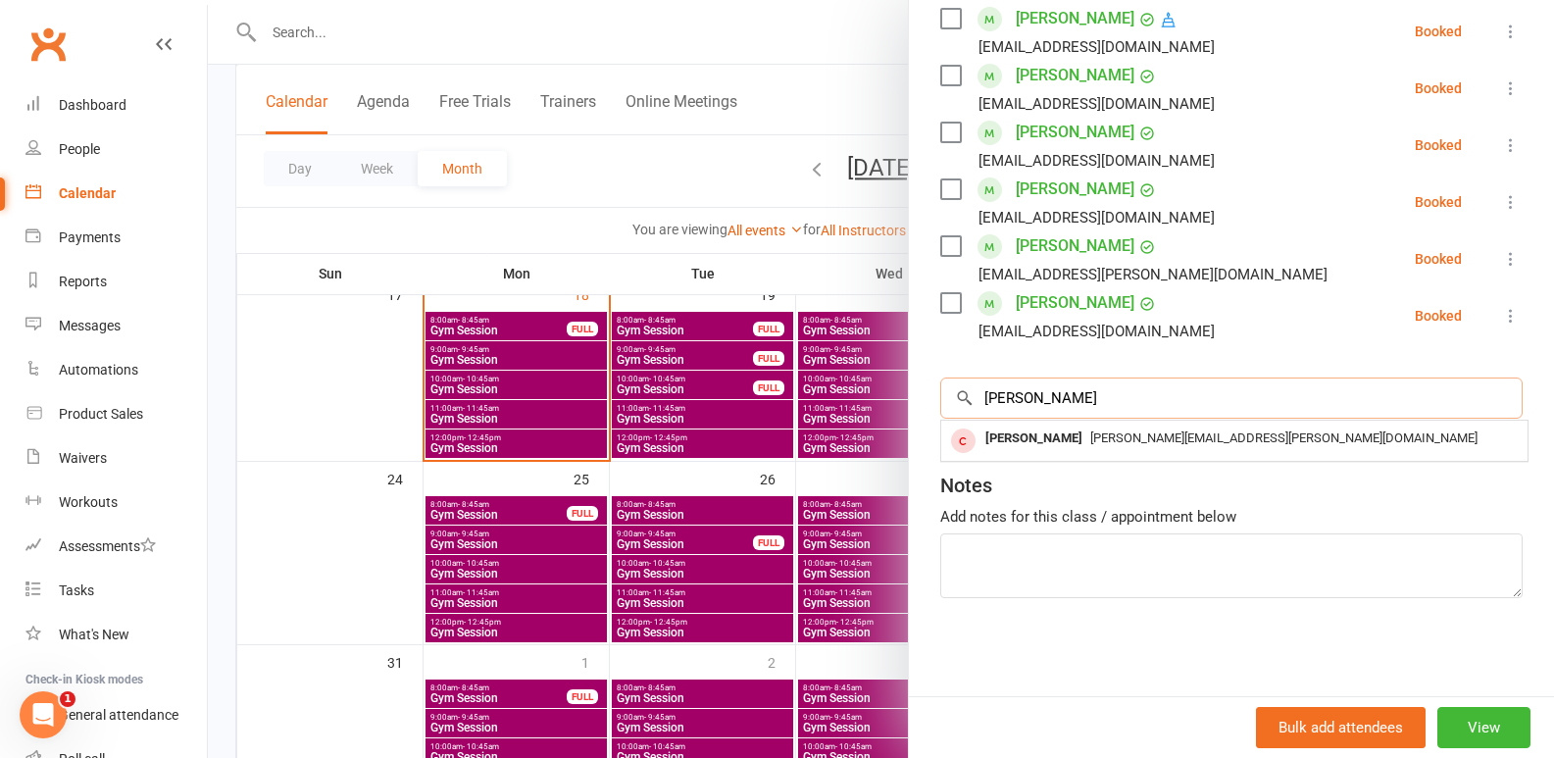
scroll to position [720, 0]
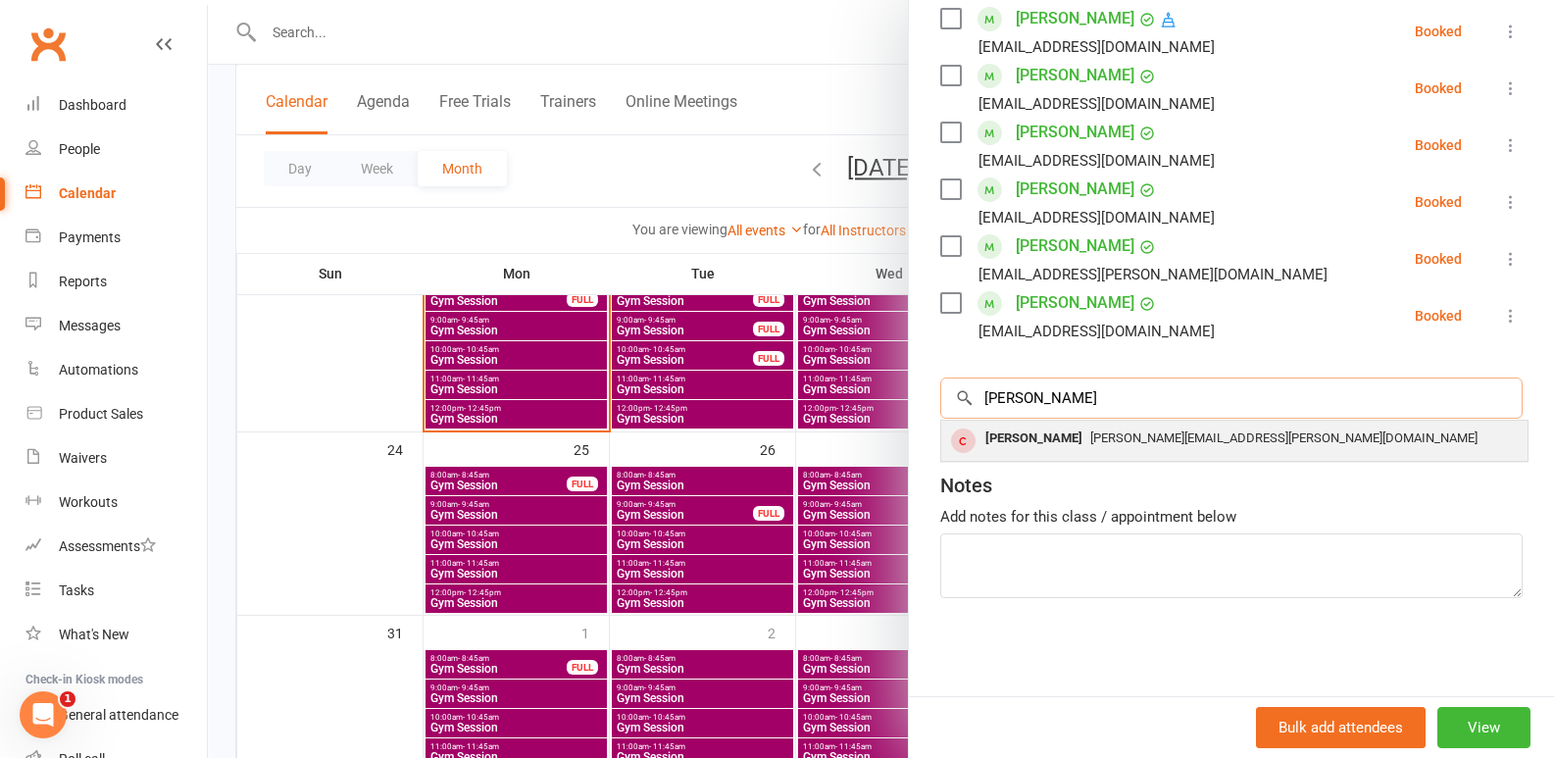
type input "[PERSON_NAME]"
click at [1129, 436] on span "[PERSON_NAME][EMAIL_ADDRESS][PERSON_NAME][DOMAIN_NAME]" at bounding box center [1283, 437] width 387 height 15
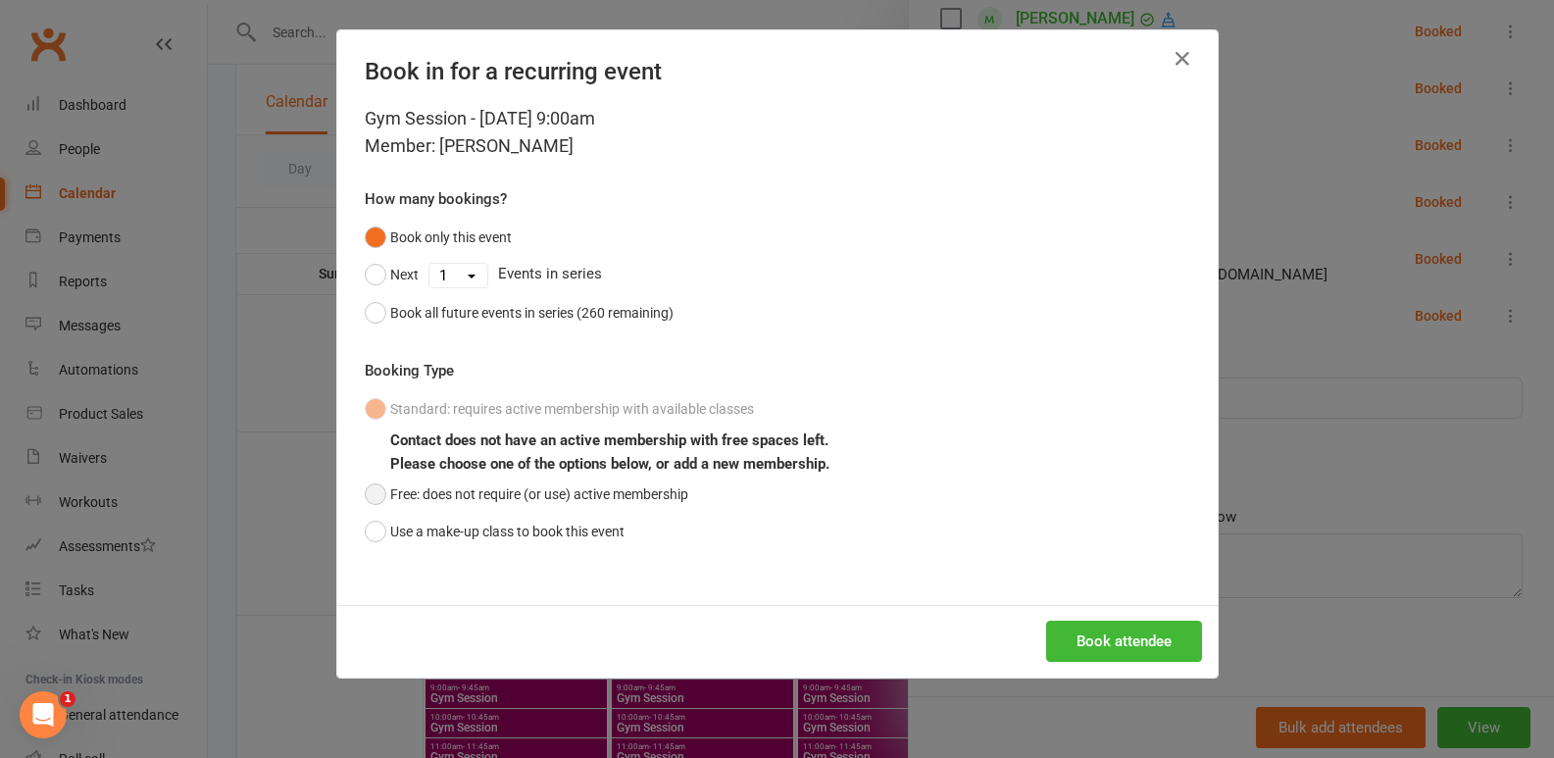
click at [533, 499] on button "Free: does not require (or use) active membership" at bounding box center [527, 494] width 324 height 37
click at [1072, 635] on button "Book attendee" at bounding box center [1124, 641] width 156 height 41
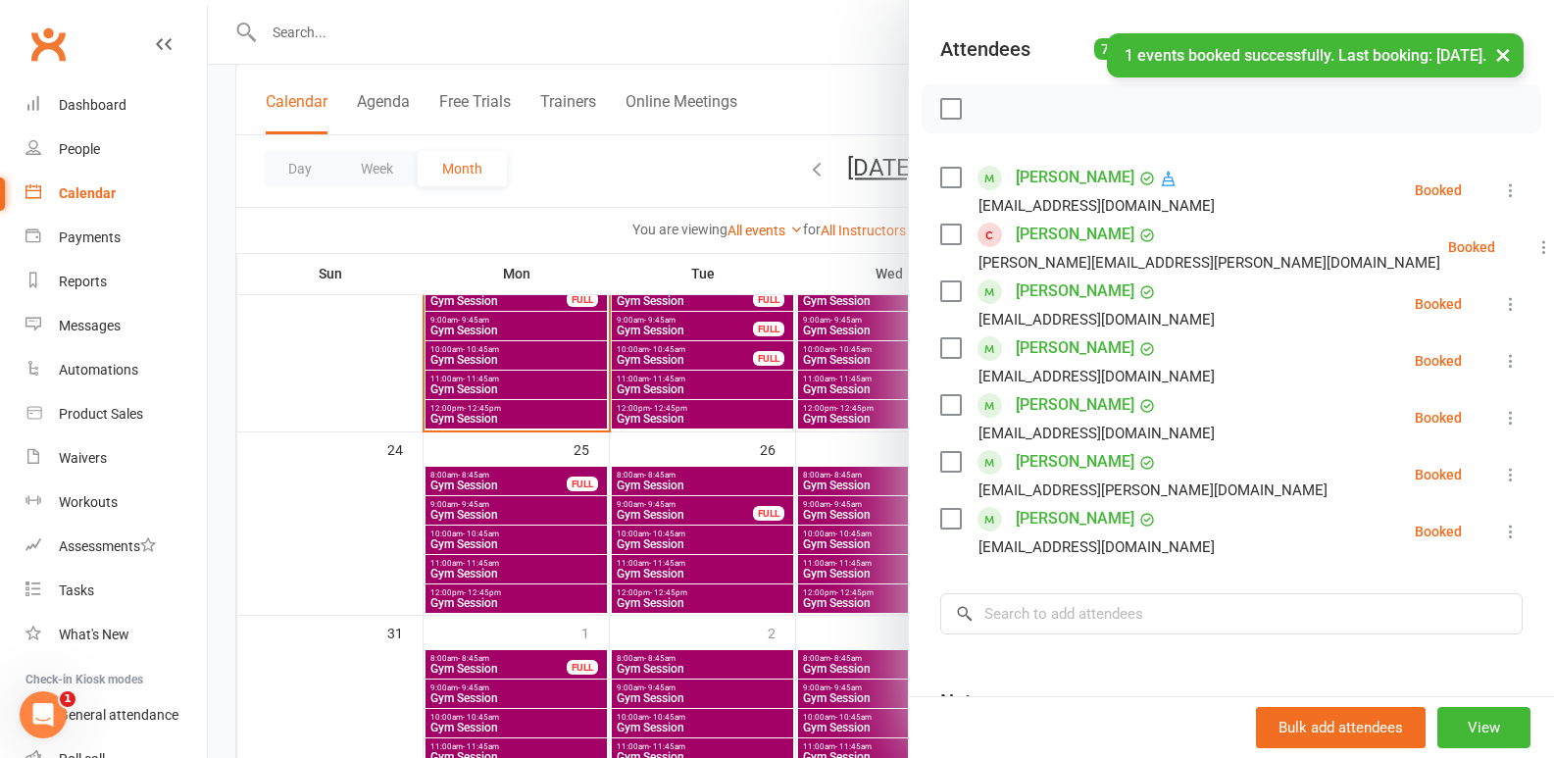
scroll to position [166, 0]
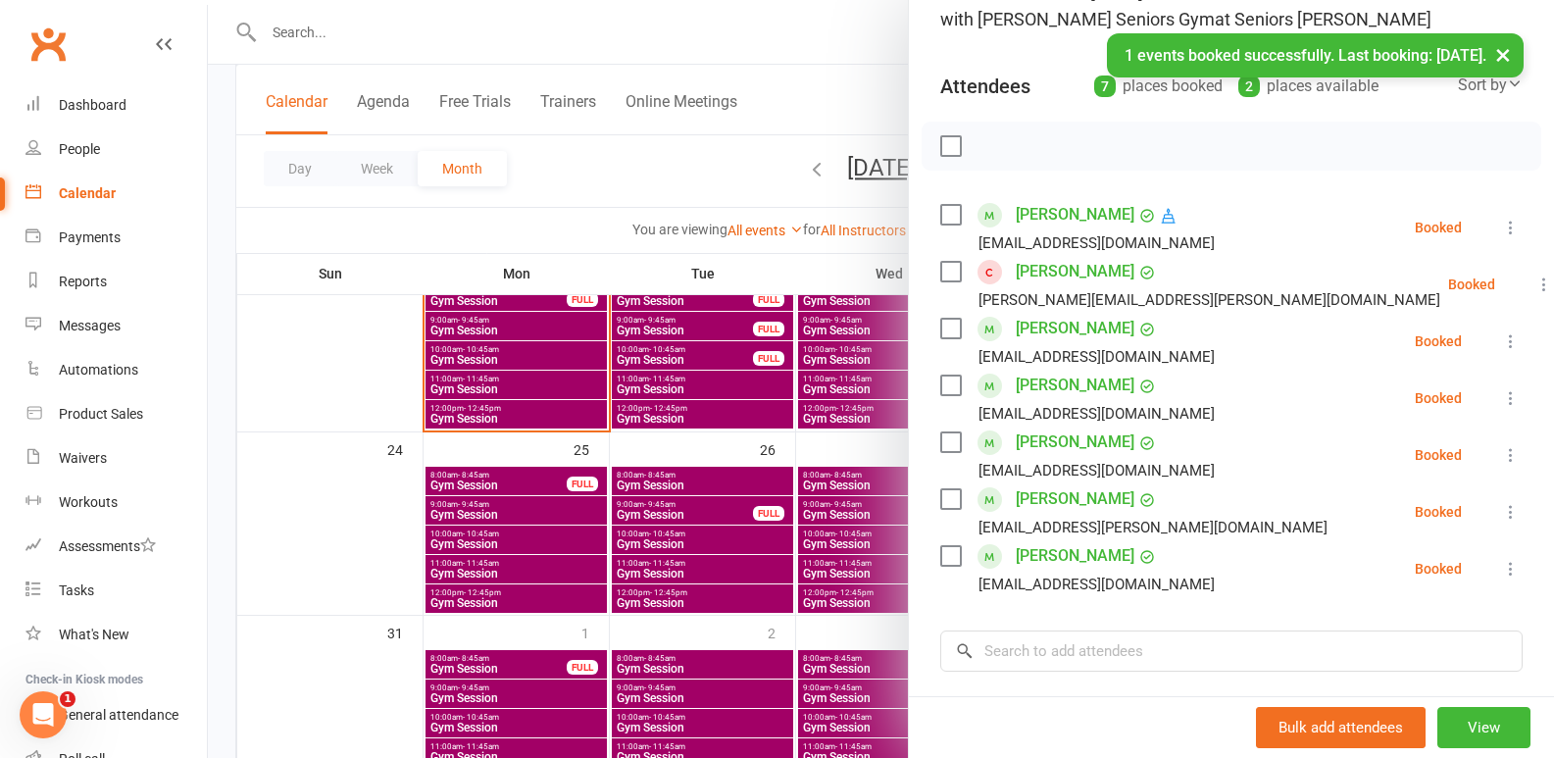
click at [816, 459] on div at bounding box center [881, 379] width 1346 height 758
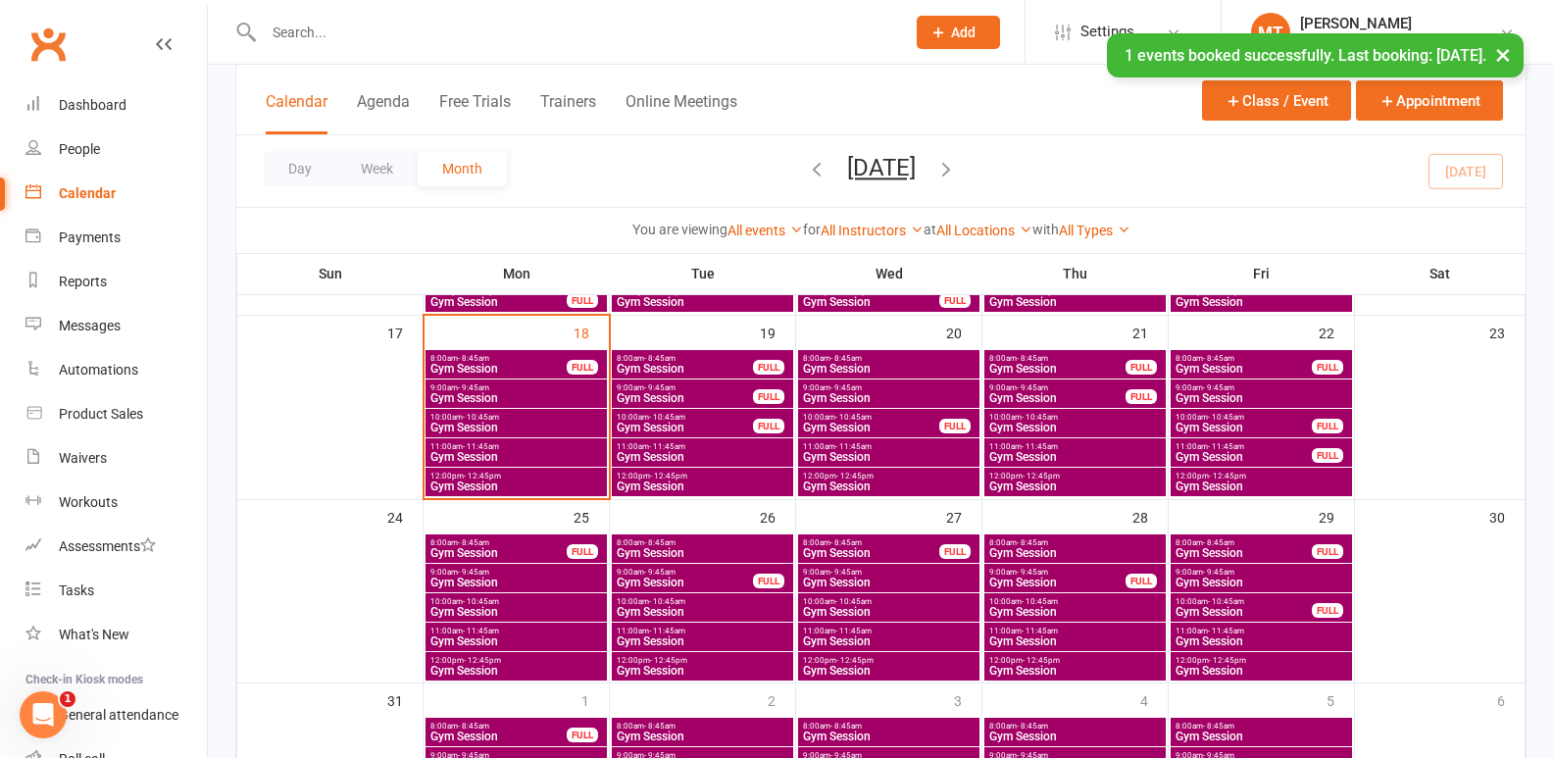
scroll to position [622, 0]
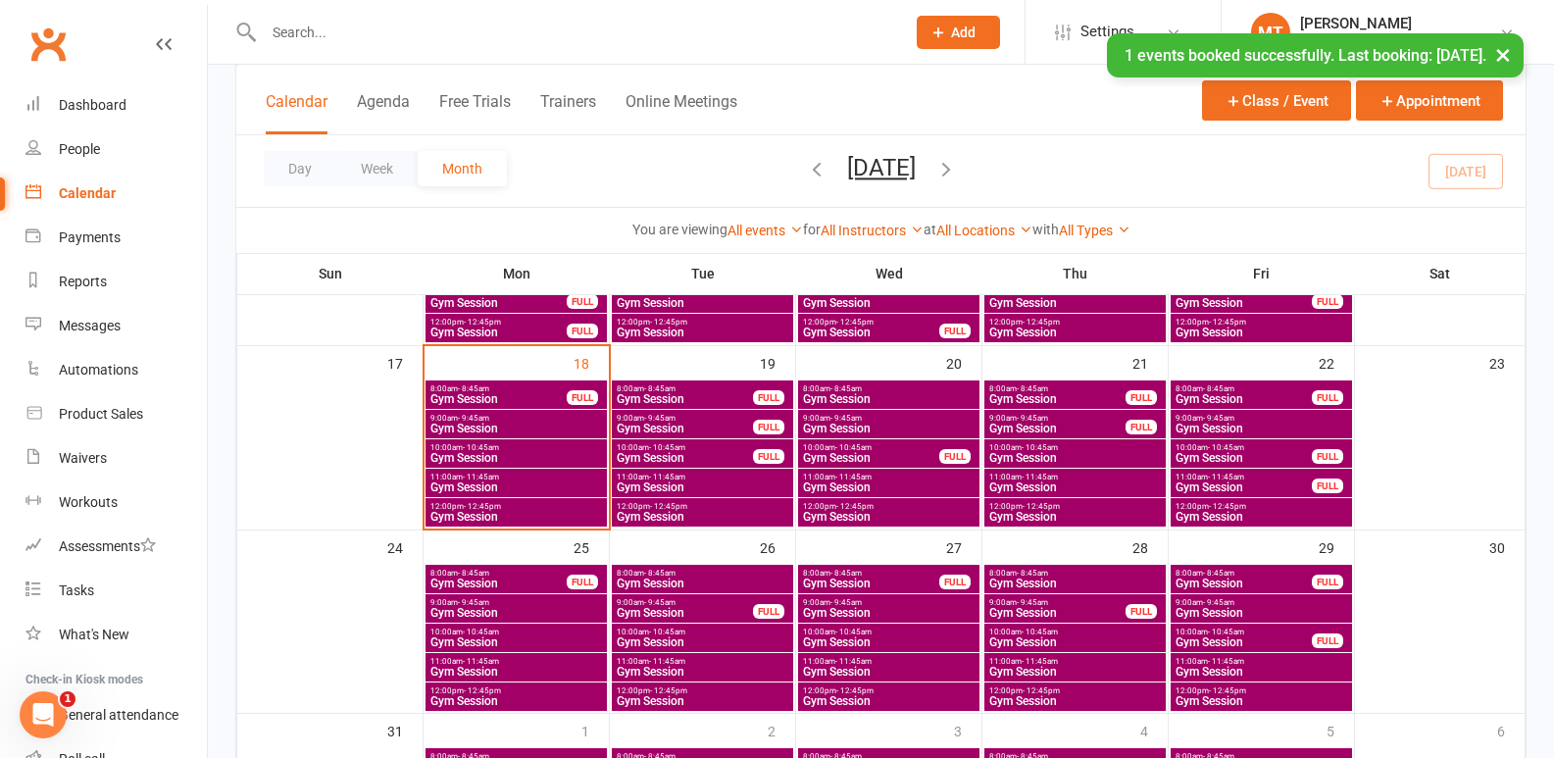
click at [857, 418] on span "- 9:45am" at bounding box center [846, 418] width 31 height 9
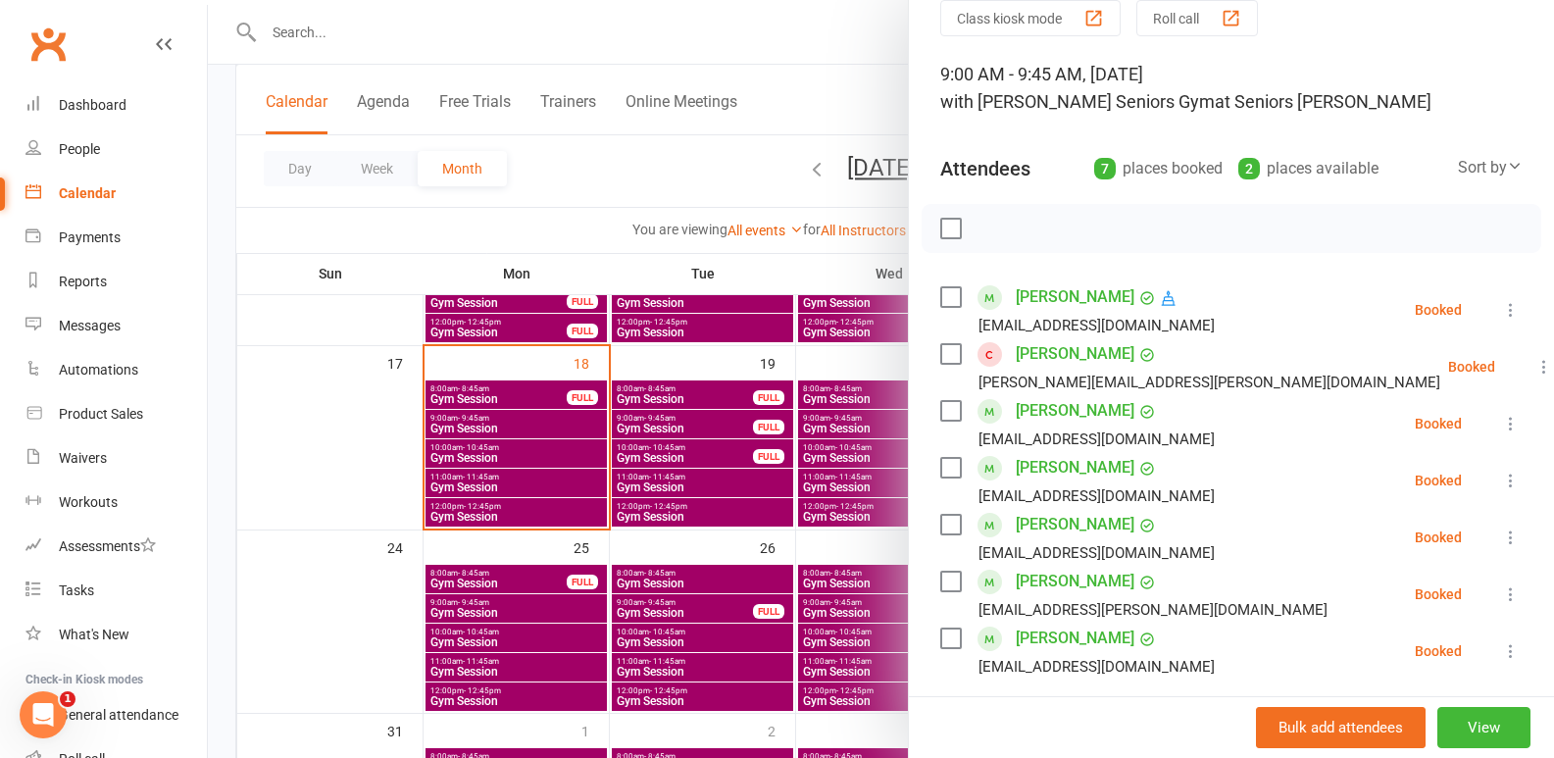
scroll to position [196, 0]
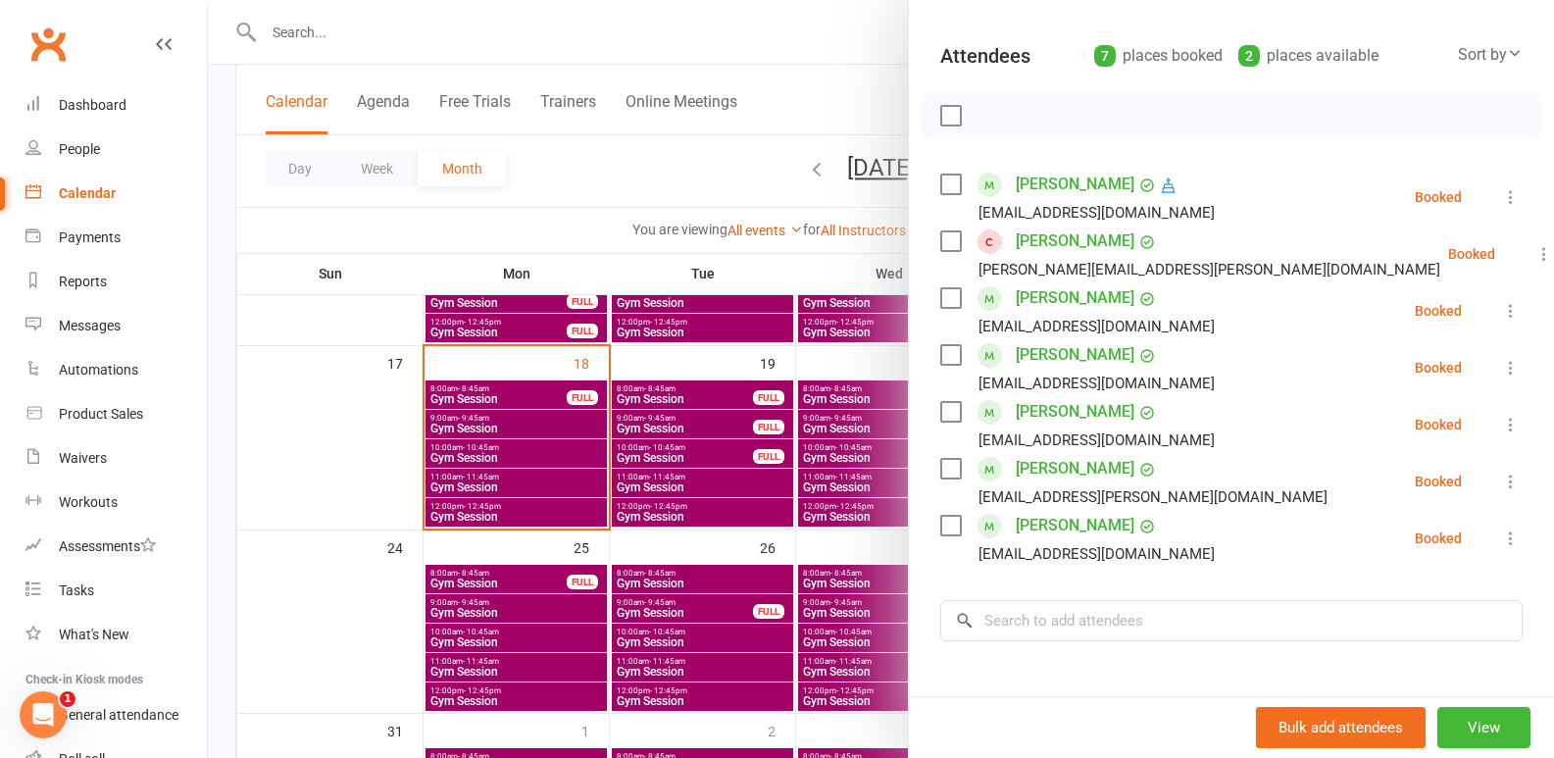
click at [543, 428] on div at bounding box center [881, 379] width 1346 height 758
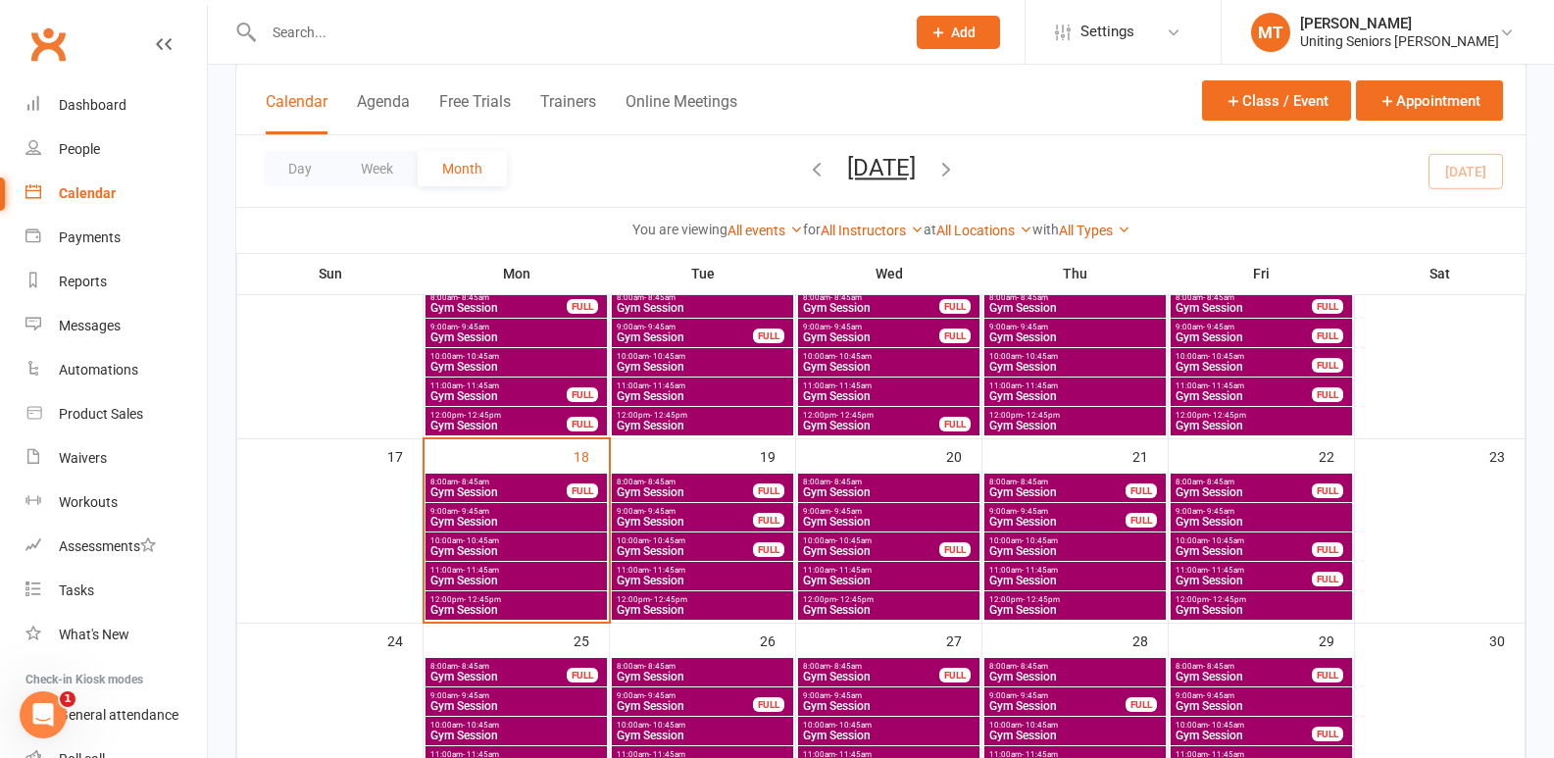
scroll to position [524, 0]
